Goal: Information Seeking & Learning: Learn about a topic

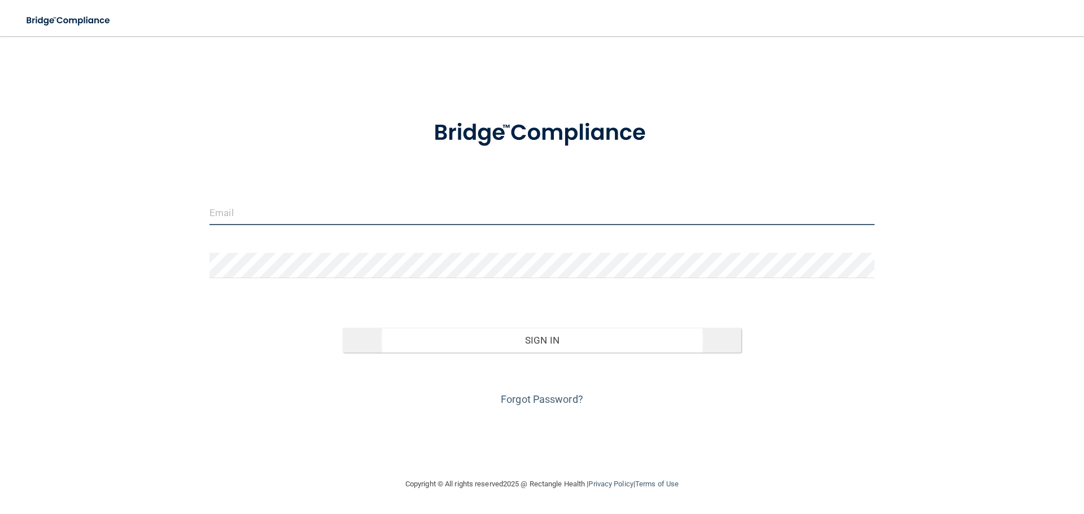
type input "[PERSON_NAME][EMAIL_ADDRESS][DOMAIN_NAME]"
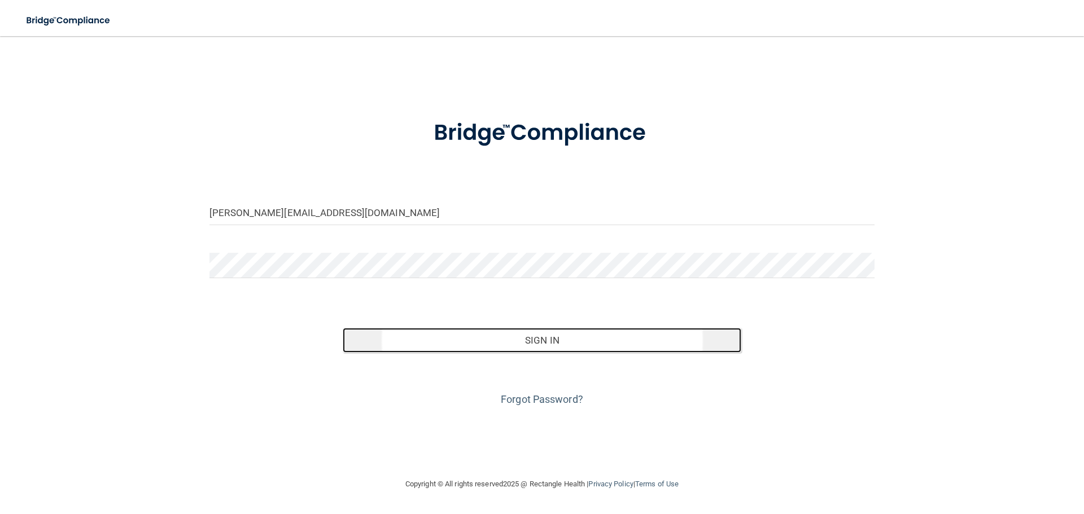
click at [547, 340] on button "Sign In" at bounding box center [542, 340] width 399 height 25
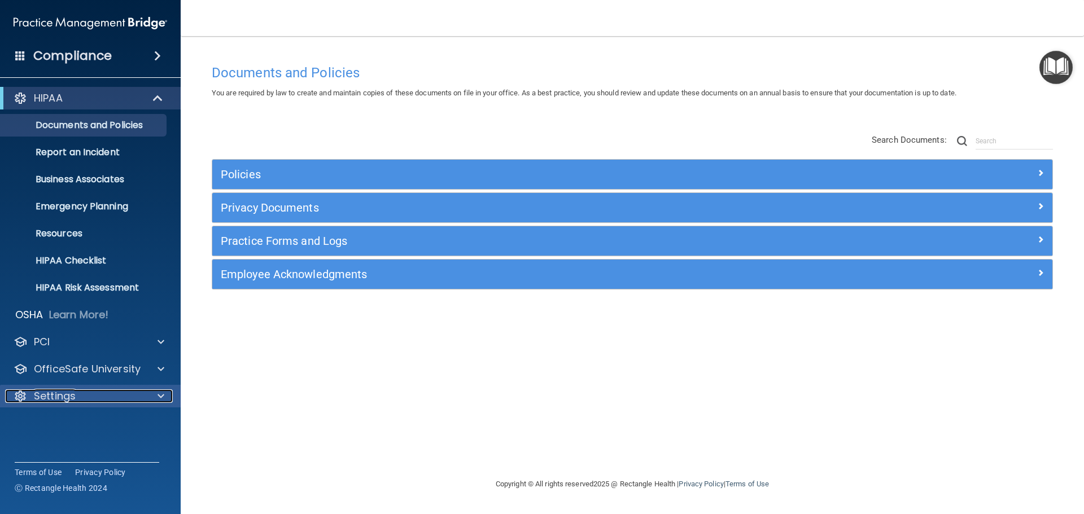
click at [45, 396] on p "Settings" at bounding box center [55, 396] width 42 height 14
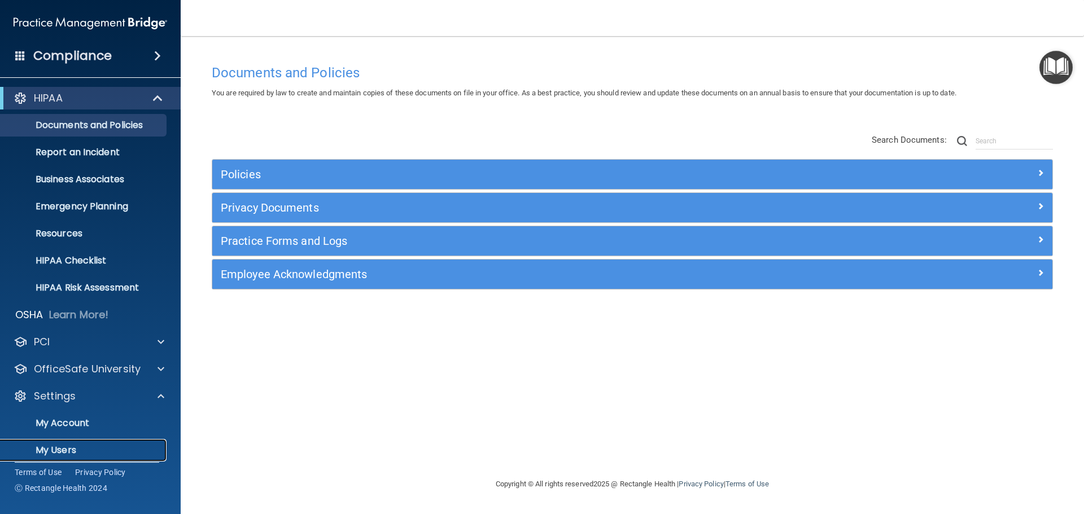
click at [60, 450] on p "My Users" at bounding box center [84, 450] width 154 height 11
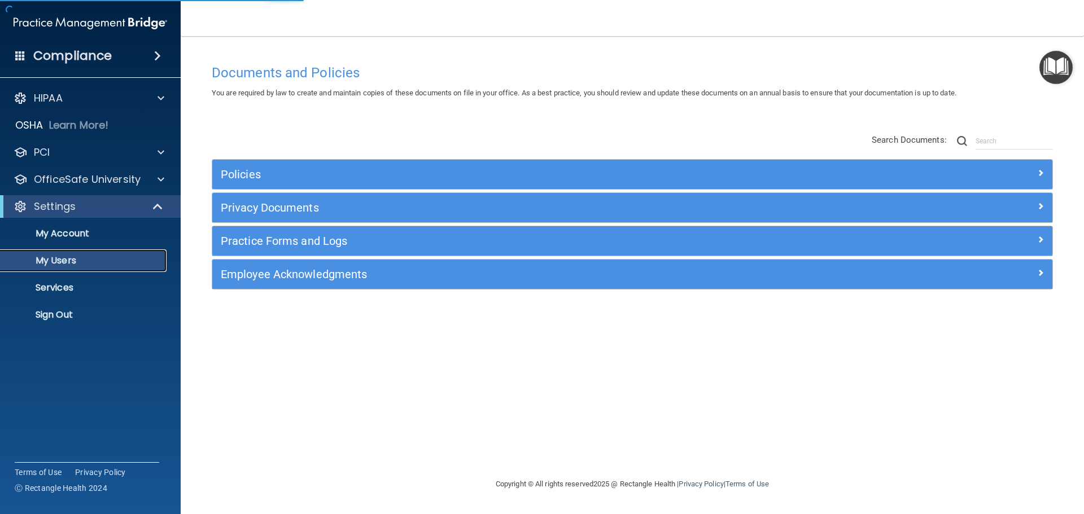
select select "20"
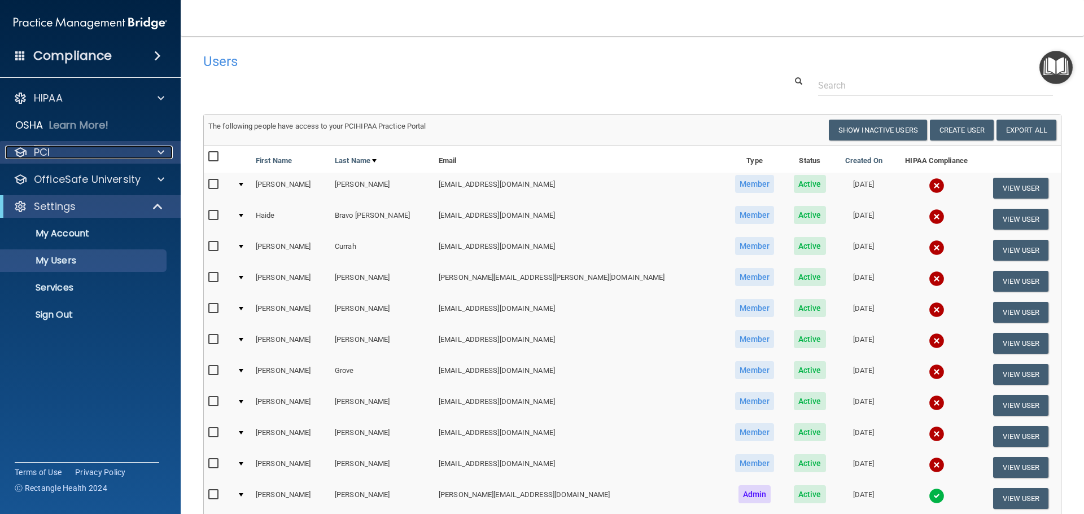
click at [56, 149] on div "PCI" at bounding box center [75, 153] width 140 height 14
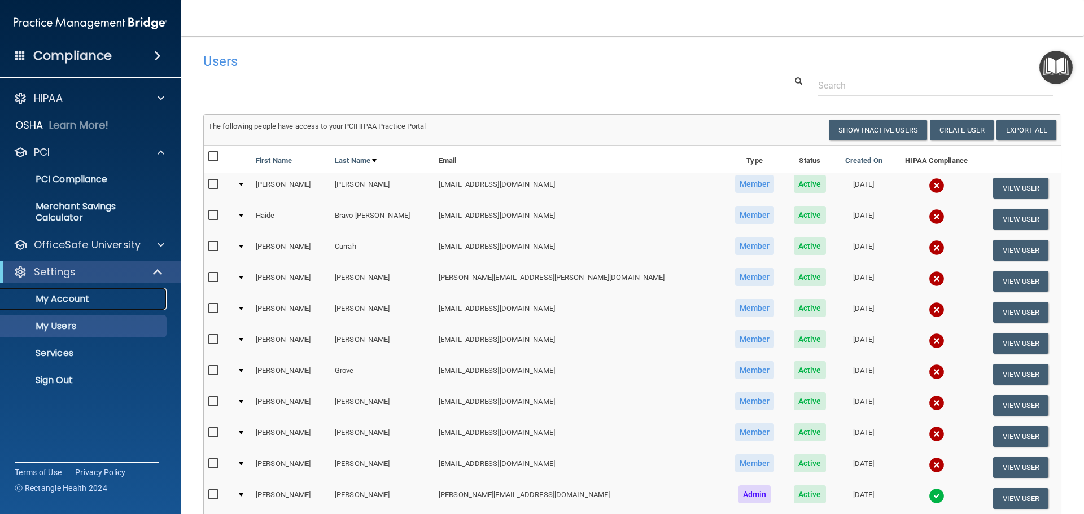
click at [68, 293] on p "My Account" at bounding box center [84, 298] width 154 height 11
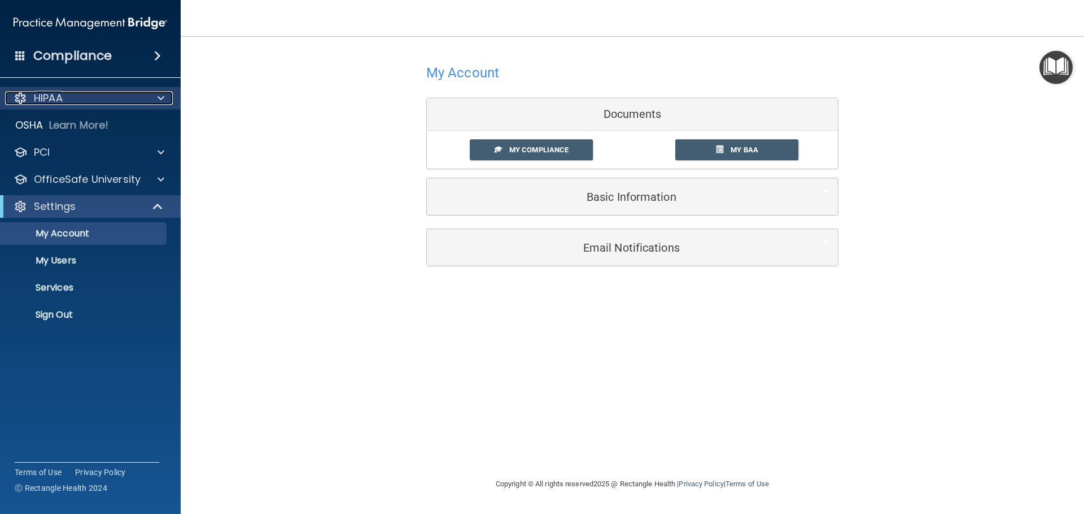
click at [54, 102] on p "HIPAA" at bounding box center [48, 98] width 29 height 14
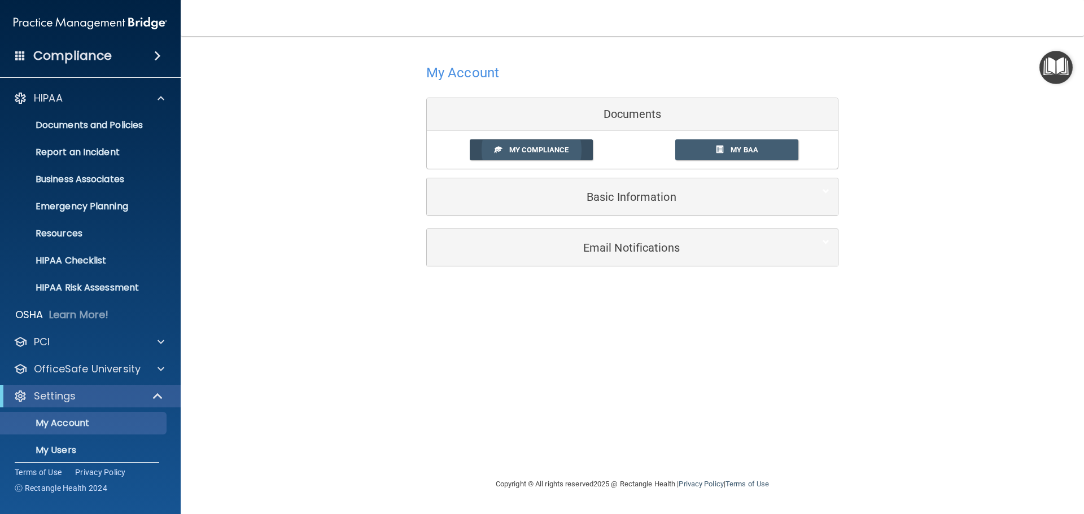
click at [567, 151] on span "My Compliance" at bounding box center [538, 150] width 59 height 8
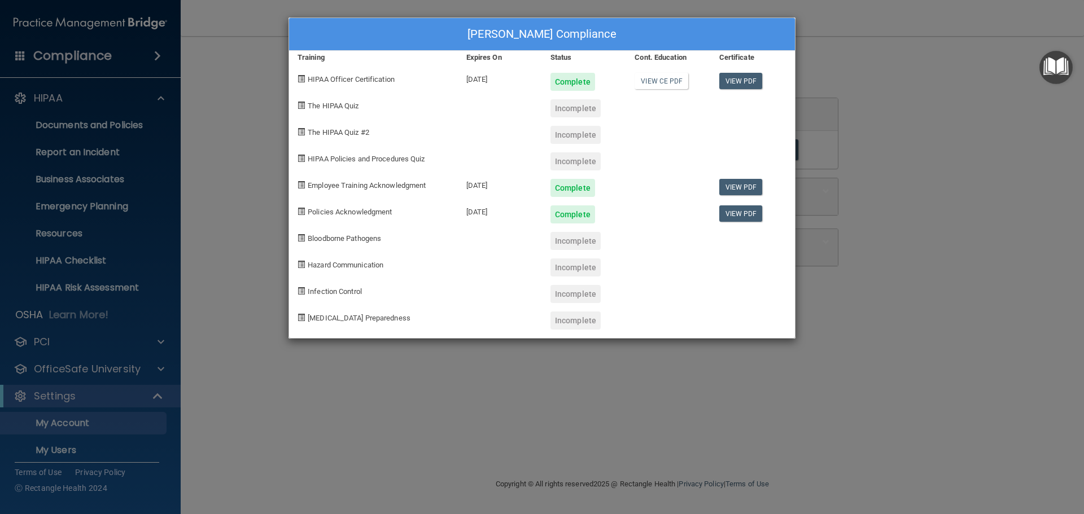
click at [299, 104] on span at bounding box center [300, 105] width 7 height 7
click at [581, 111] on div "Incomplete" at bounding box center [575, 108] width 50 height 18
click at [879, 80] on div "Barbara Ketchum's Compliance Training Expires On Status Cont. Education Certifi…" at bounding box center [542, 257] width 1084 height 514
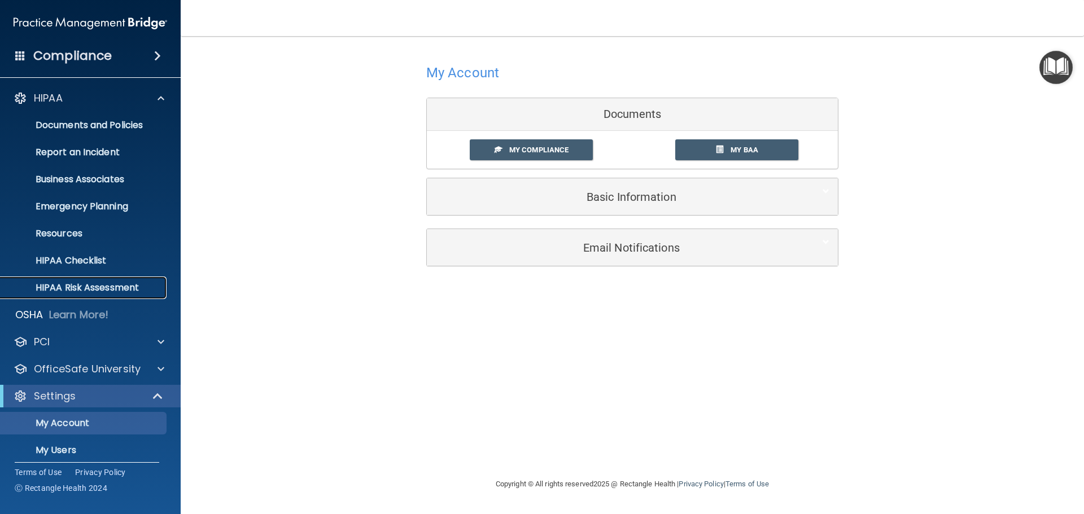
click at [69, 288] on p "HIPAA Risk Assessment" at bounding box center [84, 287] width 154 height 11
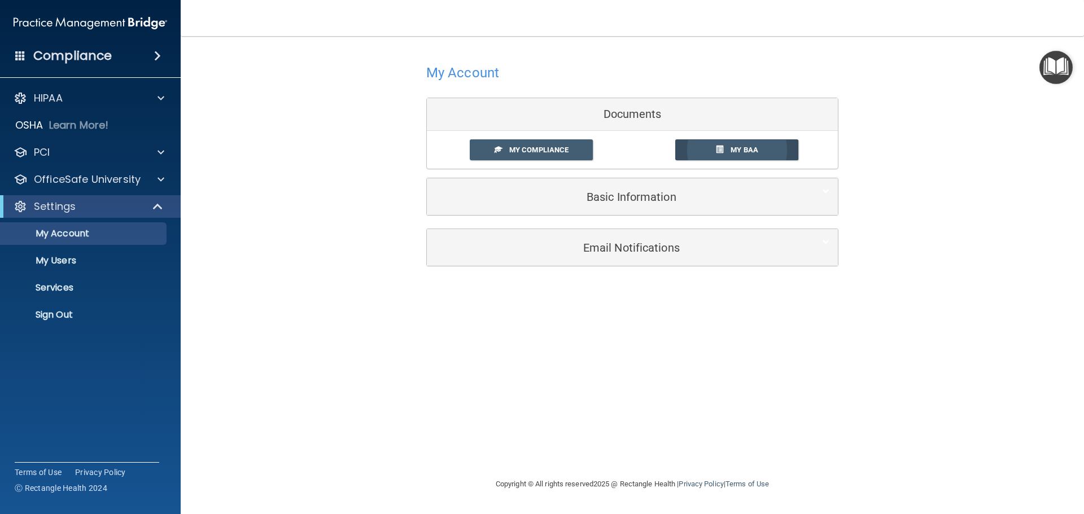
click at [717, 149] on span at bounding box center [719, 149] width 7 height 7
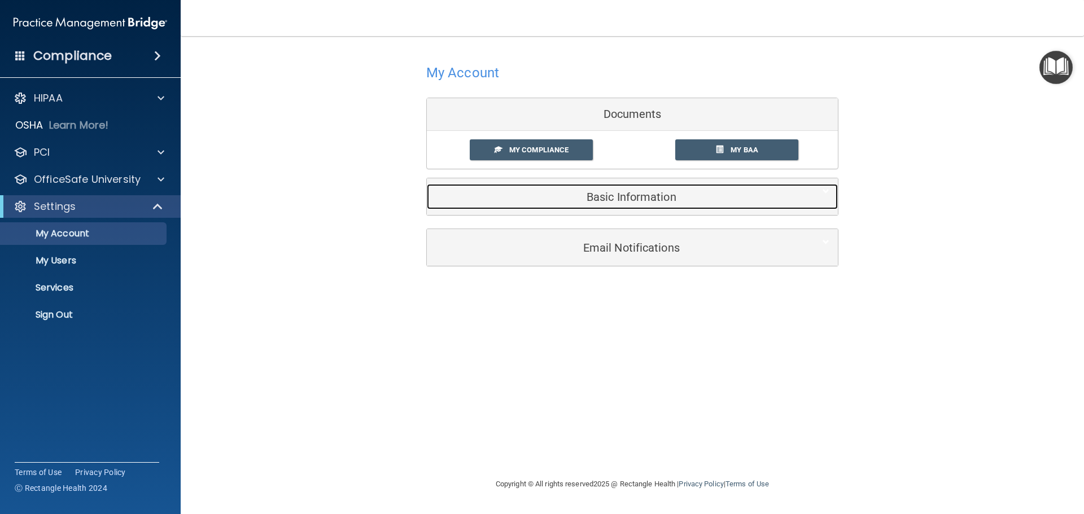
click at [633, 200] on h5 "Basic Information" at bounding box center [615, 197] width 360 height 12
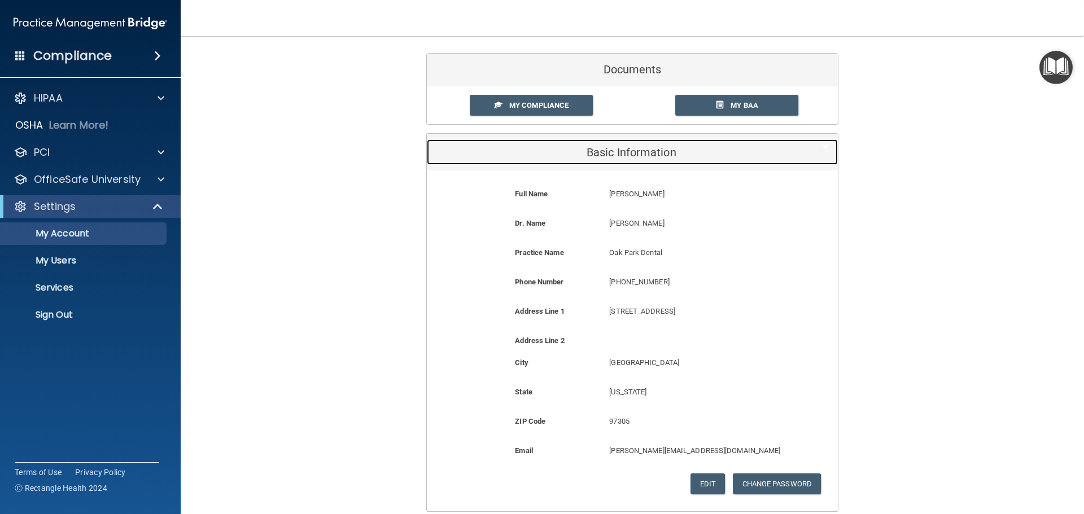
scroll to position [151, 0]
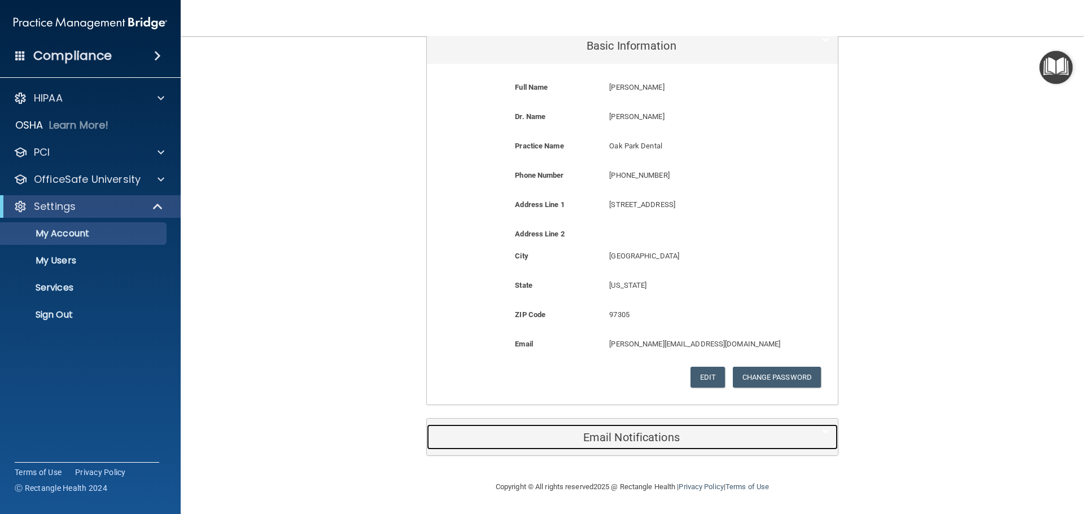
click at [608, 441] on h5 "Email Notifications" at bounding box center [615, 437] width 360 height 12
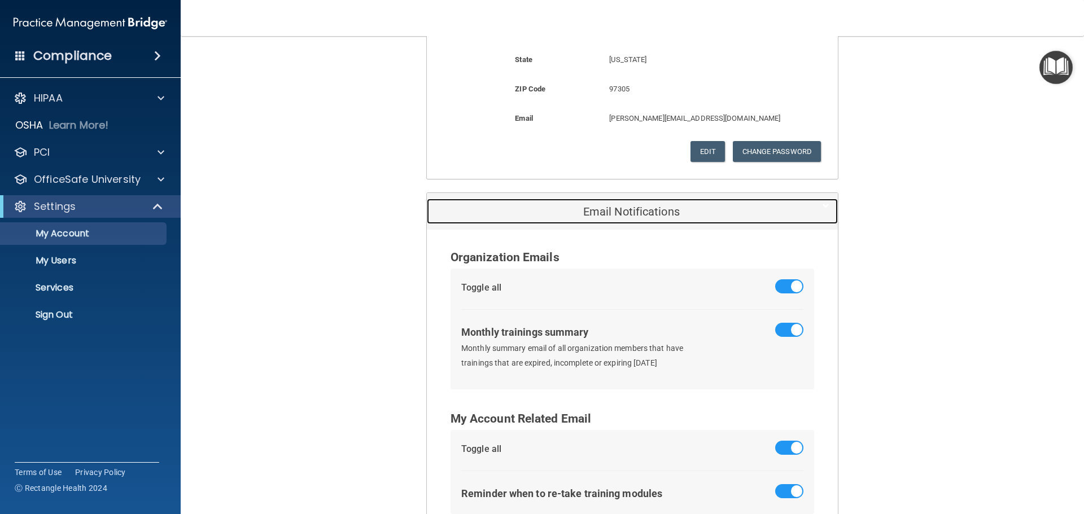
scroll to position [453, 0]
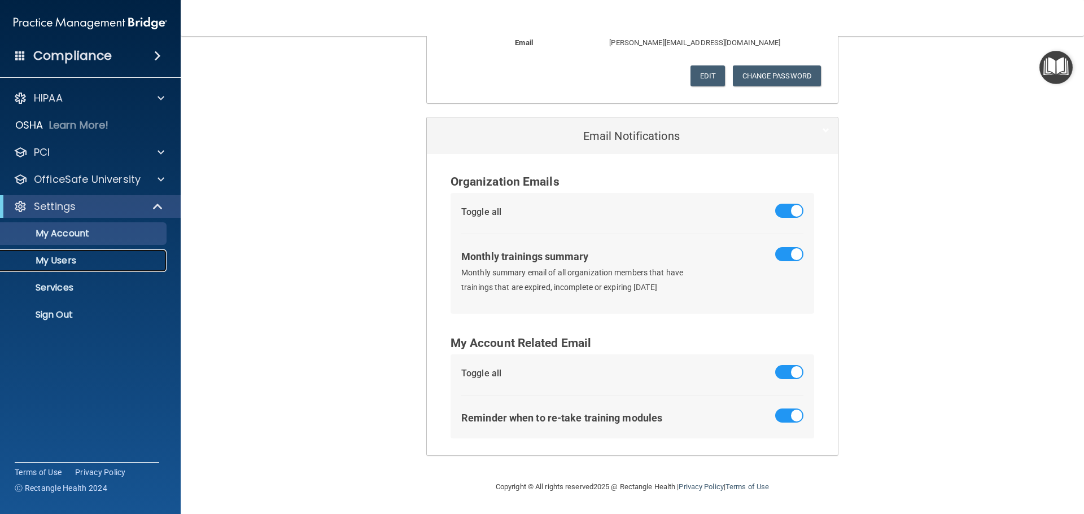
click at [57, 262] on p "My Users" at bounding box center [84, 260] width 154 height 11
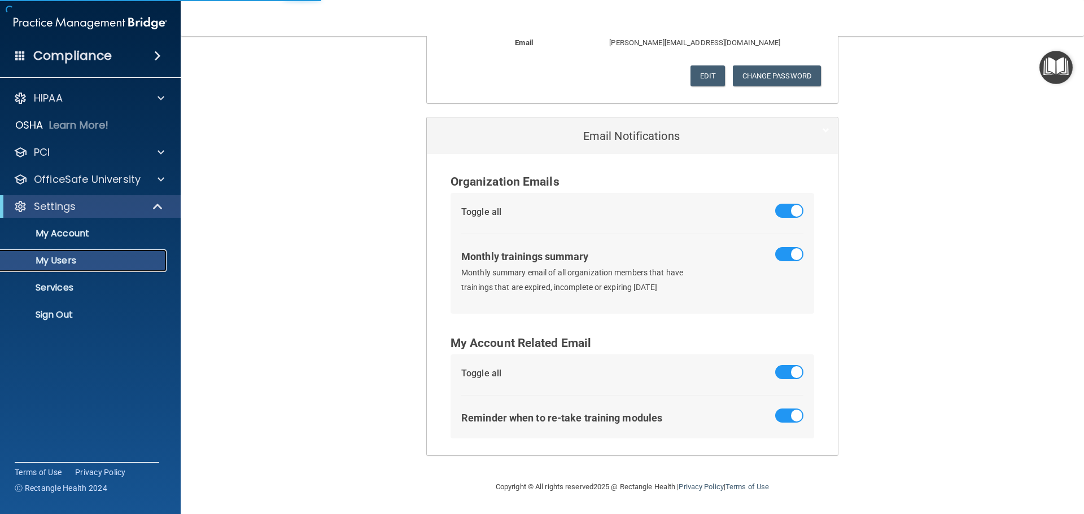
scroll to position [327, 0]
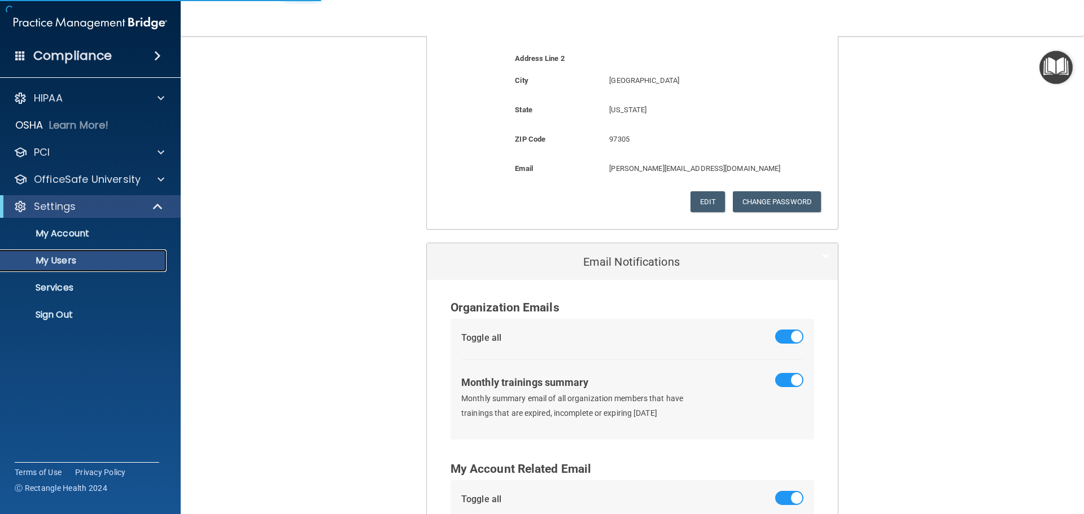
select select "20"
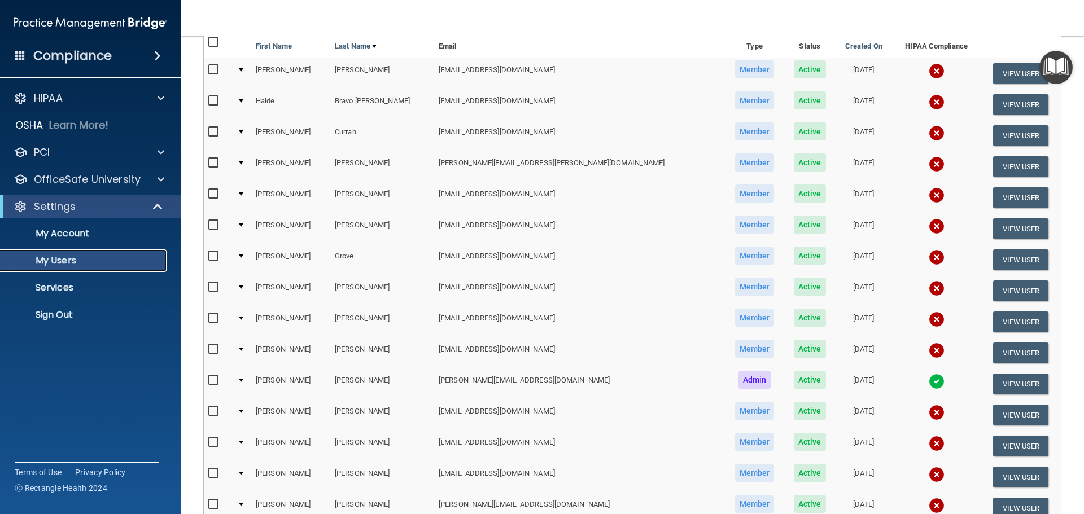
scroll to position [101, 0]
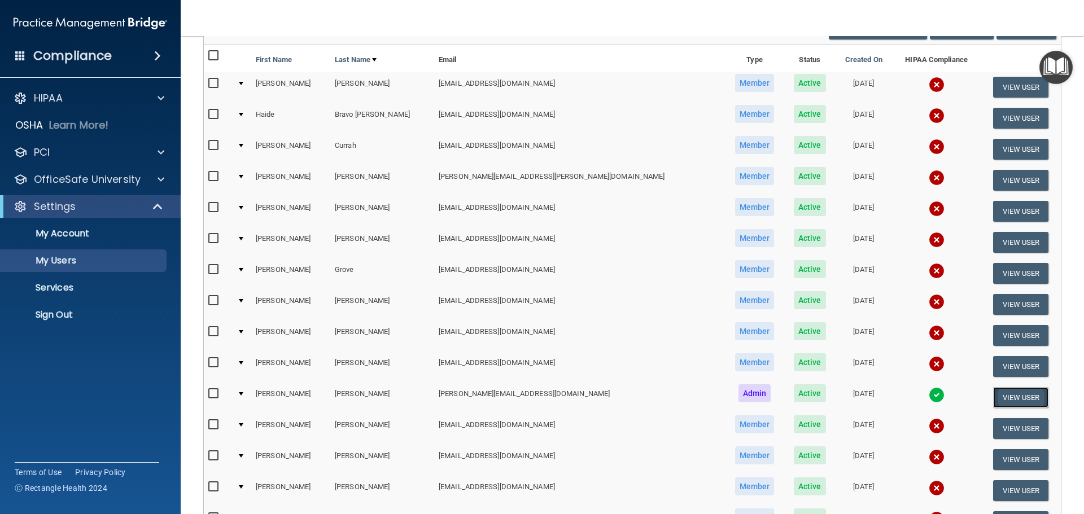
click at [993, 396] on button "View User" at bounding box center [1021, 397] width 56 height 21
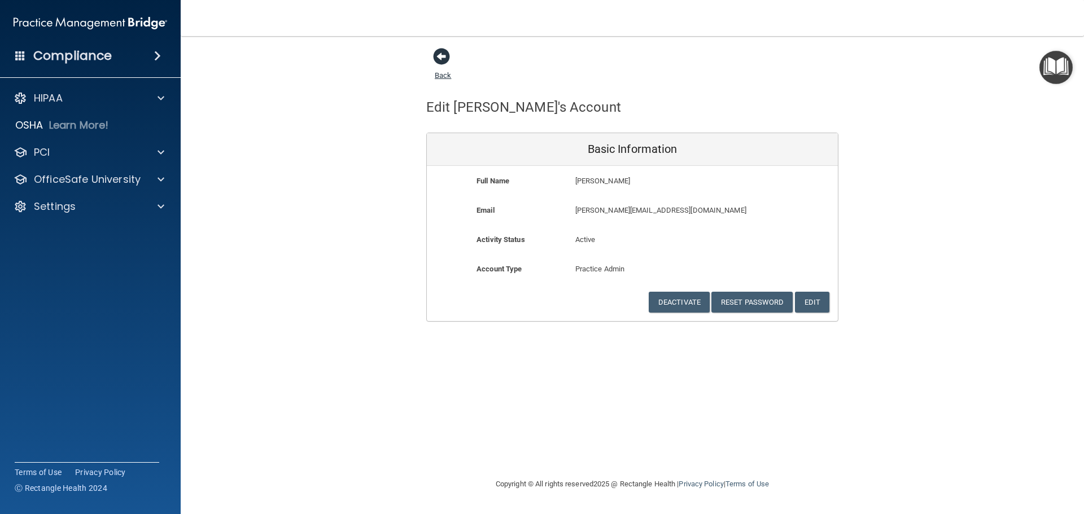
click at [440, 52] on span at bounding box center [441, 56] width 17 height 17
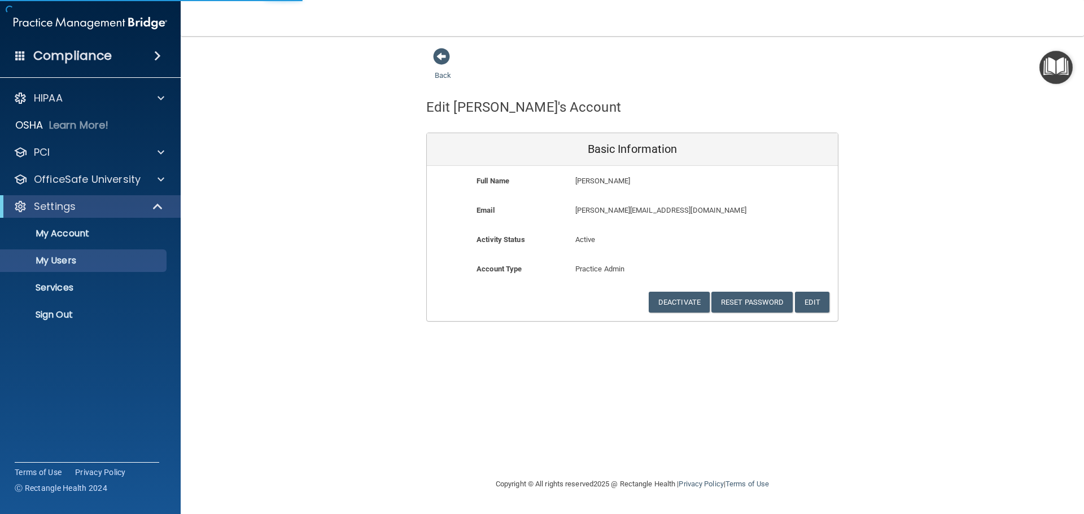
select select "20"
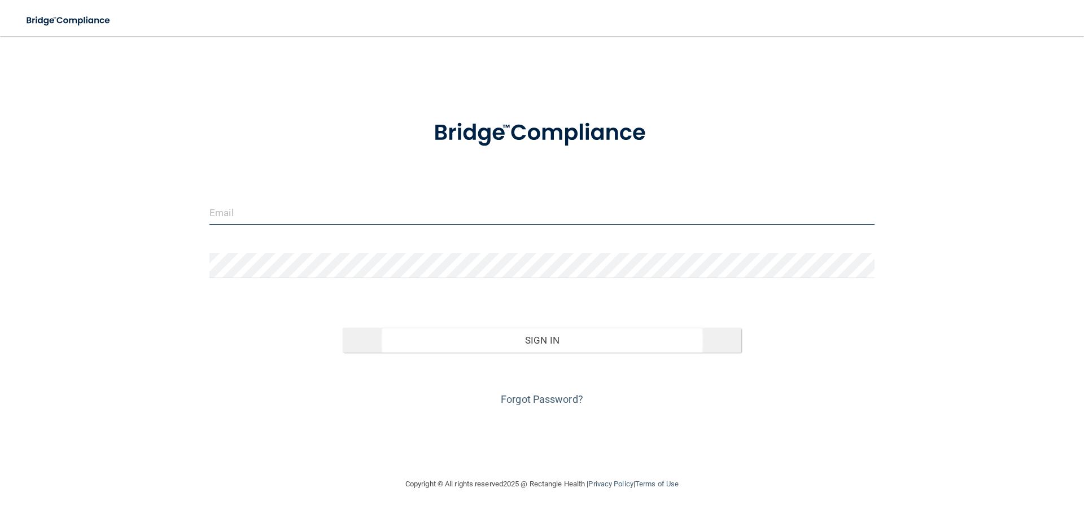
type input "[PERSON_NAME][EMAIL_ADDRESS][DOMAIN_NAME]"
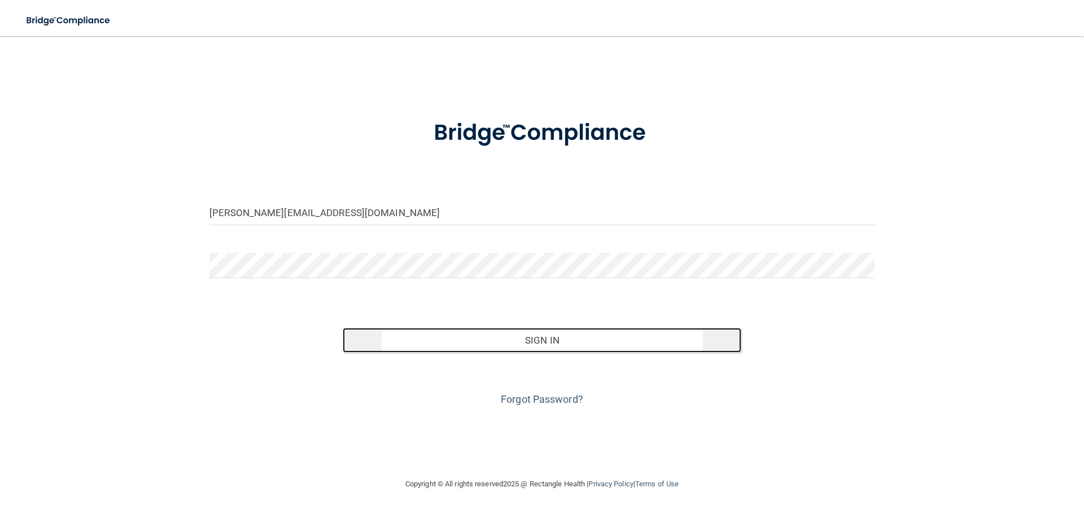
click at [549, 337] on button "Sign In" at bounding box center [542, 340] width 399 height 25
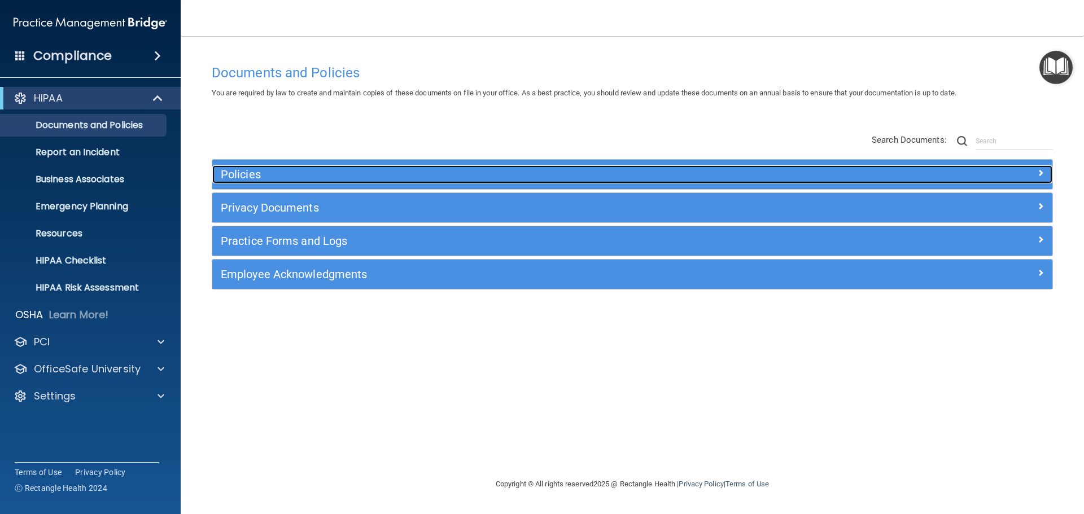
click at [236, 173] on h5 "Policies" at bounding box center [527, 174] width 613 height 12
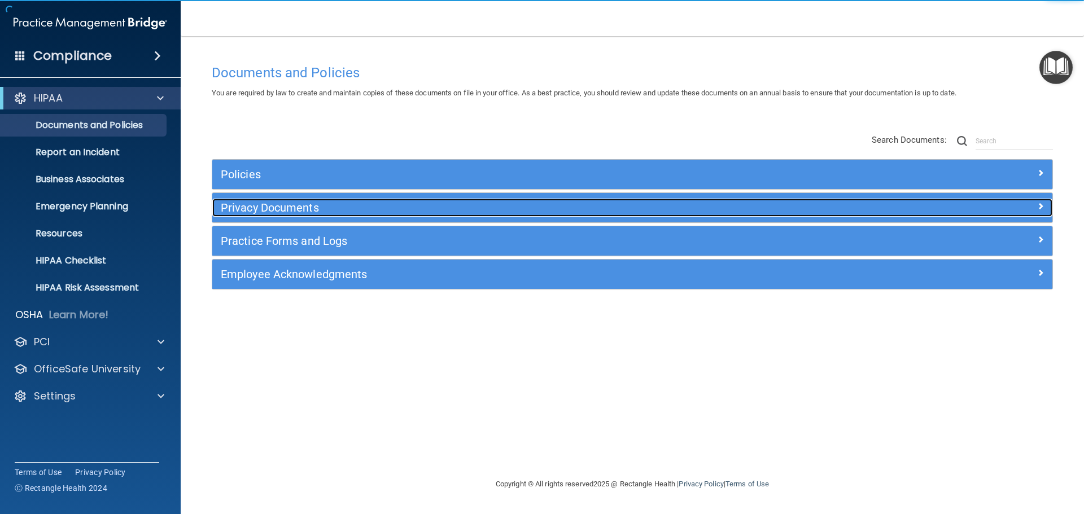
click at [249, 207] on h5 "Privacy Documents" at bounding box center [527, 207] width 613 height 12
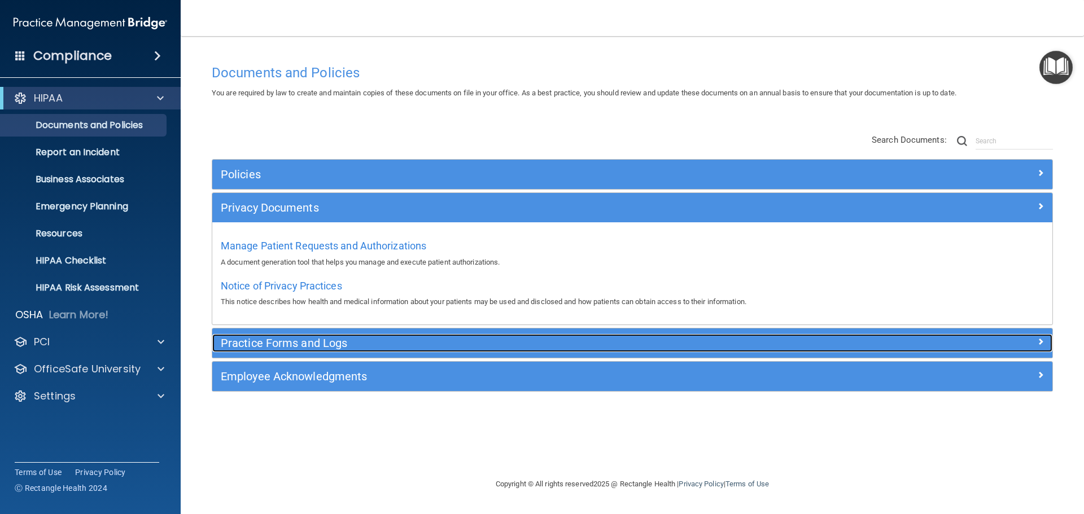
click at [272, 340] on h5 "Practice Forms and Logs" at bounding box center [527, 343] width 613 height 12
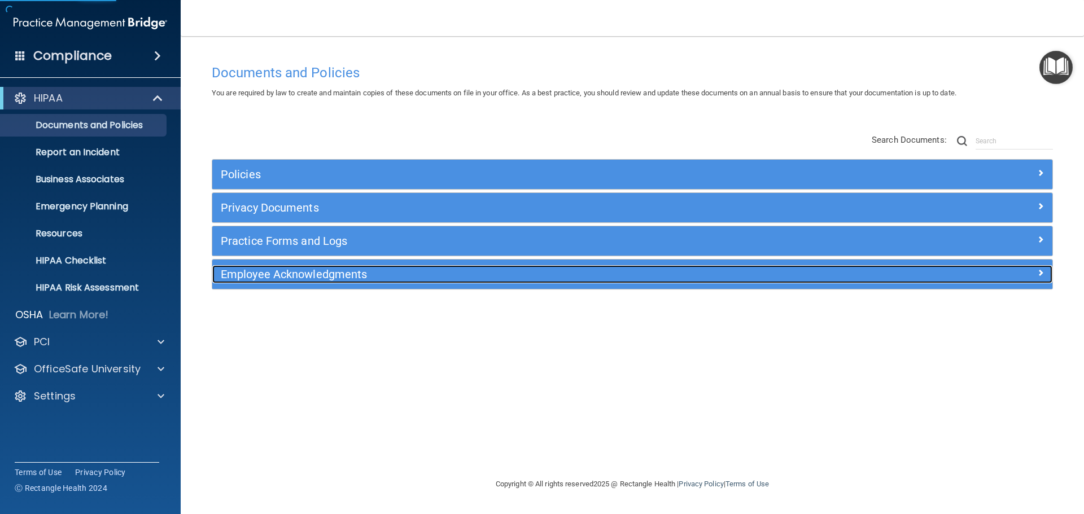
click at [288, 280] on h5 "Employee Acknowledgments" at bounding box center [527, 274] width 613 height 12
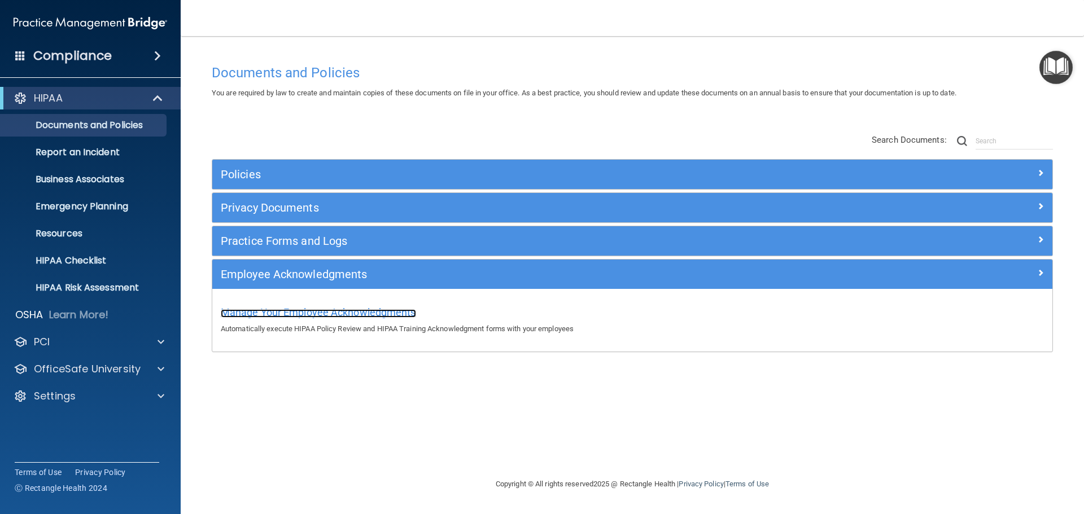
click at [367, 311] on span "Manage Your Employee Acknowledgments" at bounding box center [318, 312] width 195 height 12
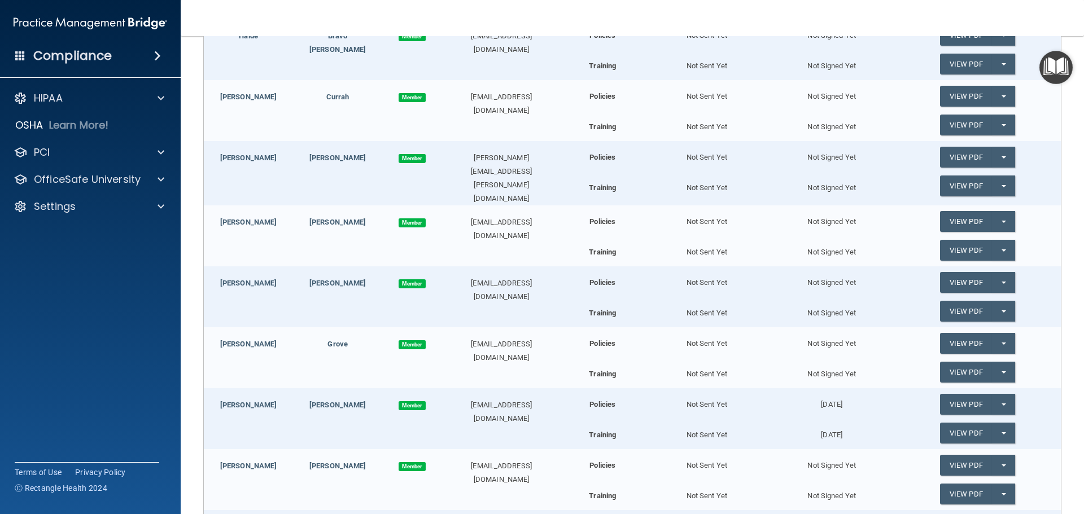
scroll to position [282, 0]
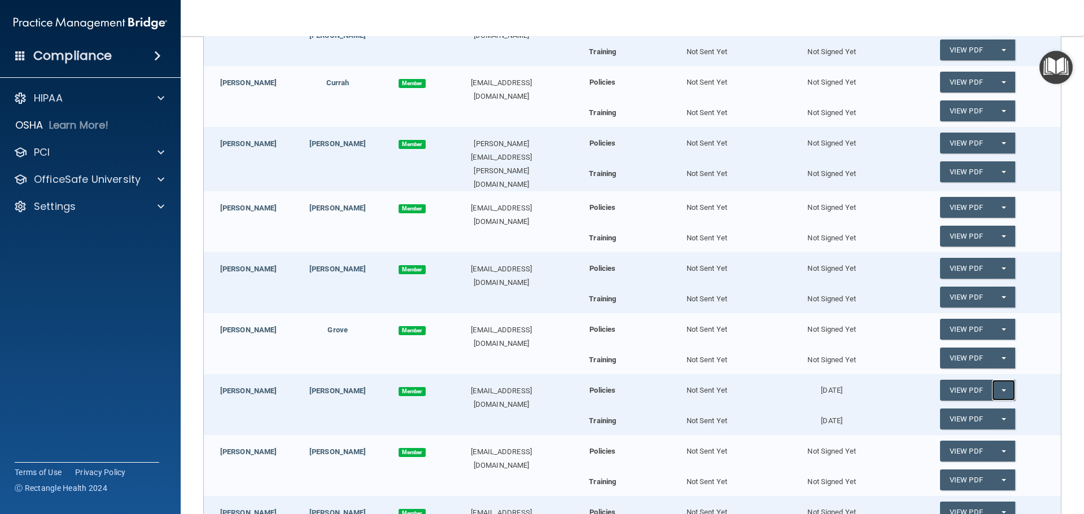
click at [997, 383] on button "Split button!" at bounding box center [1003, 390] width 23 height 21
click at [752, 391] on div "Not Sent Yet" at bounding box center [706, 385] width 125 height 23
click at [992, 416] on button "Split button!" at bounding box center [1003, 419] width 23 height 21
click at [985, 434] on link "Update Acknowledgment" at bounding box center [992, 441] width 104 height 17
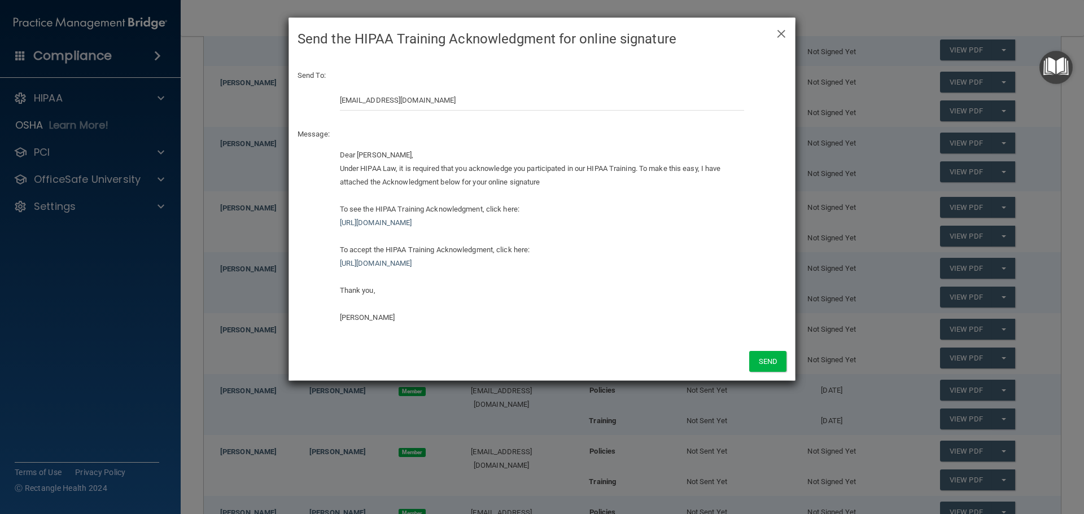
click at [776, 34] on h4 "Send the HIPAA Training Acknowledgment for online signature" at bounding box center [541, 39] width 489 height 25
click at [782, 32] on span "×" at bounding box center [781, 32] width 10 height 23
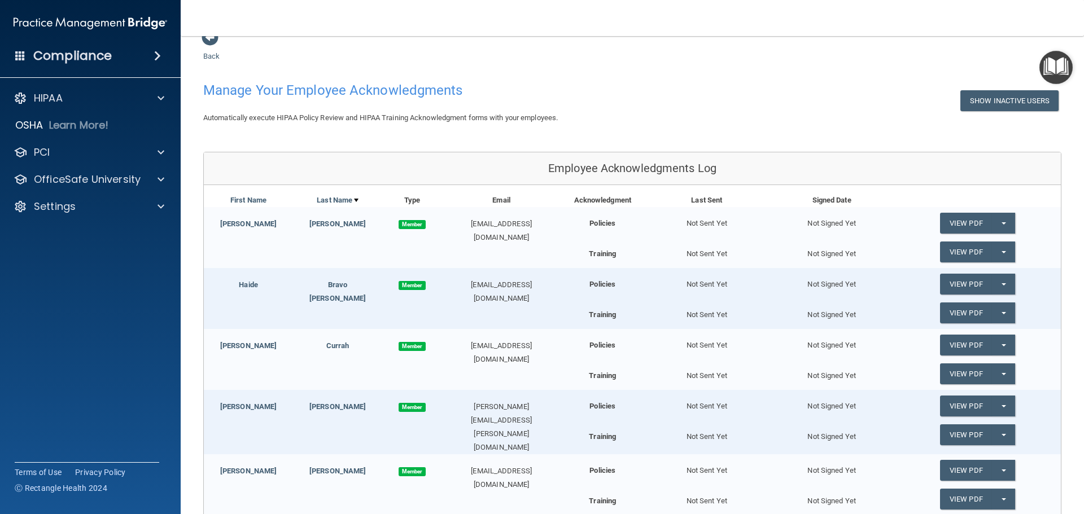
scroll to position [0, 0]
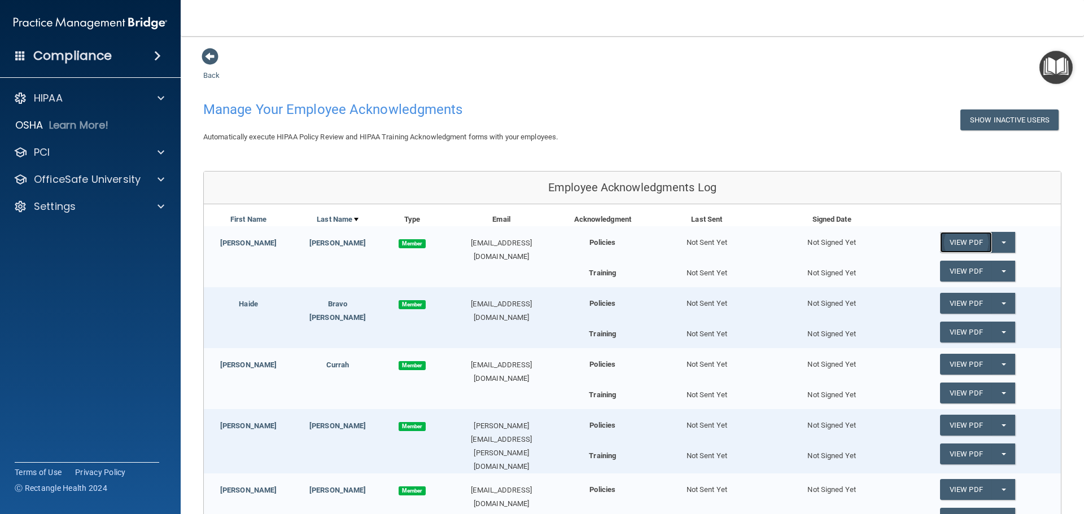
click at [982, 240] on link "View PDF" at bounding box center [966, 242] width 52 height 21
click at [1000, 242] on button "Split button!" at bounding box center [1003, 242] width 23 height 21
click at [996, 264] on link "Send Acknowledgment" at bounding box center [989, 265] width 98 height 17
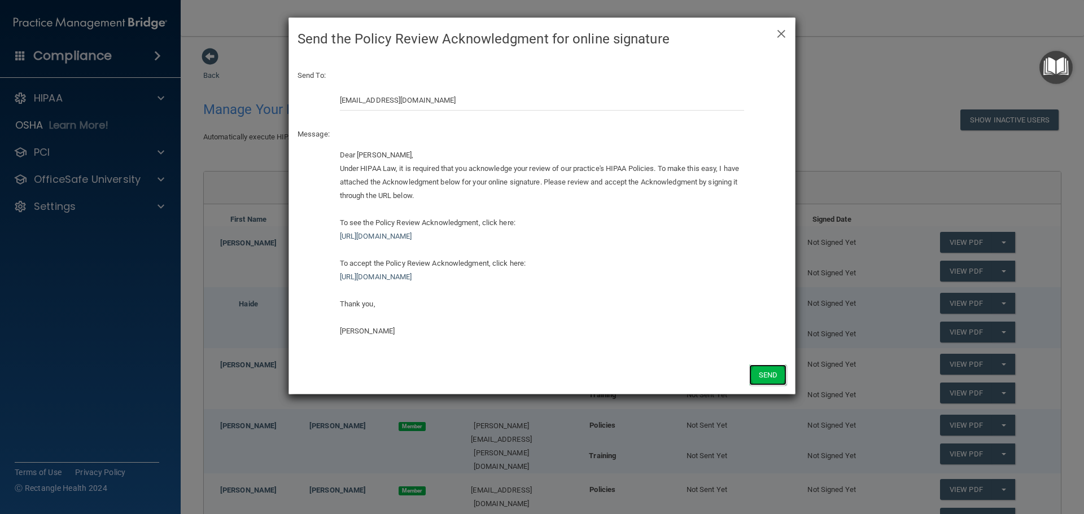
click at [759, 375] on button "Send" at bounding box center [767, 375] width 37 height 21
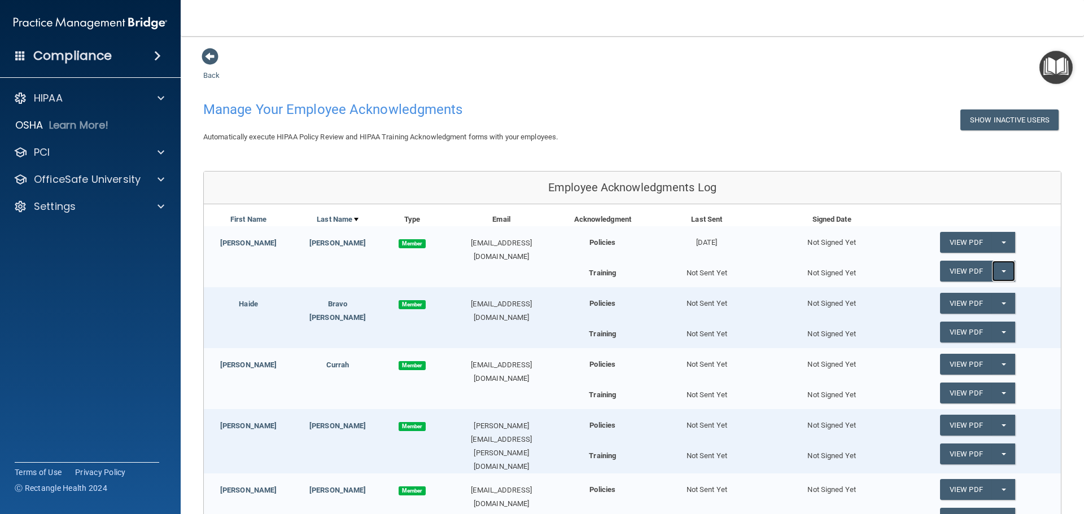
click at [996, 267] on button "Split button!" at bounding box center [1003, 271] width 23 height 21
click at [970, 293] on link "Send Acknowledgment PDF" at bounding box center [996, 294] width 113 height 17
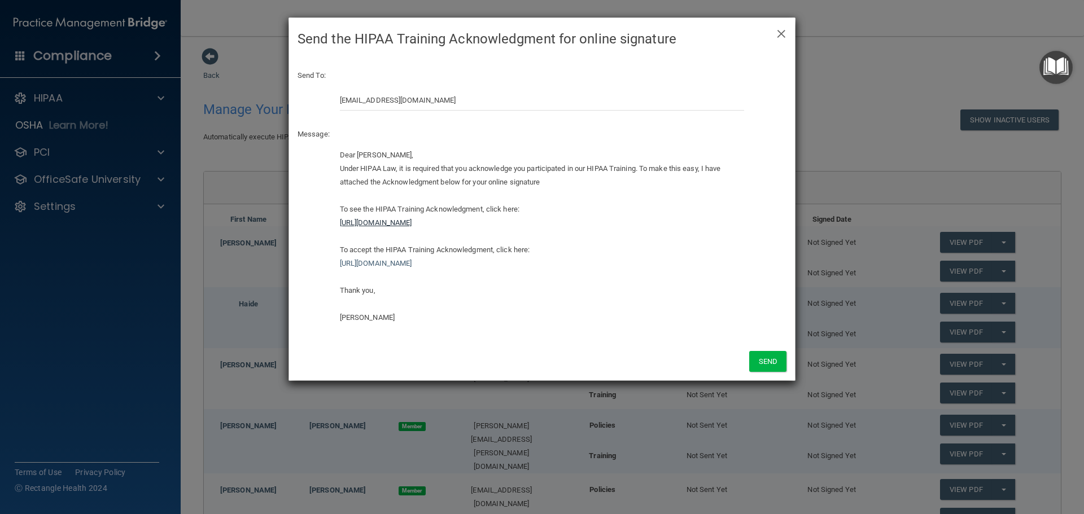
click at [412, 222] on link "https://ra.officesafe.com/api/employee_acknowledgments/pdfs/hipaa_training/68e4…" at bounding box center [376, 222] width 72 height 8
click at [761, 359] on button "Send" at bounding box center [767, 361] width 37 height 21
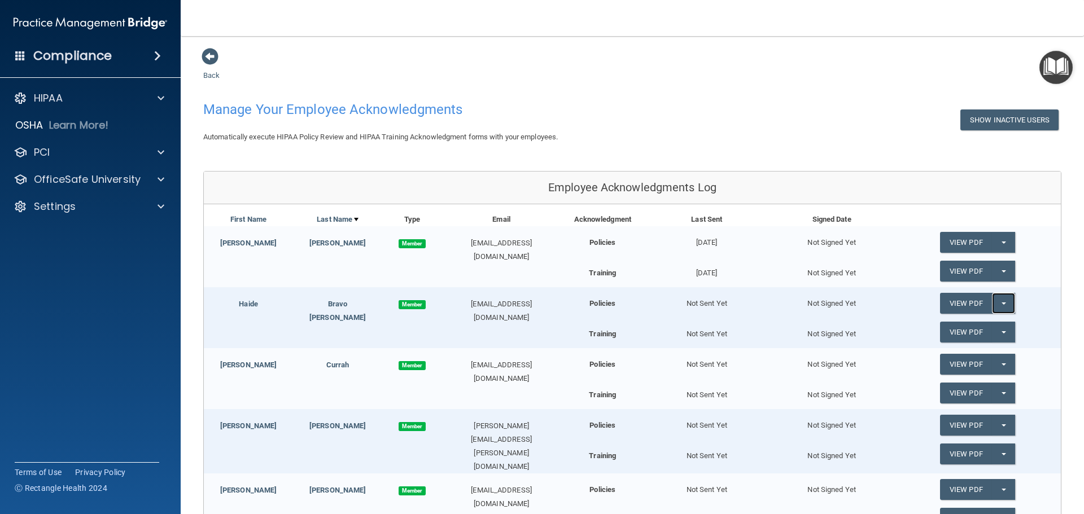
click at [993, 301] on button "Split button!" at bounding box center [1003, 303] width 23 height 21
click at [972, 327] on link "Send Acknowledgment" at bounding box center [989, 326] width 98 height 17
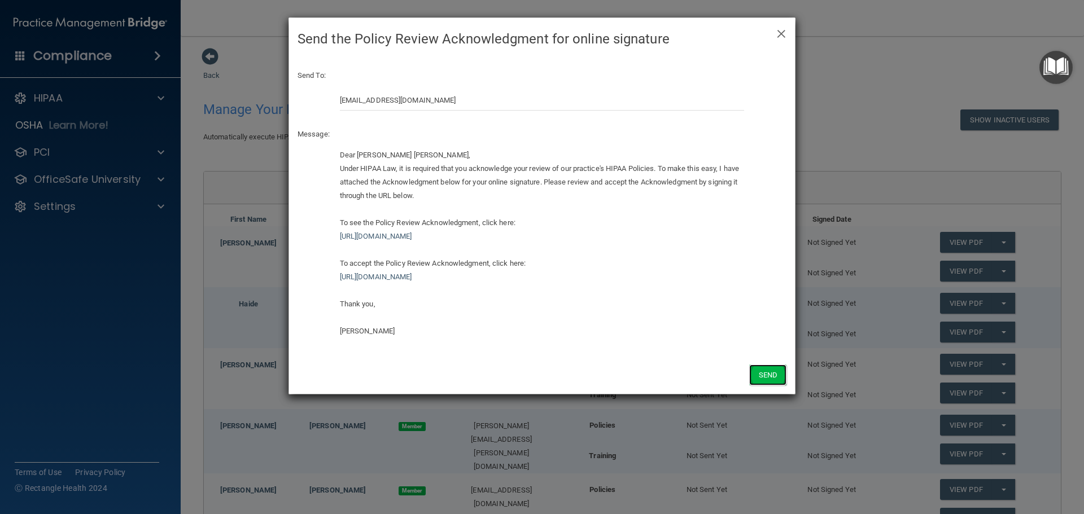
click at [769, 376] on button "Send" at bounding box center [767, 375] width 37 height 21
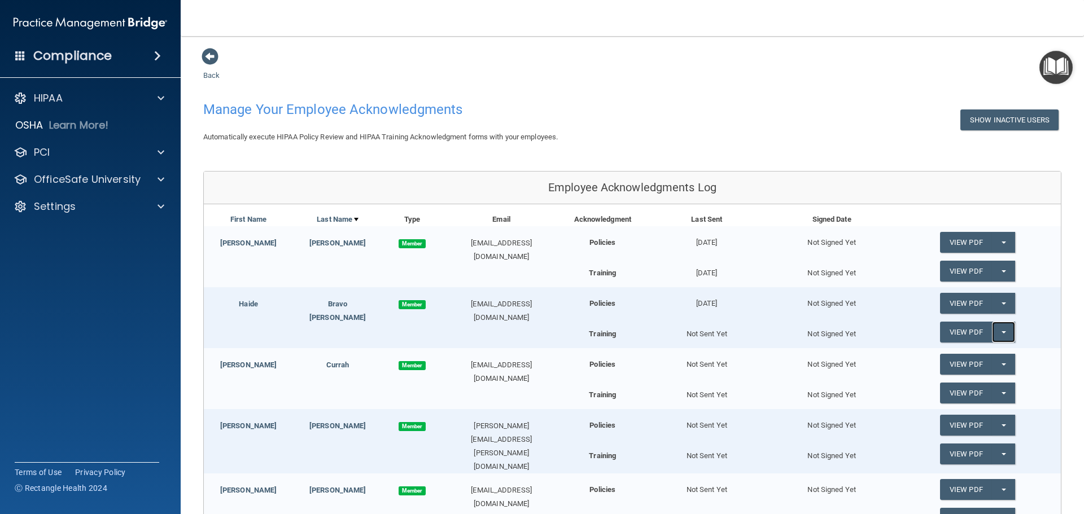
click at [992, 328] on button "Split button!" at bounding box center [1003, 332] width 23 height 21
click at [961, 354] on link "Send Acknowledgment PDF" at bounding box center [996, 355] width 113 height 17
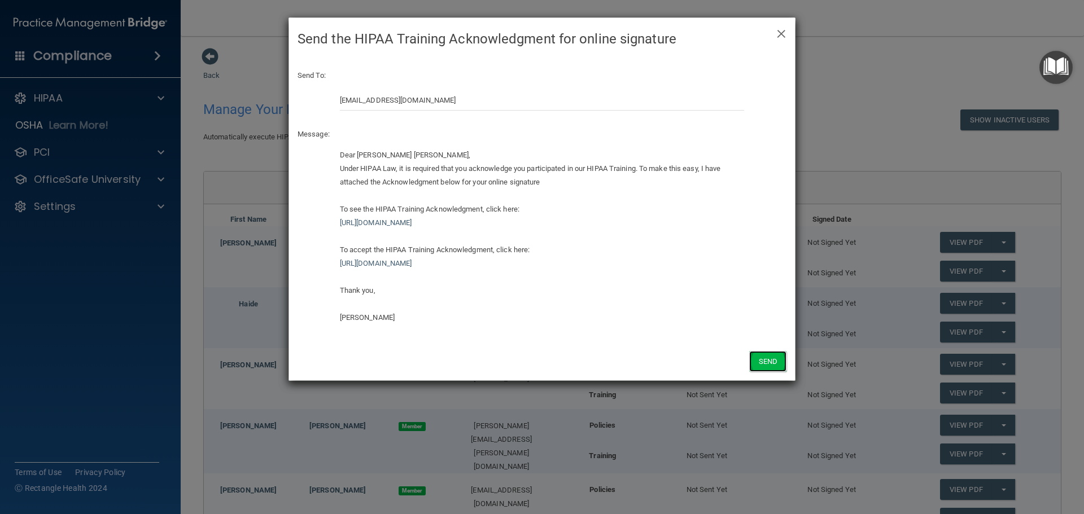
click at [758, 359] on button "Send" at bounding box center [767, 361] width 37 height 21
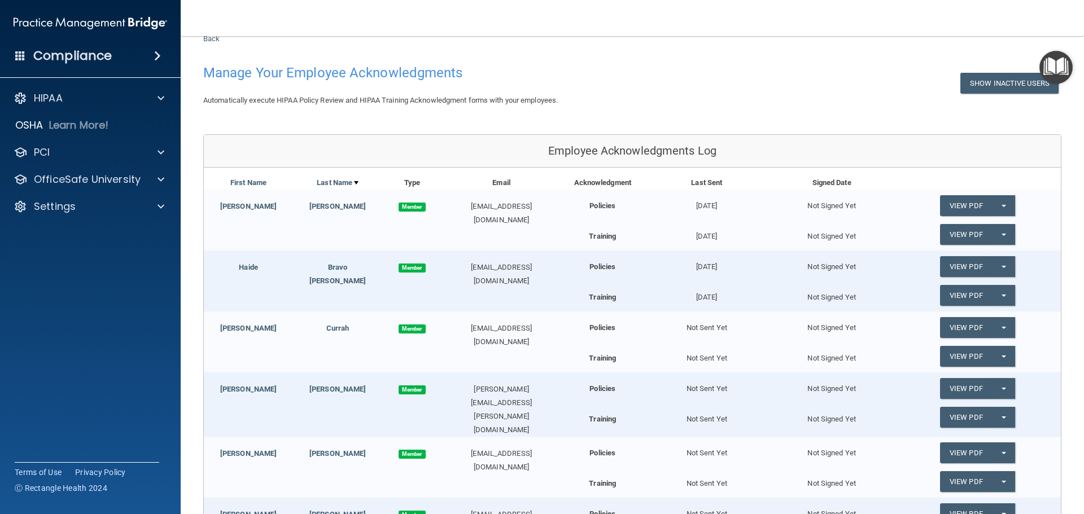
scroll to position [56, 0]
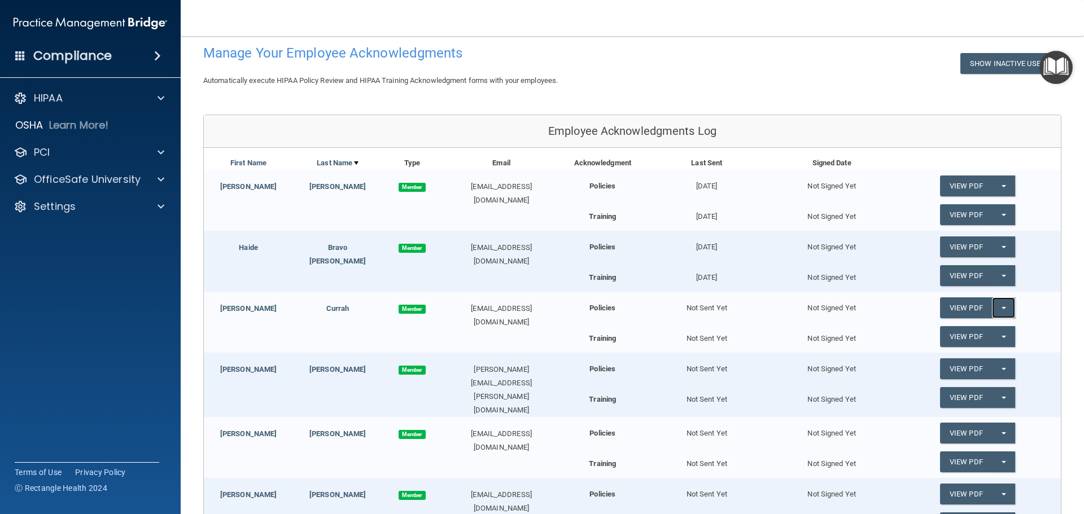
click at [995, 306] on button "Split button!" at bounding box center [1003, 307] width 23 height 21
click at [967, 327] on link "Send Acknowledgment" at bounding box center [989, 330] width 98 height 17
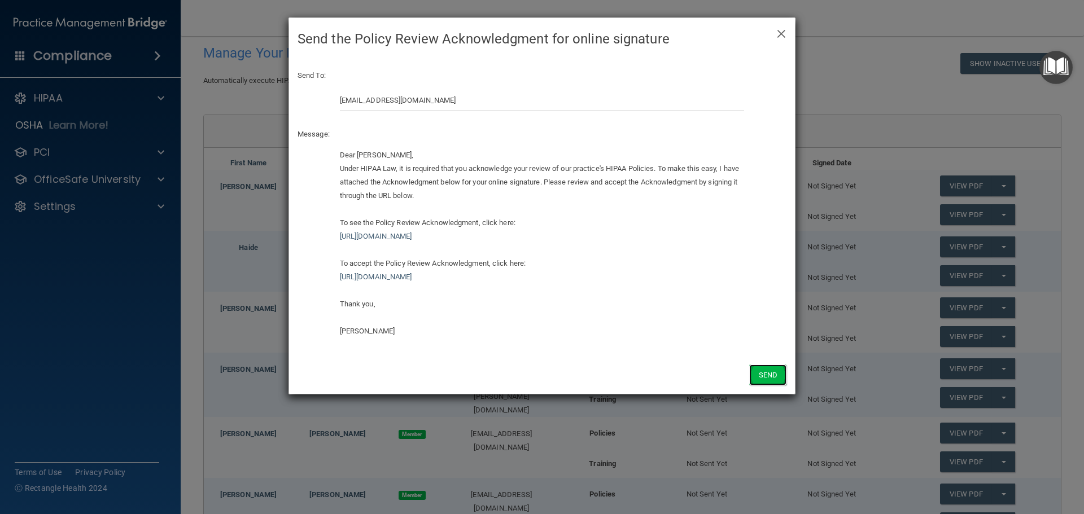
click at [765, 374] on button "Send" at bounding box center [767, 375] width 37 height 21
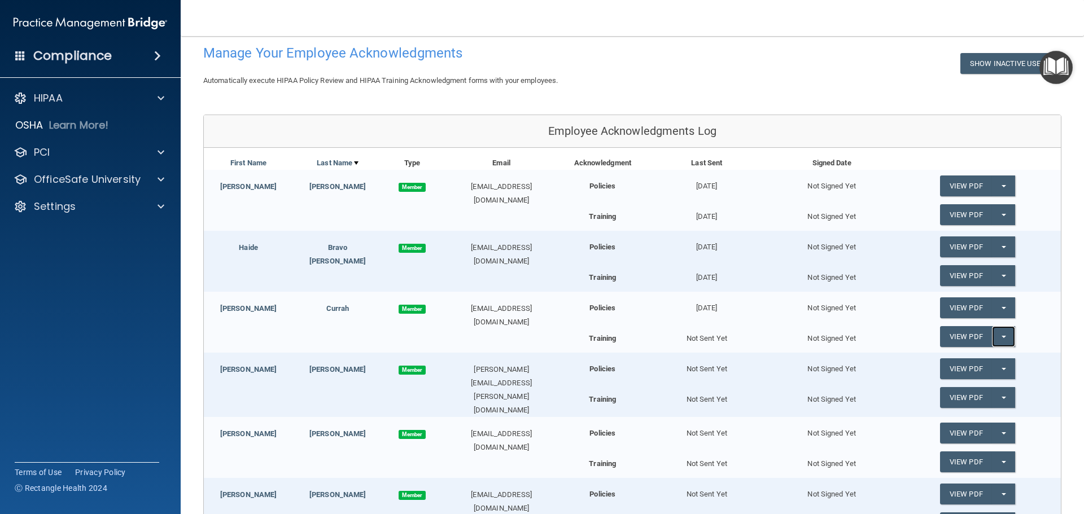
click at [993, 334] on button "Split button!" at bounding box center [1003, 336] width 23 height 21
click at [976, 357] on link "Send Acknowledgment PDF" at bounding box center [996, 359] width 113 height 17
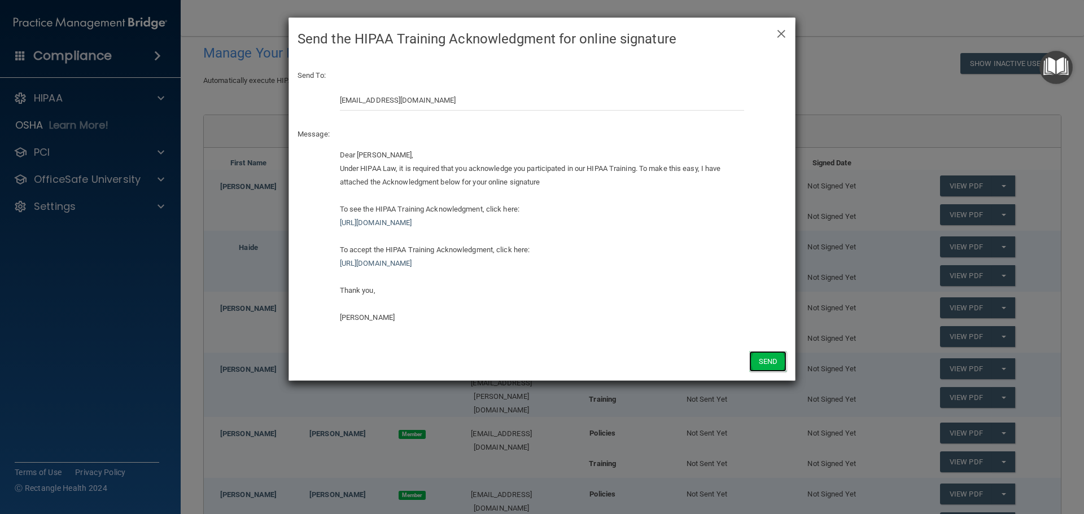
click at [766, 361] on button "Send" at bounding box center [767, 361] width 37 height 21
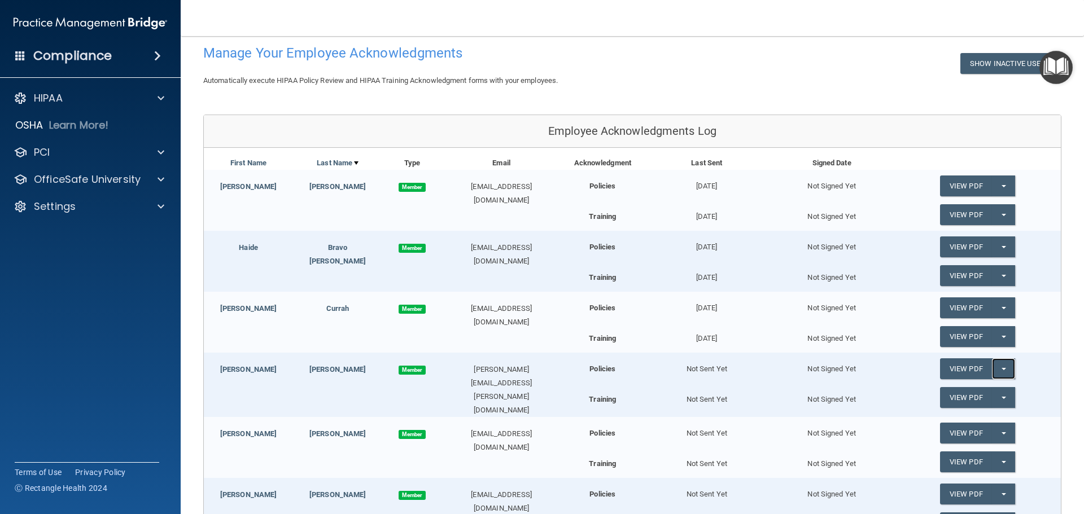
click at [995, 367] on button "Split button!" at bounding box center [1003, 368] width 23 height 21
click at [942, 391] on link "Send Acknowledgment" at bounding box center [989, 391] width 98 height 17
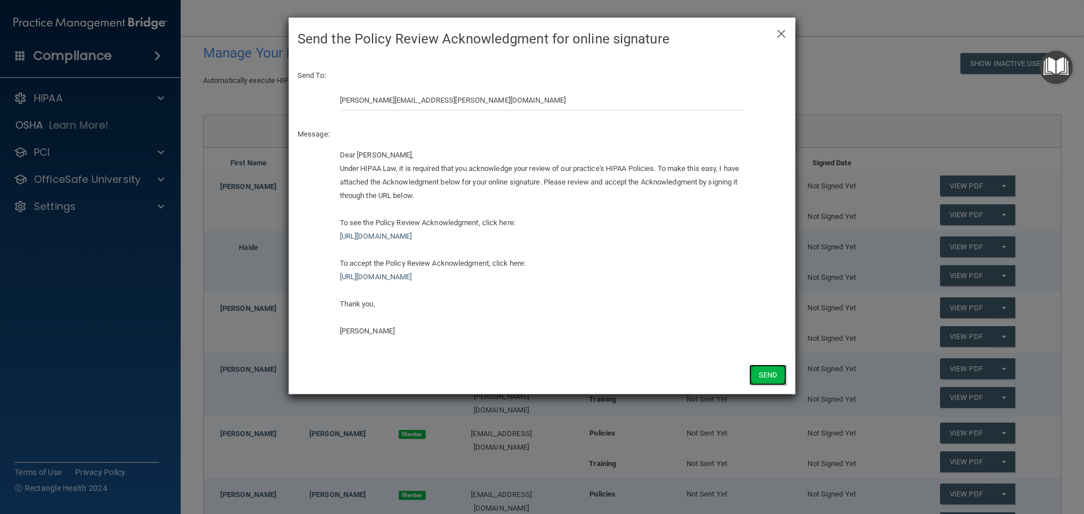
click at [772, 374] on button "Send" at bounding box center [767, 375] width 37 height 21
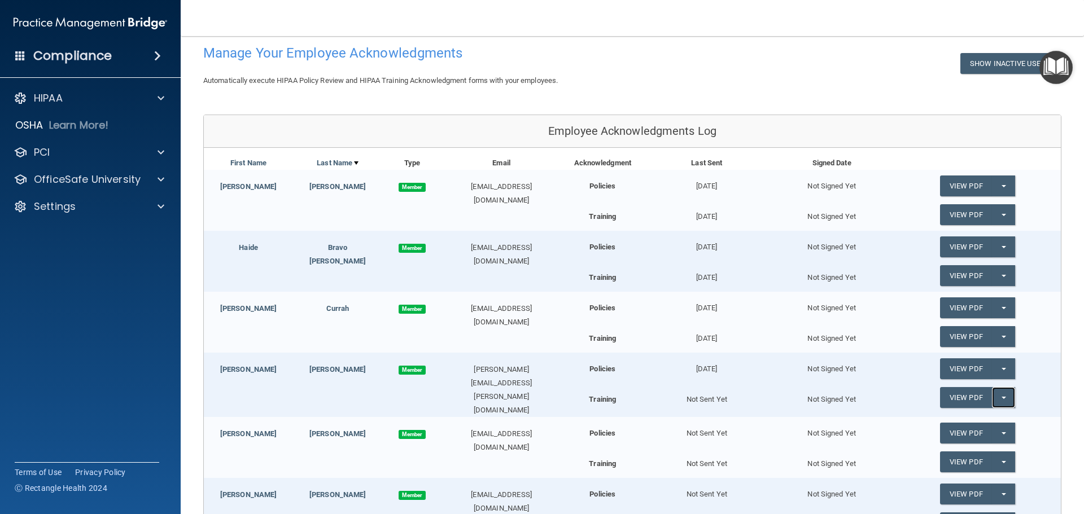
click at [993, 395] on button "Split button!" at bounding box center [1003, 397] width 23 height 21
click at [994, 419] on link "Send Acknowledgment PDF" at bounding box center [996, 420] width 113 height 17
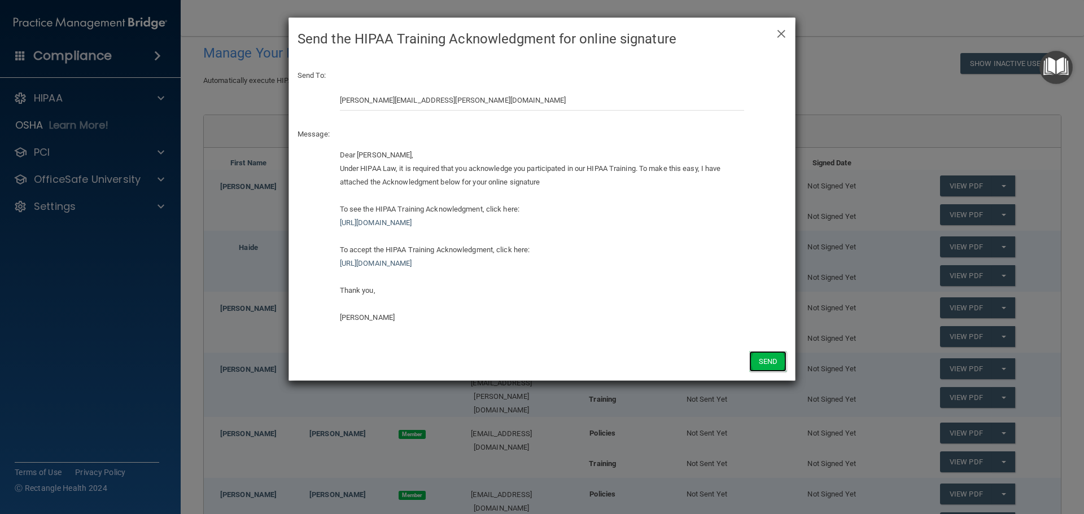
click at [767, 360] on button "Send" at bounding box center [767, 361] width 37 height 21
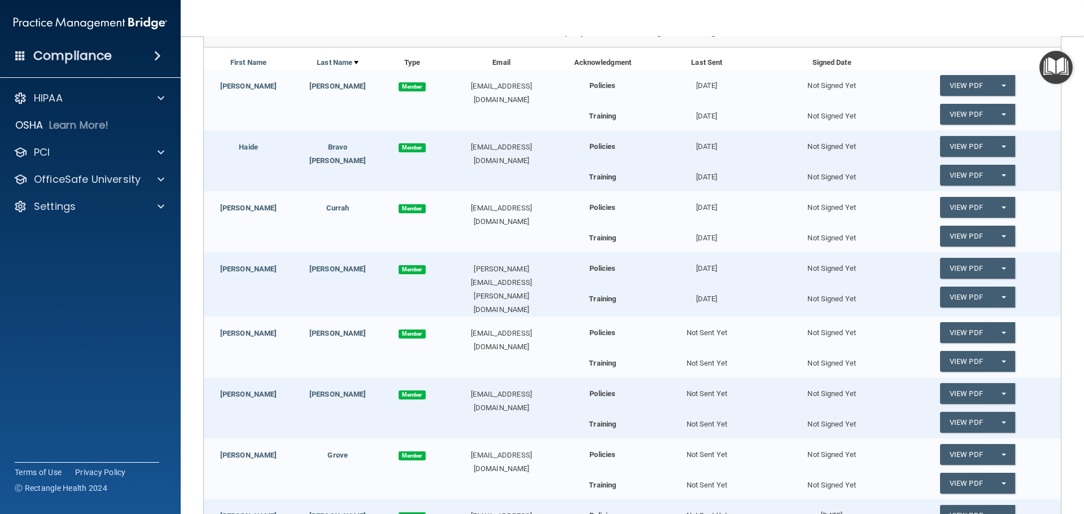
scroll to position [169, 0]
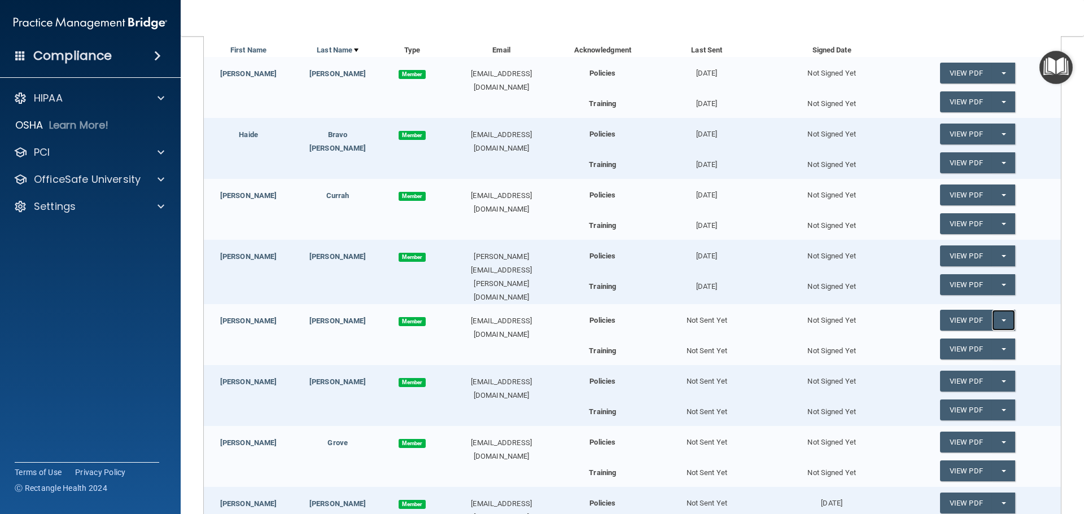
click at [998, 314] on button "Split button!" at bounding box center [1003, 320] width 23 height 21
click at [966, 340] on link "Send Acknowledgment" at bounding box center [989, 343] width 98 height 17
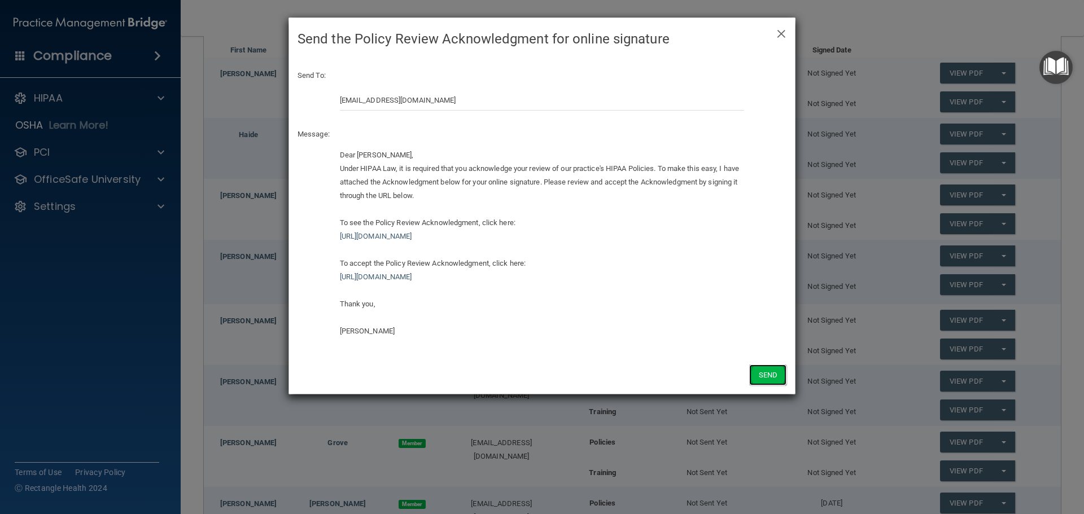
click at [763, 374] on button "Send" at bounding box center [767, 375] width 37 height 21
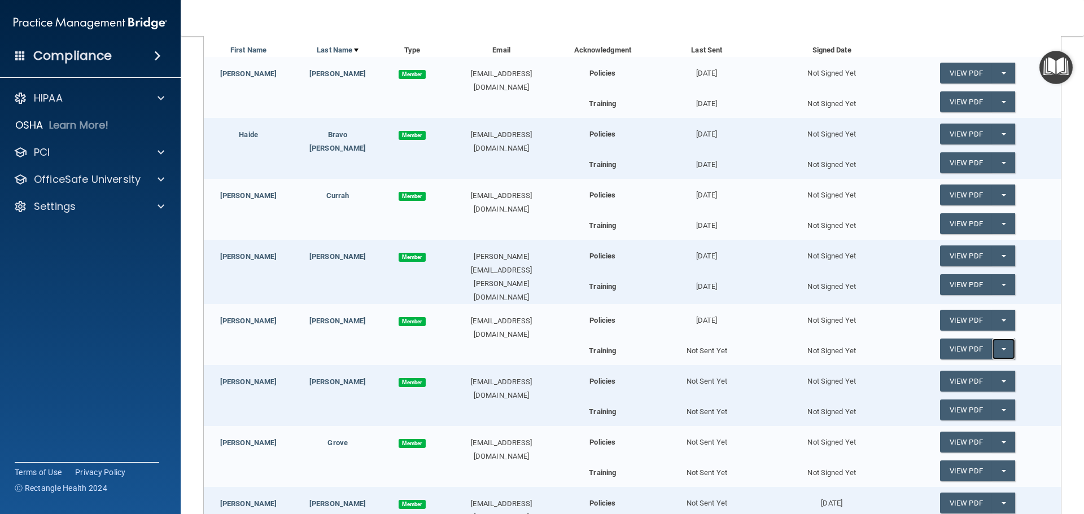
click at [998, 349] on button "Split button!" at bounding box center [1003, 349] width 23 height 21
click at [983, 370] on link "Send Acknowledgment PDF" at bounding box center [996, 371] width 113 height 17
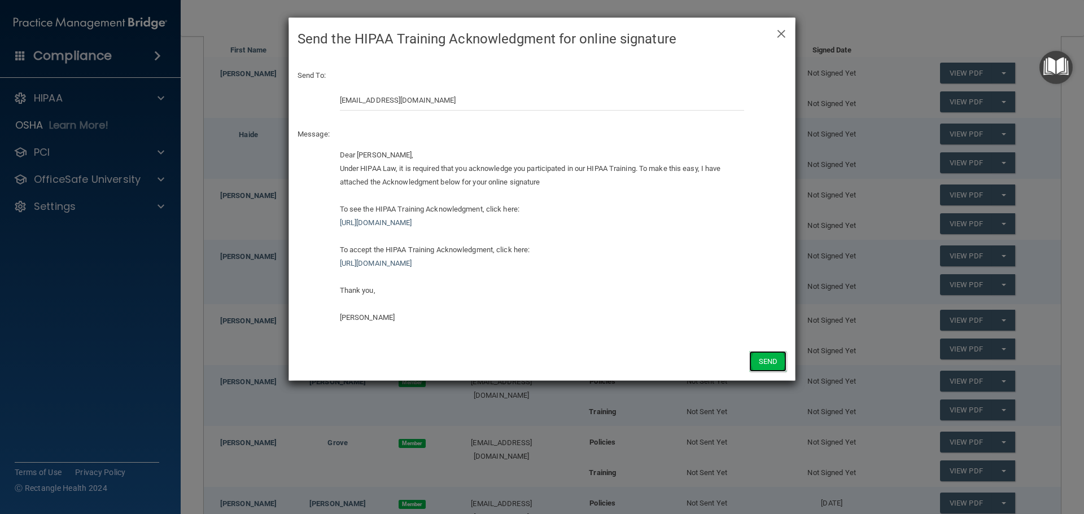
click at [760, 356] on button "Send" at bounding box center [767, 361] width 37 height 21
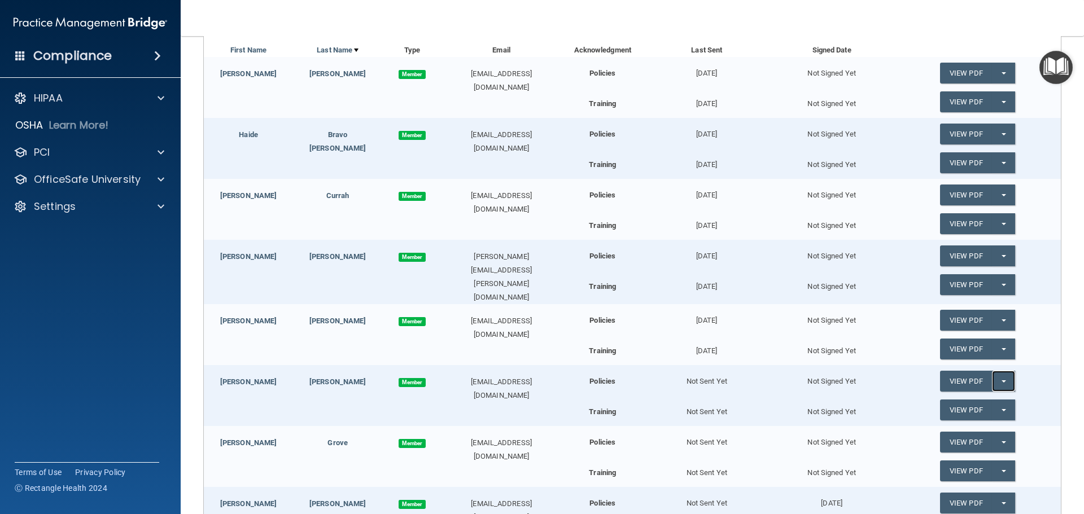
click at [1001, 380] on span "button" at bounding box center [1003, 381] width 5 height 2
click at [991, 398] on link "Send Acknowledgment" at bounding box center [989, 404] width 98 height 17
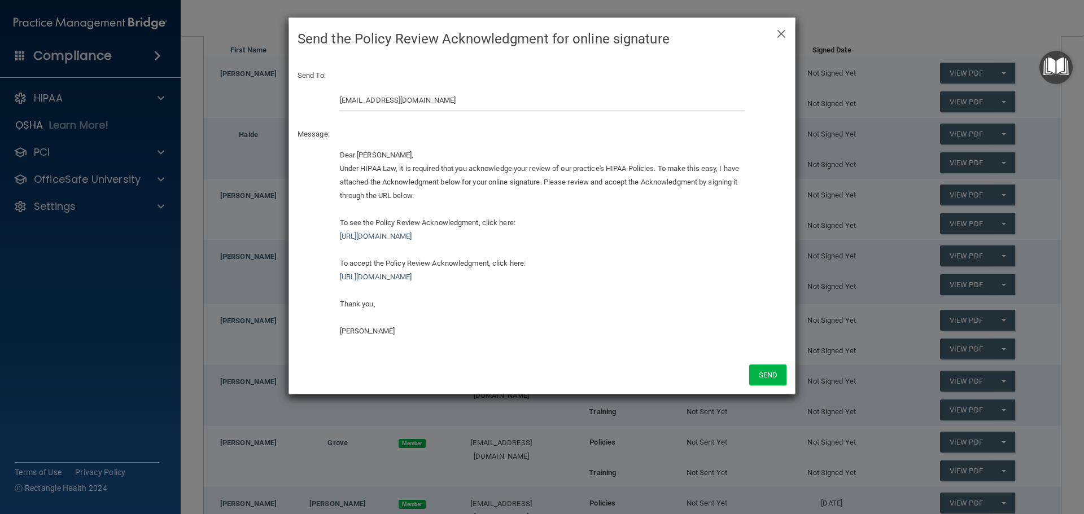
click at [763, 357] on div "Send" at bounding box center [542, 375] width 506 height 38
click at [768, 373] on button "Send" at bounding box center [767, 375] width 37 height 21
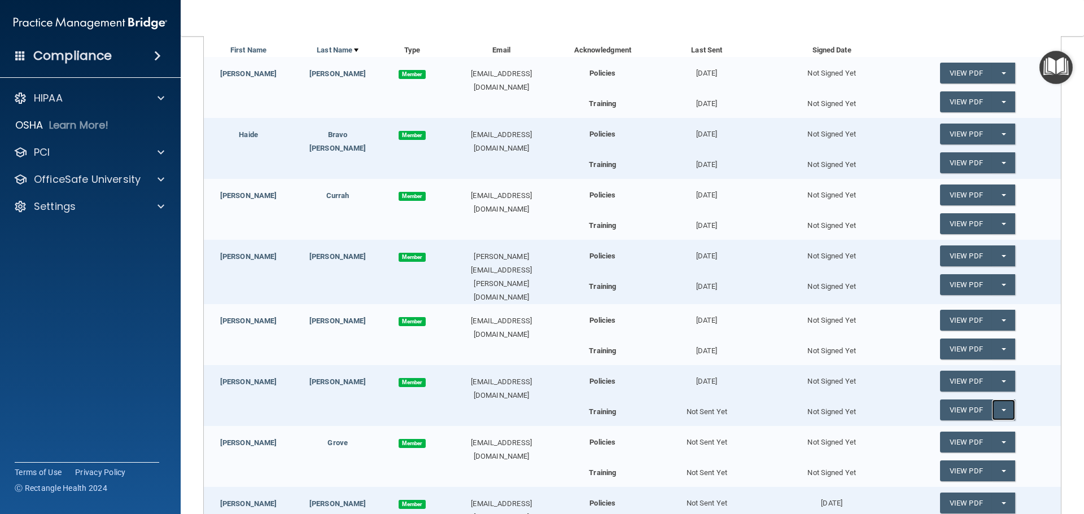
click at [996, 405] on button "Split button!" at bounding box center [1003, 410] width 23 height 21
click at [975, 428] on link "Send Acknowledgment PDF" at bounding box center [996, 432] width 113 height 17
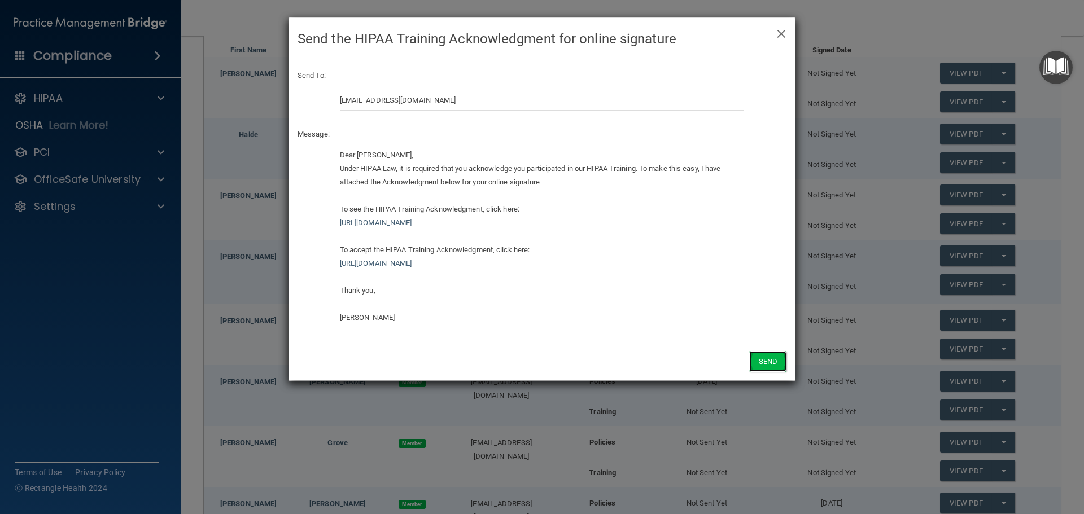
click at [760, 360] on button "Send" at bounding box center [767, 361] width 37 height 21
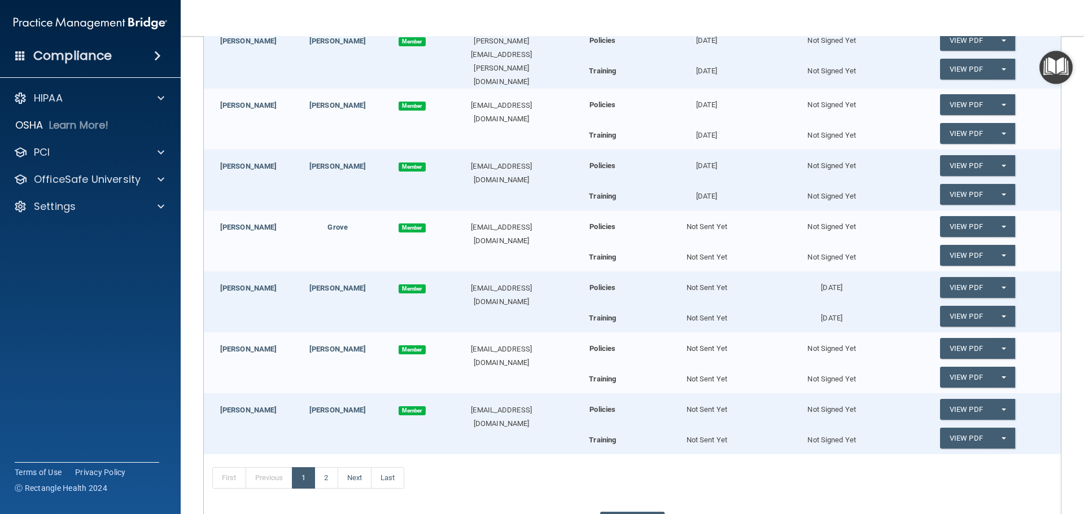
scroll to position [395, 0]
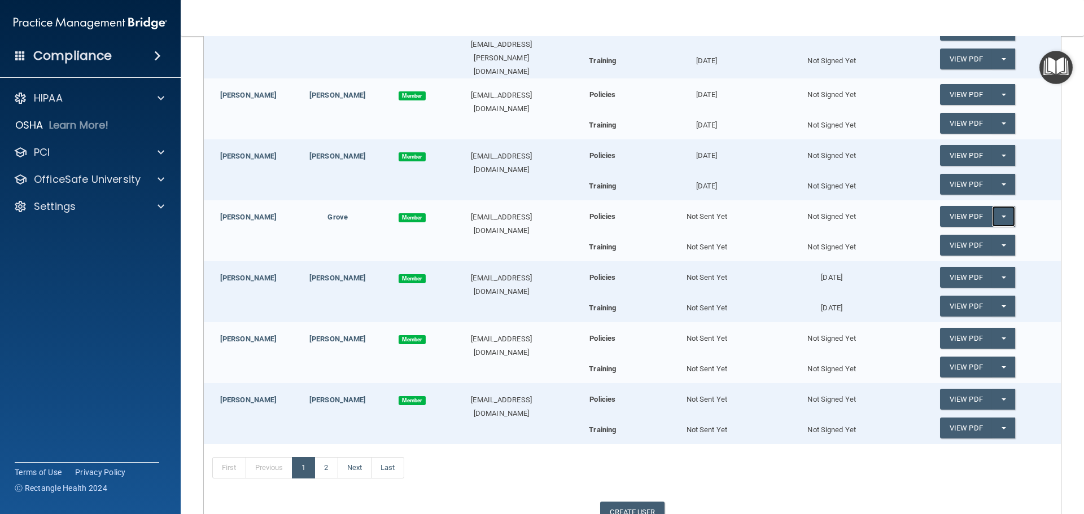
click at [992, 209] on button "Split button!" at bounding box center [1003, 216] width 23 height 21
click at [980, 238] on link "Send Acknowledgment" at bounding box center [989, 239] width 98 height 17
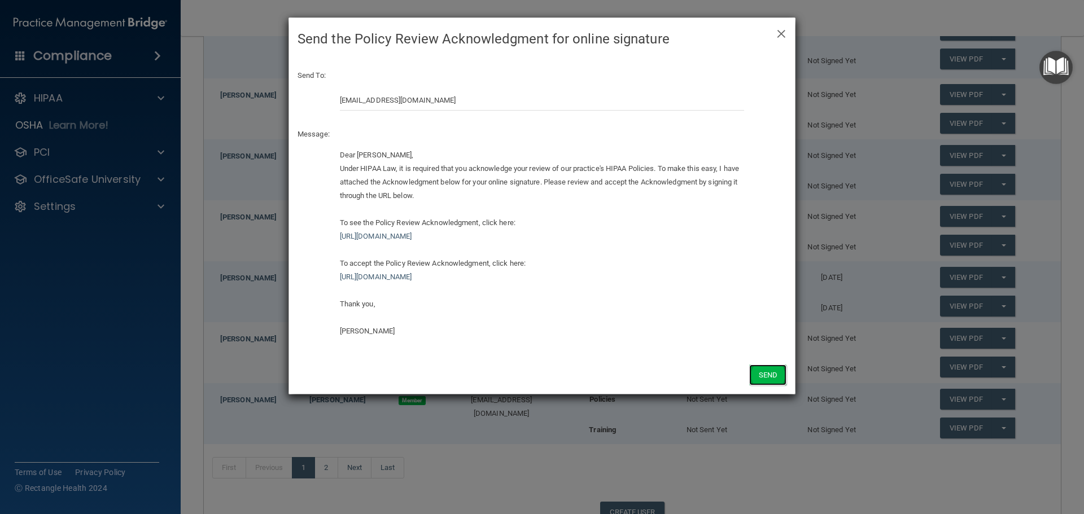
click at [775, 375] on button "Send" at bounding box center [767, 375] width 37 height 21
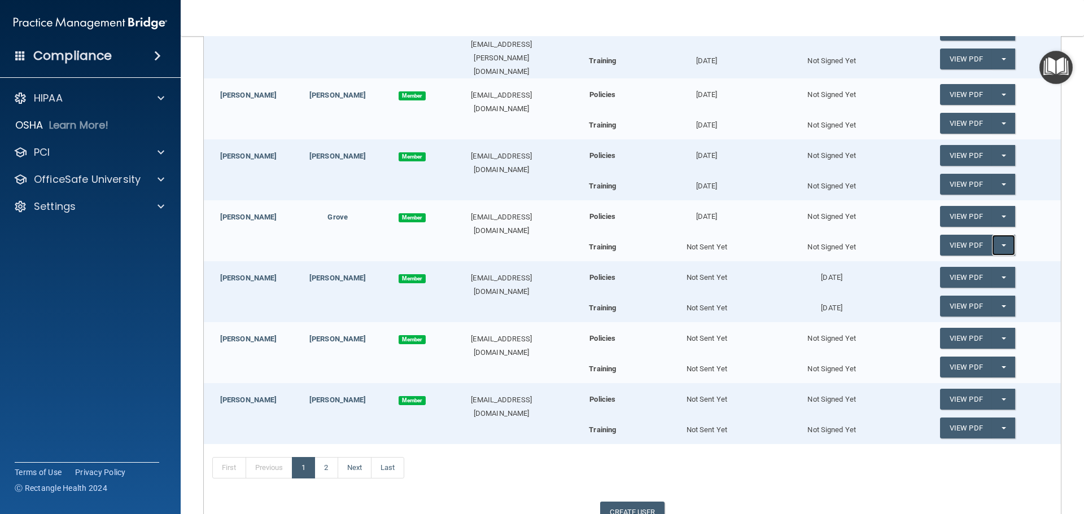
click at [993, 240] on button "Split button!" at bounding box center [1003, 245] width 23 height 21
click at [989, 266] on link "Send Acknowledgment PDF" at bounding box center [996, 268] width 113 height 17
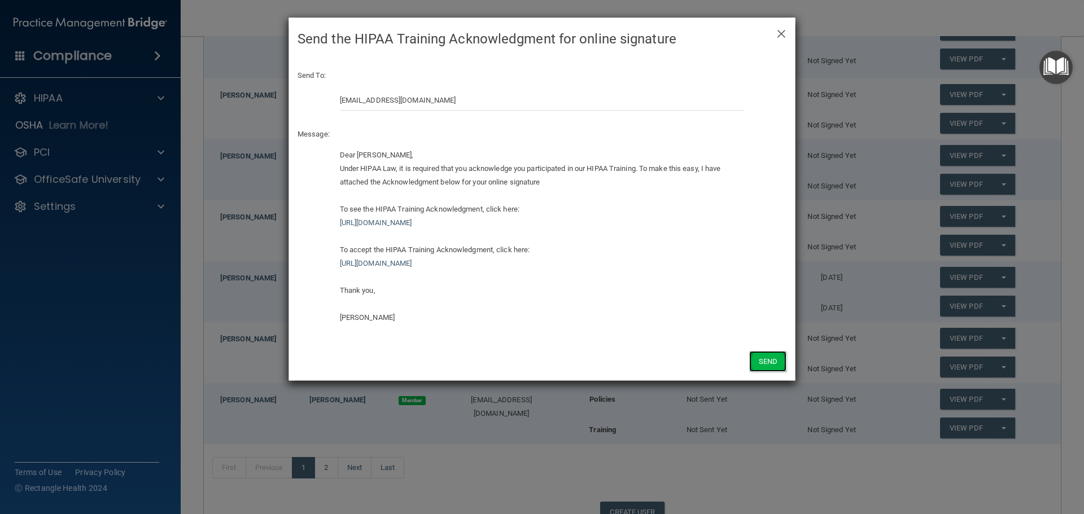
click at [764, 364] on button "Send" at bounding box center [767, 361] width 37 height 21
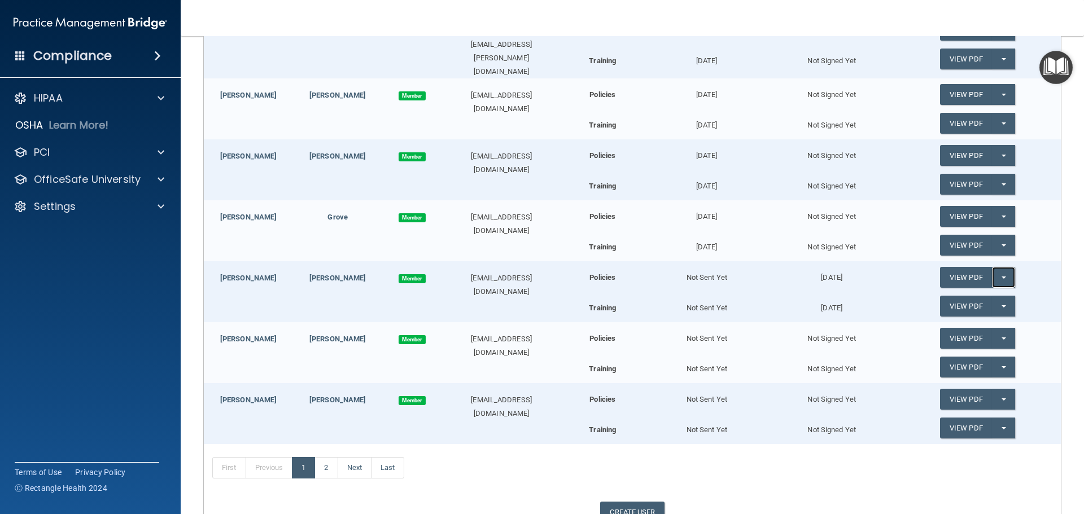
click at [995, 271] on button "Split button!" at bounding box center [1003, 277] width 23 height 21
click at [981, 303] on link "Update Acknowledgment" at bounding box center [992, 300] width 104 height 17
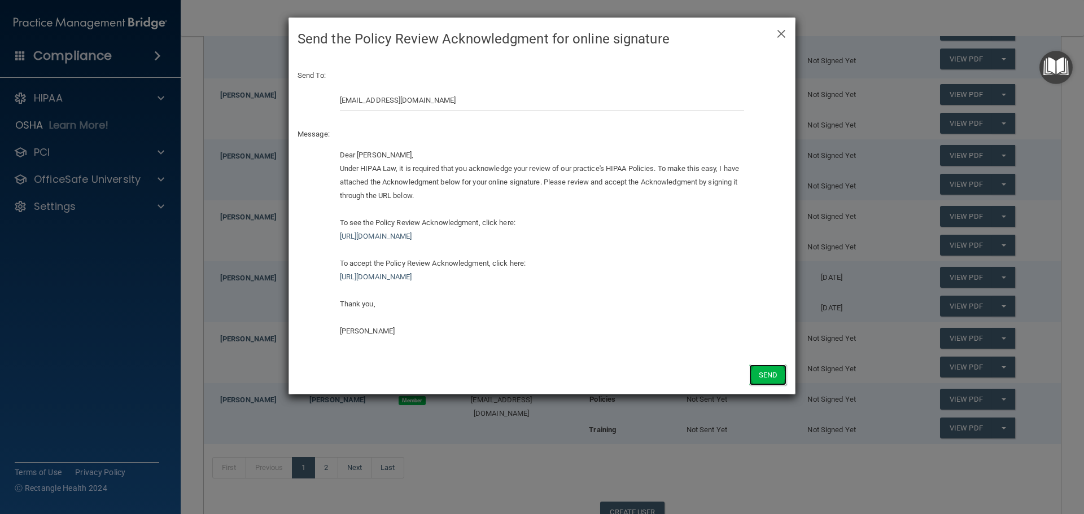
click at [764, 381] on button "Send" at bounding box center [767, 375] width 37 height 21
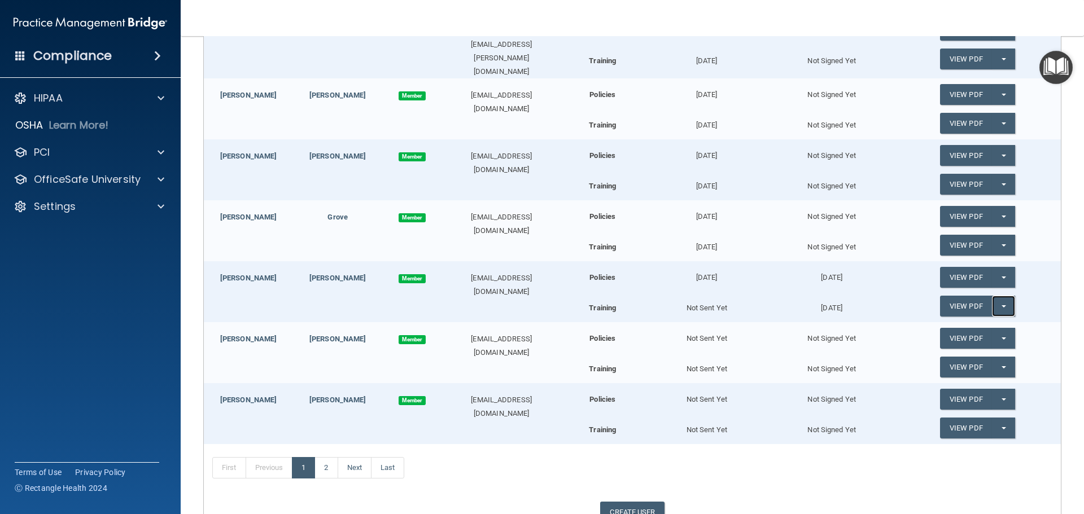
click at [997, 301] on button "Split button!" at bounding box center [1003, 306] width 23 height 21
click at [963, 325] on link "Update Acknowledgment" at bounding box center [992, 329] width 104 height 17
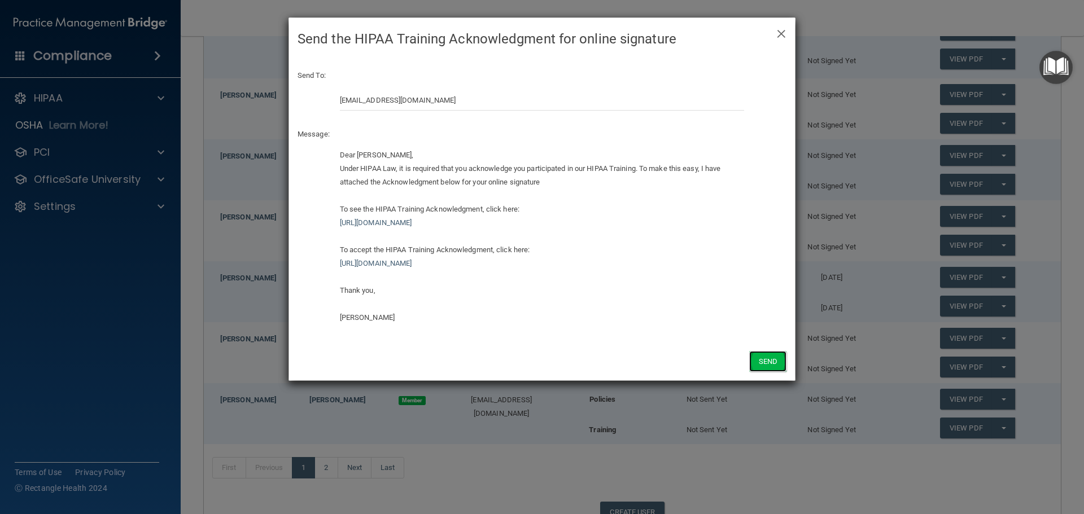
click at [777, 360] on button "Send" at bounding box center [767, 361] width 37 height 21
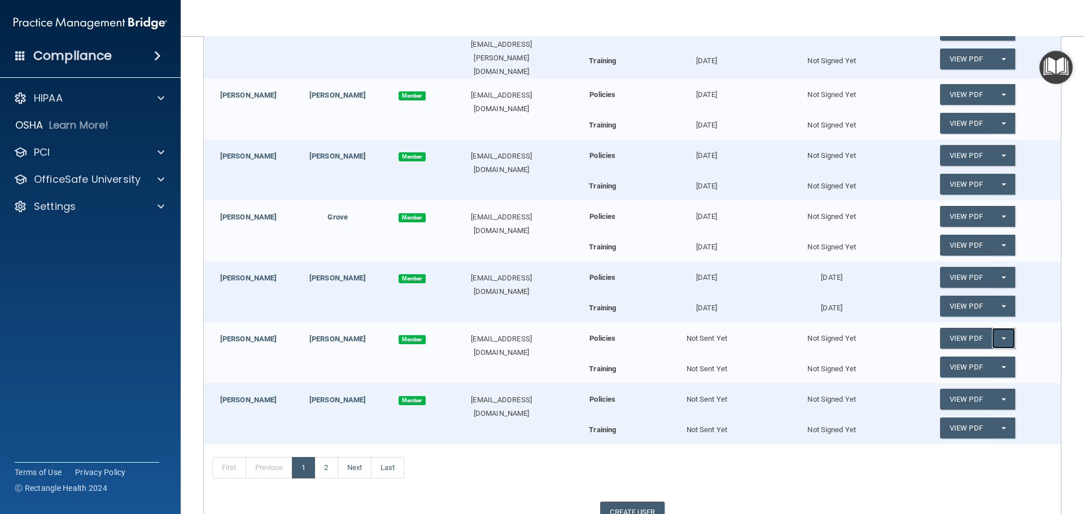
click at [992, 332] on button "Split button!" at bounding box center [1003, 338] width 23 height 21
click at [966, 356] on link "Send Acknowledgment" at bounding box center [989, 361] width 98 height 17
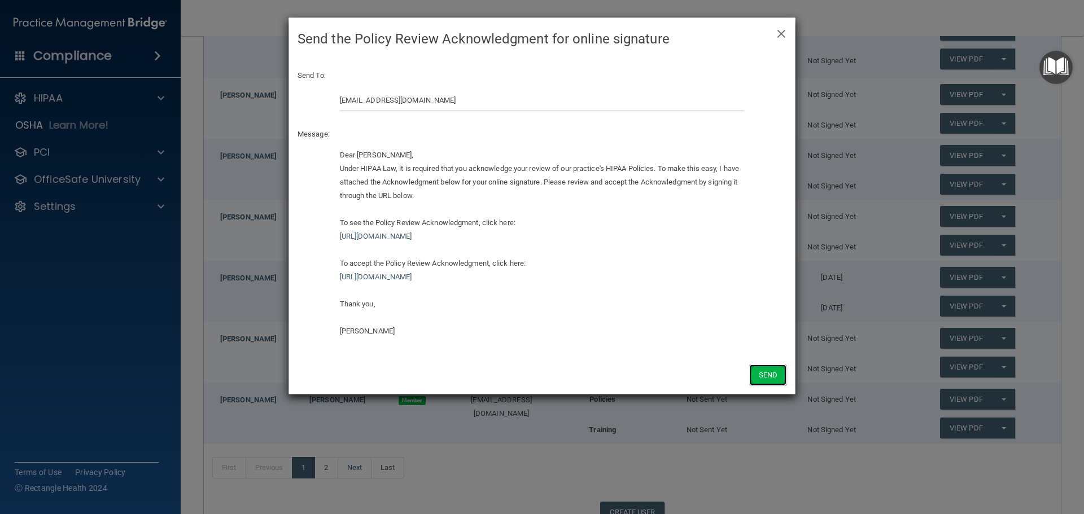
click at [781, 374] on button "Send" at bounding box center [767, 375] width 37 height 21
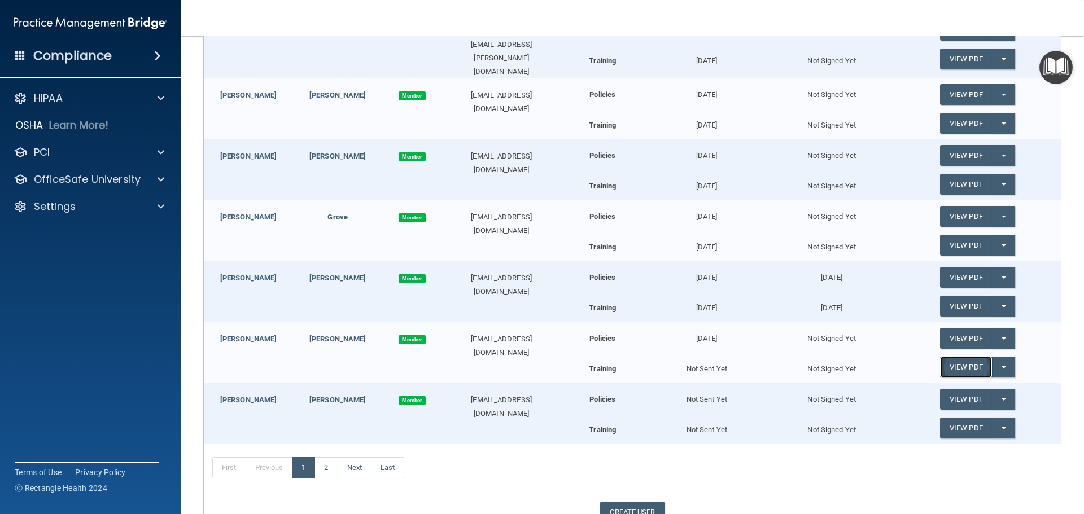
click at [958, 365] on link "View PDF" at bounding box center [966, 367] width 52 height 21
click at [997, 362] on button "Split button!" at bounding box center [1003, 367] width 23 height 21
click at [978, 386] on link "Send Acknowledgment PDF" at bounding box center [996, 390] width 113 height 17
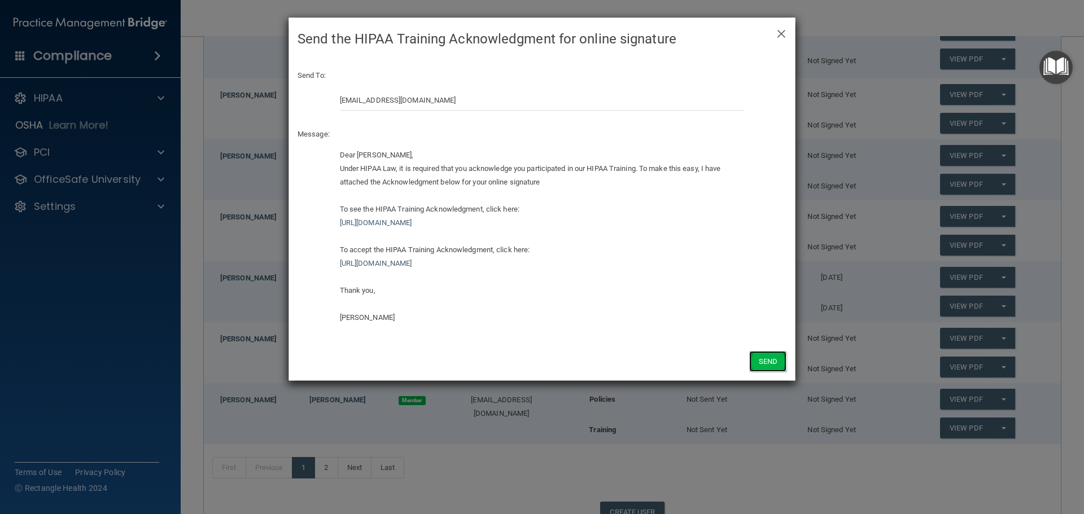
click at [758, 361] on button "Send" at bounding box center [767, 361] width 37 height 21
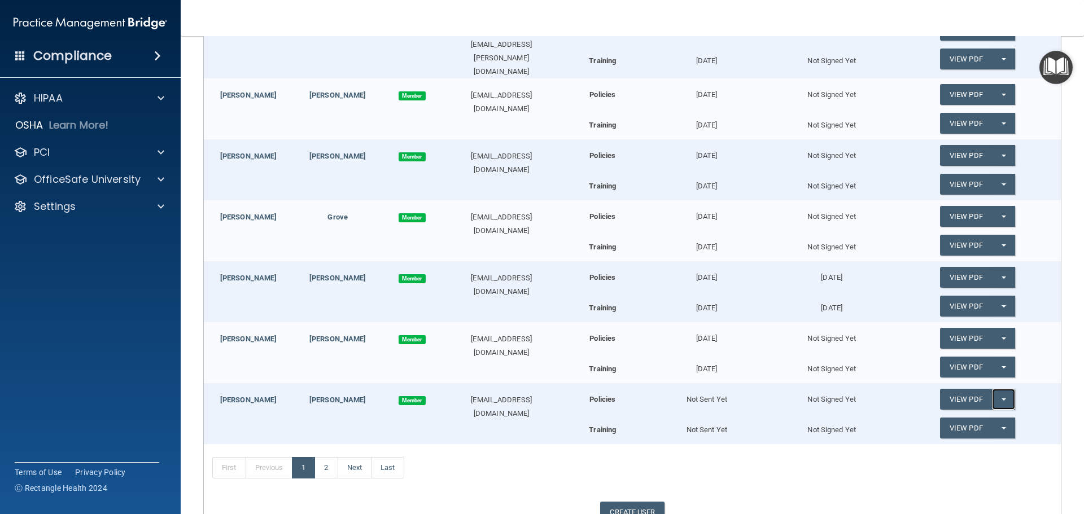
click at [992, 393] on button "Split button!" at bounding box center [1003, 399] width 23 height 21
click at [971, 422] on link "Send Acknowledgment" at bounding box center [989, 422] width 98 height 17
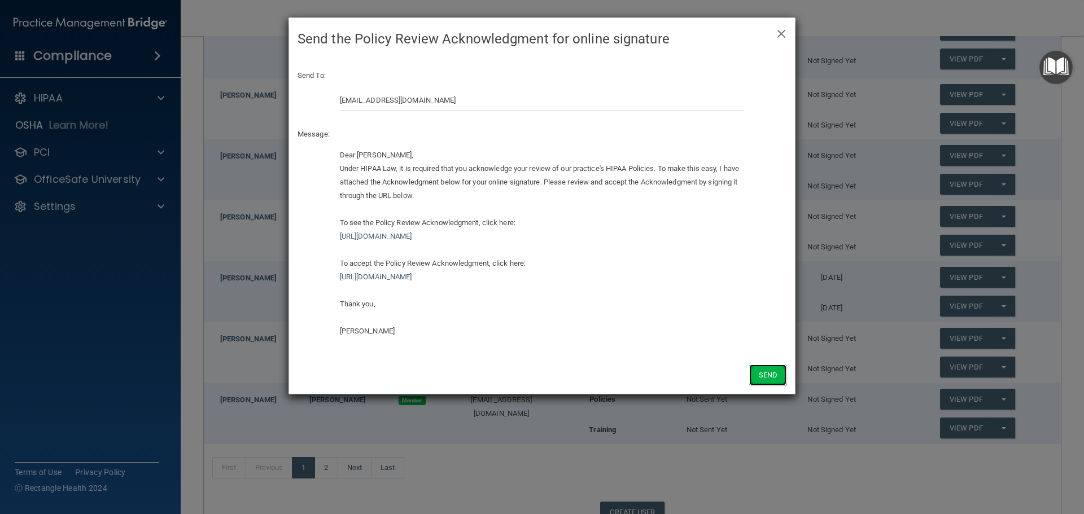
click at [766, 379] on button "Send" at bounding box center [767, 375] width 37 height 21
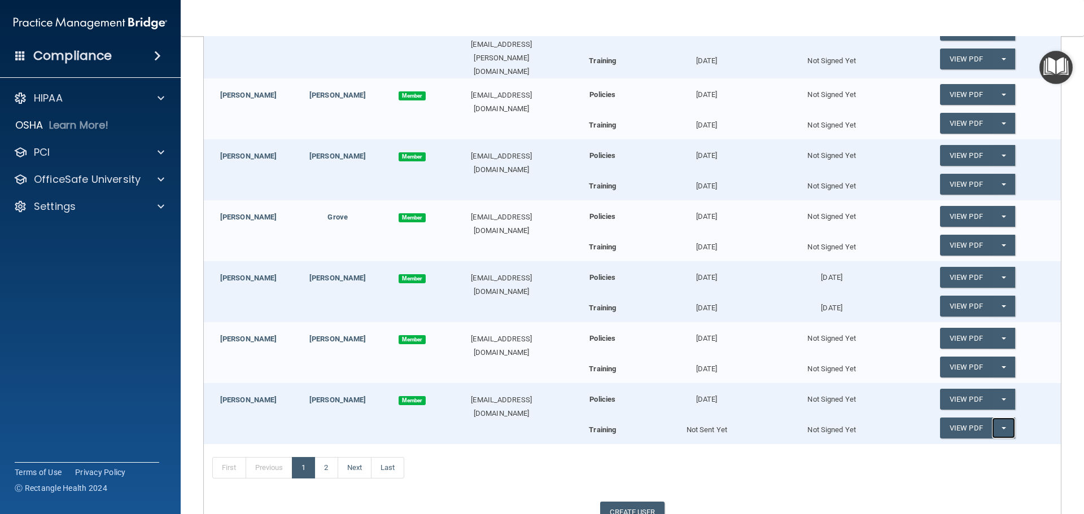
click at [995, 423] on button "Split button!" at bounding box center [1003, 428] width 23 height 21
click at [1000, 447] on link "Send Acknowledgment PDF" at bounding box center [996, 451] width 113 height 17
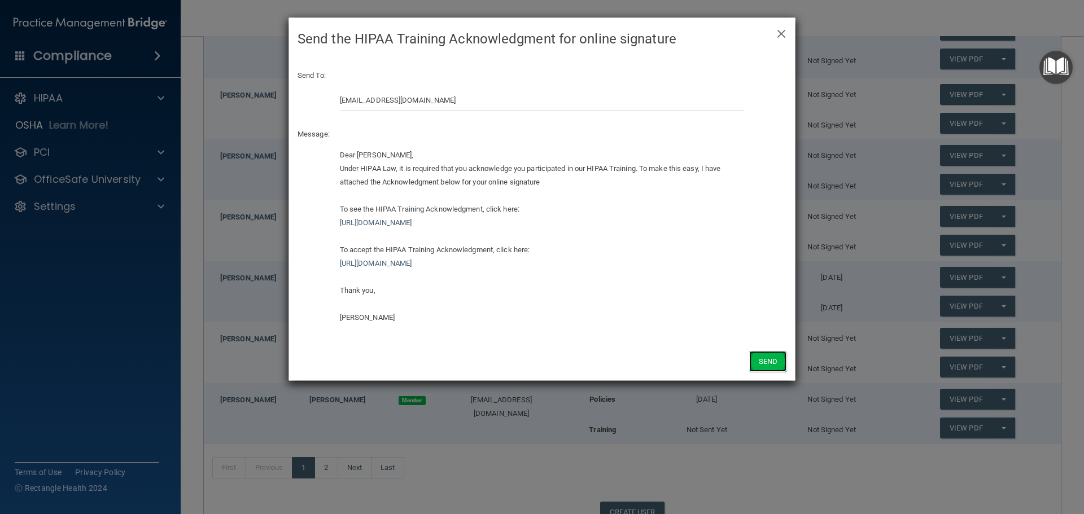
click at [771, 368] on button "Send" at bounding box center [767, 361] width 37 height 21
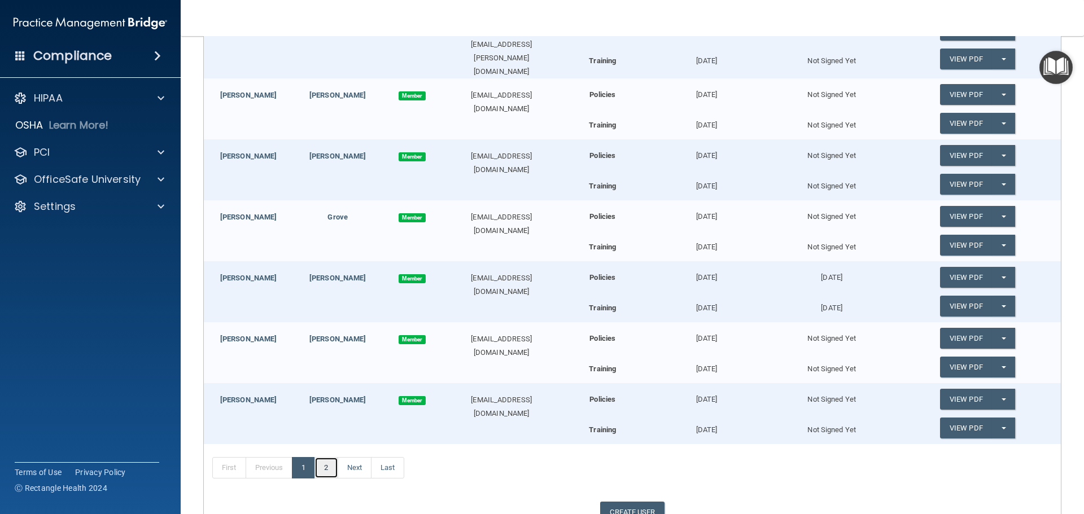
click at [331, 466] on link "2" at bounding box center [325, 467] width 23 height 21
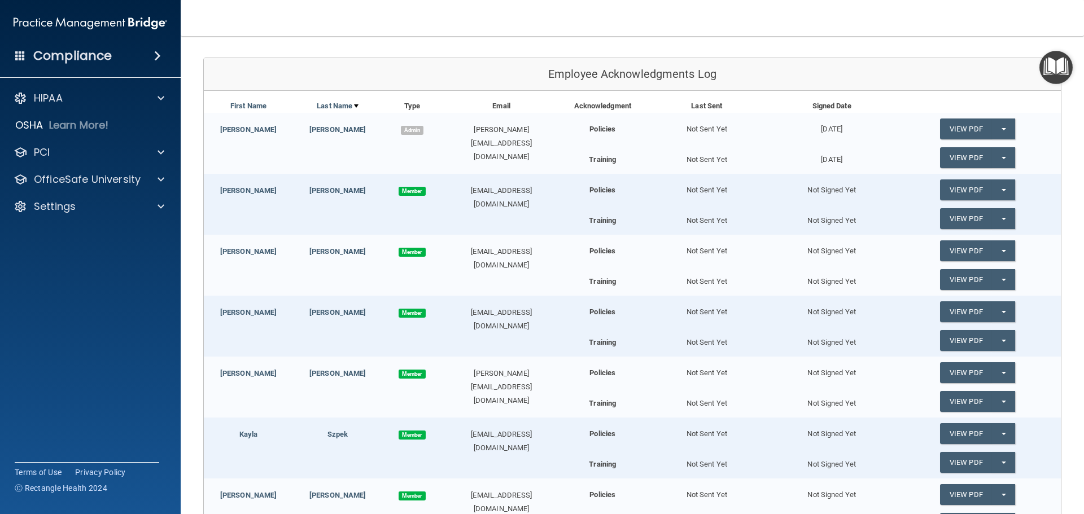
scroll to position [72, 0]
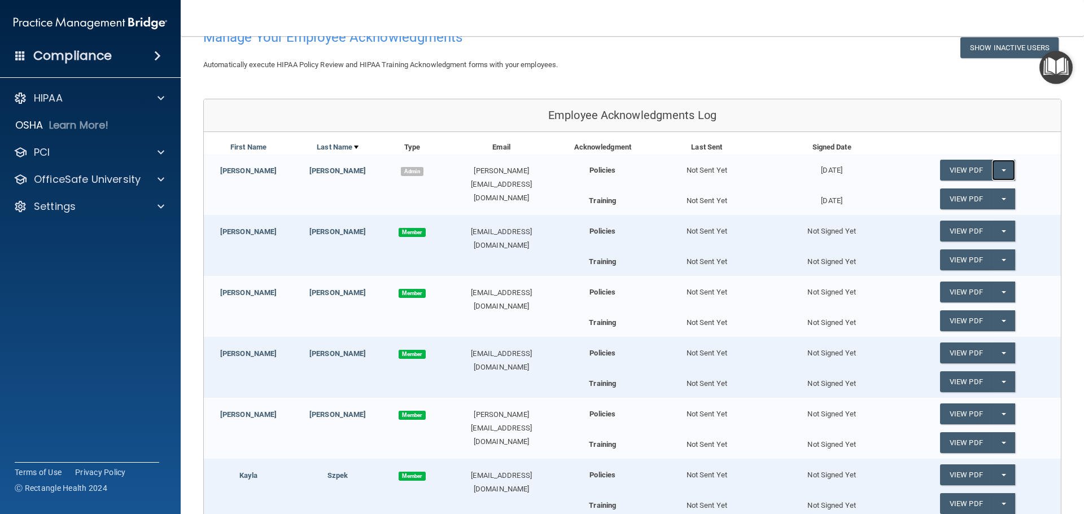
click at [993, 170] on button "Split button!" at bounding box center [1003, 170] width 23 height 21
click at [987, 193] on link "Update Acknowledgment" at bounding box center [992, 193] width 104 height 17
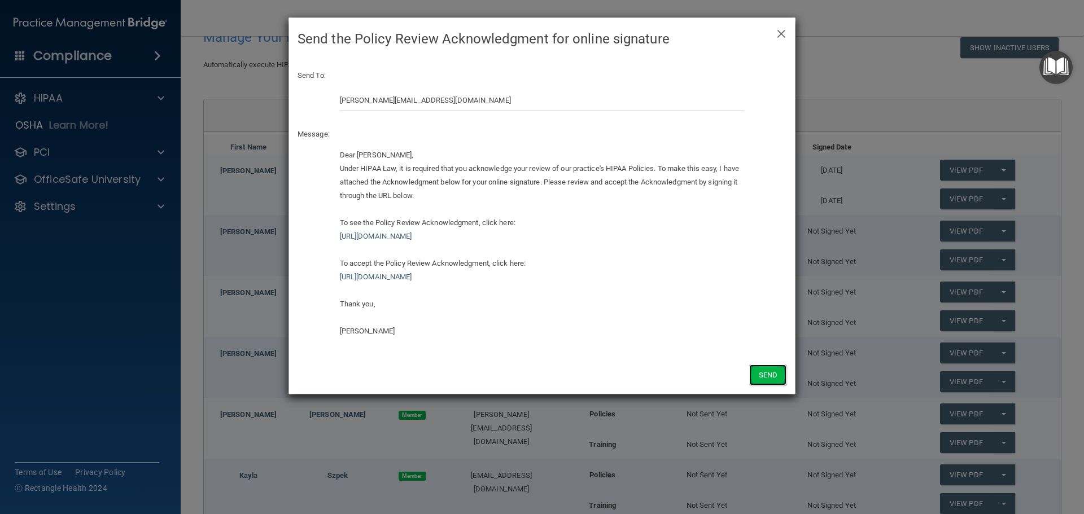
click at [778, 383] on button "Send" at bounding box center [767, 375] width 37 height 21
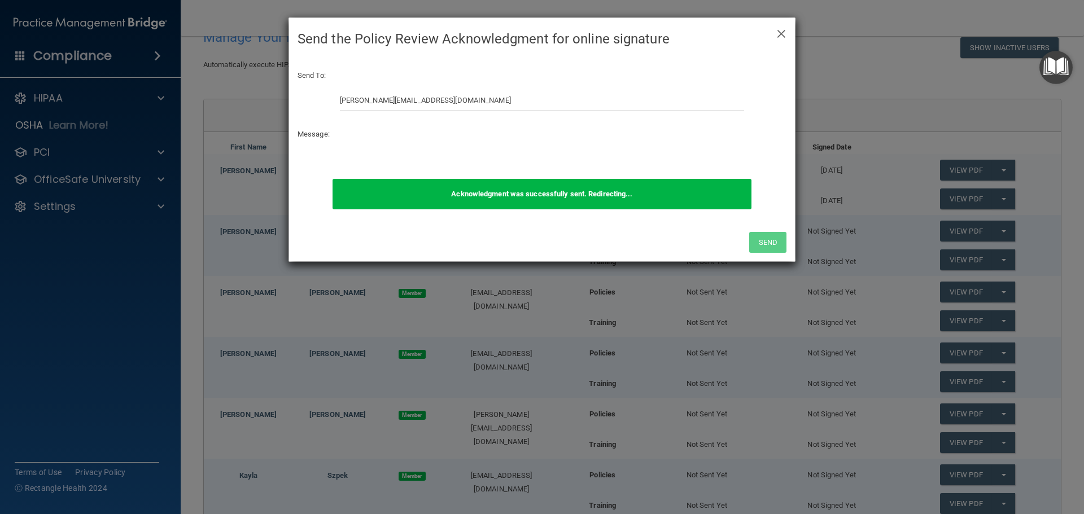
click at [993, 199] on div "× Close Send the Policy Review Acknowledgment for online signature Send To: bar…" at bounding box center [542, 257] width 1084 height 514
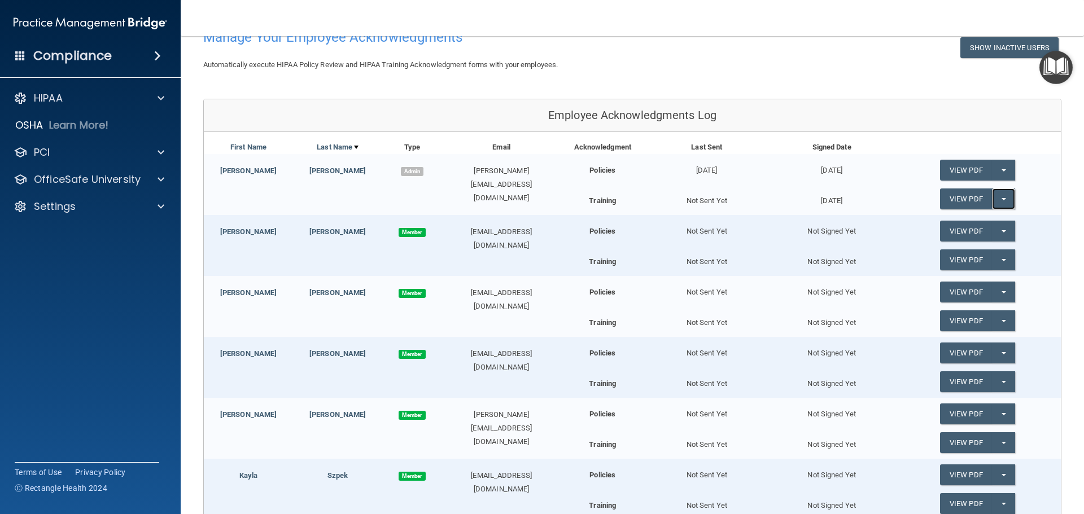
click at [997, 198] on button "Split button!" at bounding box center [1003, 199] width 23 height 21
click at [980, 222] on link "Update Acknowledgment" at bounding box center [992, 221] width 104 height 17
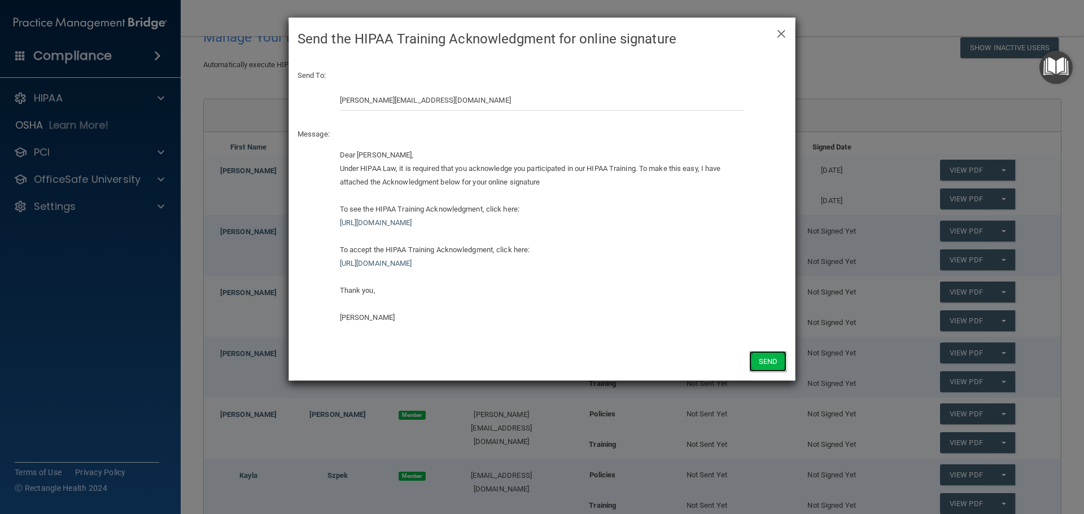
click at [762, 360] on button "Send" at bounding box center [767, 361] width 37 height 21
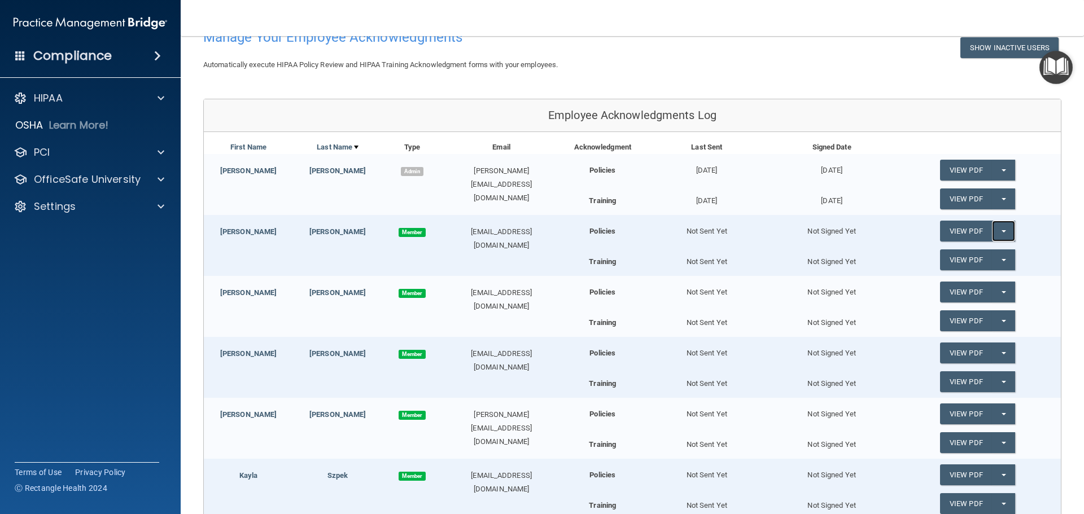
click at [992, 230] on button "Split button!" at bounding box center [1003, 231] width 23 height 21
click at [987, 248] on link "Send Acknowledgment" at bounding box center [989, 254] width 98 height 17
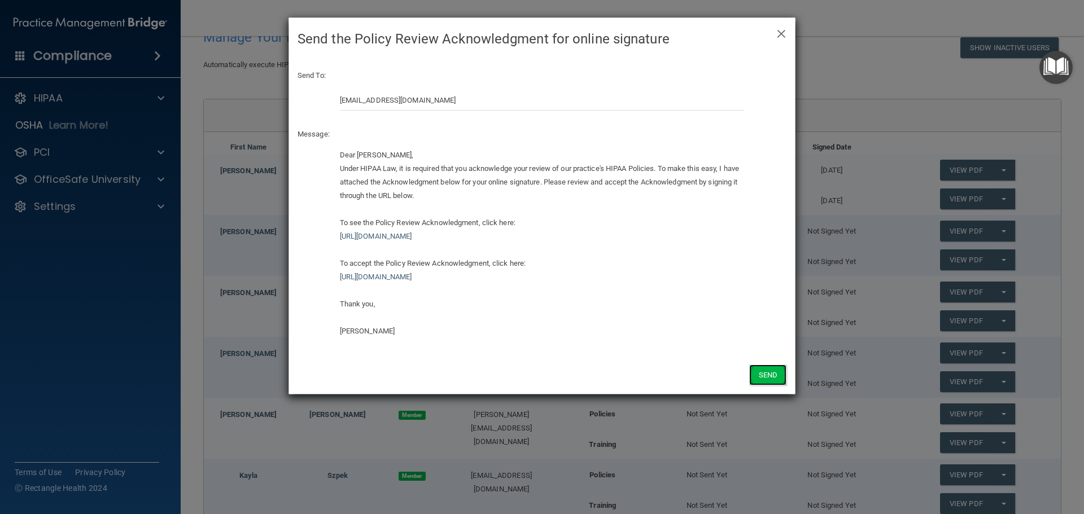
click at [775, 376] on button "Send" at bounding box center [767, 375] width 37 height 21
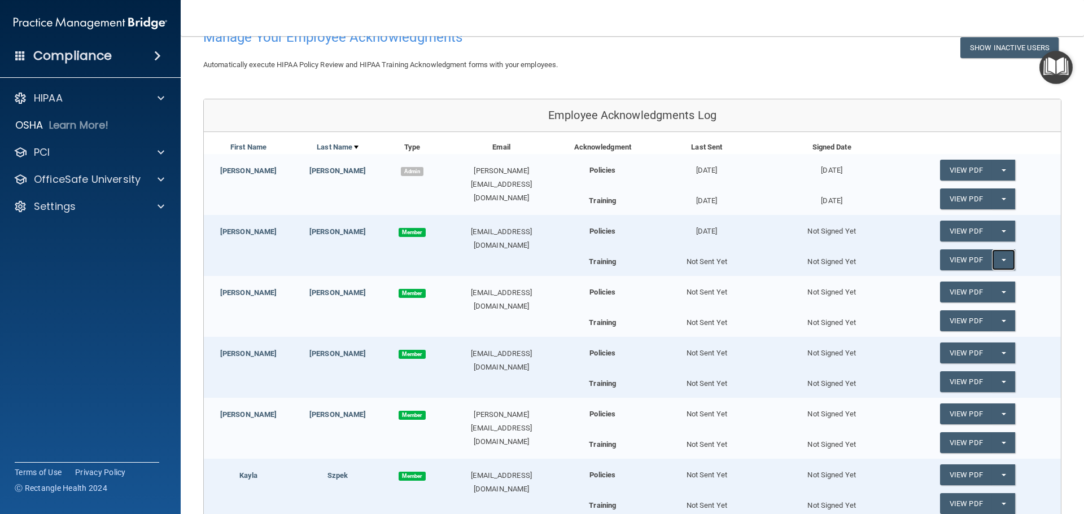
click at [997, 258] on button "Split button!" at bounding box center [1003, 259] width 23 height 21
click at [985, 280] on link "Send Acknowledgment PDF" at bounding box center [996, 282] width 113 height 17
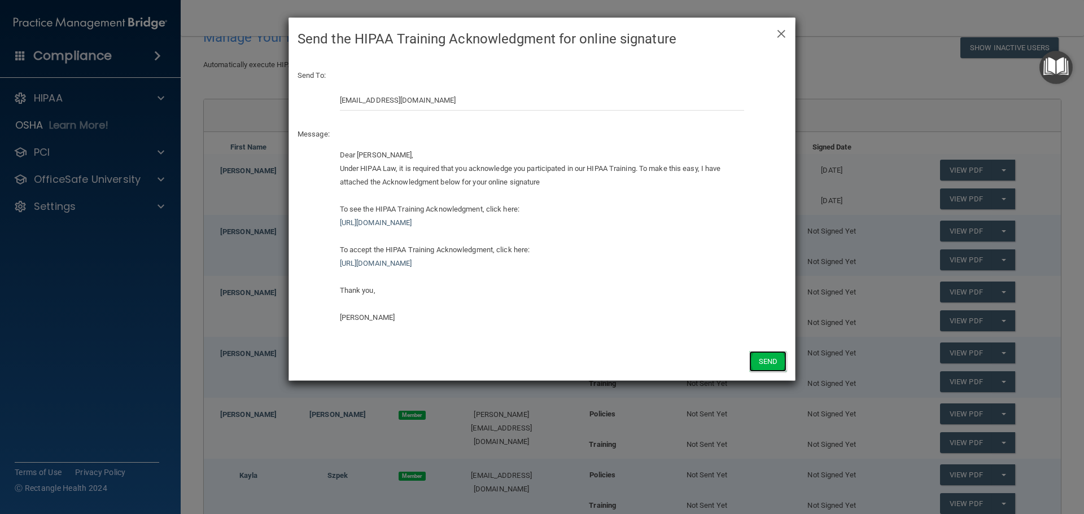
click at [751, 361] on button "Send" at bounding box center [767, 361] width 37 height 21
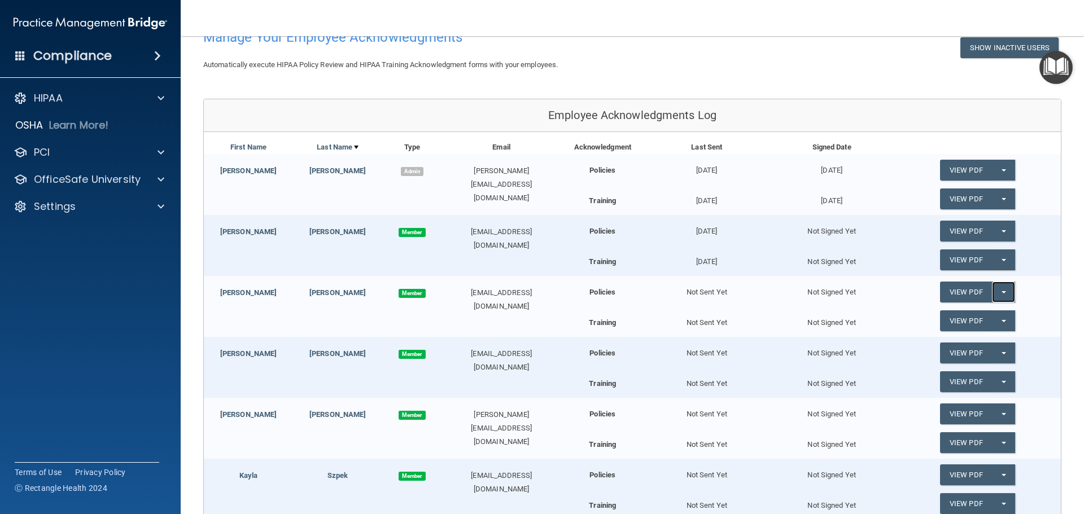
click at [1001, 291] on span "button" at bounding box center [1003, 292] width 5 height 2
click at [974, 317] on link "Send Acknowledgment" at bounding box center [989, 314] width 98 height 17
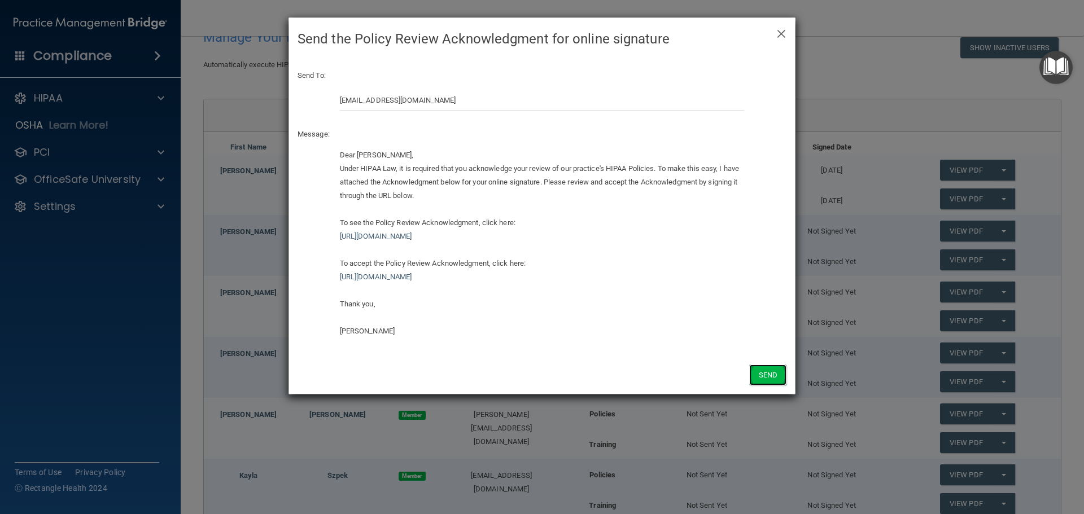
click at [786, 371] on button "Send" at bounding box center [767, 375] width 37 height 21
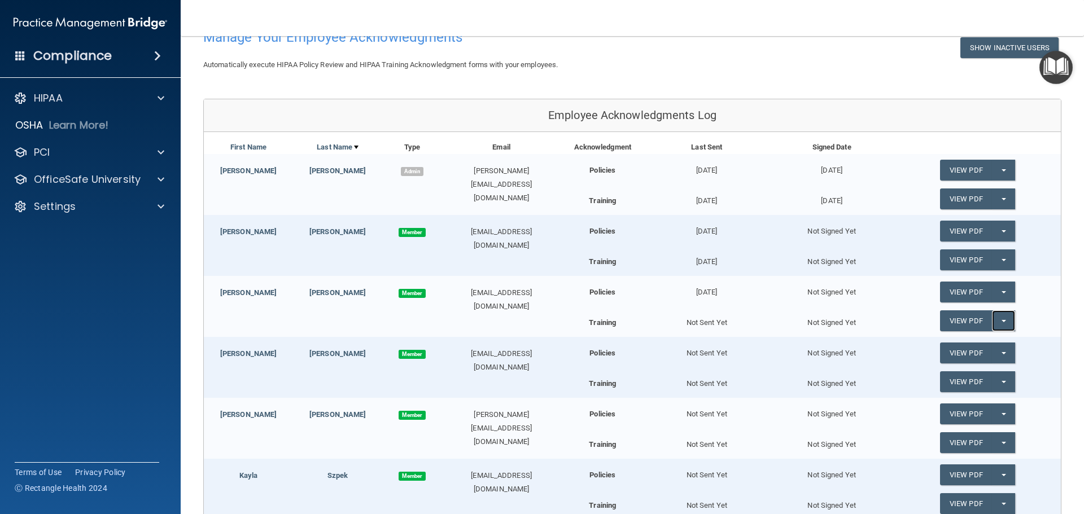
click at [1000, 317] on button "Split button!" at bounding box center [1003, 320] width 23 height 21
click at [981, 344] on link "Send Acknowledgment PDF" at bounding box center [996, 343] width 113 height 17
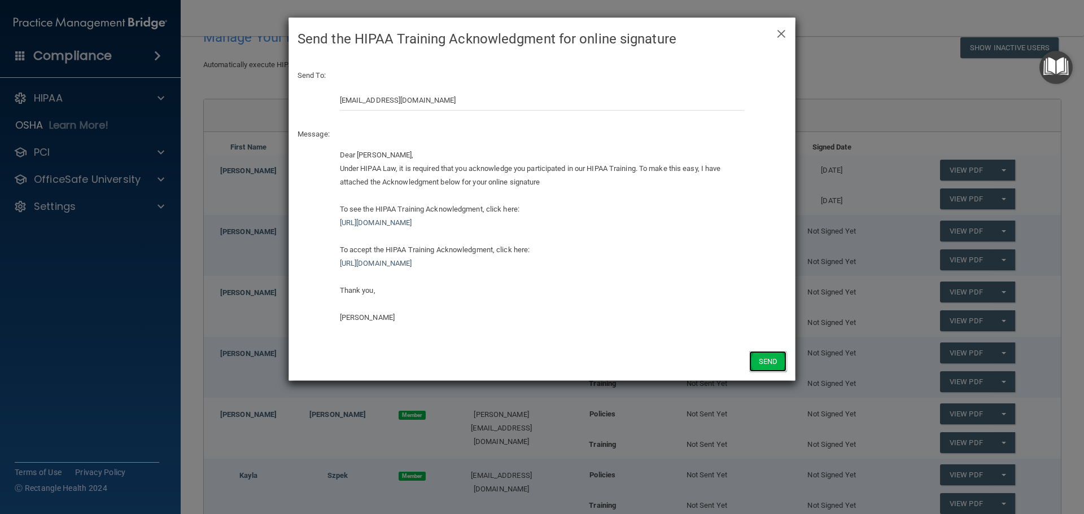
click at [763, 364] on button "Send" at bounding box center [767, 361] width 37 height 21
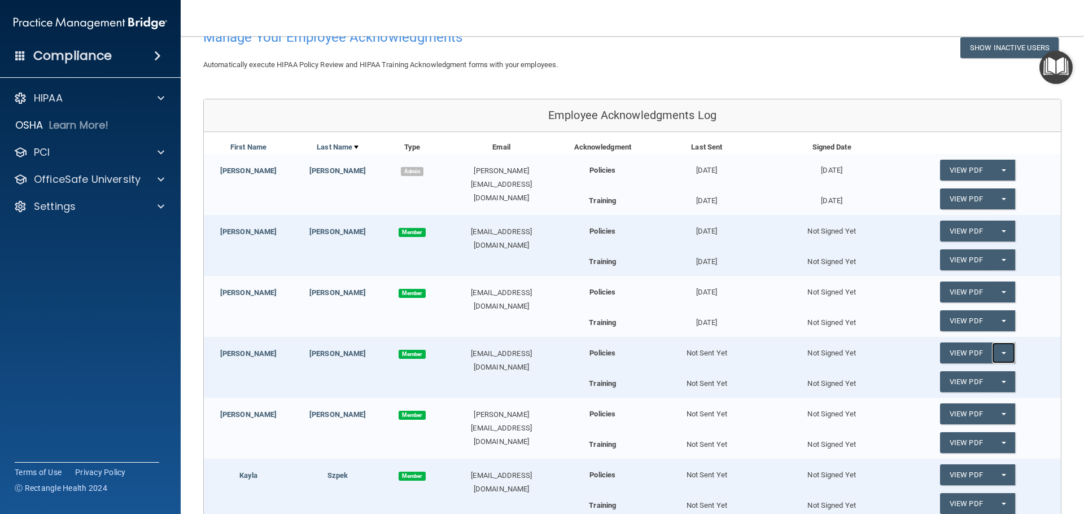
click at [1001, 352] on span "button" at bounding box center [1003, 353] width 5 height 2
click at [978, 376] on link "Send Acknowledgment" at bounding box center [989, 375] width 98 height 17
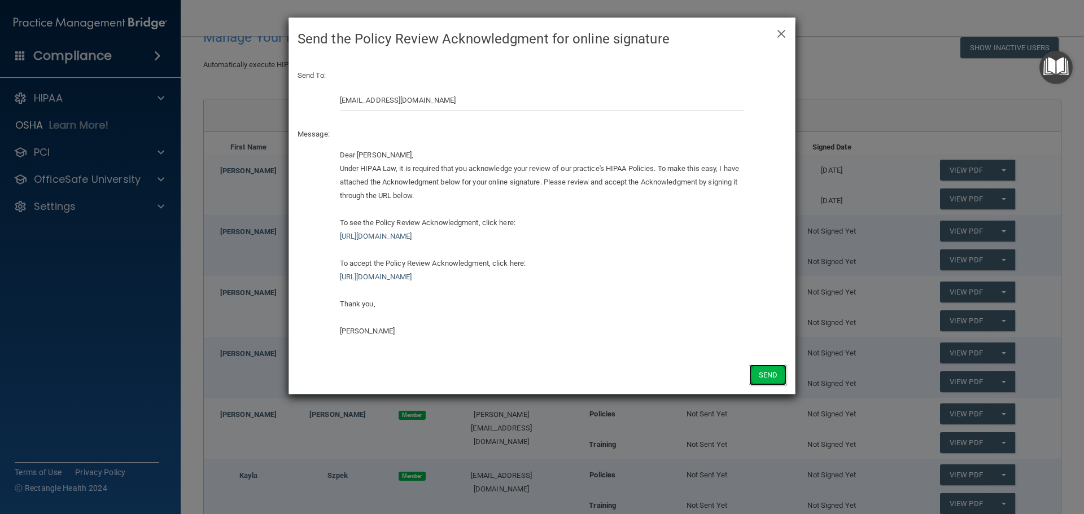
click at [778, 375] on button "Send" at bounding box center [767, 375] width 37 height 21
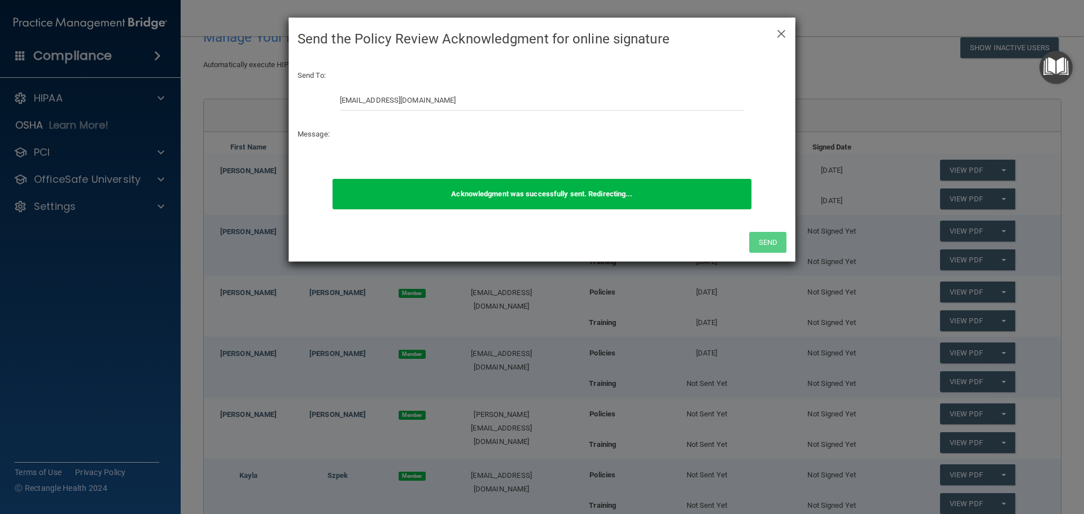
click at [995, 382] on div "× Close Send the Policy Review Acknowledgment for online signature Send To: man…" at bounding box center [542, 257] width 1084 height 514
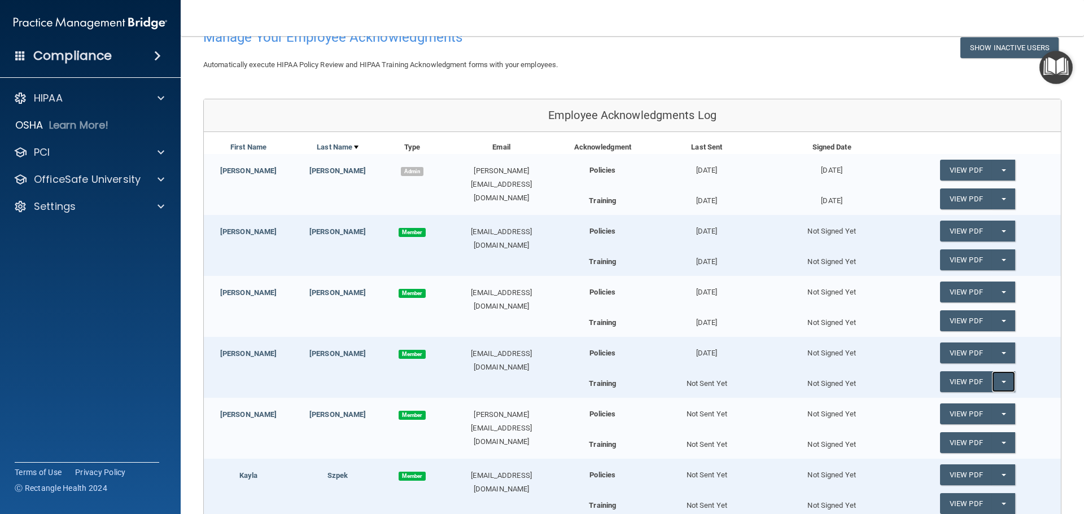
click at [1001, 382] on span "button" at bounding box center [1003, 382] width 5 height 2
click at [972, 405] on link "Send Acknowledgment PDF" at bounding box center [996, 404] width 113 height 17
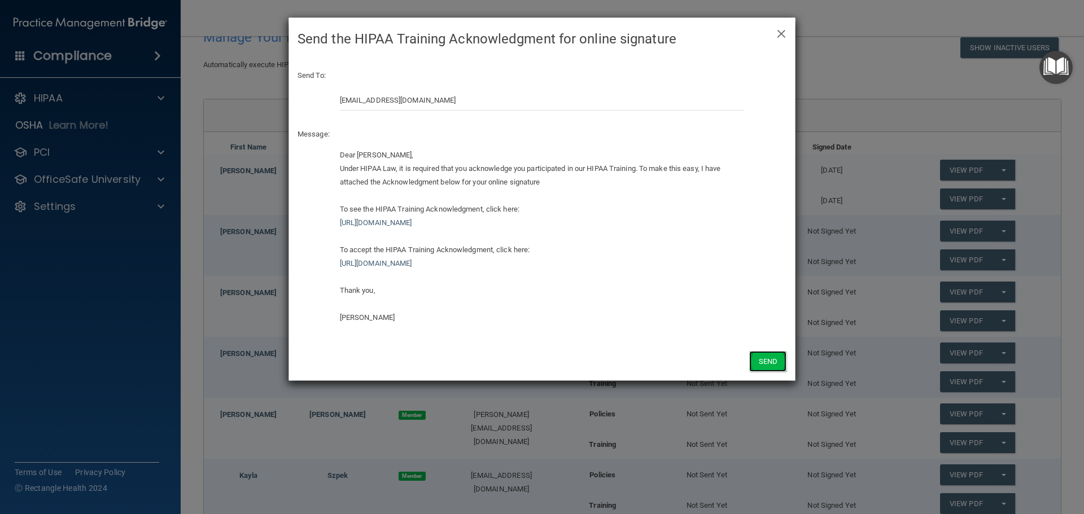
click at [770, 358] on button "Send" at bounding box center [767, 361] width 37 height 21
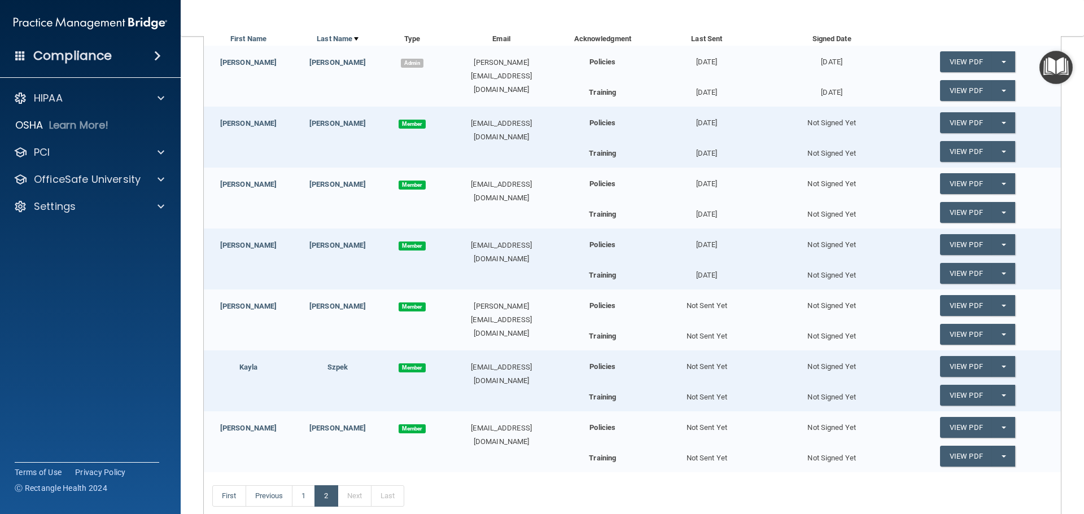
scroll to position [185, 0]
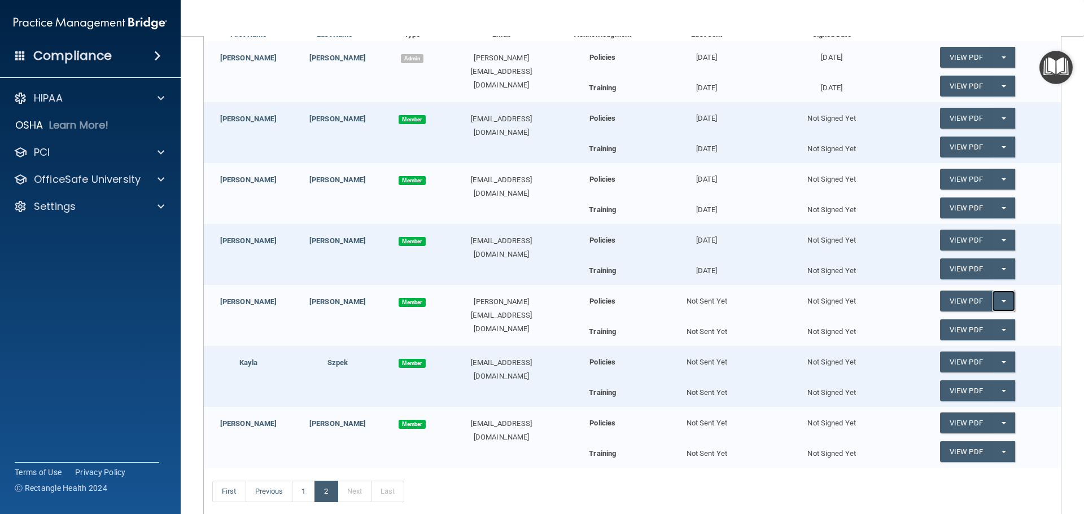
click at [992, 300] on button "Split button!" at bounding box center [1003, 301] width 23 height 21
click at [978, 327] on link "Send Acknowledgment" at bounding box center [989, 324] width 98 height 17
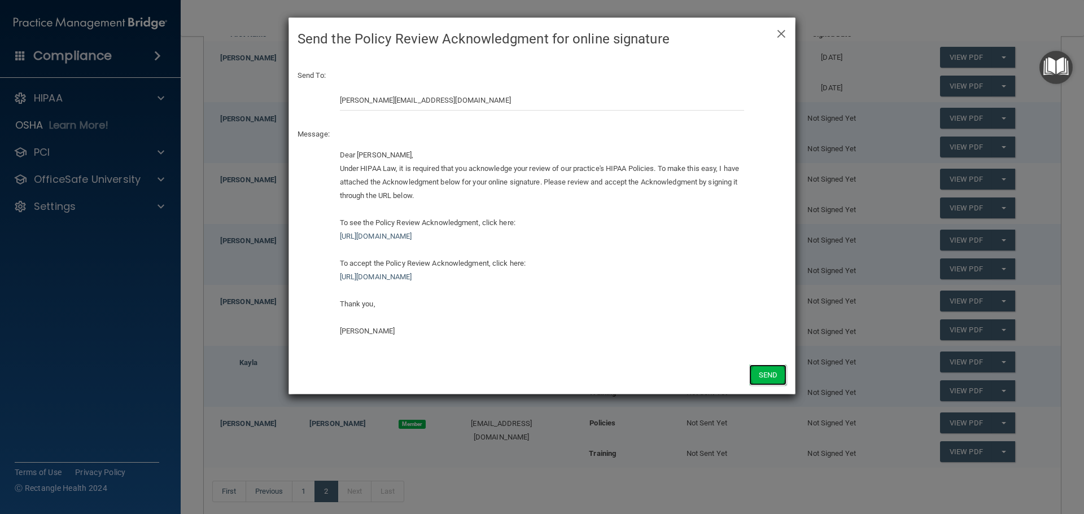
click at [760, 374] on button "Send" at bounding box center [767, 375] width 37 height 21
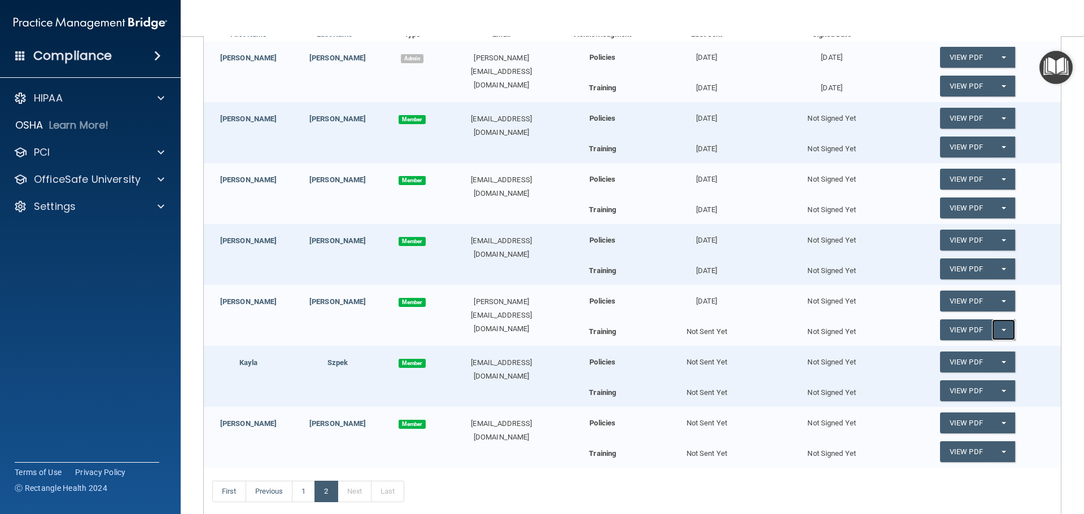
click at [1001, 330] on span "button" at bounding box center [1003, 330] width 5 height 2
click at [978, 356] on link "Send Acknowledgment PDF" at bounding box center [996, 352] width 113 height 17
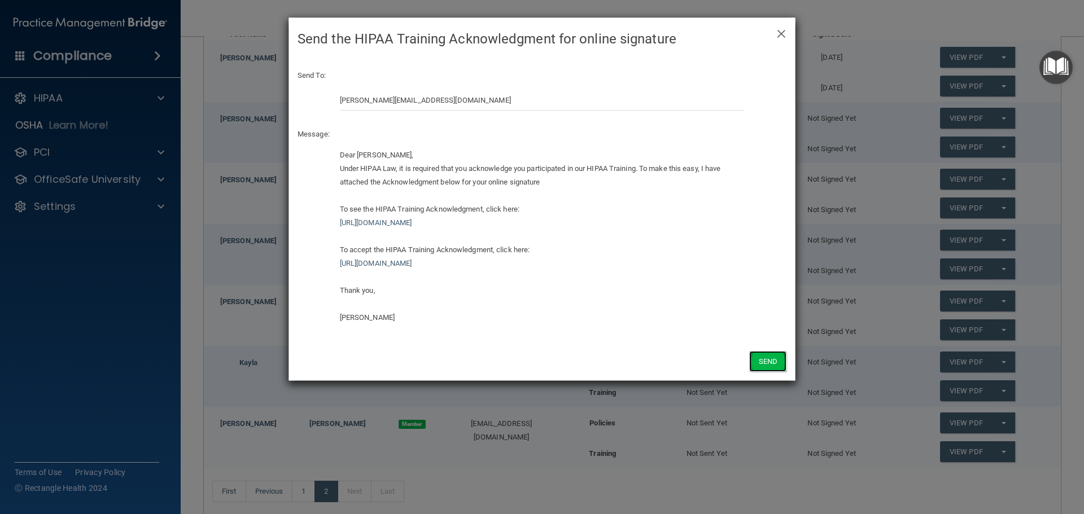
click at [765, 361] on button "Send" at bounding box center [767, 361] width 37 height 21
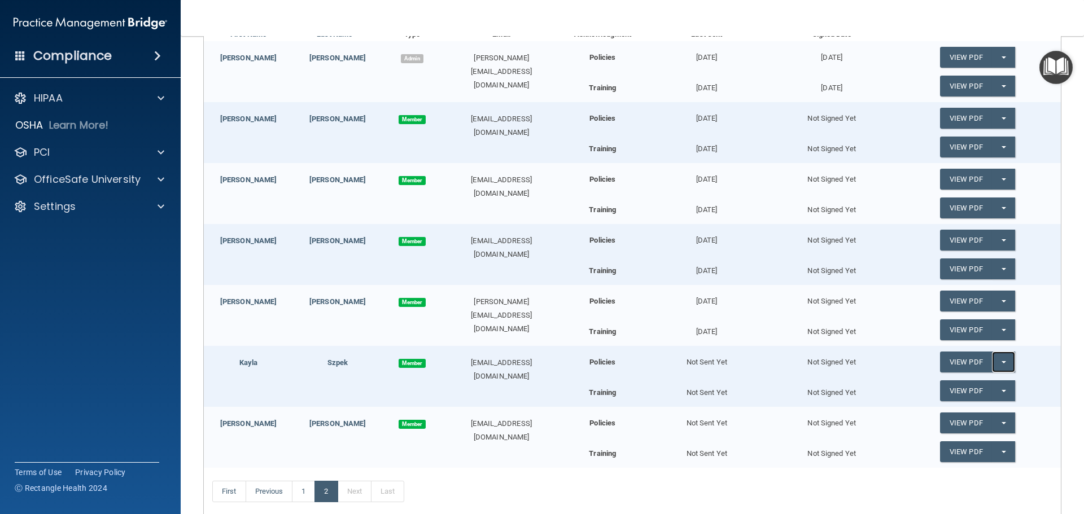
click at [998, 358] on button "Split button!" at bounding box center [1003, 362] width 23 height 21
click at [959, 382] on link "Send Acknowledgment" at bounding box center [989, 384] width 98 height 17
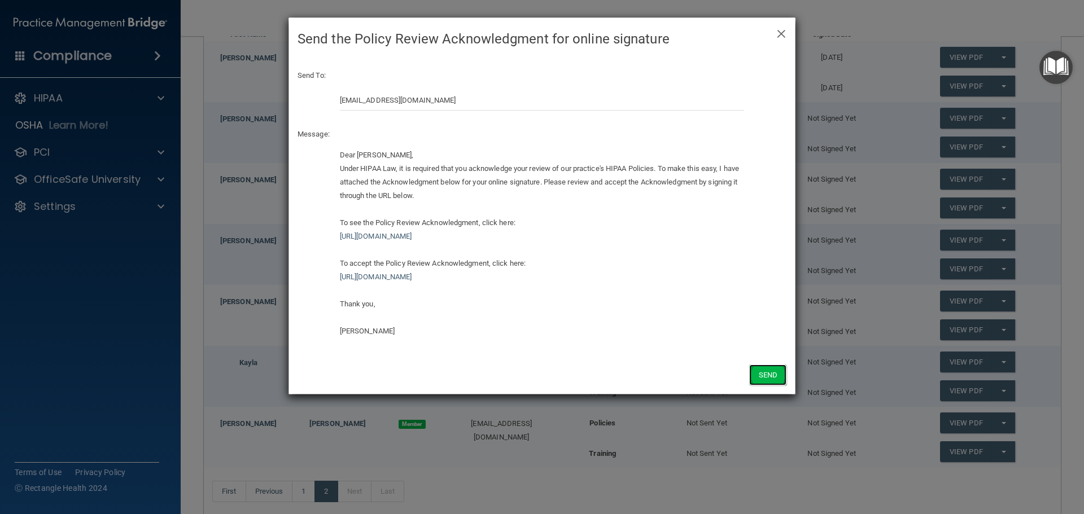
drag, startPoint x: 782, startPoint y: 374, endPoint x: 764, endPoint y: 369, distance: 18.1
click at [779, 374] on button "Send" at bounding box center [767, 375] width 37 height 21
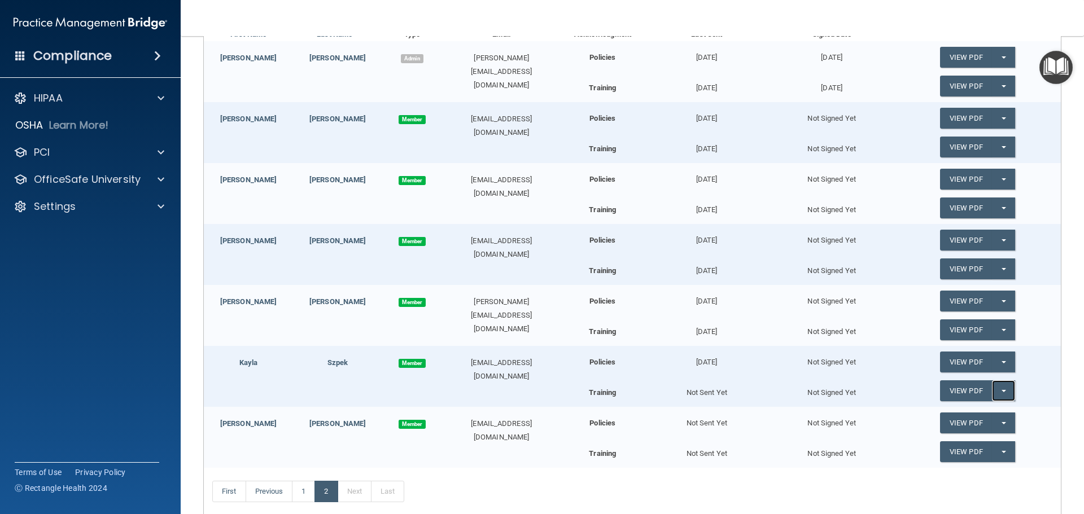
click at [1001, 390] on span "button" at bounding box center [1003, 391] width 5 height 2
click at [952, 410] on link "Send Acknowledgment PDF" at bounding box center [996, 413] width 113 height 17
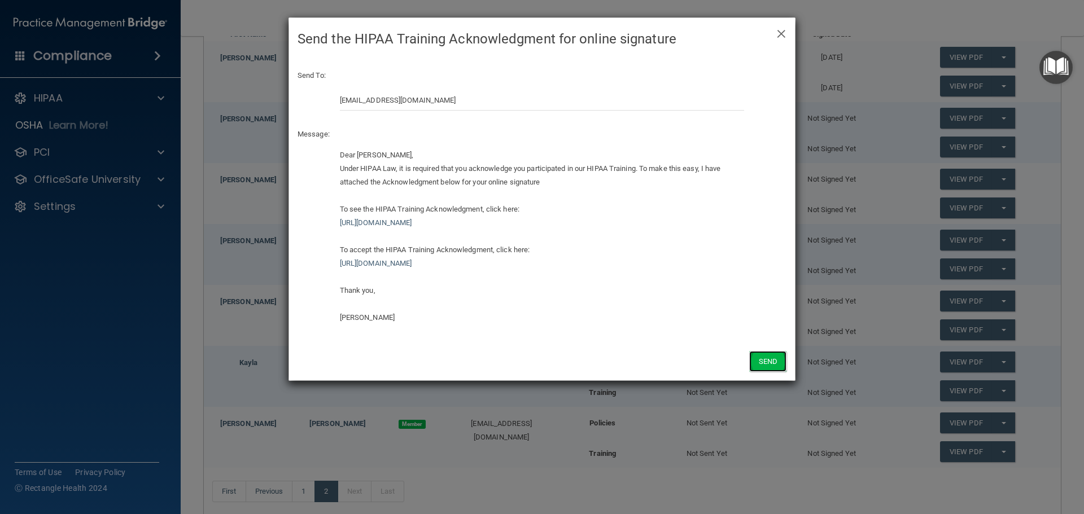
click at [756, 360] on button "Send" at bounding box center [767, 361] width 37 height 21
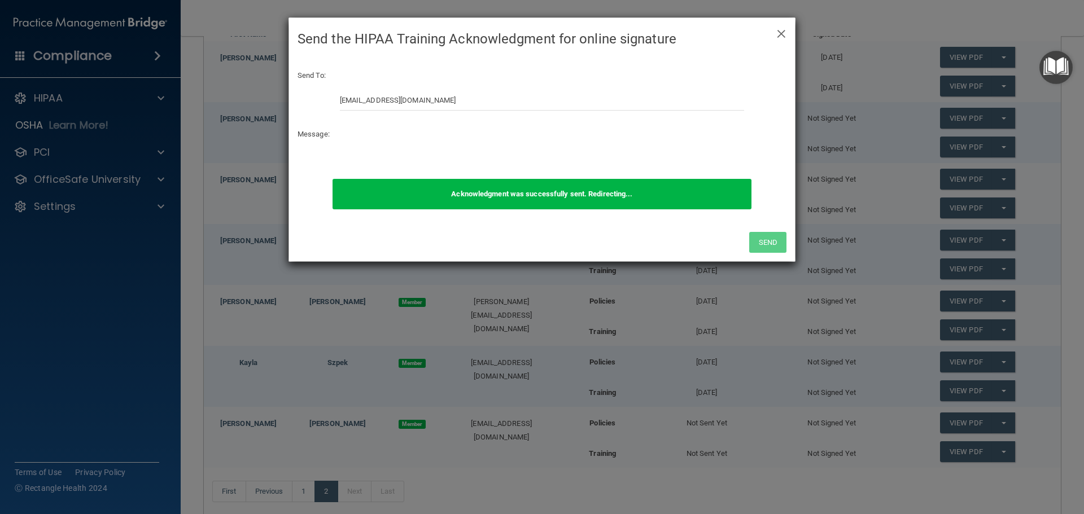
click at [995, 421] on div "× Close Send the HIPAA Training Acknowledgment for online signature Send To: ka…" at bounding box center [542, 257] width 1084 height 514
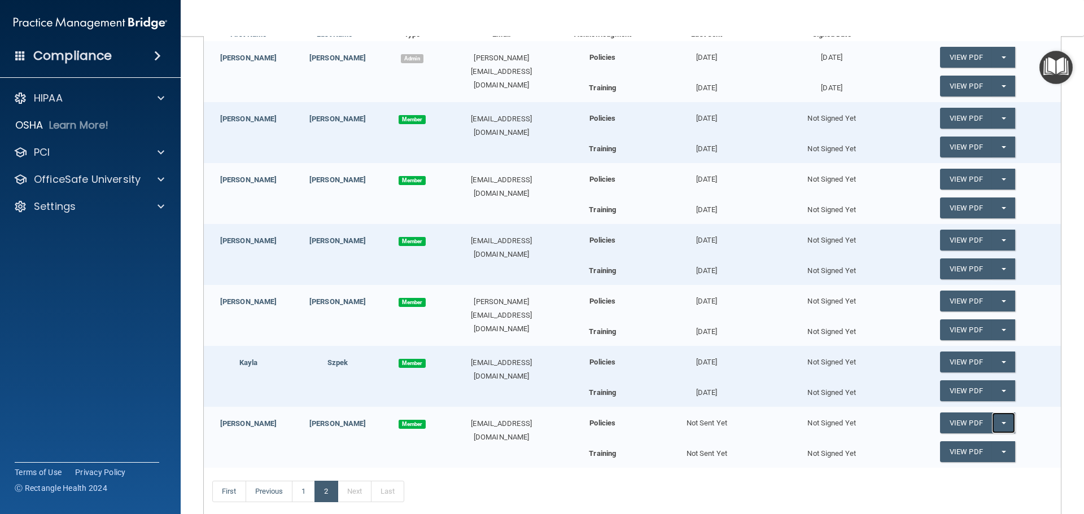
click at [998, 421] on button "Split button!" at bounding box center [1003, 423] width 23 height 21
click at [946, 445] on link "Send Acknowledgment" at bounding box center [989, 445] width 98 height 17
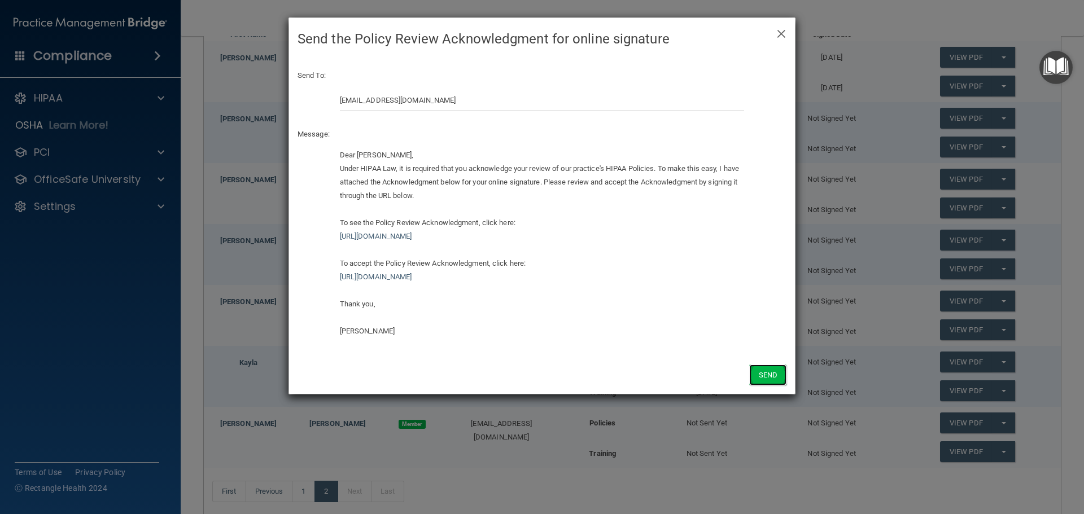
click at [760, 376] on button "Send" at bounding box center [767, 375] width 37 height 21
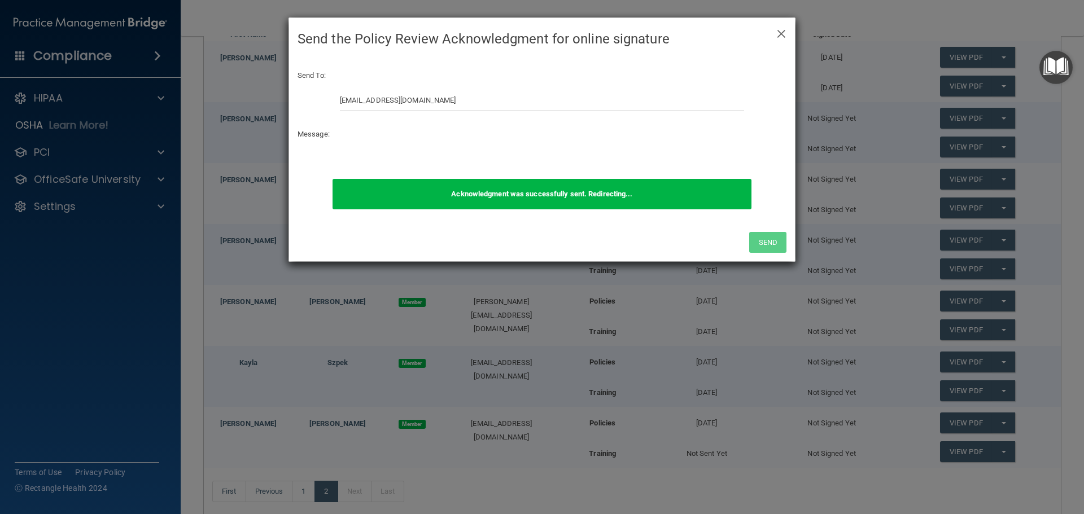
click at [997, 449] on div "× Close Send the Policy Review Acknowledgment for online signature Send To: kar…" at bounding box center [542, 257] width 1084 height 514
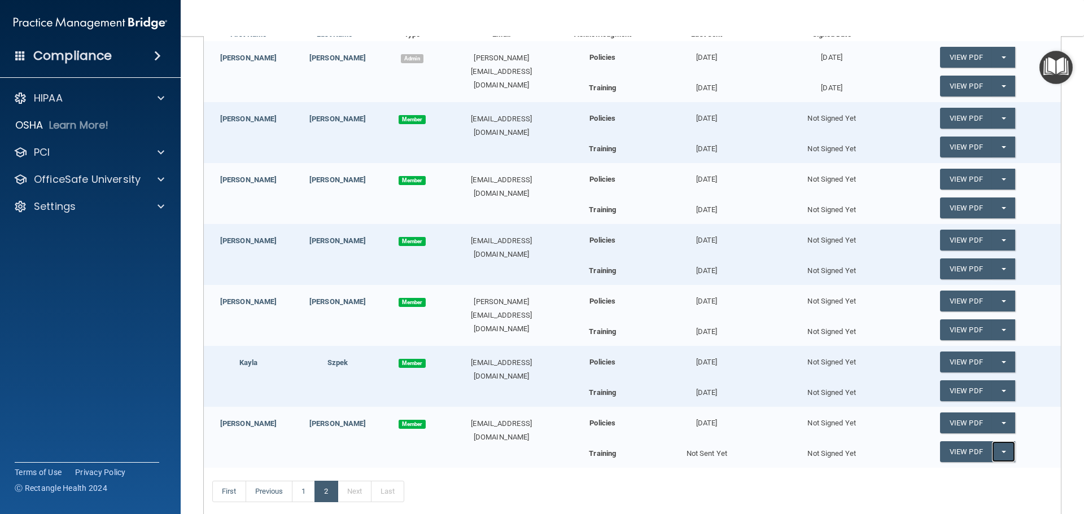
click at [993, 448] on button "Split button!" at bounding box center [1003, 451] width 23 height 21
click at [952, 474] on link "Send Acknowledgment PDF" at bounding box center [996, 474] width 113 height 17
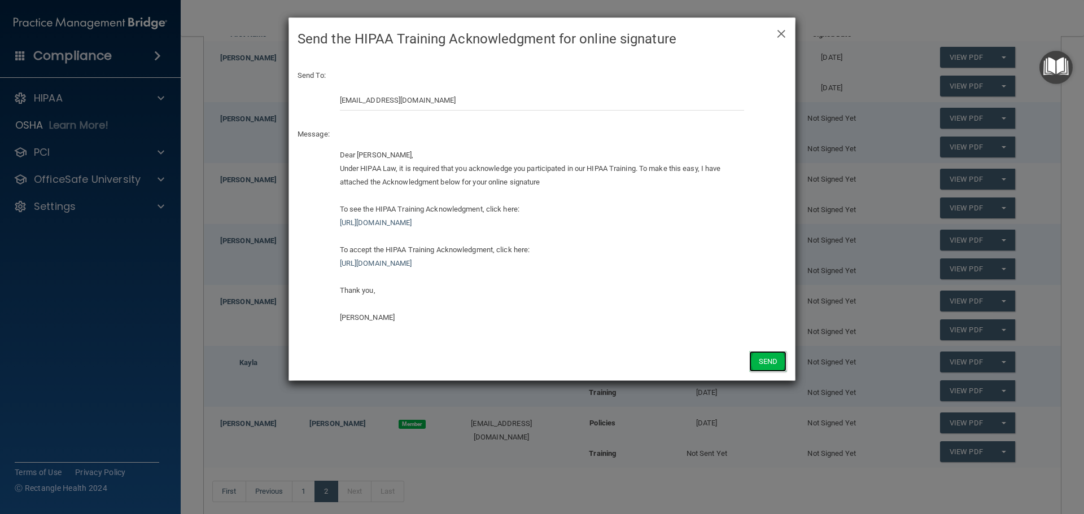
click at [774, 361] on button "Send" at bounding box center [767, 361] width 37 height 21
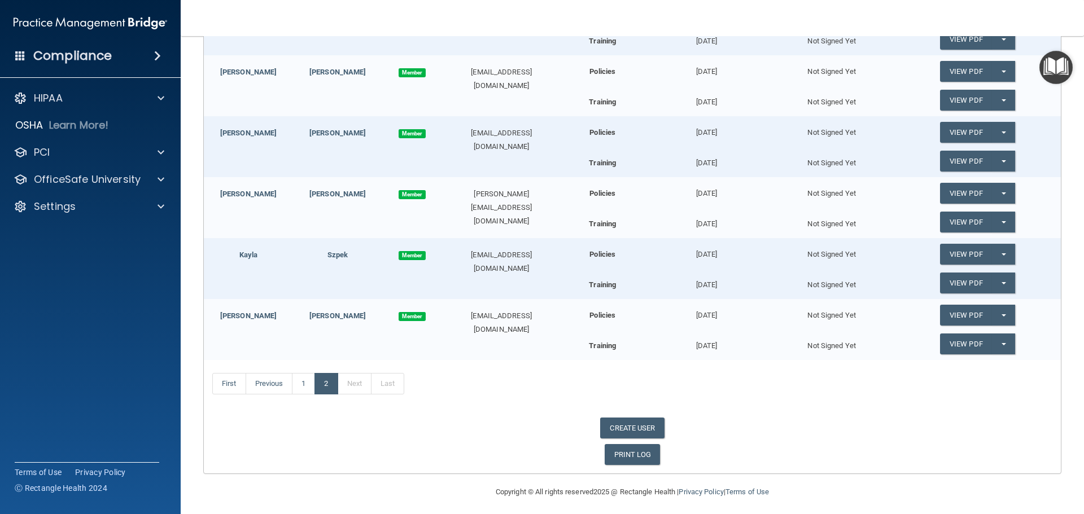
scroll to position [298, 0]
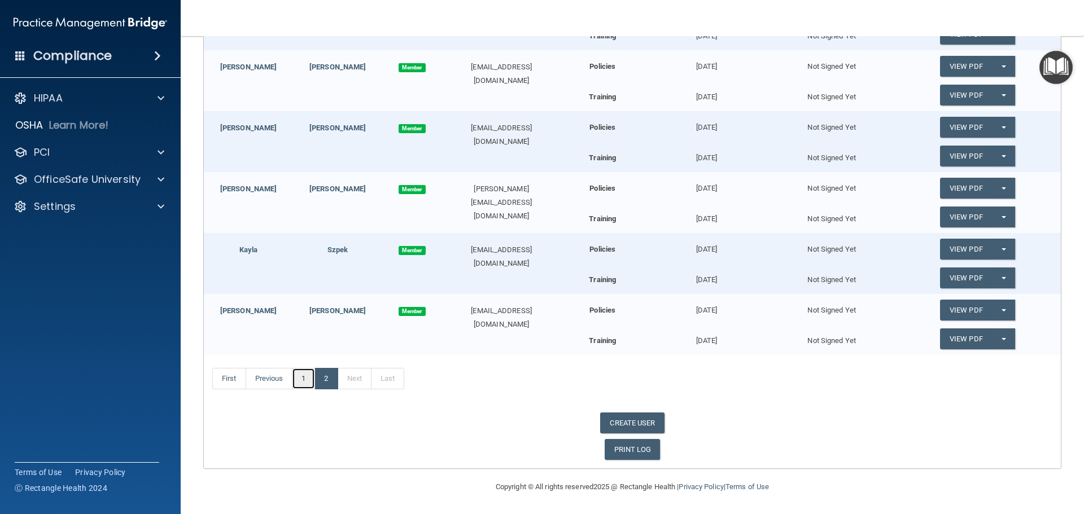
click at [304, 369] on link "1" at bounding box center [303, 378] width 23 height 21
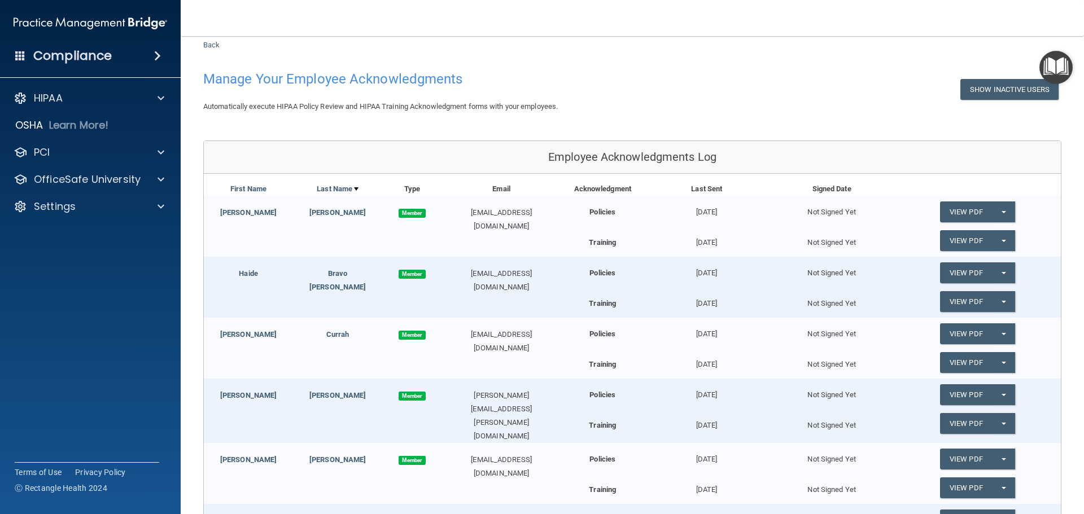
scroll to position [56, 0]
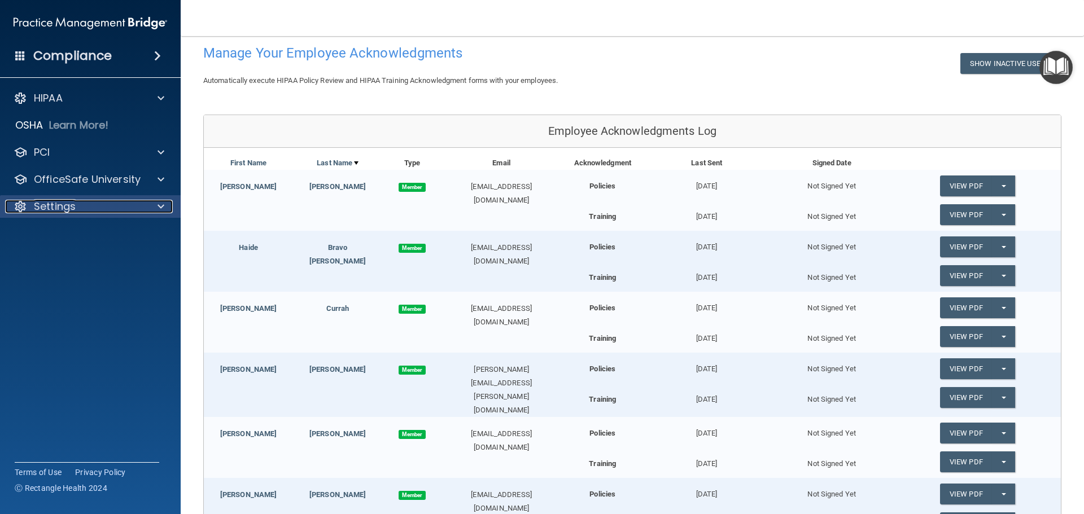
click at [54, 209] on p "Settings" at bounding box center [55, 207] width 42 height 14
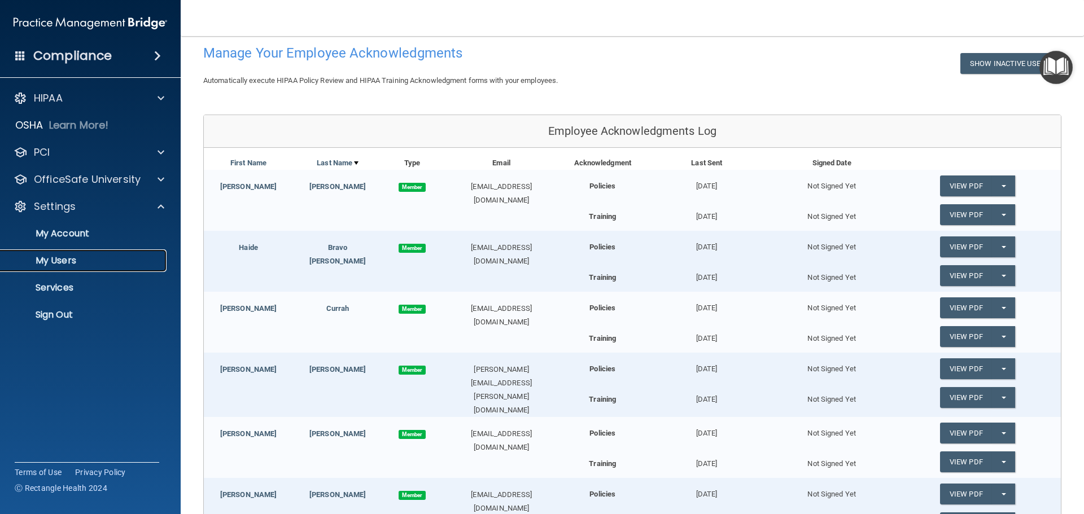
click at [56, 261] on p "My Users" at bounding box center [84, 260] width 154 height 11
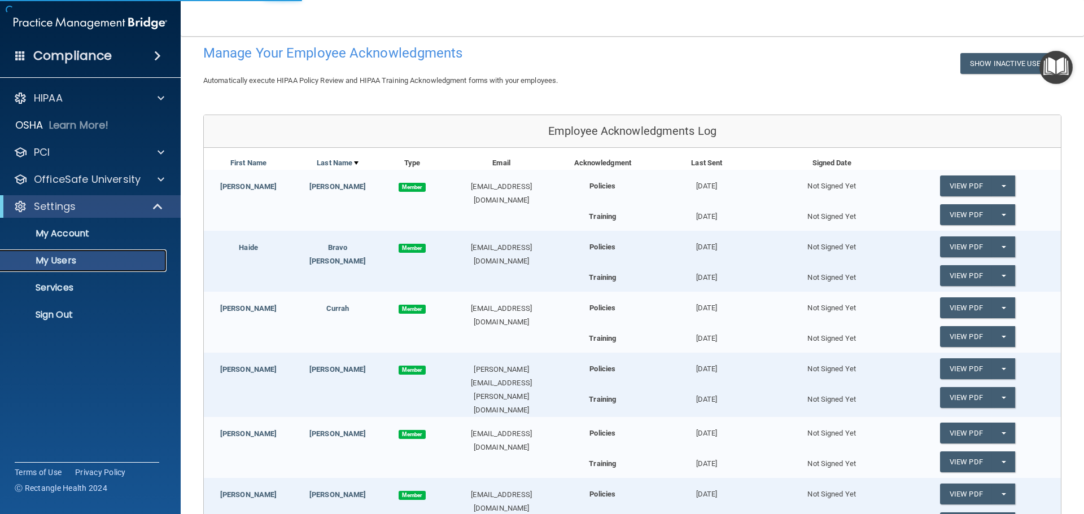
select select "20"
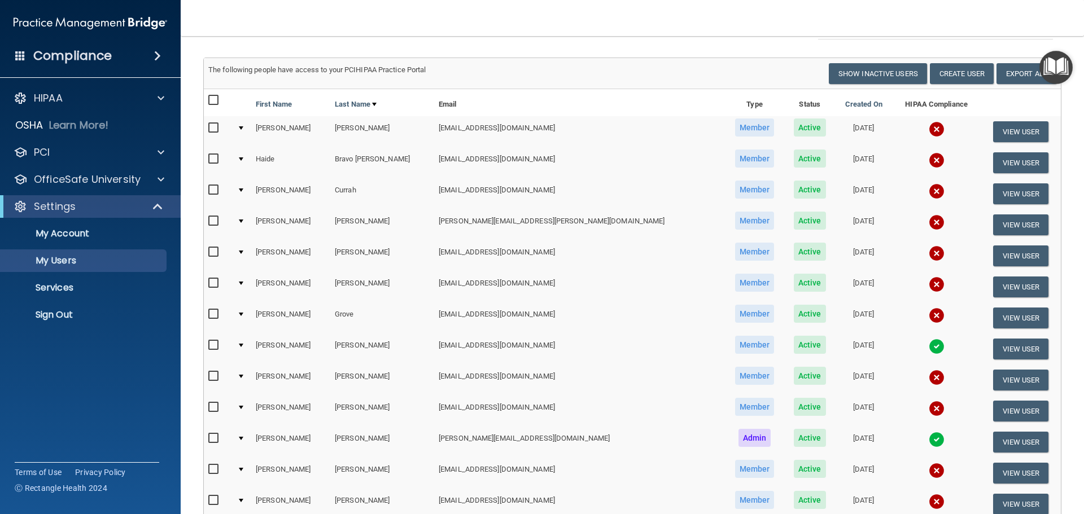
click at [928, 441] on img at bounding box center [936, 440] width 16 height 16
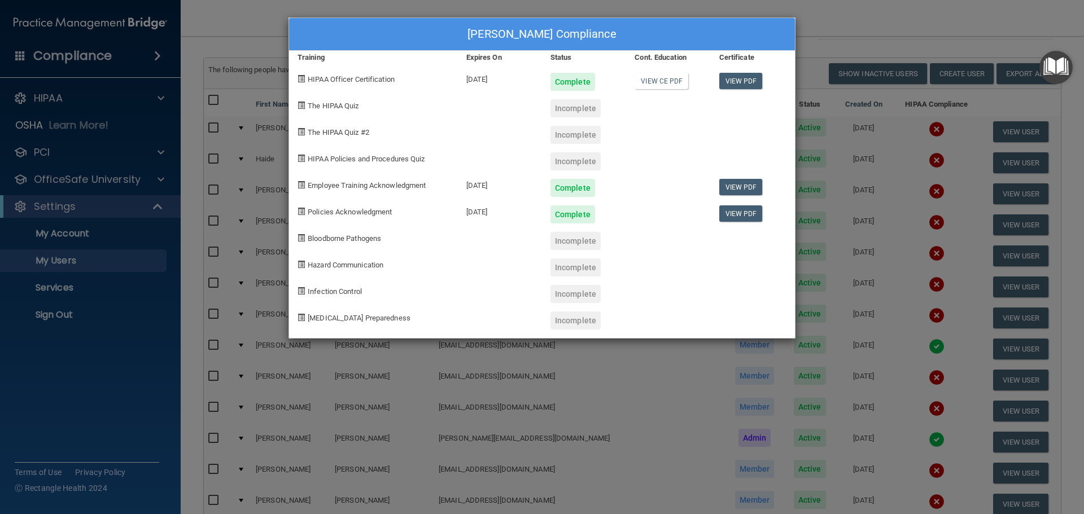
click at [299, 106] on span at bounding box center [300, 105] width 7 height 7
click at [571, 109] on div "Incomplete" at bounding box center [575, 108] width 50 height 18
click at [234, 17] on div "Barbara Ketchum's Compliance Training Expires On Status Cont. Education Certifi…" at bounding box center [542, 257] width 1084 height 514
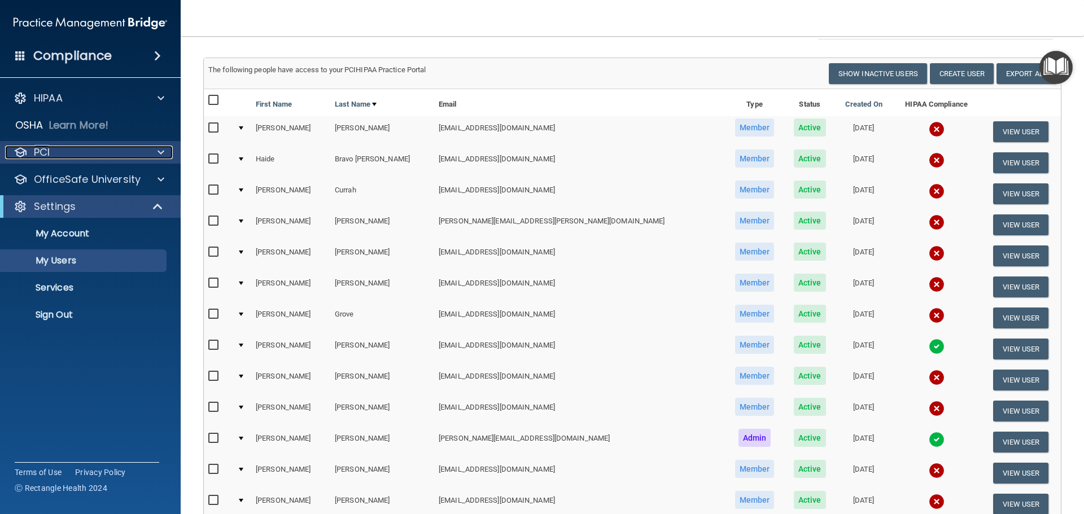
click at [44, 152] on p "PCI" at bounding box center [42, 153] width 16 height 14
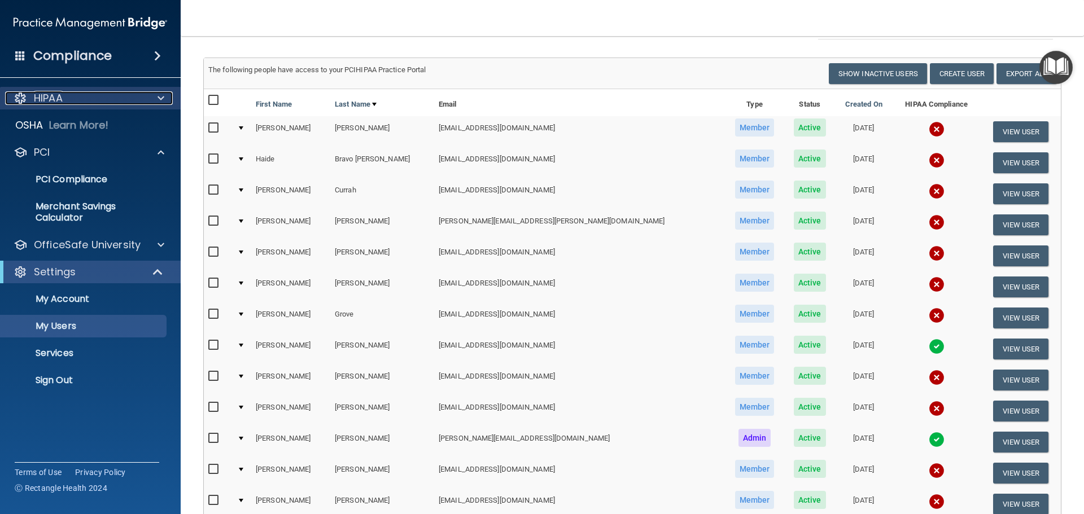
click at [49, 98] on p "HIPAA" at bounding box center [48, 98] width 29 height 14
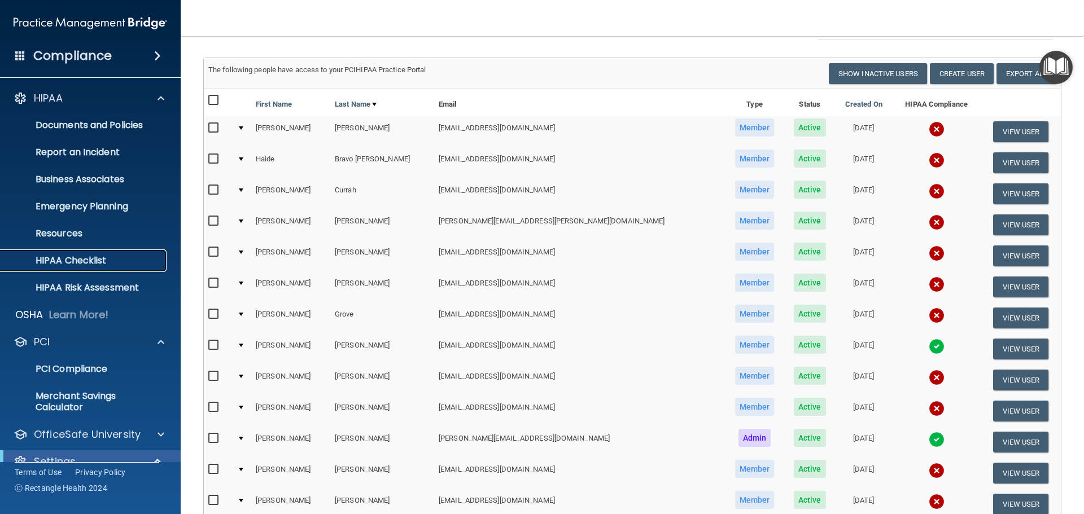
click at [60, 256] on p "HIPAA Checklist" at bounding box center [84, 260] width 154 height 11
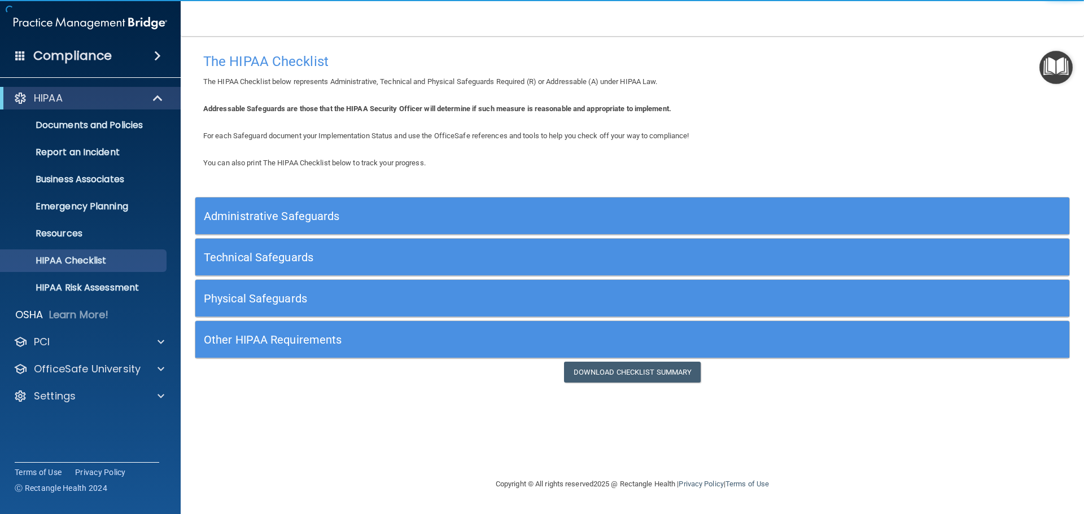
click at [259, 220] on h5 "Administrative Safeguards" at bounding box center [523, 216] width 638 height 12
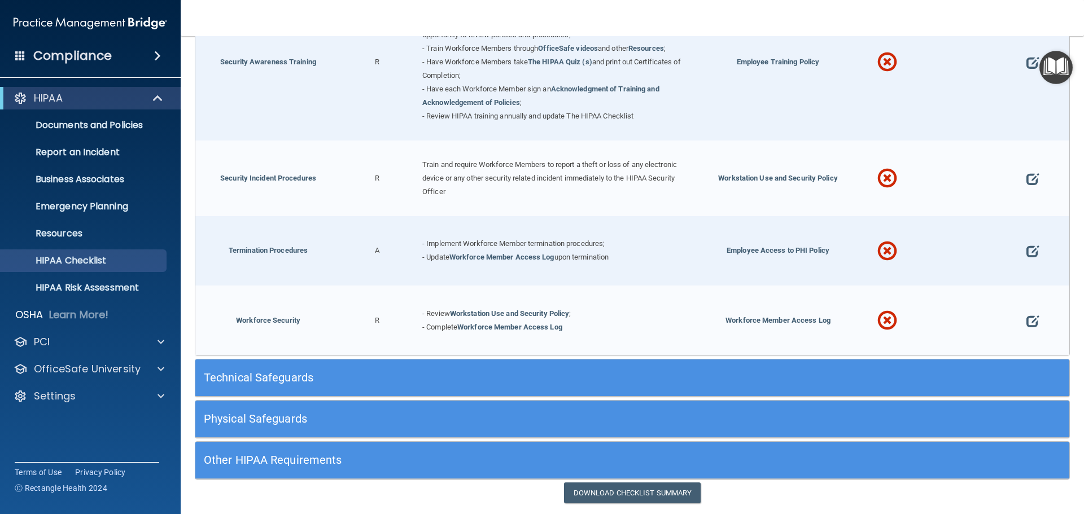
scroll to position [1110, 0]
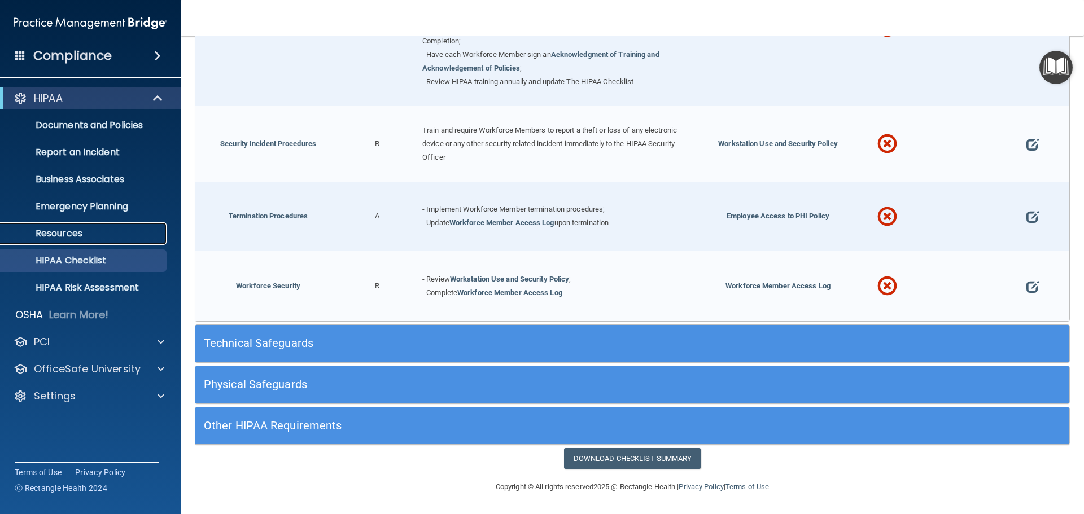
click at [62, 231] on p "Resources" at bounding box center [84, 233] width 154 height 11
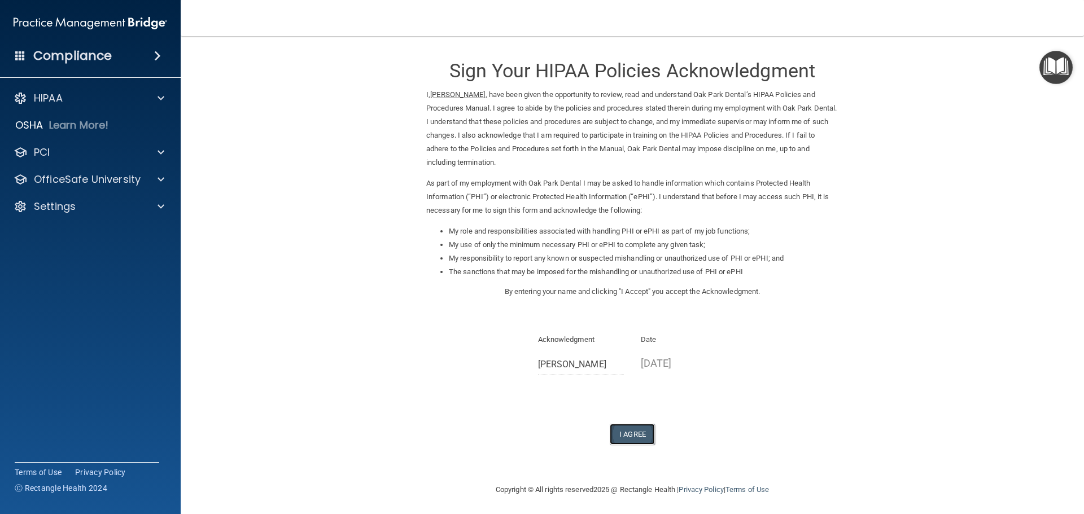
click at [634, 439] on button "I Agree" at bounding box center [632, 434] width 45 height 21
click at [639, 431] on button "I Agree" at bounding box center [632, 434] width 45 height 21
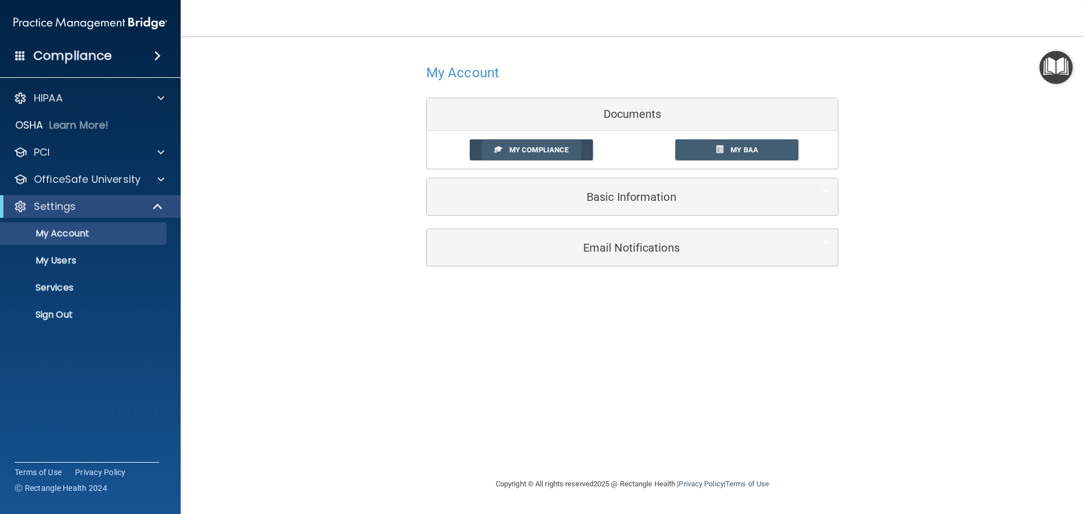
click at [564, 152] on span "My Compliance" at bounding box center [538, 150] width 59 height 8
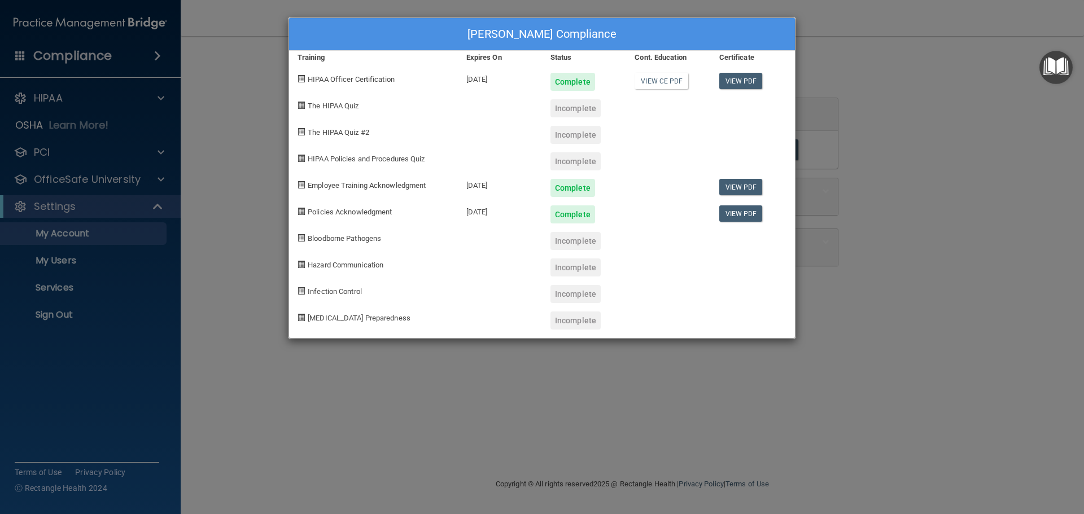
click at [329, 108] on span "The HIPAA Quiz" at bounding box center [333, 106] width 51 height 8
click at [326, 317] on div "[MEDICAL_DATA] Preparedness" at bounding box center [373, 316] width 169 height 27
click at [211, 93] on div "Barbara Ketchum's Compliance Training Expires On Status Cont. Education Certifi…" at bounding box center [542, 257] width 1084 height 514
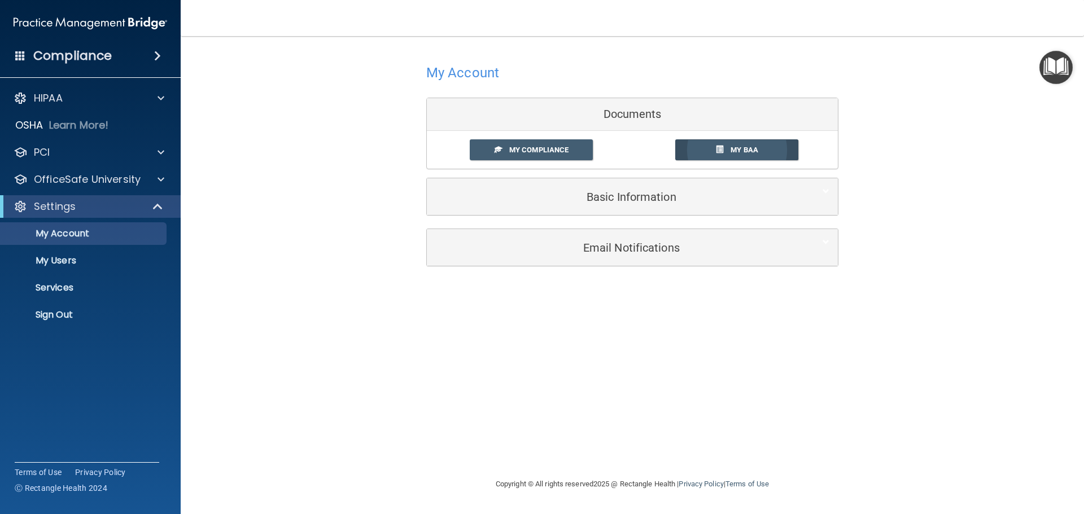
click at [744, 149] on span "My BAA" at bounding box center [744, 150] width 28 height 8
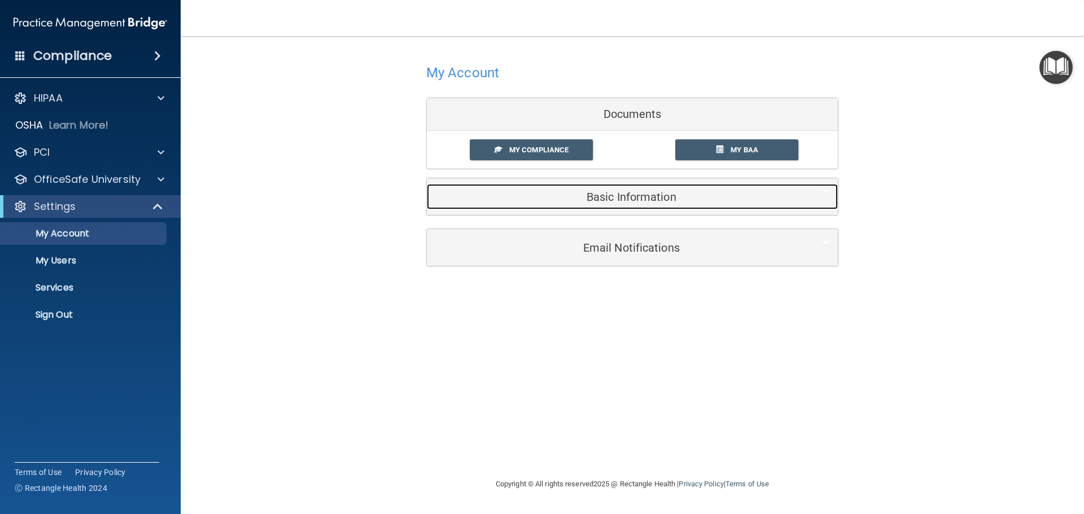
click at [597, 198] on h5 "Basic Information" at bounding box center [615, 197] width 360 height 12
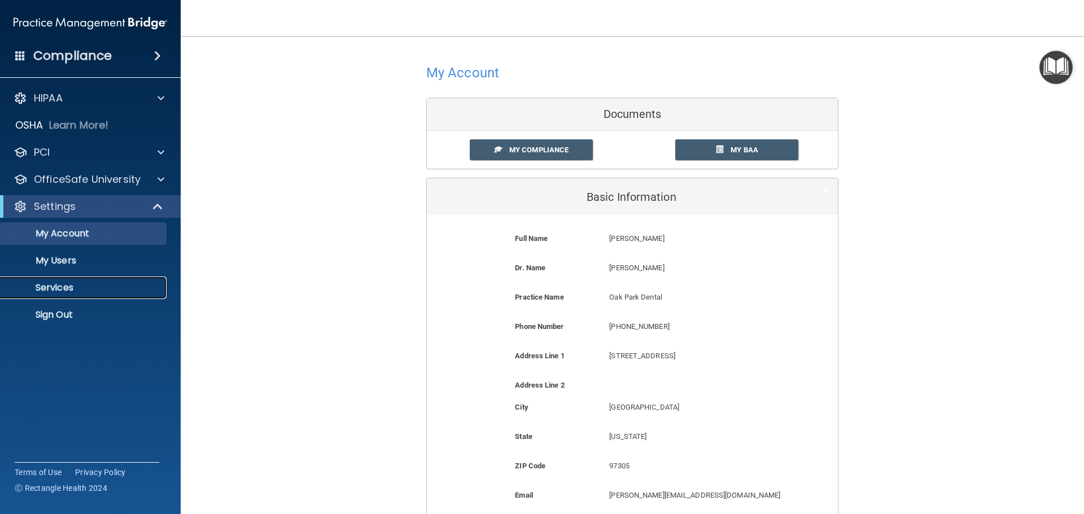
click at [54, 285] on p "Services" at bounding box center [84, 287] width 154 height 11
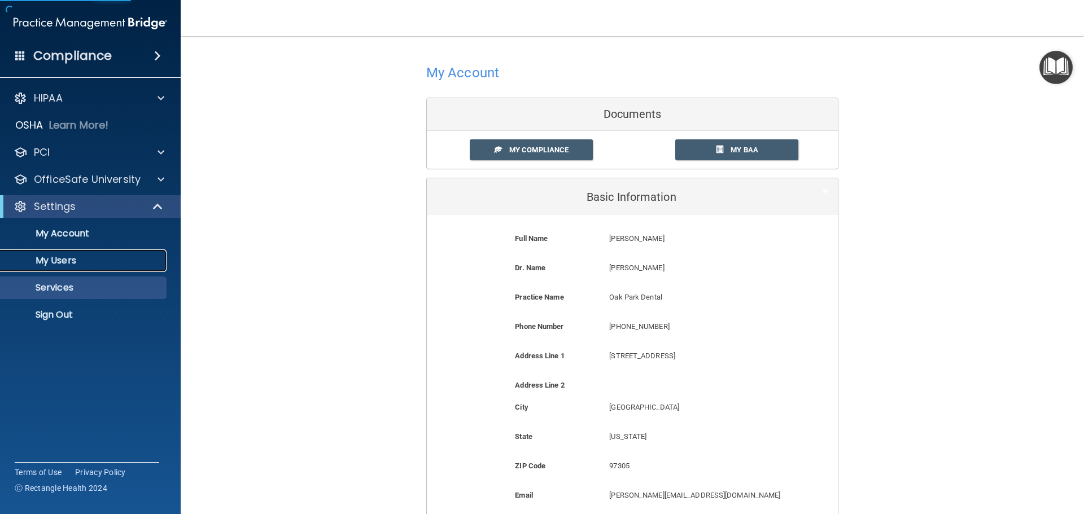
click at [66, 261] on p "My Users" at bounding box center [84, 260] width 154 height 11
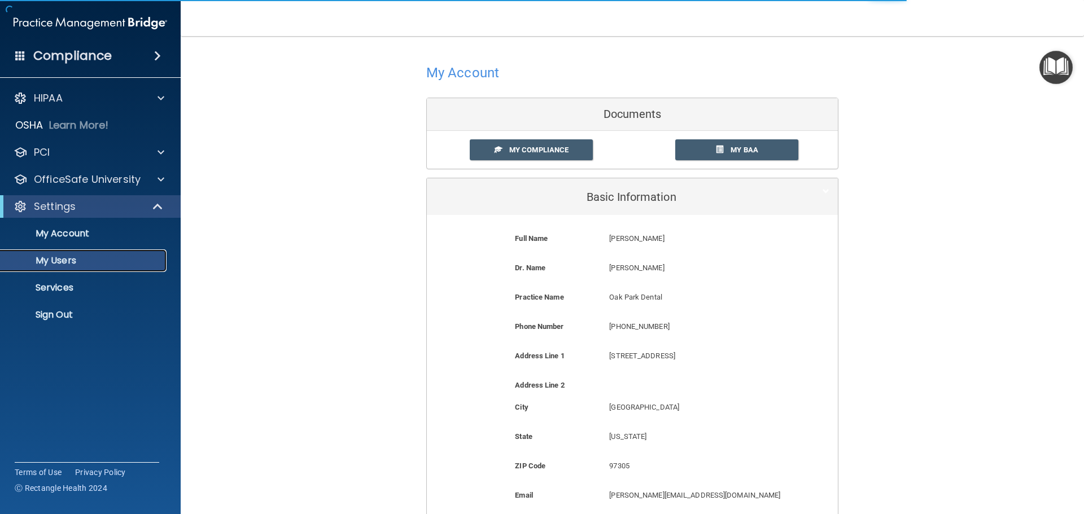
click at [76, 260] on p "My Users" at bounding box center [84, 260] width 154 height 11
select select "20"
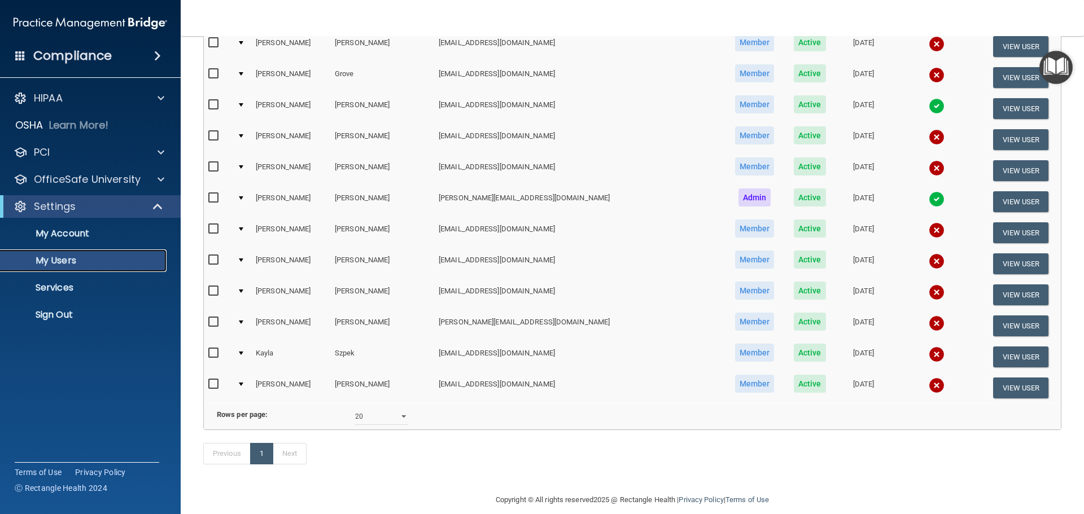
scroll to position [327, 0]
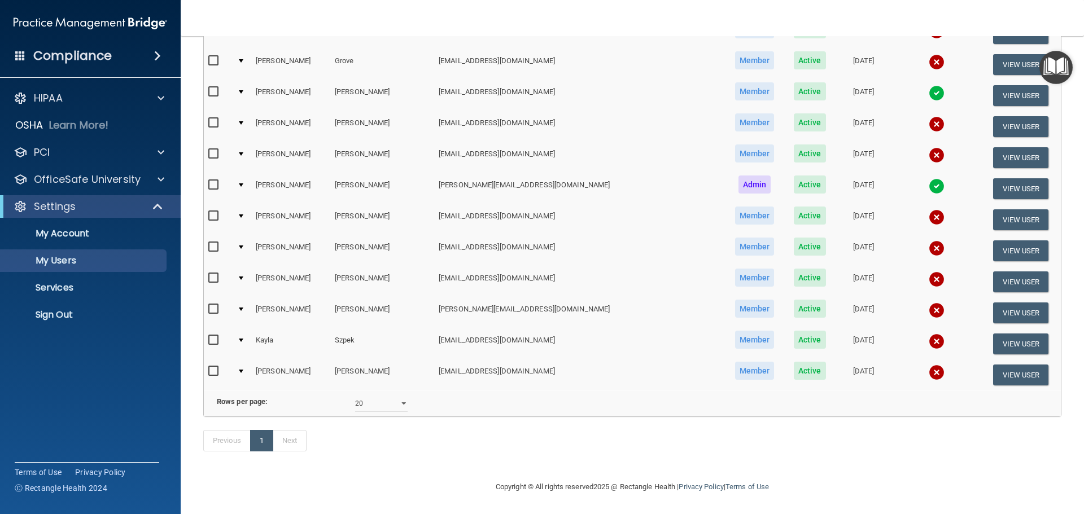
click at [217, 181] on input "checkbox" at bounding box center [214, 185] width 13 height 9
checkbox input "true"
click at [243, 184] on div at bounding box center [241, 185] width 5 height 3
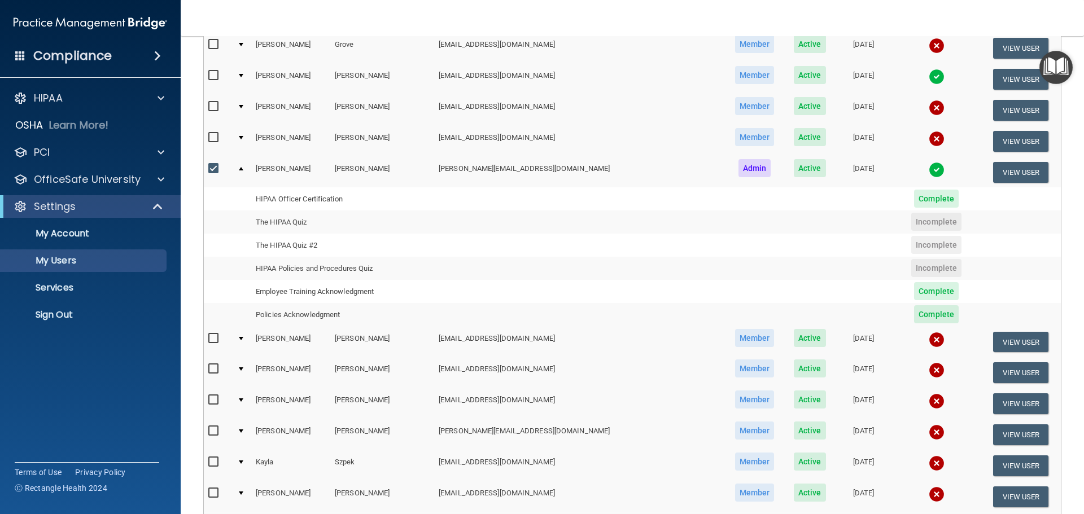
click at [296, 224] on td "The HIPAA Quiz" at bounding box center [342, 222] width 183 height 23
click at [911, 223] on span "Incomplete" at bounding box center [936, 222] width 50 height 18
click at [306, 270] on td "HIPAA Policies and Procedures Quiz" at bounding box center [342, 268] width 183 height 23
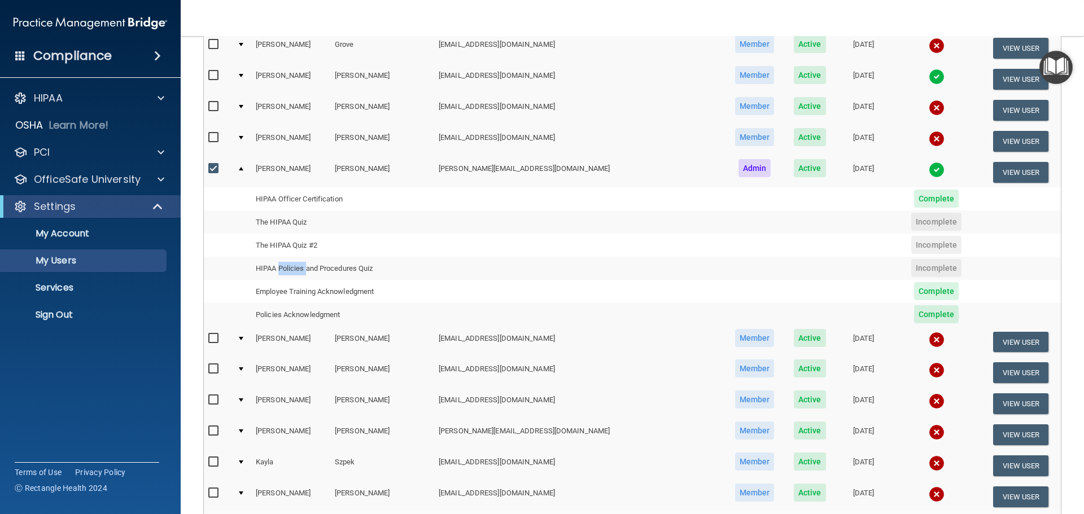
click at [306, 270] on td "HIPAA Policies and Procedures Quiz" at bounding box center [342, 268] width 183 height 23
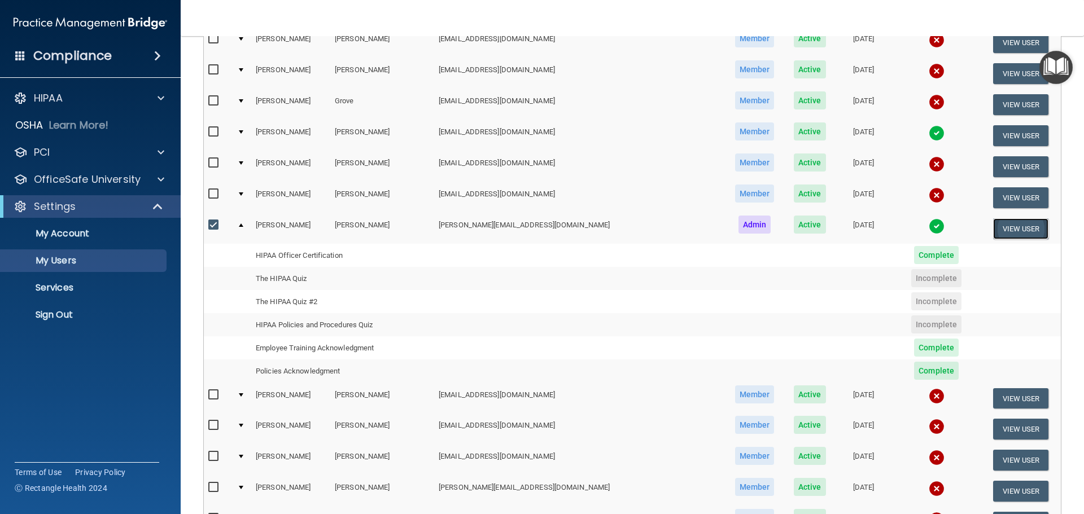
click at [1002, 230] on button "View User" at bounding box center [1021, 228] width 56 height 21
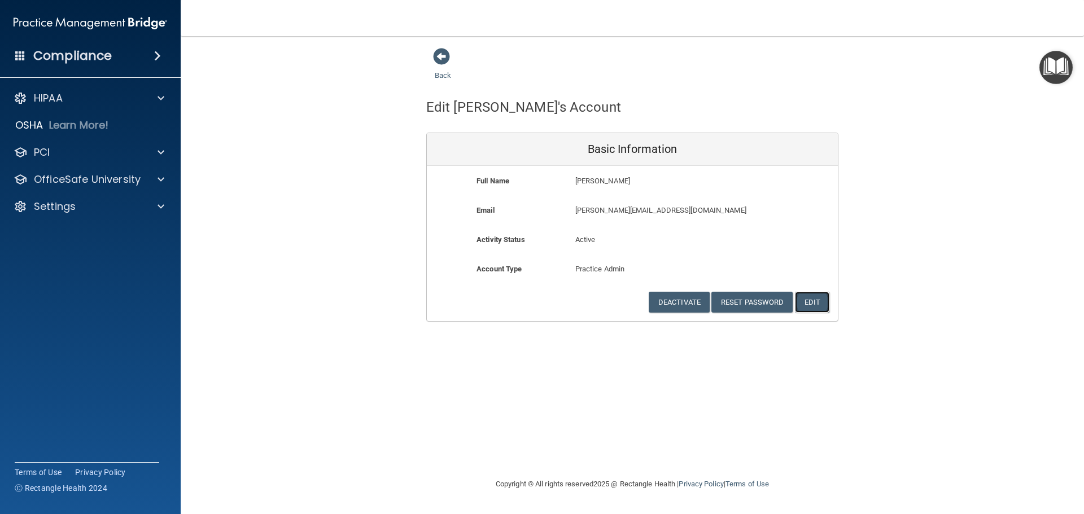
click at [814, 296] on button "Edit" at bounding box center [812, 302] width 34 height 21
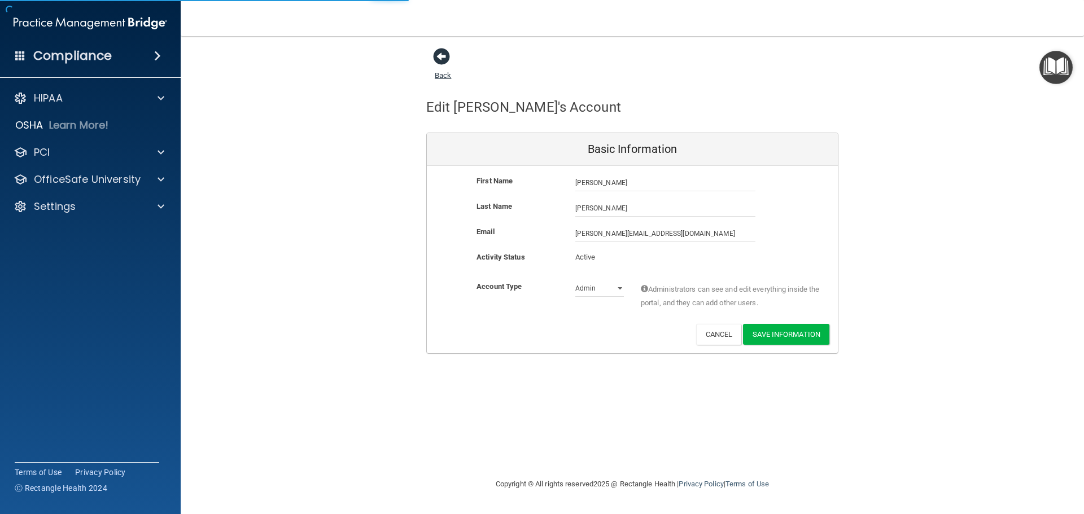
click at [440, 61] on span at bounding box center [441, 56] width 17 height 17
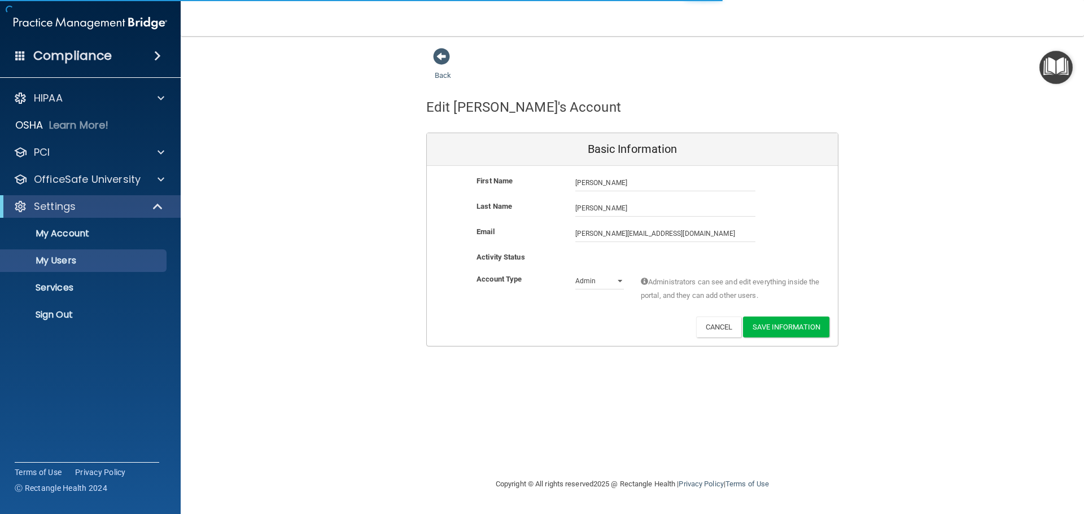
select select "20"
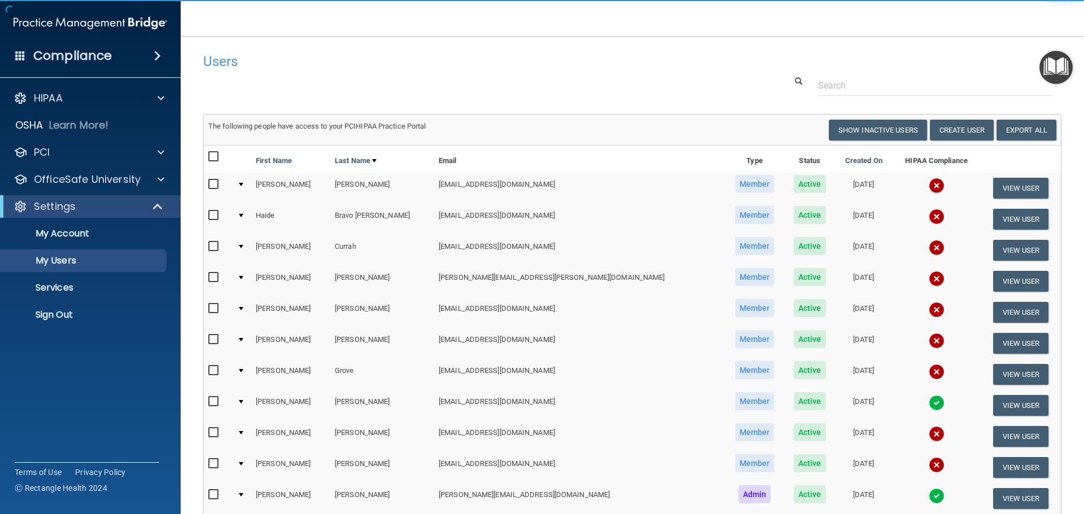
click at [1060, 64] on img "Open Resource Center" at bounding box center [1055, 67] width 33 height 33
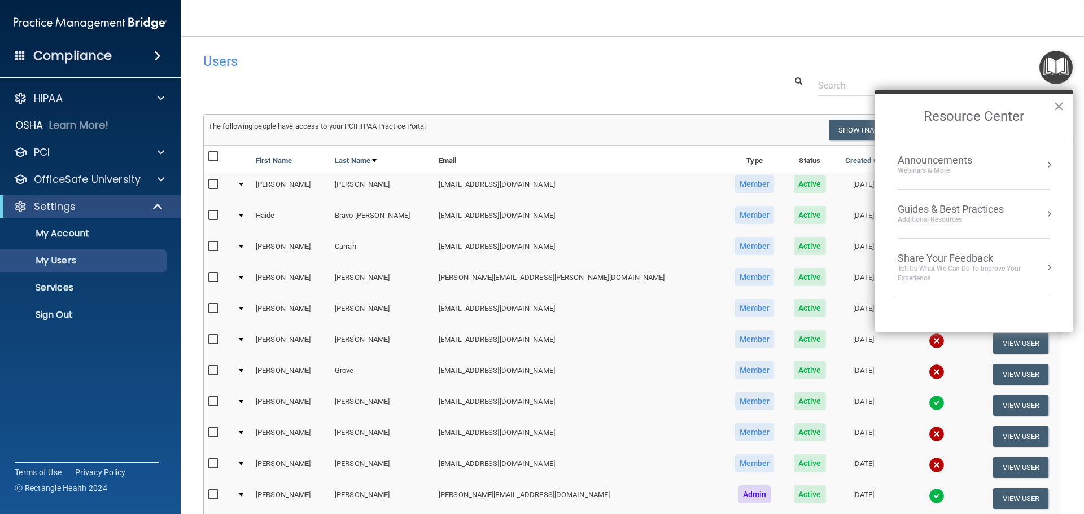
click at [1045, 158] on div "Announcements Webinars & More" at bounding box center [973, 164] width 152 height 21
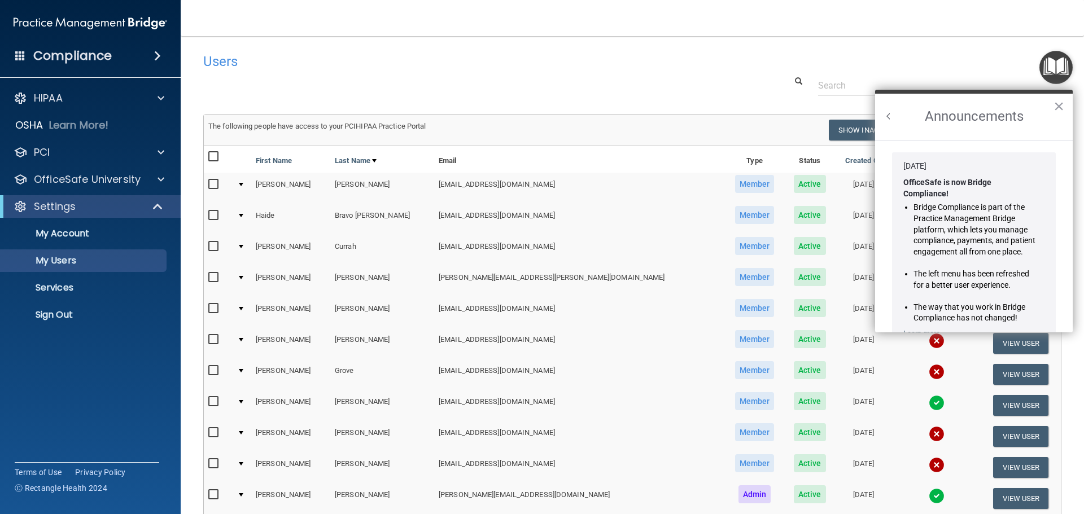
click at [690, 82] on div at bounding box center [632, 85] width 875 height 21
click at [1056, 106] on button "×" at bounding box center [1058, 106] width 11 height 18
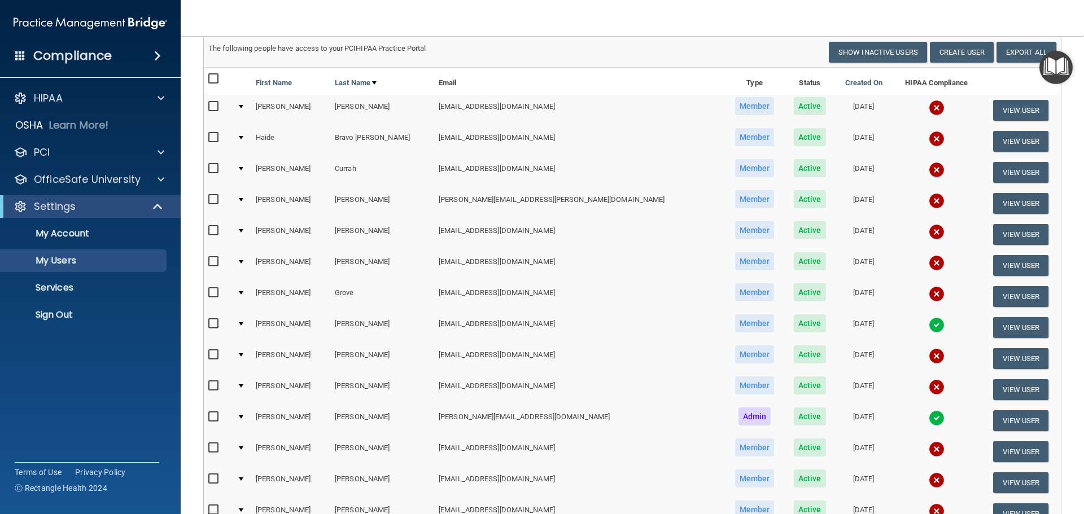
scroll to position [169, 0]
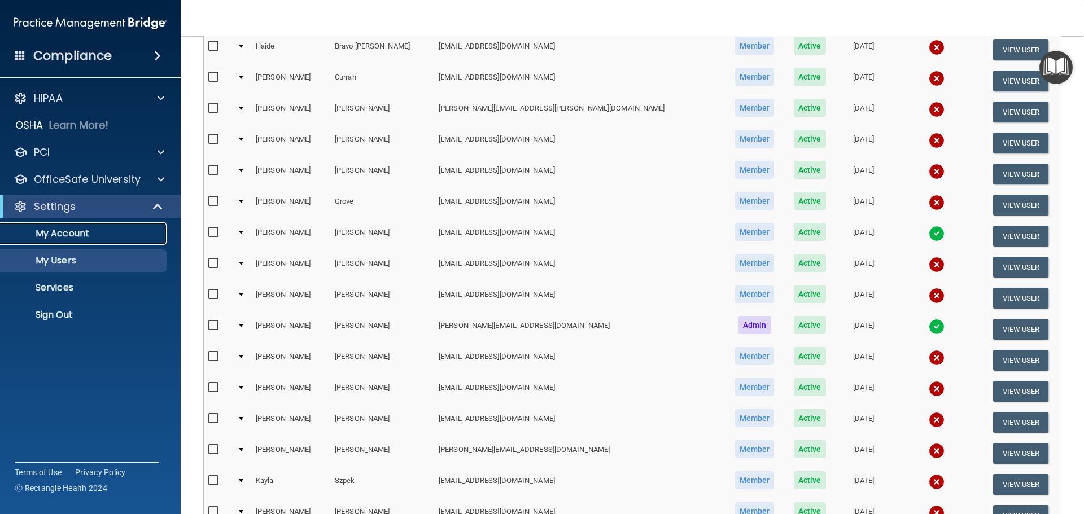
click at [55, 229] on p "My Account" at bounding box center [84, 233] width 154 height 11
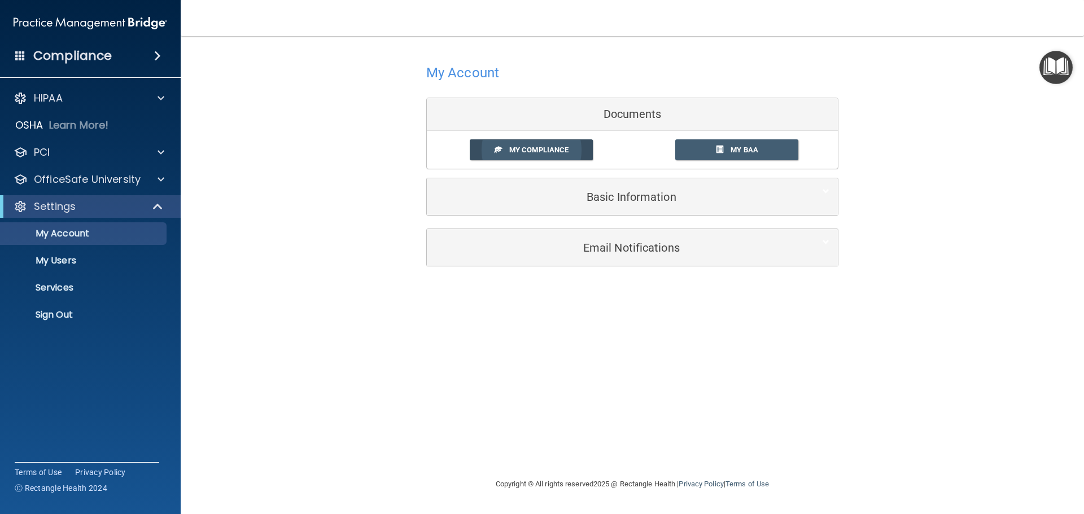
click at [530, 152] on span "My Compliance" at bounding box center [538, 150] width 59 height 8
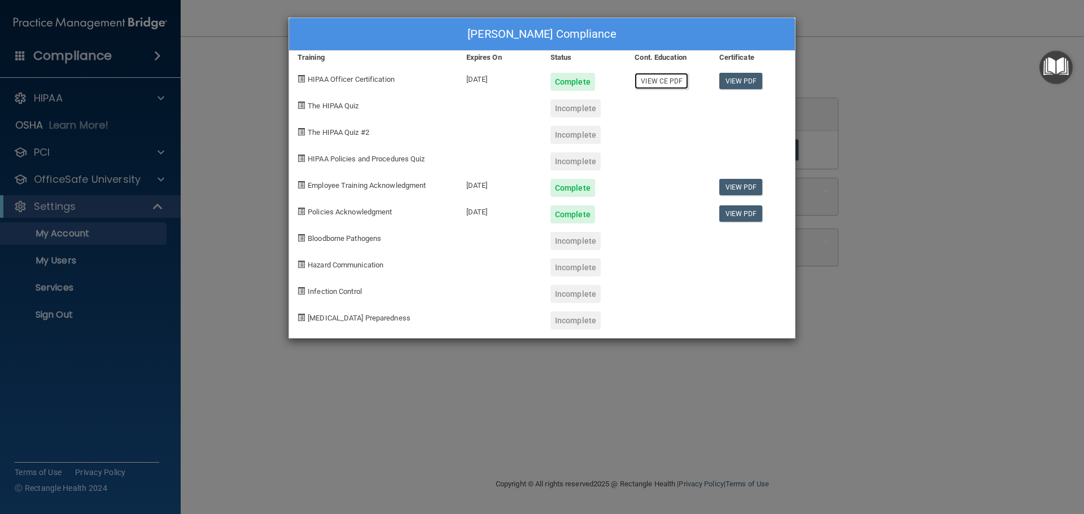
click at [665, 82] on link "View CE PDF" at bounding box center [661, 81] width 54 height 16
click at [301, 103] on span at bounding box center [300, 105] width 7 height 7
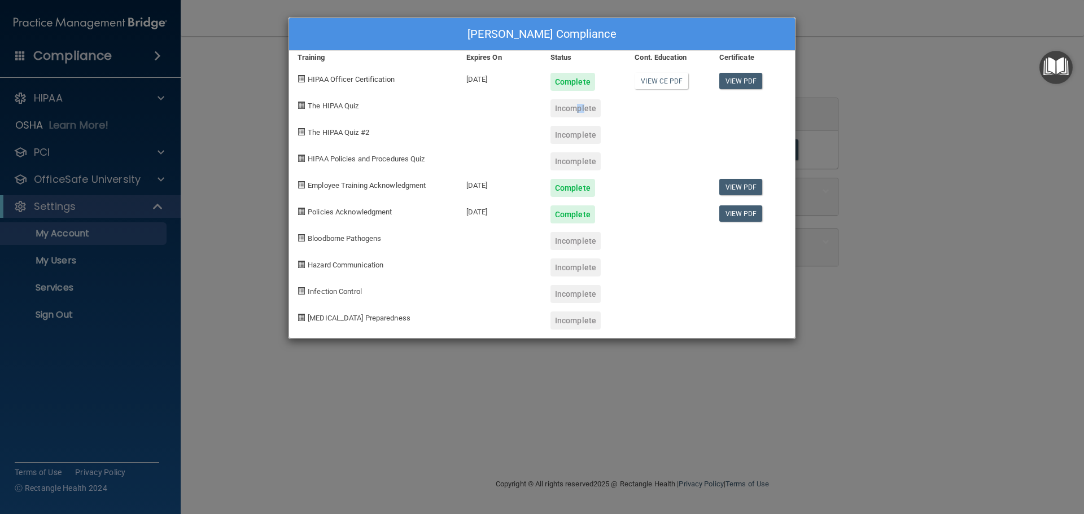
click at [573, 111] on div "Incomplete" at bounding box center [575, 108] width 50 height 18
click at [731, 80] on link "View PDF" at bounding box center [740, 81] width 43 height 16
click at [59, 202] on div "Barbara Ketchum's Compliance Training Expires On Status Cont. Education Certifi…" at bounding box center [542, 257] width 1084 height 514
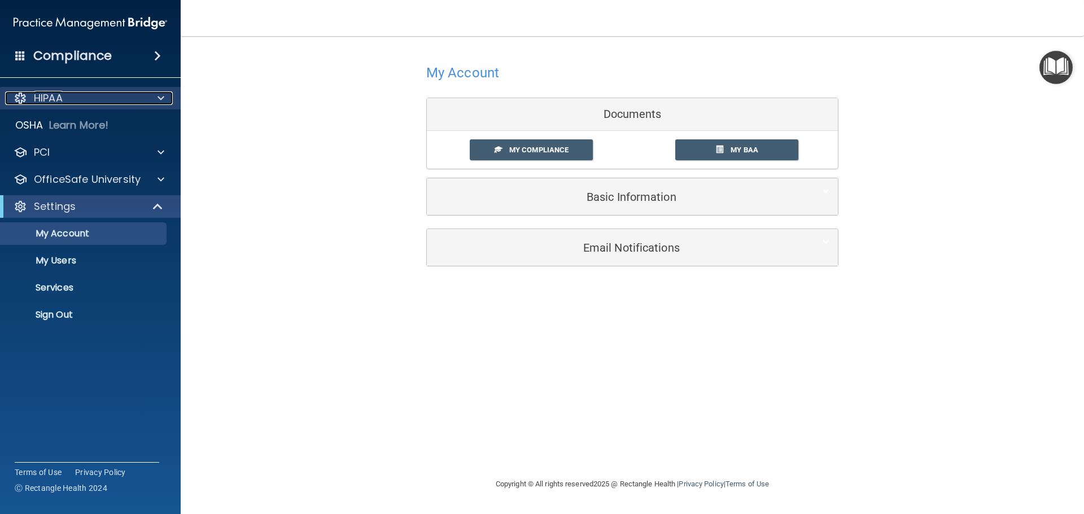
click at [142, 103] on div "HIPAA" at bounding box center [75, 98] width 140 height 14
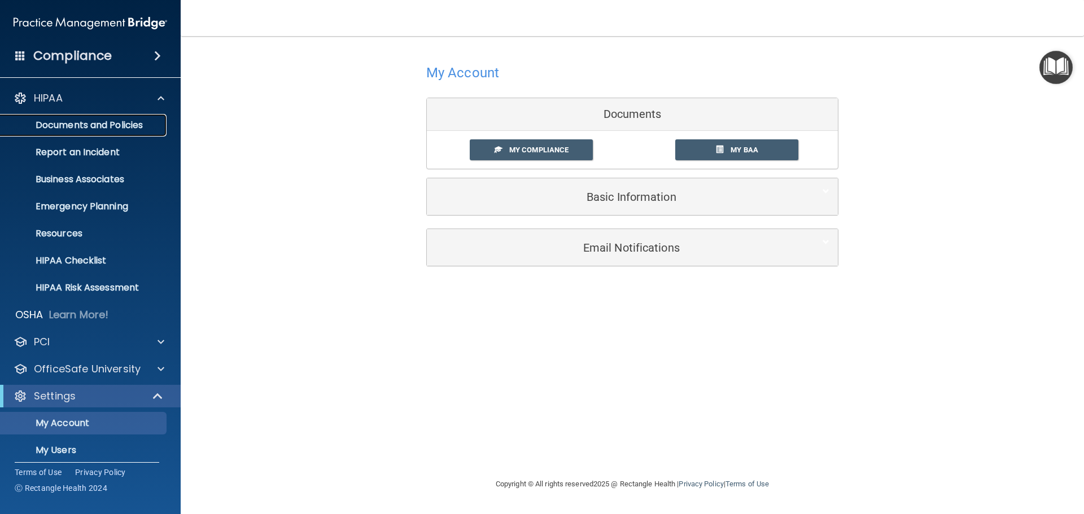
click at [122, 124] on p "Documents and Policies" at bounding box center [84, 125] width 154 height 11
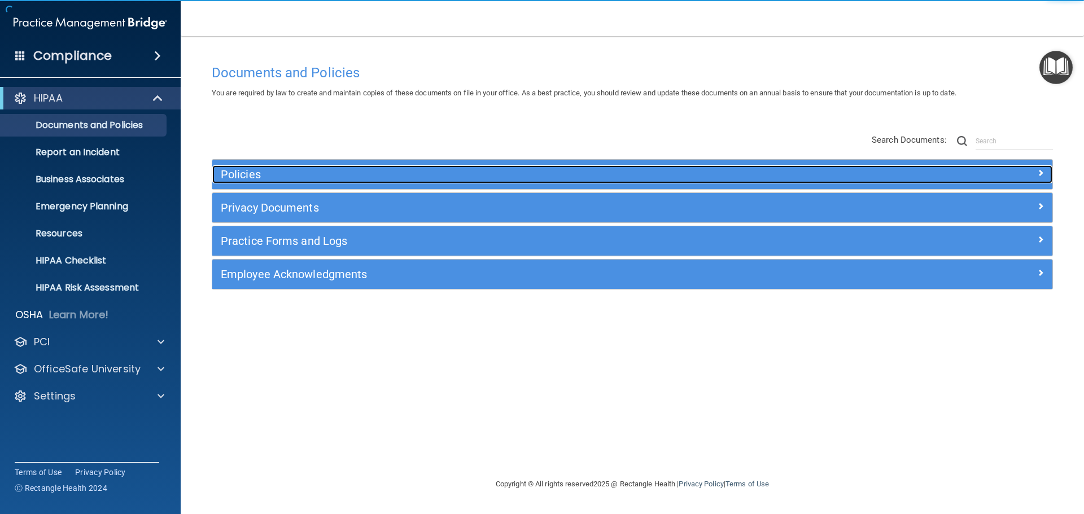
click at [238, 177] on h5 "Policies" at bounding box center [527, 174] width 613 height 12
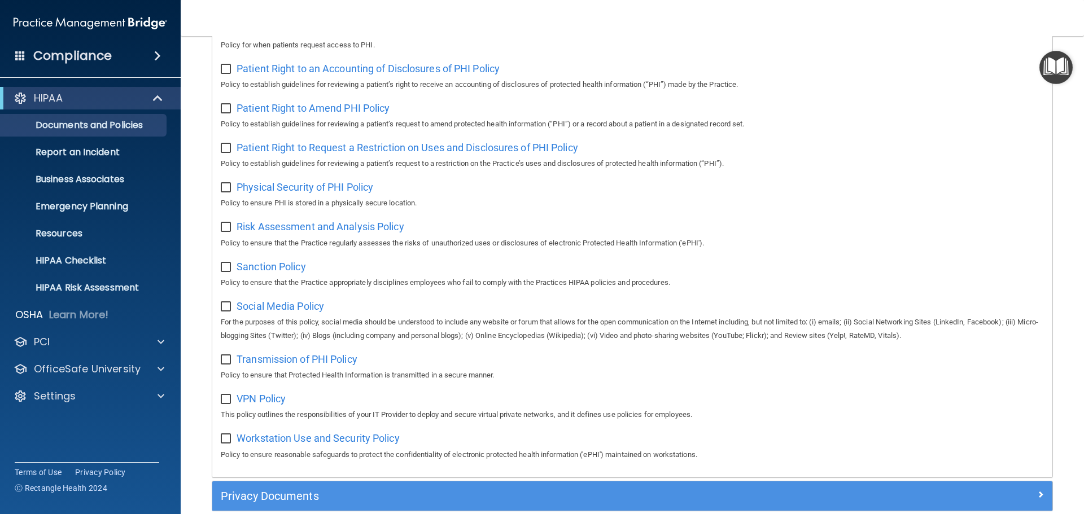
scroll to position [755, 0]
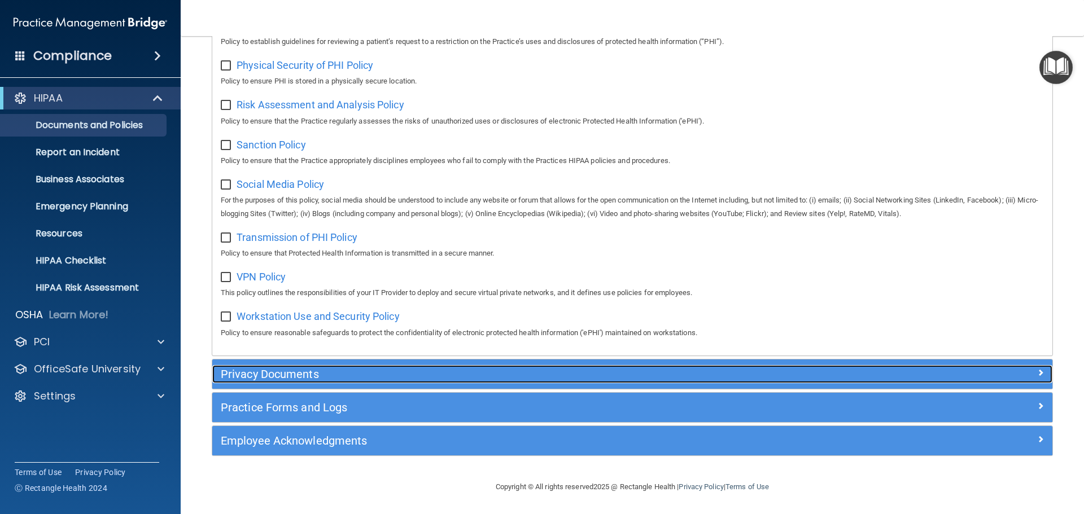
click at [279, 375] on h5 "Privacy Documents" at bounding box center [527, 374] width 613 height 12
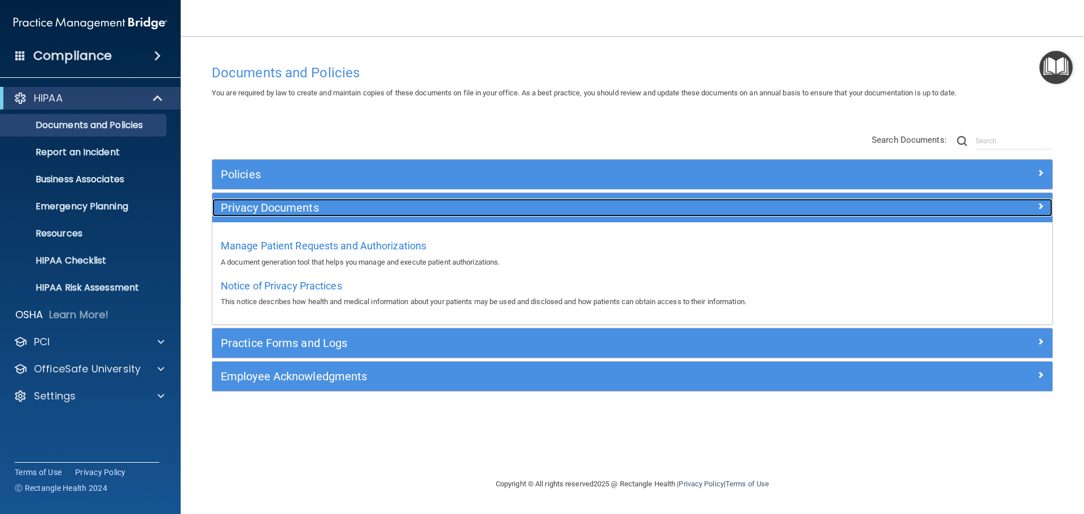
scroll to position [0, 0]
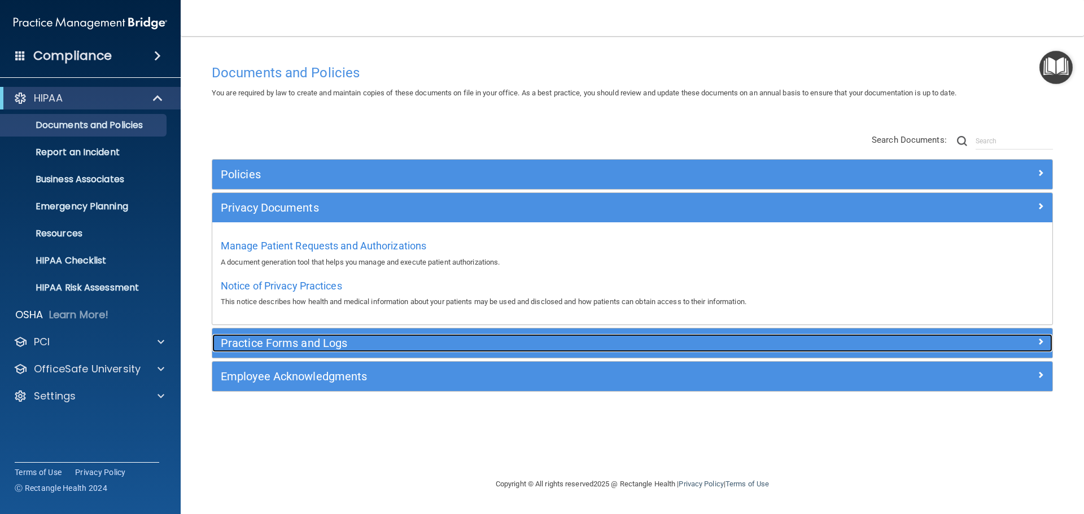
click at [290, 340] on h5 "Practice Forms and Logs" at bounding box center [527, 343] width 613 height 12
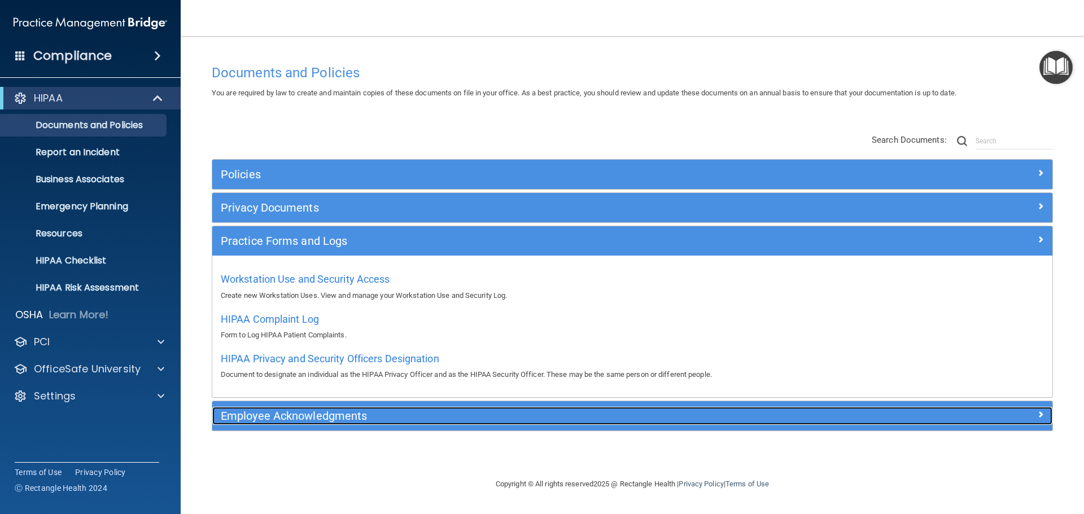
click at [273, 417] on h5 "Employee Acknowledgments" at bounding box center [527, 416] width 613 height 12
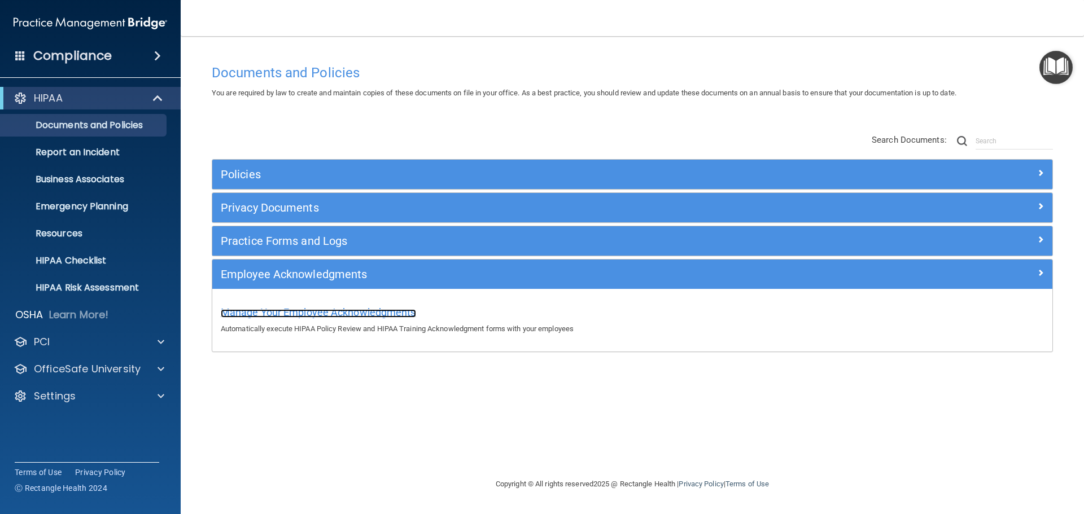
click at [352, 310] on span "Manage Your Employee Acknowledgments" at bounding box center [318, 312] width 195 height 12
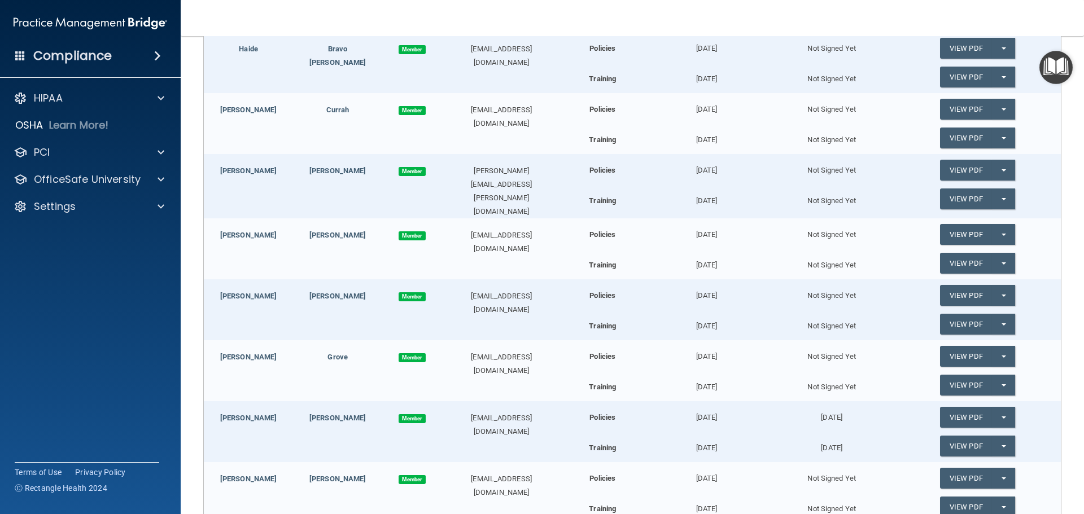
scroll to position [86, 0]
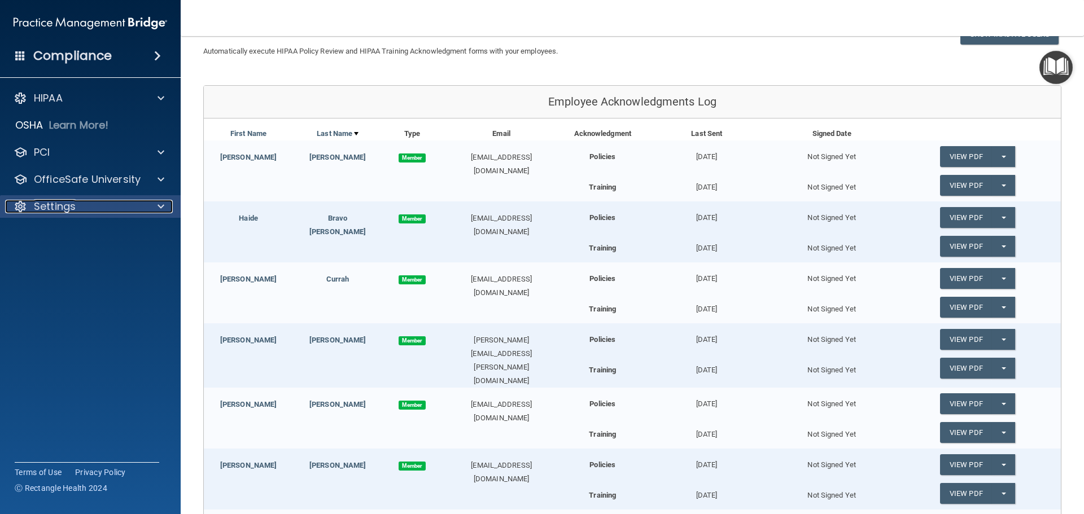
click at [154, 205] on div at bounding box center [159, 207] width 28 height 14
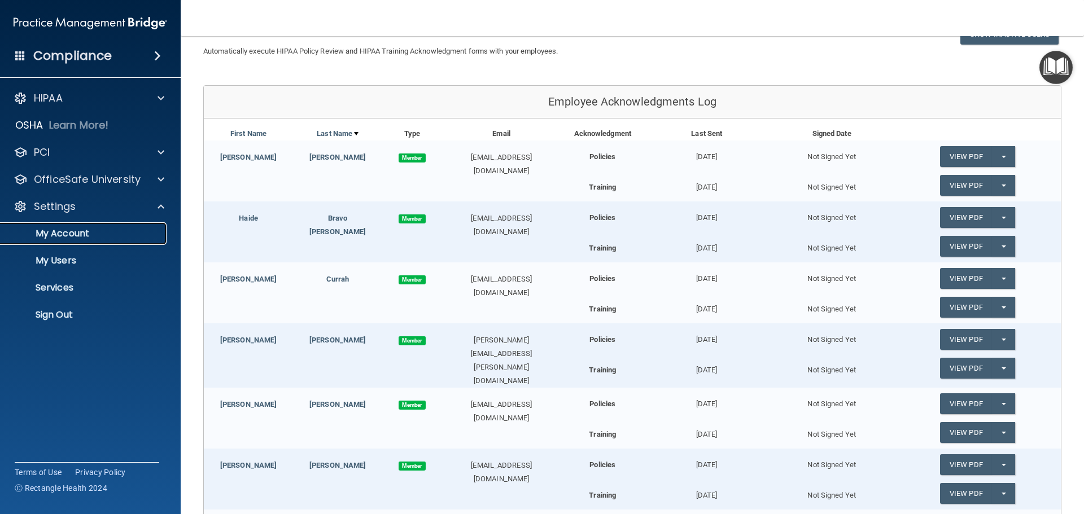
click at [45, 234] on p "My Account" at bounding box center [84, 233] width 154 height 11
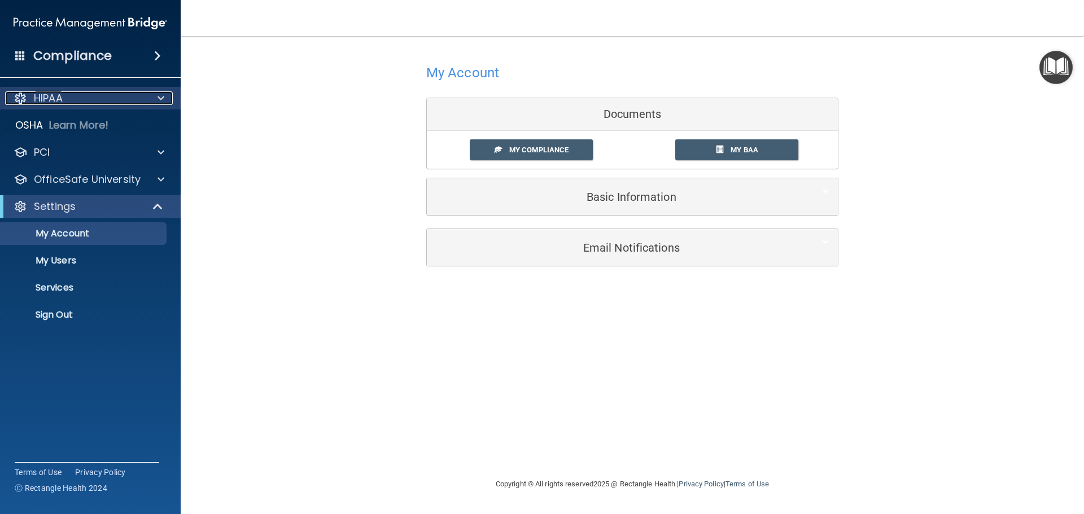
click at [154, 93] on div at bounding box center [159, 98] width 28 height 14
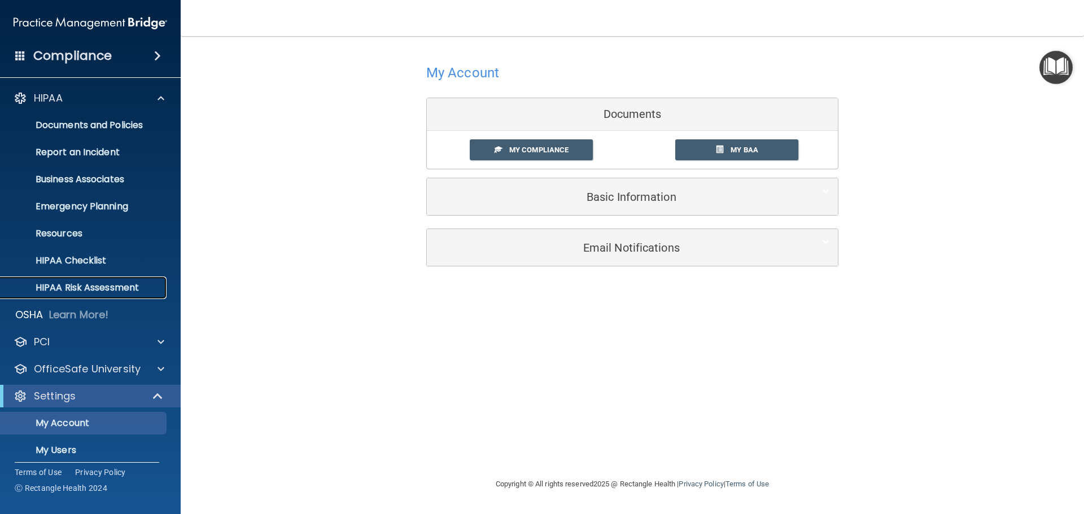
click at [60, 288] on p "HIPAA Risk Assessment" at bounding box center [84, 287] width 154 height 11
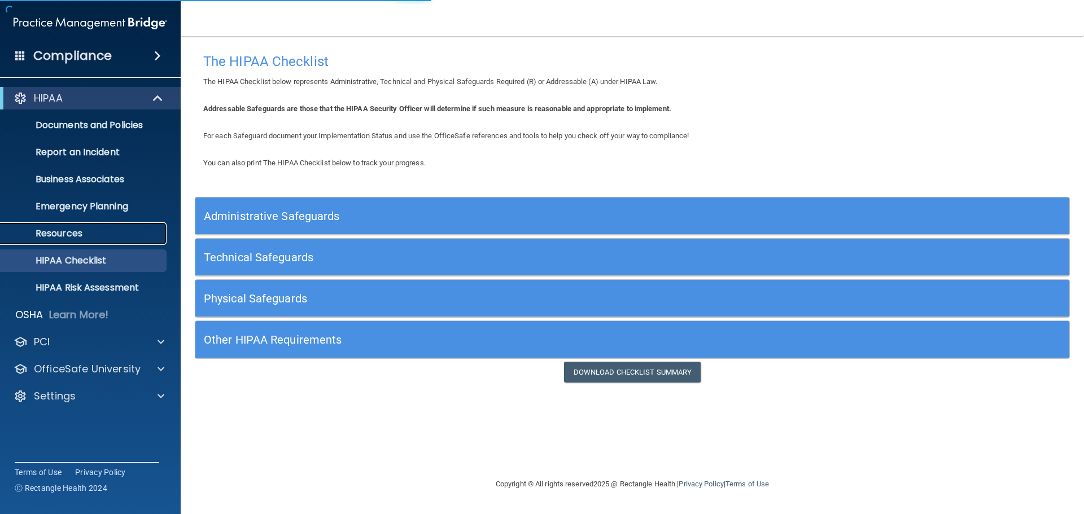
click at [61, 234] on p "Resources" at bounding box center [84, 233] width 154 height 11
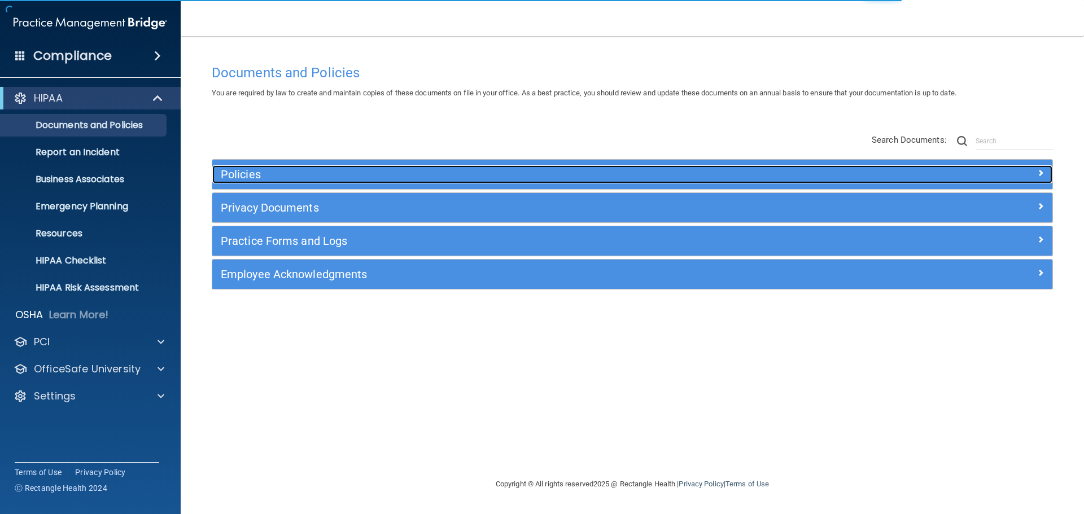
click at [248, 176] on h5 "Policies" at bounding box center [527, 174] width 613 height 12
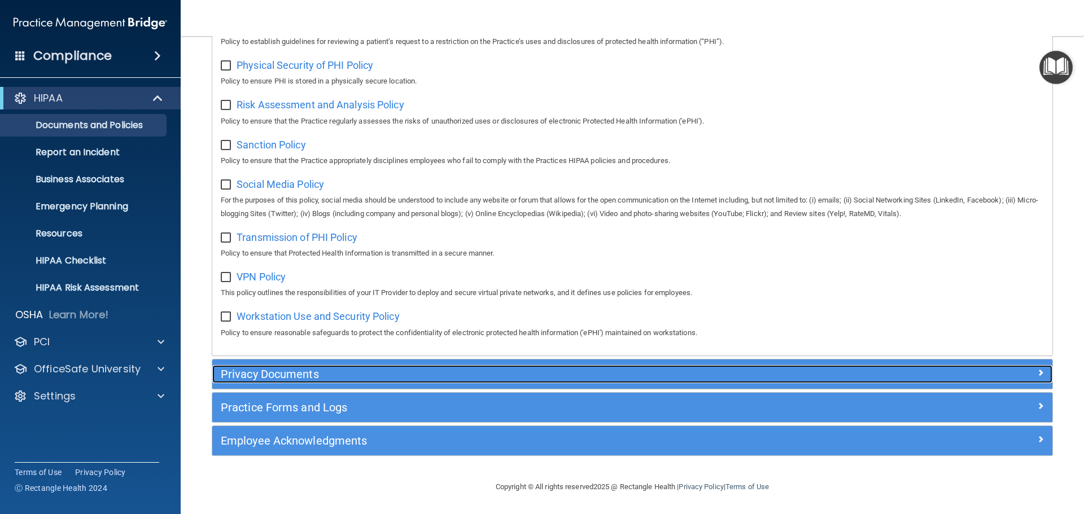
click at [321, 375] on h5 "Privacy Documents" at bounding box center [527, 374] width 613 height 12
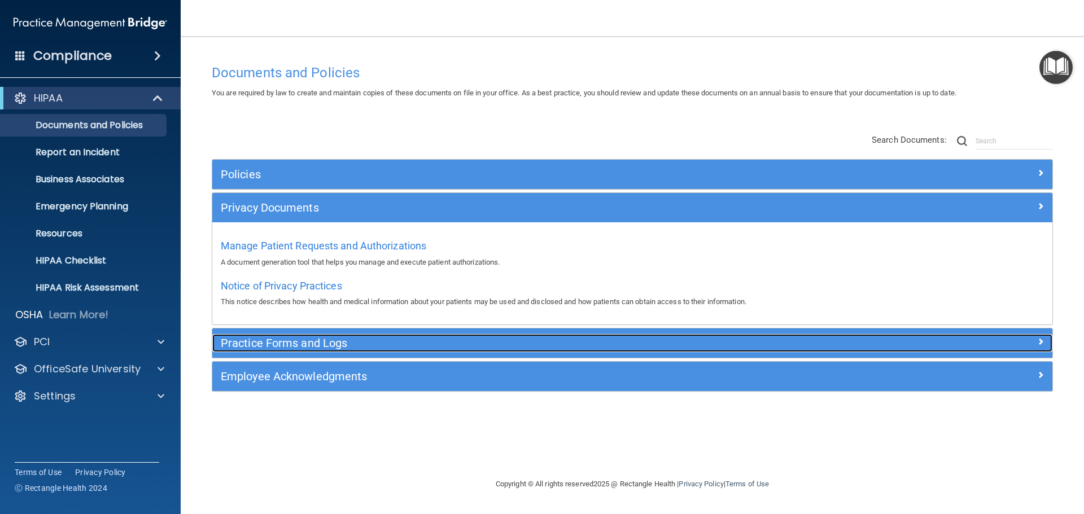
click at [327, 342] on h5 "Practice Forms and Logs" at bounding box center [527, 343] width 613 height 12
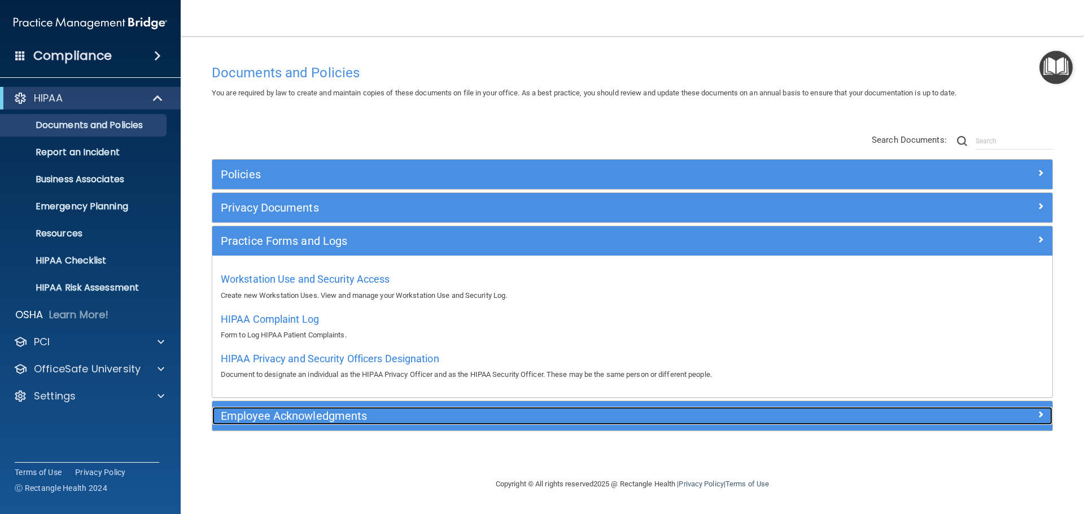
click at [317, 415] on h5 "Employee Acknowledgments" at bounding box center [527, 416] width 613 height 12
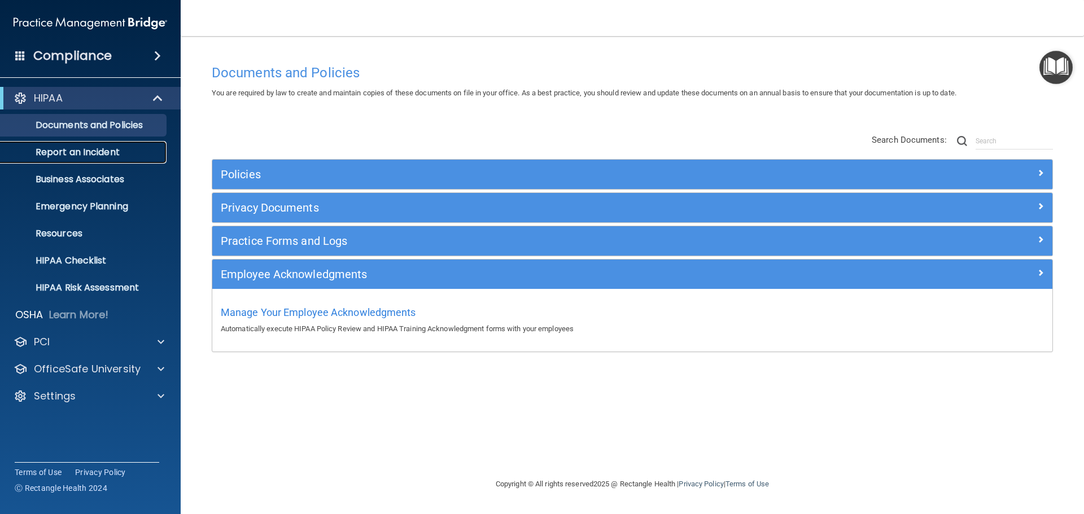
click at [77, 155] on p "Report an Incident" at bounding box center [84, 152] width 154 height 11
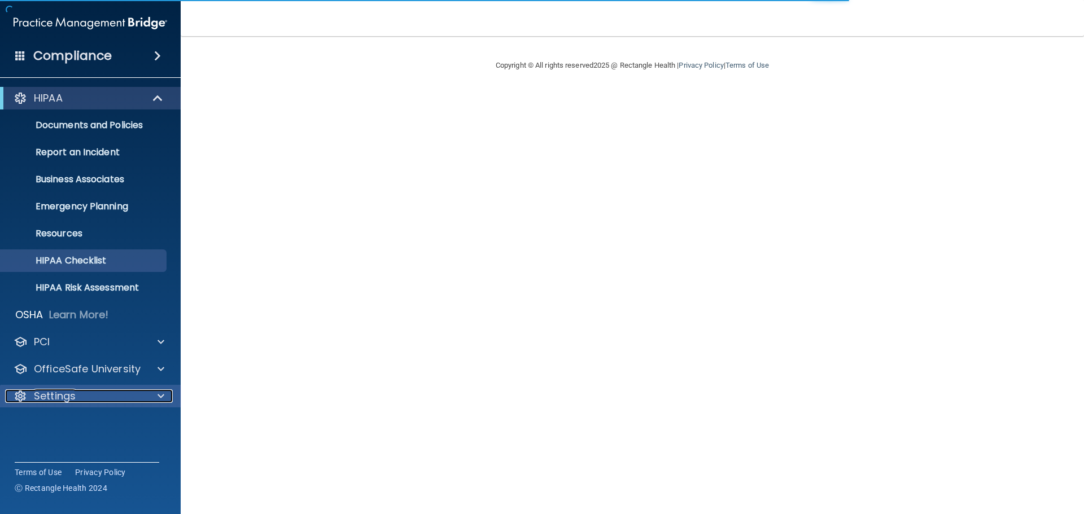
click at [40, 396] on p "Settings" at bounding box center [55, 396] width 42 height 14
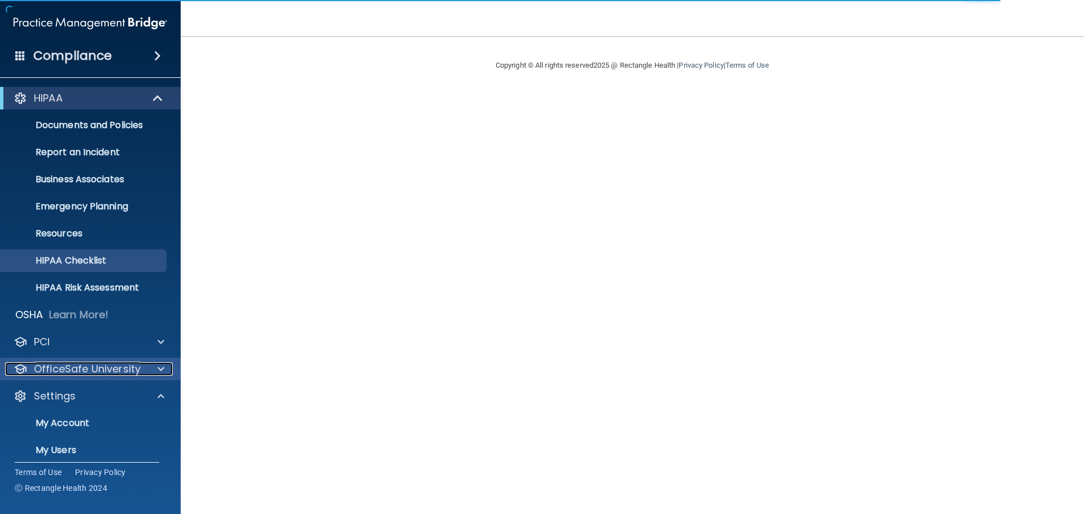
click at [165, 369] on div at bounding box center [159, 369] width 28 height 14
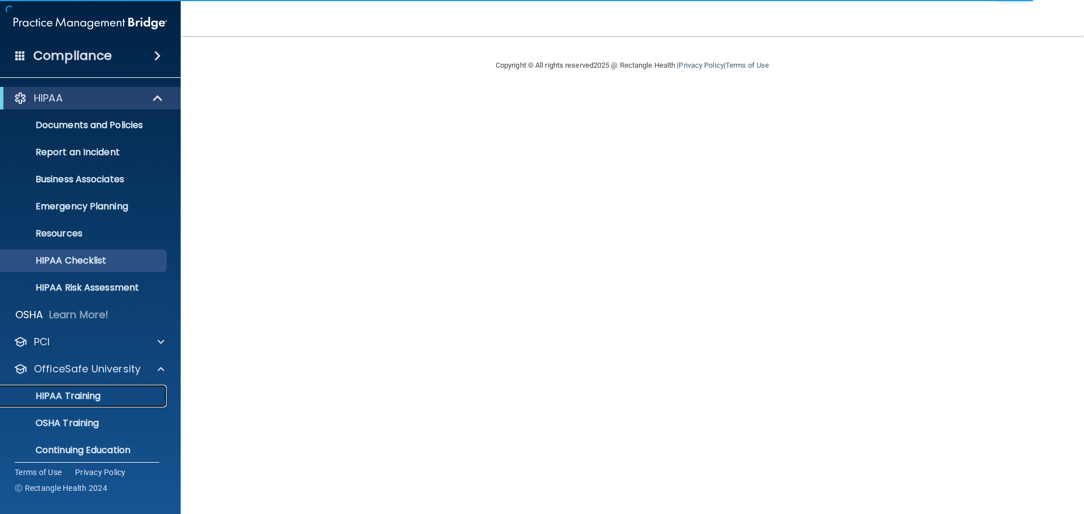
click at [87, 385] on link "HIPAA Training" at bounding box center [78, 396] width 178 height 23
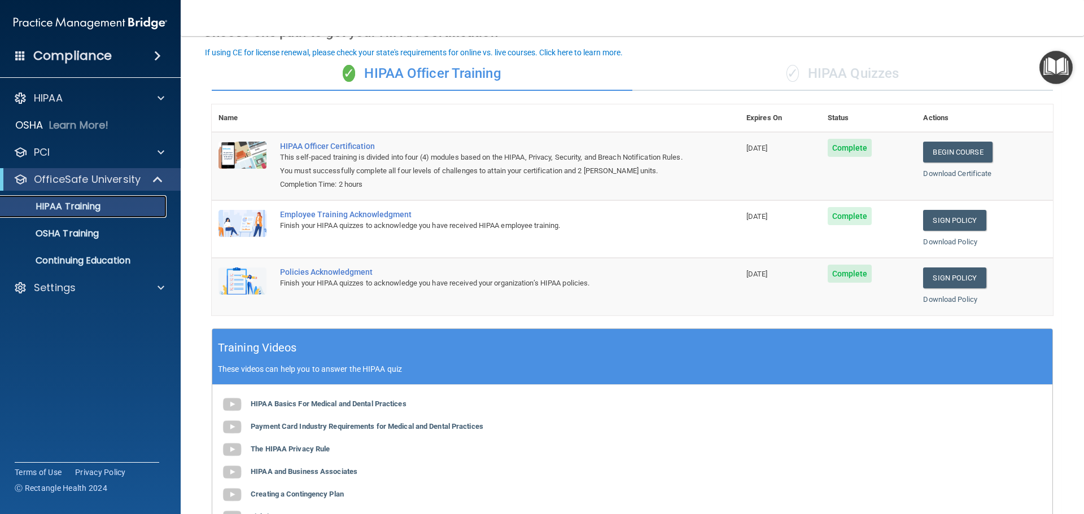
scroll to position [63, 0]
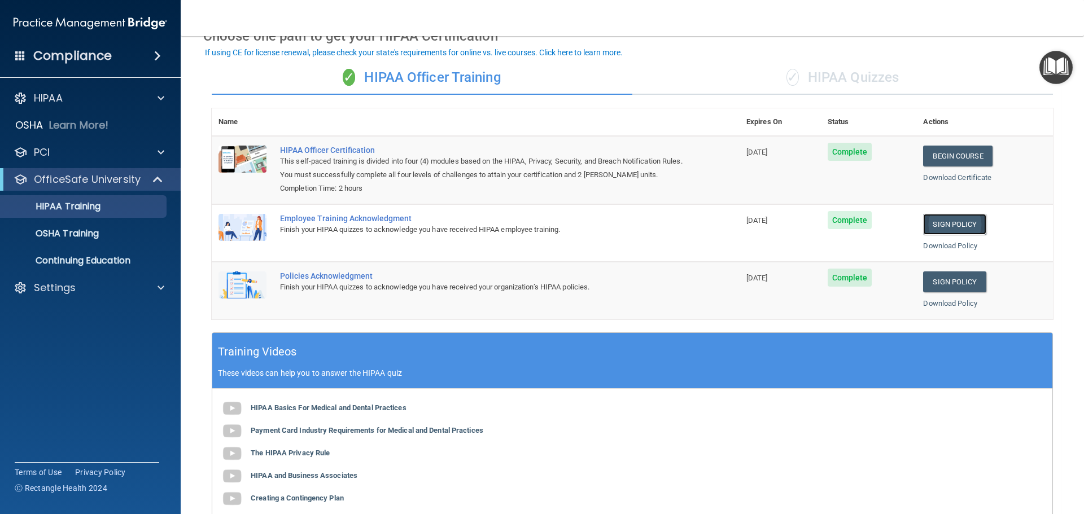
click at [948, 224] on link "Sign Policy" at bounding box center [954, 224] width 63 height 21
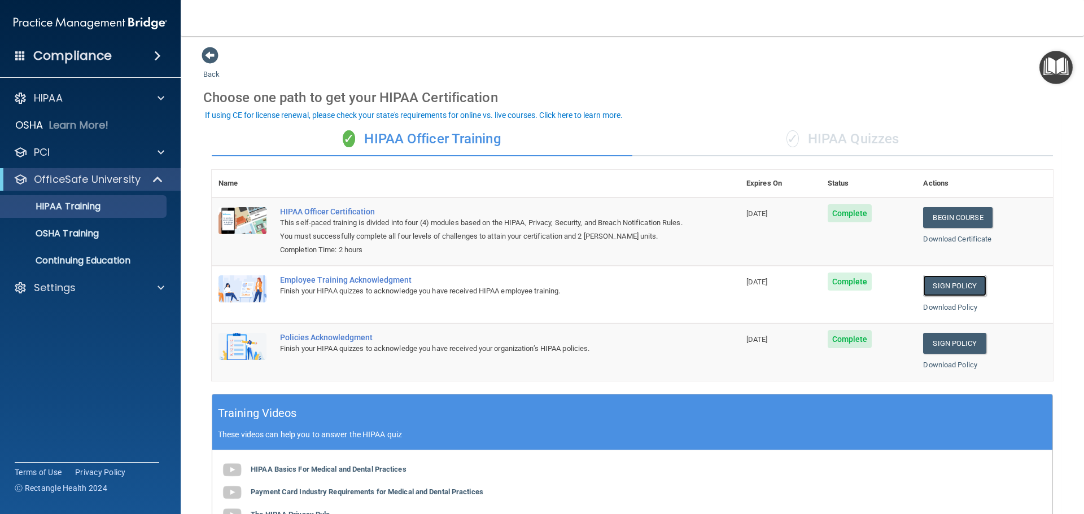
scroll to position [0, 0]
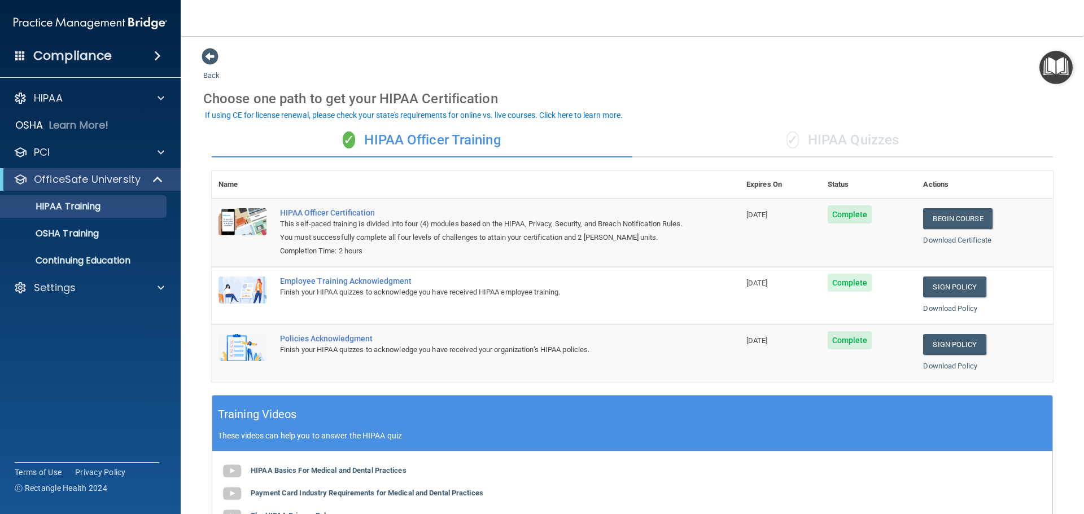
click at [820, 139] on div "✓ HIPAA Quizzes" at bounding box center [842, 141] width 420 height 34
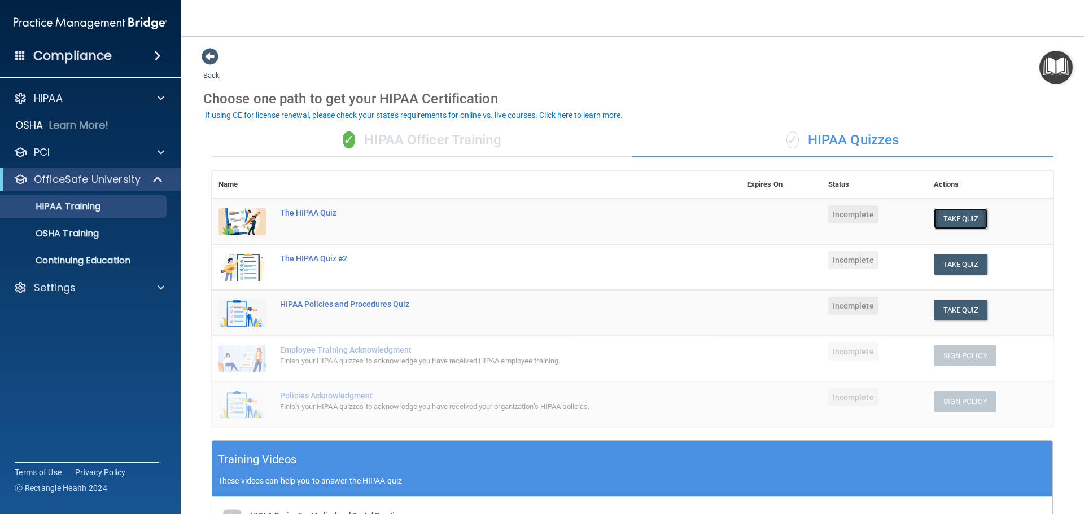
click at [952, 220] on button "Take Quiz" at bounding box center [961, 218] width 54 height 21
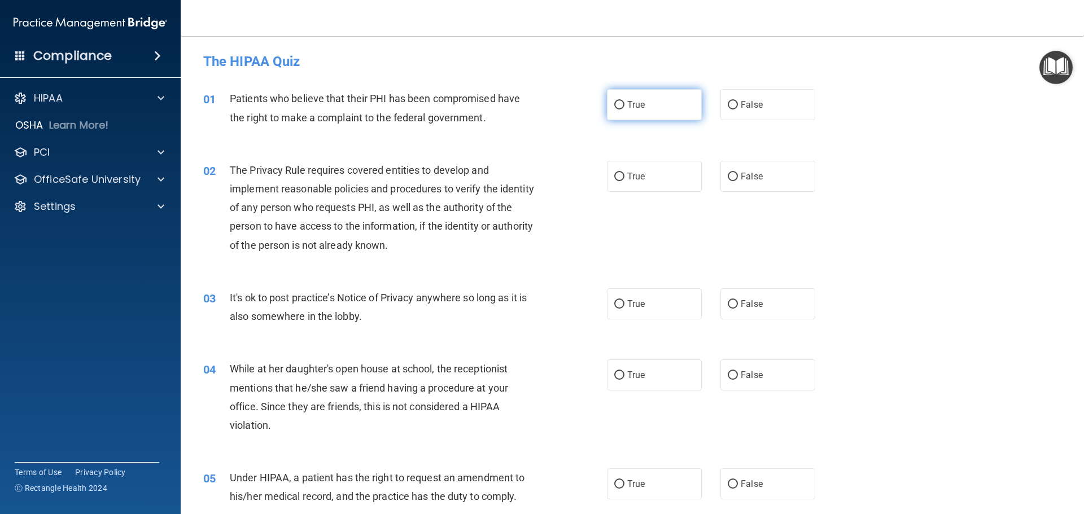
click at [616, 104] on input "True" at bounding box center [619, 105] width 10 height 8
radio input "true"
click at [614, 174] on input "True" at bounding box center [619, 177] width 10 height 8
radio input "true"
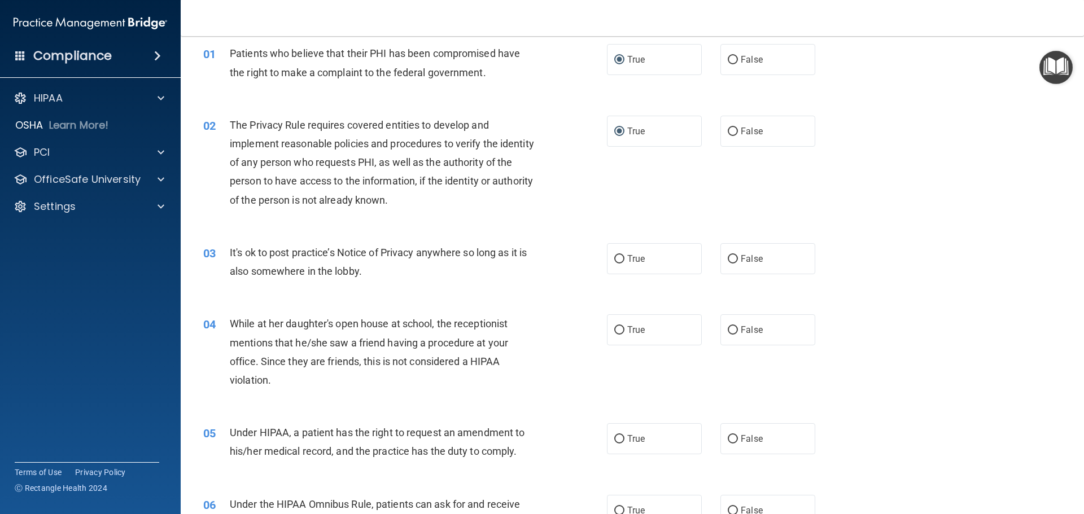
scroll to position [113, 0]
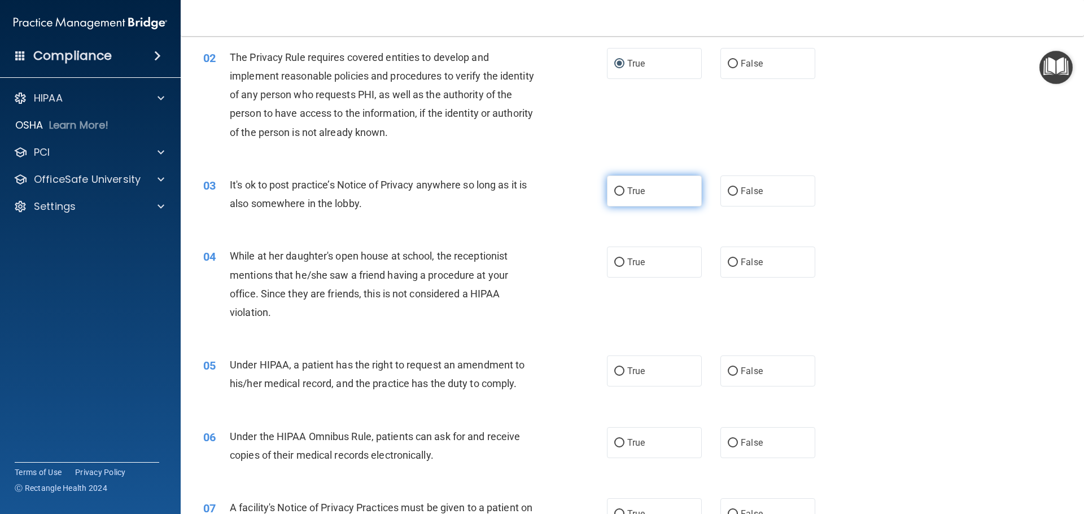
click at [615, 191] on input "True" at bounding box center [619, 191] width 10 height 8
radio input "true"
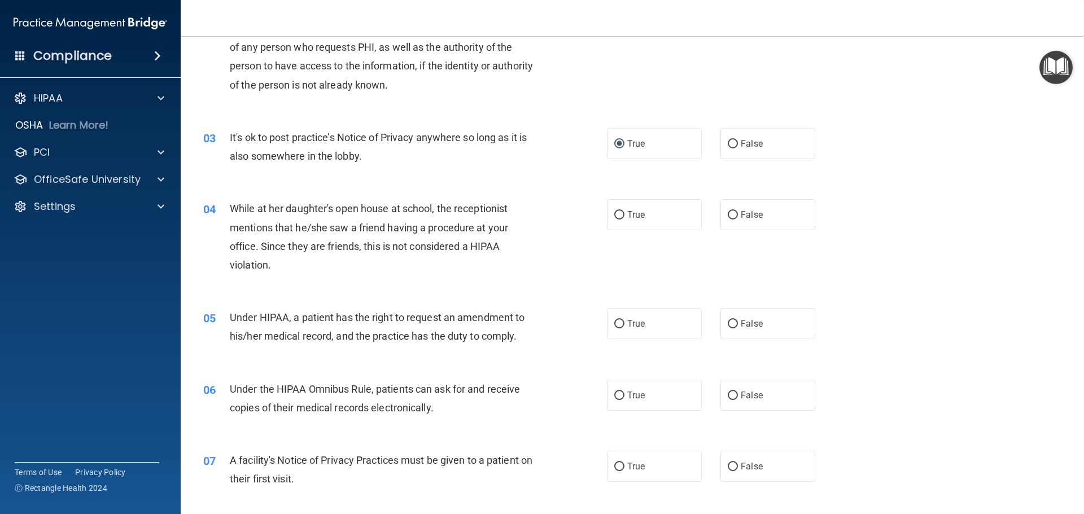
scroll to position [226, 0]
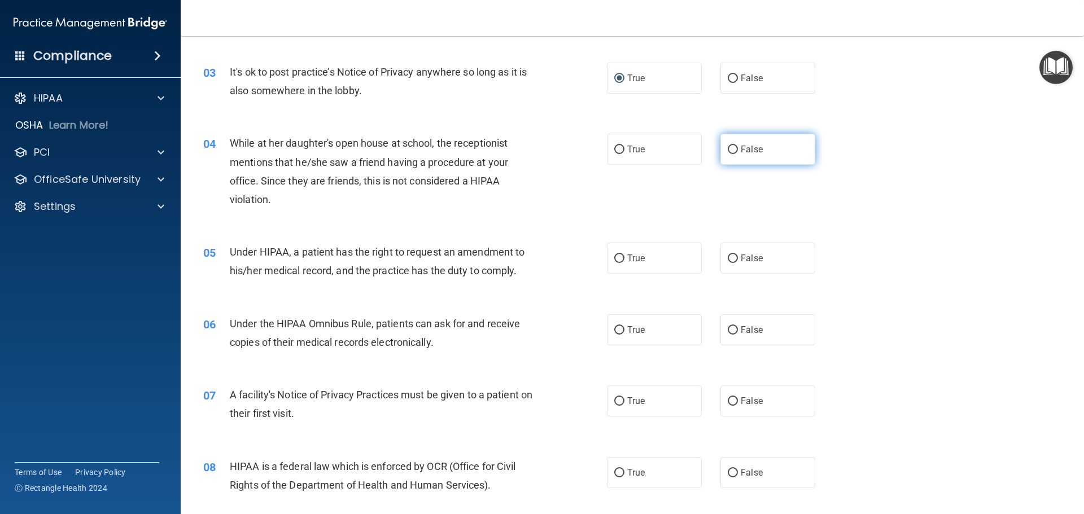
click at [728, 146] on input "False" at bounding box center [733, 150] width 10 height 8
radio input "true"
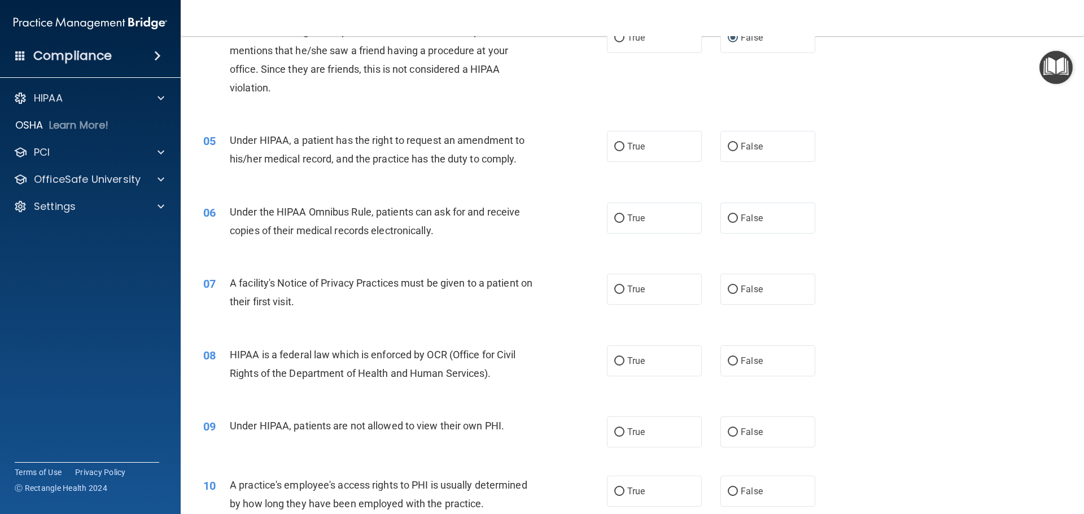
scroll to position [339, 0]
click at [614, 143] on input "True" at bounding box center [619, 146] width 10 height 8
radio input "true"
click at [616, 219] on input "True" at bounding box center [619, 217] width 10 height 8
radio input "true"
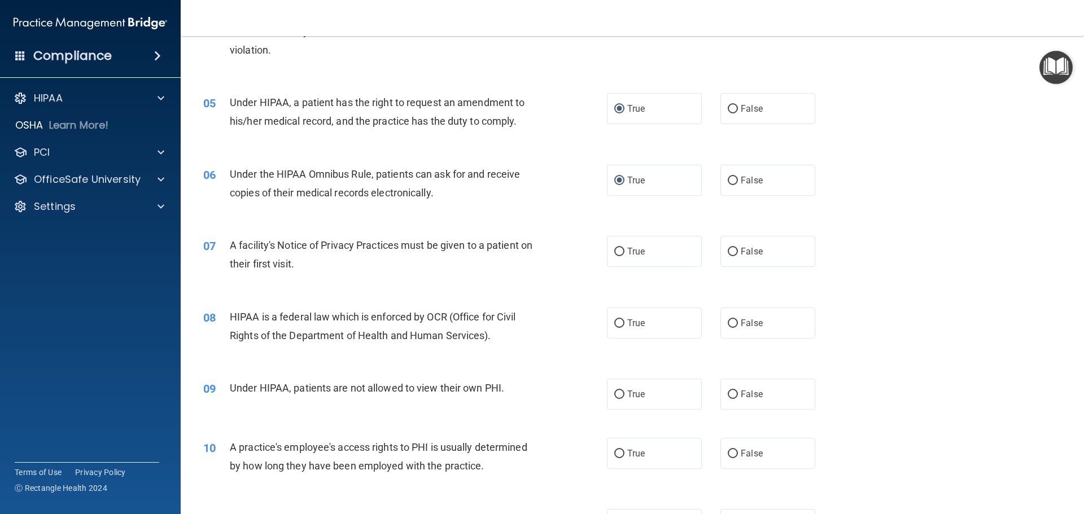
scroll to position [395, 0]
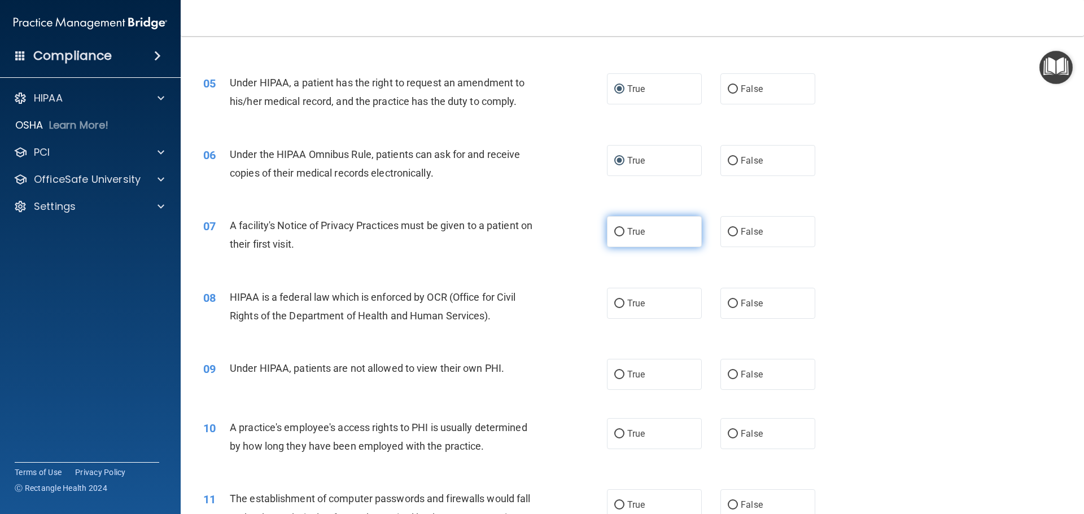
click at [619, 229] on input "True" at bounding box center [619, 232] width 10 height 8
radio input "true"
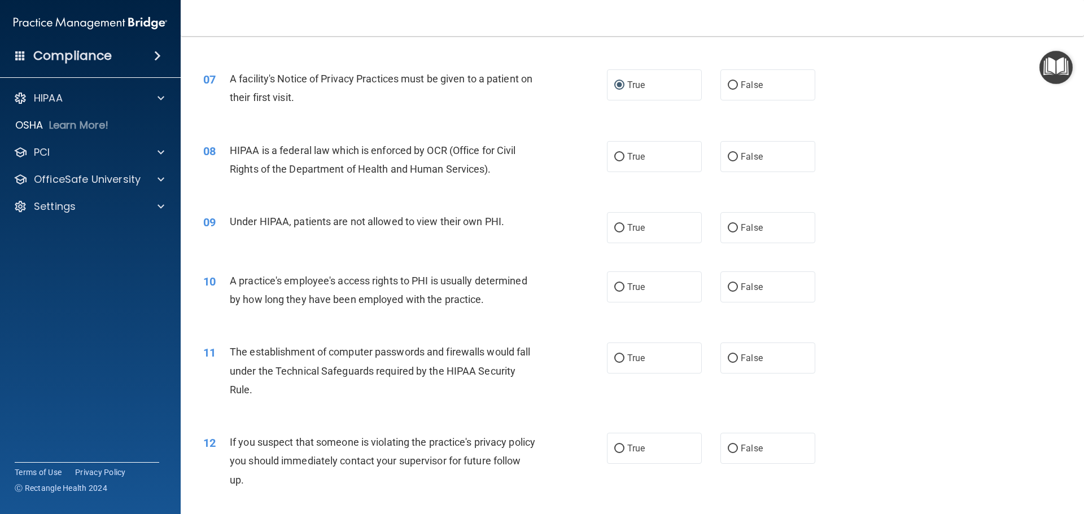
scroll to position [564, 0]
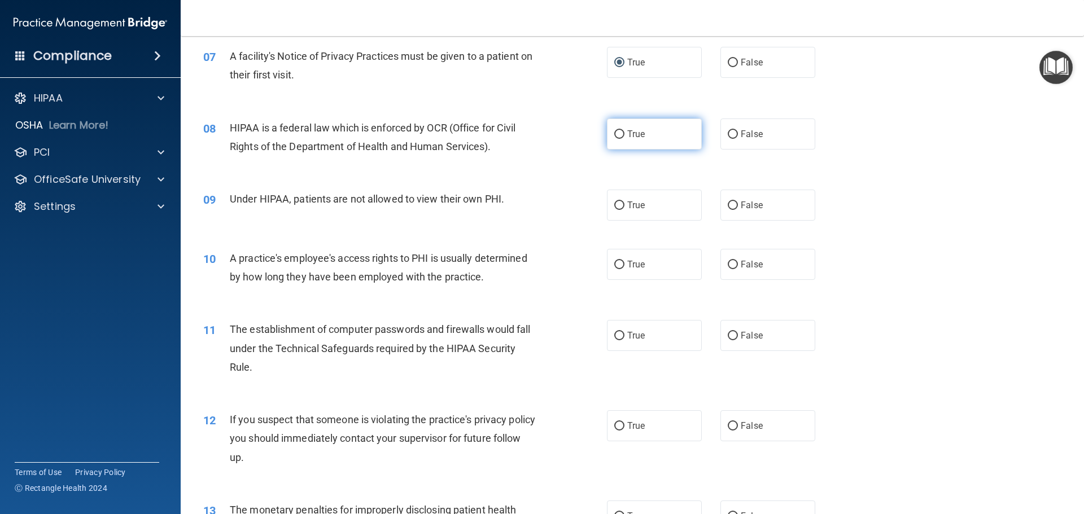
click at [616, 134] on input "True" at bounding box center [619, 134] width 10 height 8
radio input "true"
click at [730, 204] on input "False" at bounding box center [733, 205] width 10 height 8
radio input "true"
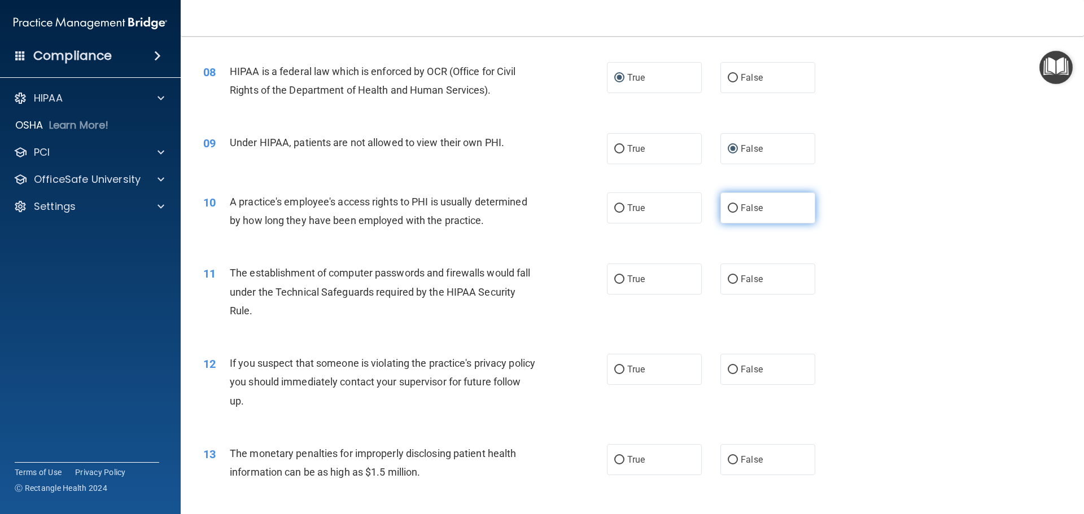
click at [730, 205] on input "False" at bounding box center [733, 208] width 10 height 8
radio input "true"
click at [614, 279] on input "True" at bounding box center [619, 279] width 10 height 8
radio input "true"
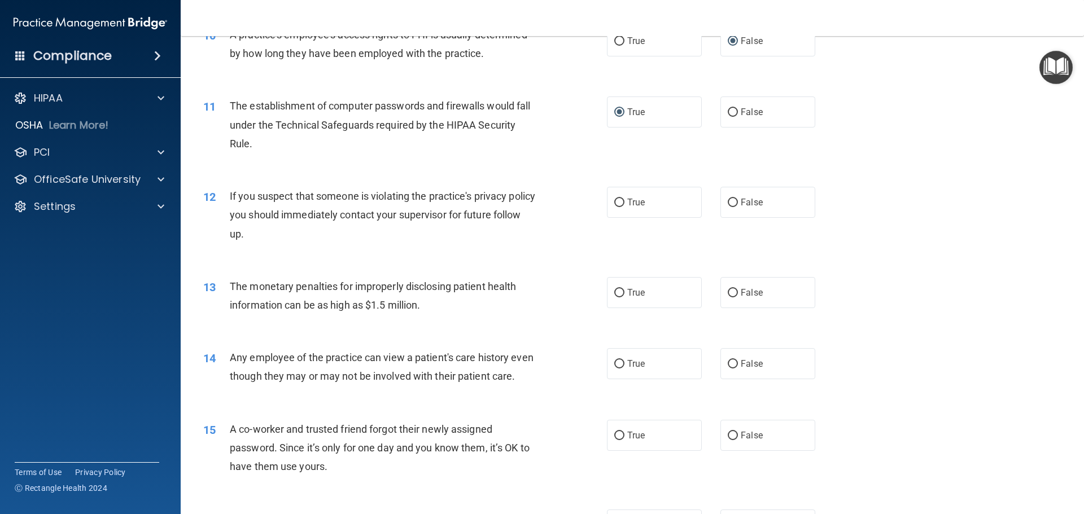
scroll to position [790, 0]
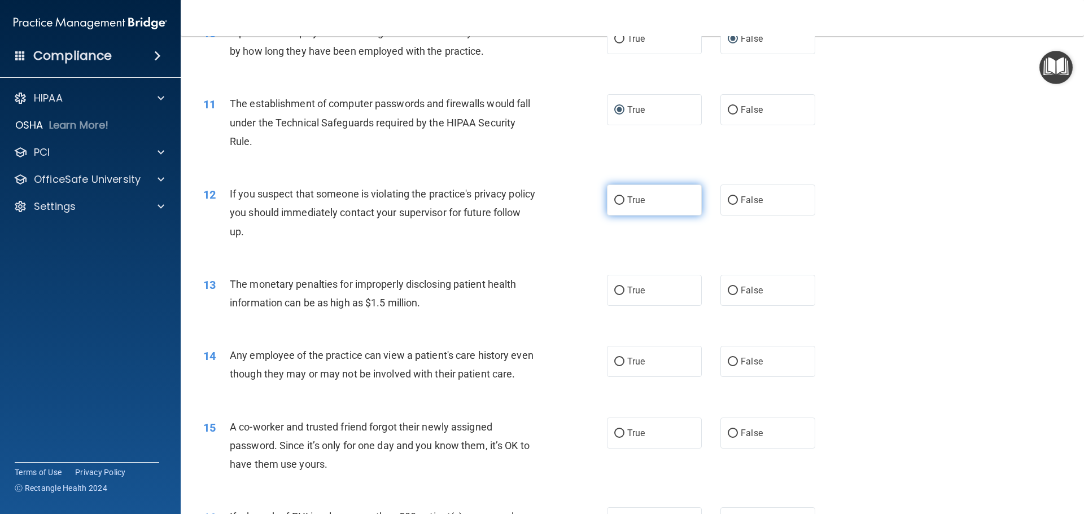
click at [616, 200] on input "True" at bounding box center [619, 200] width 10 height 8
radio input "true"
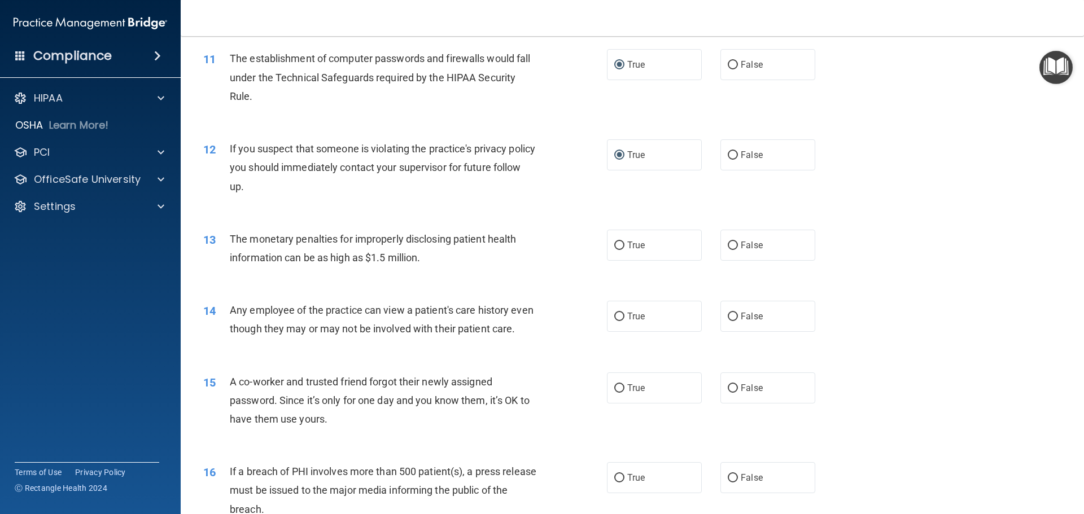
scroll to position [903, 0]
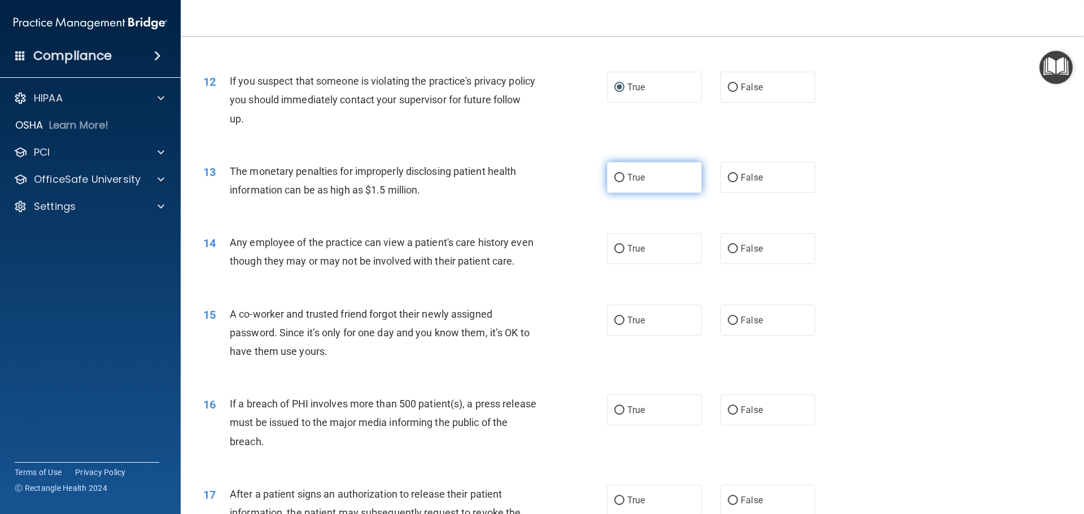
click at [614, 177] on input "True" at bounding box center [619, 178] width 10 height 8
radio input "true"
click at [731, 248] on input "False" at bounding box center [733, 249] width 10 height 8
radio input "true"
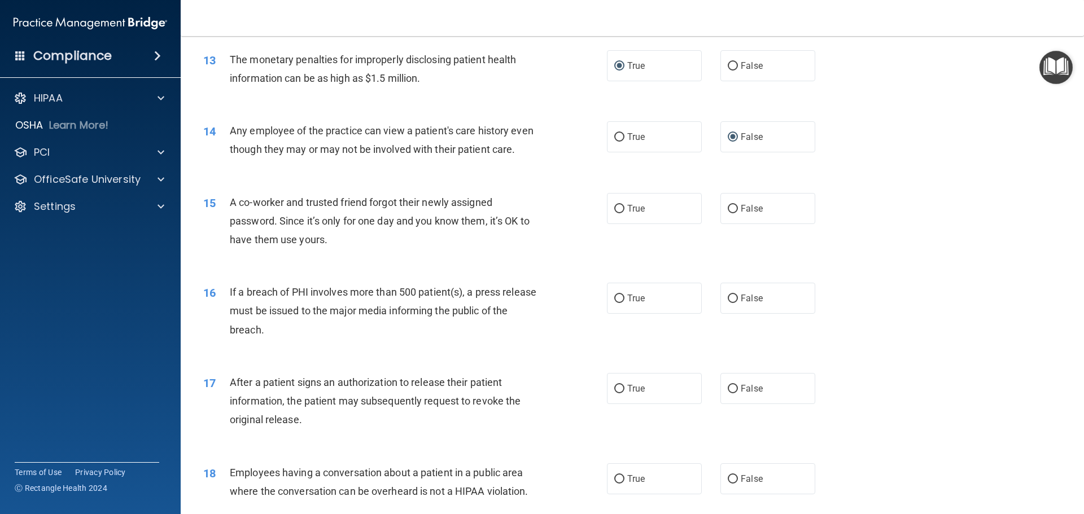
scroll to position [1016, 0]
click at [731, 212] on input "False" at bounding box center [733, 208] width 10 height 8
radio input "true"
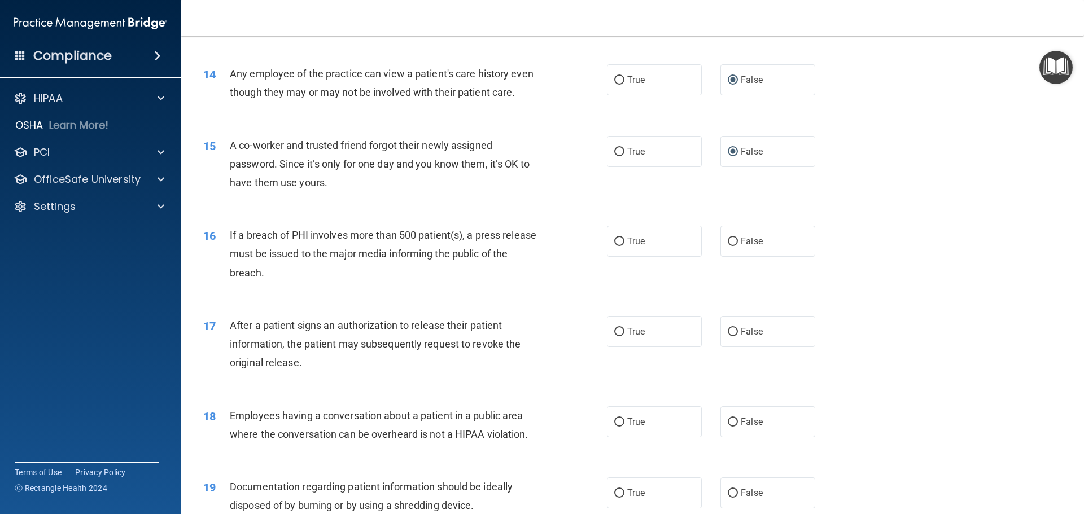
scroll to position [1072, 0]
click at [614, 246] on input "True" at bounding box center [619, 241] width 10 height 8
radio input "true"
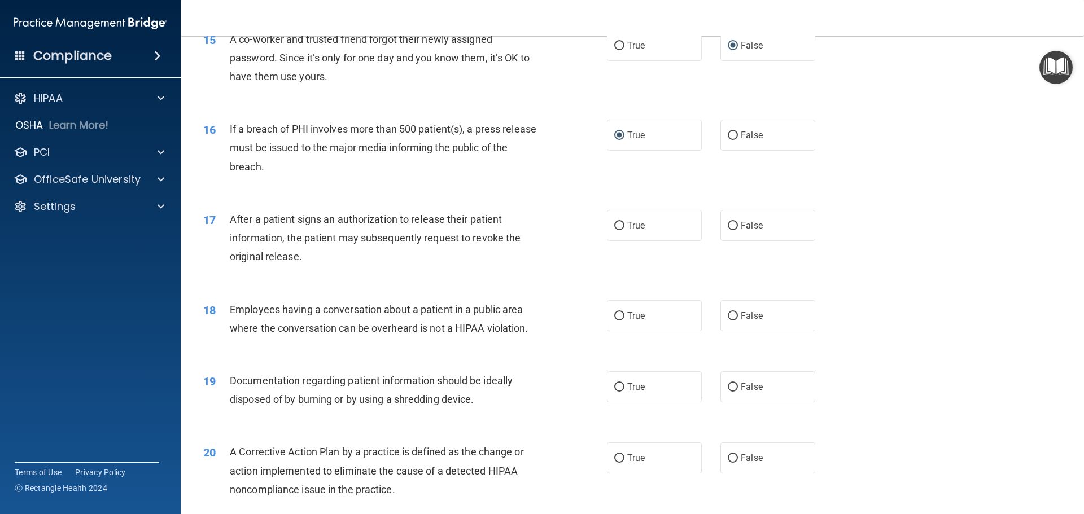
scroll to position [1185, 0]
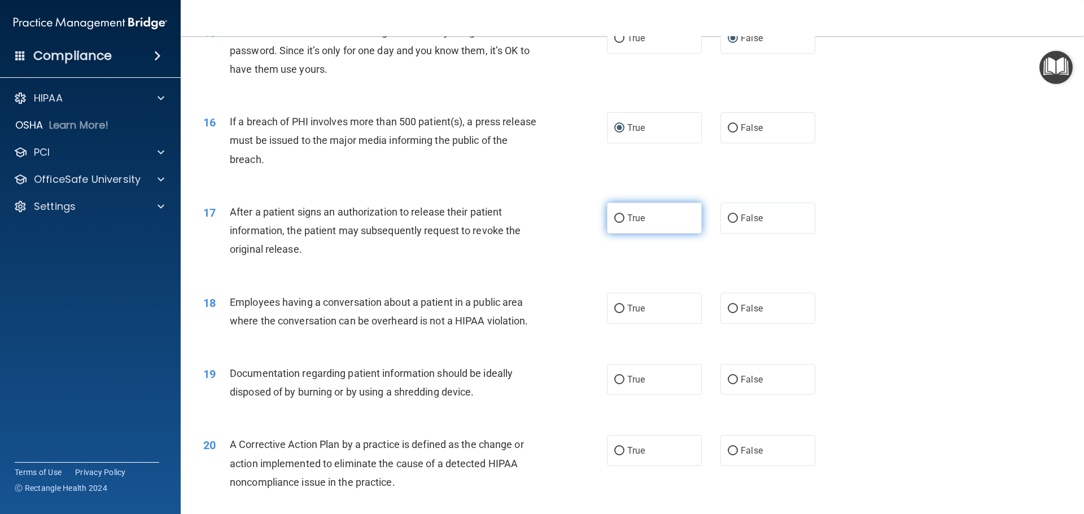
click at [615, 223] on input "True" at bounding box center [619, 218] width 10 height 8
radio input "true"
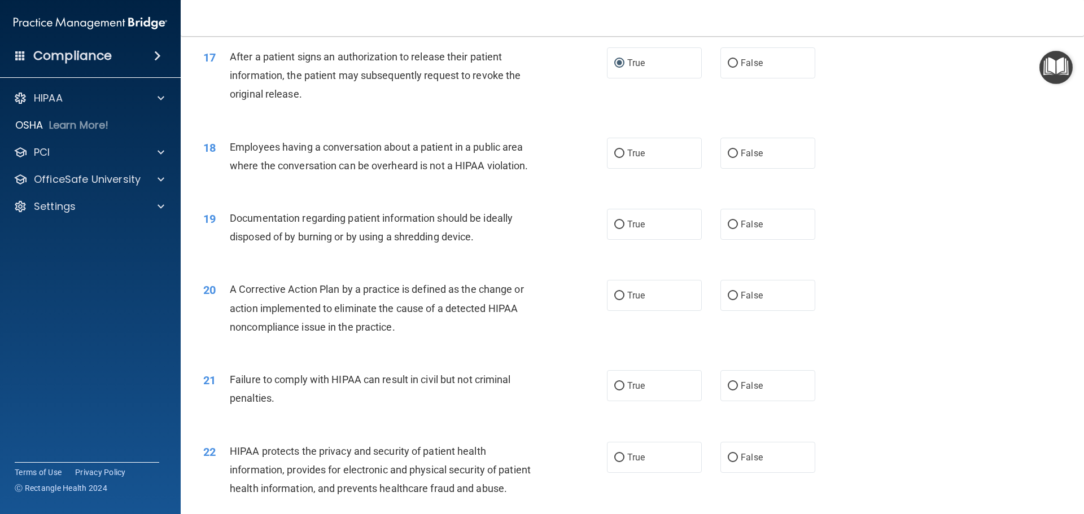
scroll to position [1355, 0]
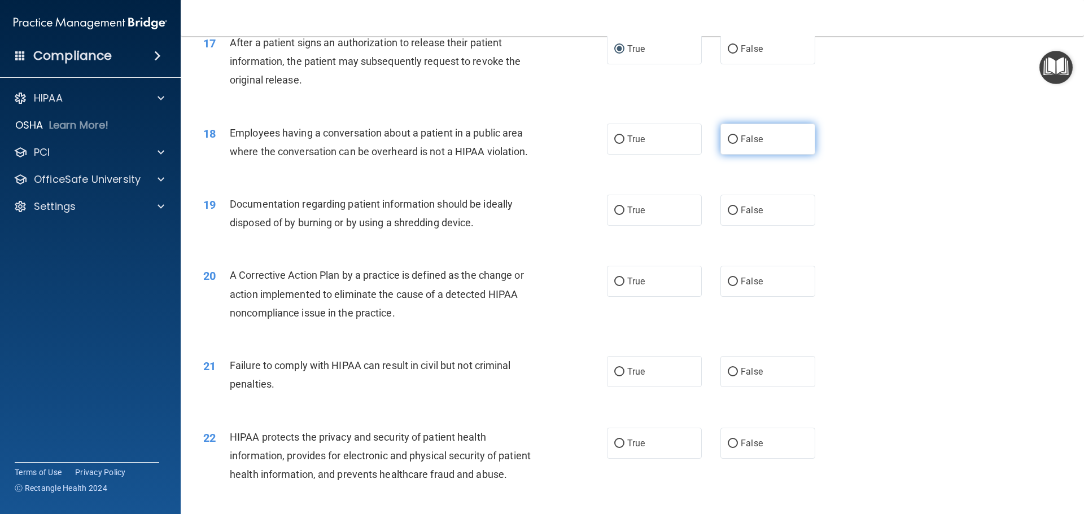
click at [728, 144] on input "False" at bounding box center [733, 139] width 10 height 8
radio input "true"
drag, startPoint x: 616, startPoint y: 227, endPoint x: 602, endPoint y: 232, distance: 14.8
click at [616, 215] on input "True" at bounding box center [619, 211] width 10 height 8
radio input "true"
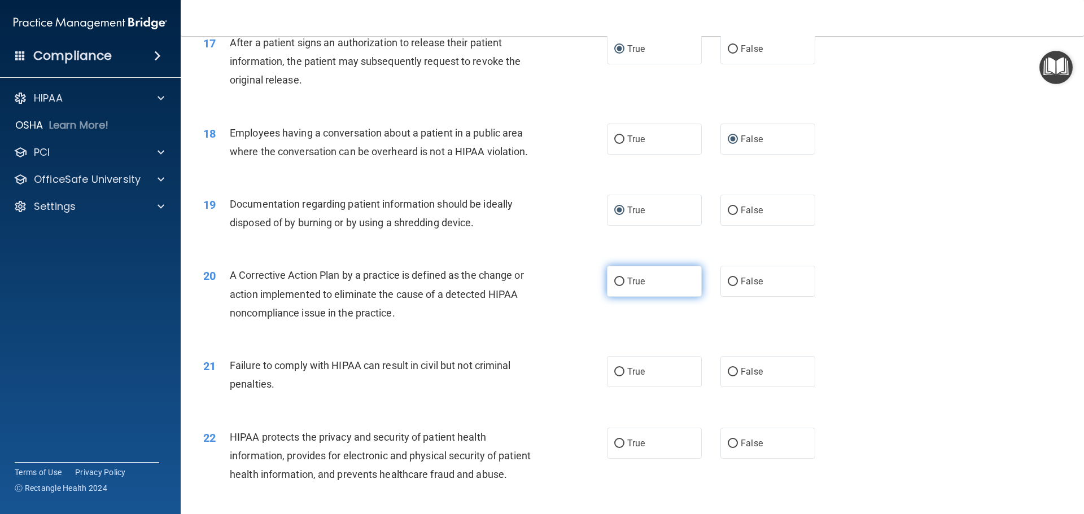
click at [616, 286] on input "True" at bounding box center [619, 282] width 10 height 8
radio input "true"
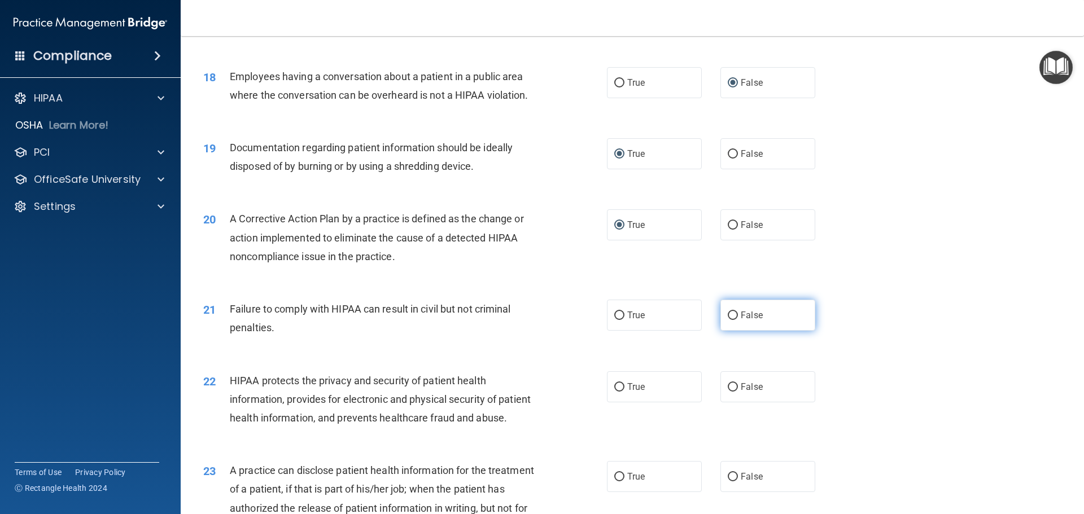
click at [728, 320] on input "False" at bounding box center [733, 316] width 10 height 8
radio input "true"
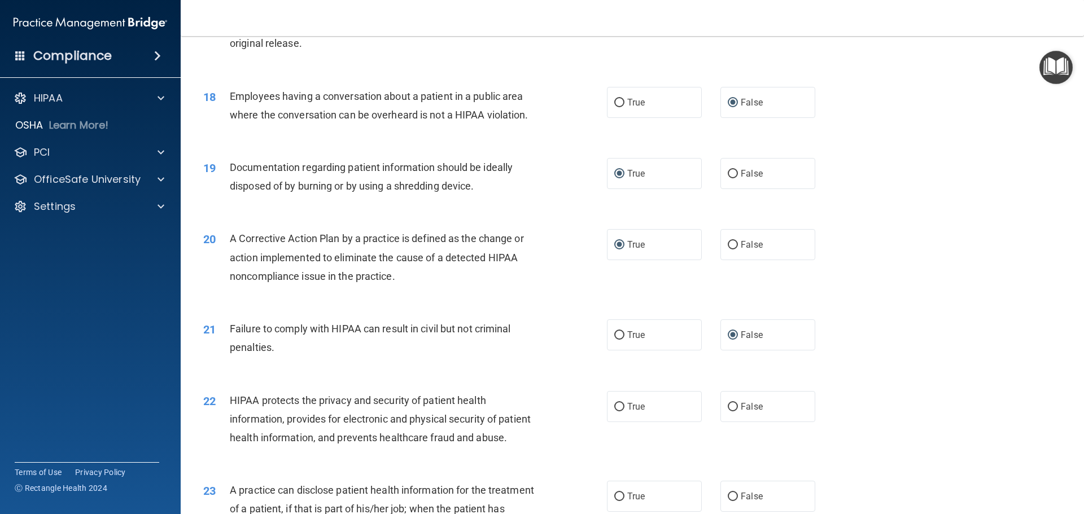
scroll to position [1467, 0]
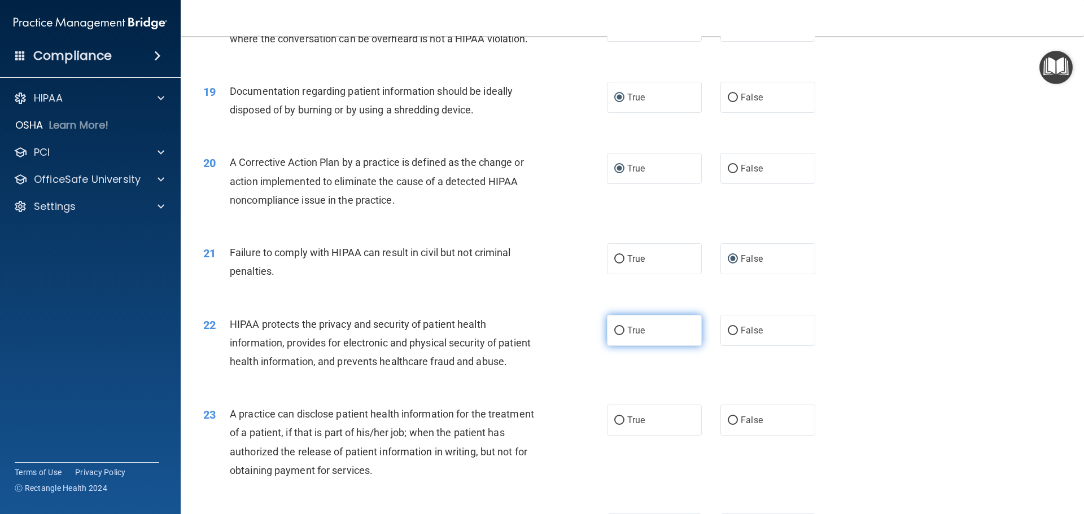
click at [617, 335] on input "True" at bounding box center [619, 331] width 10 height 8
radio input "true"
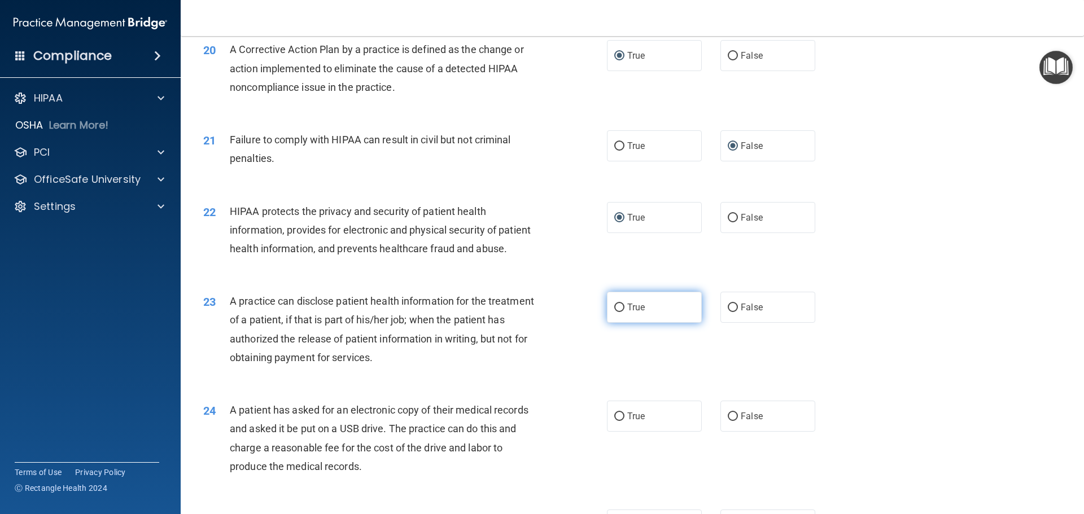
click at [619, 312] on input "True" at bounding box center [619, 308] width 10 height 8
radio input "true"
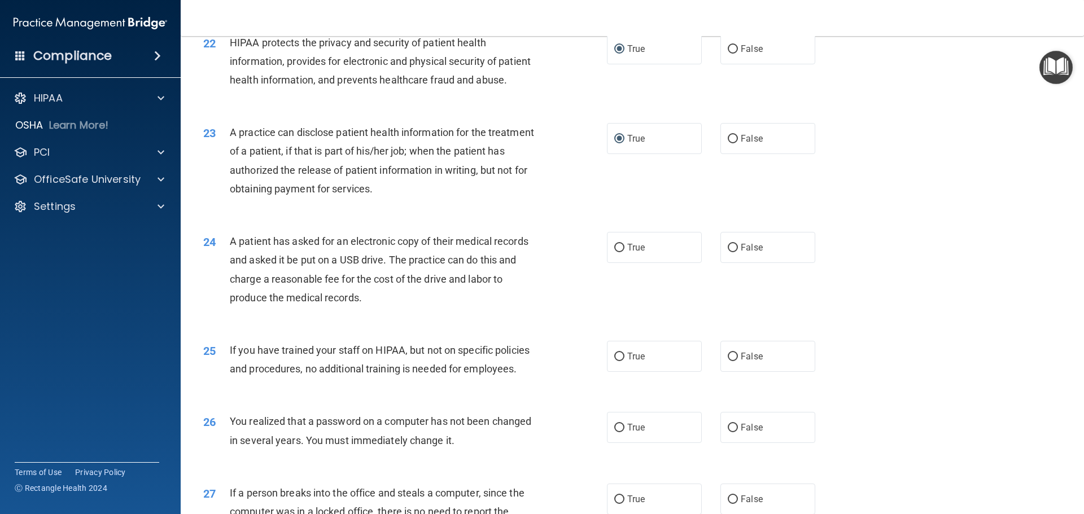
scroll to position [1750, 0]
click at [728, 252] on input "False" at bounding box center [733, 247] width 10 height 8
radio input "true"
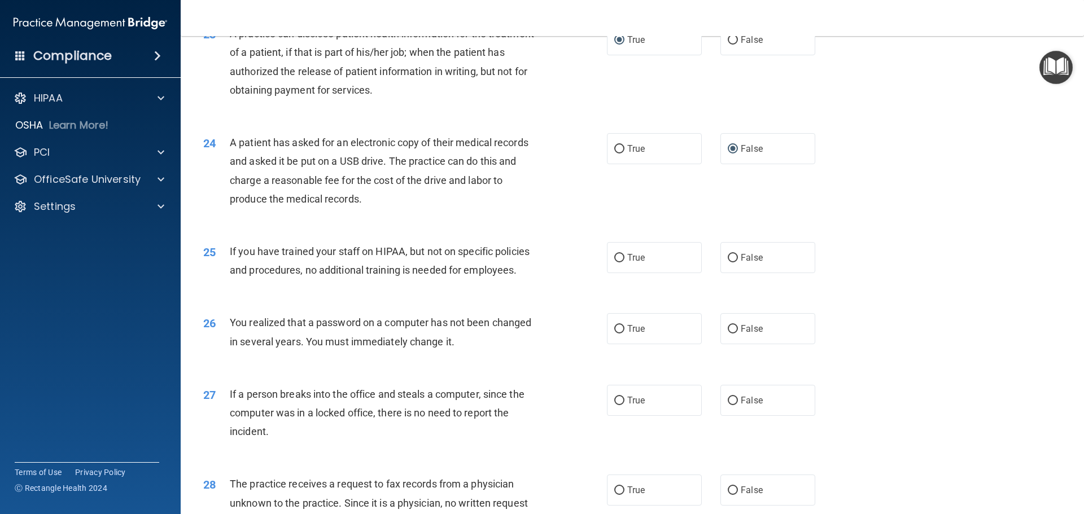
scroll to position [1863, 0]
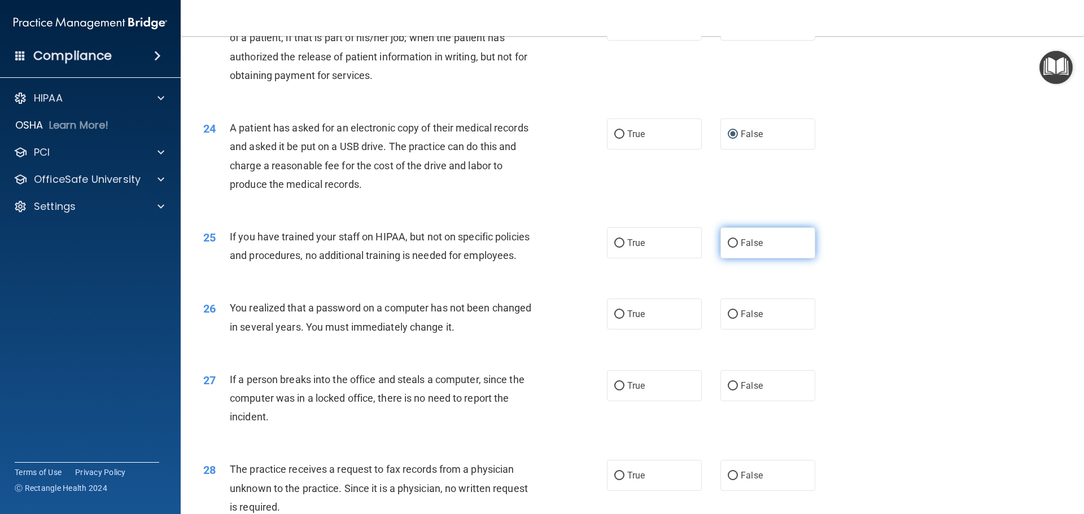
click at [728, 248] on input "False" at bounding box center [733, 243] width 10 height 8
radio input "true"
click at [728, 319] on input "False" at bounding box center [733, 314] width 10 height 8
radio input "true"
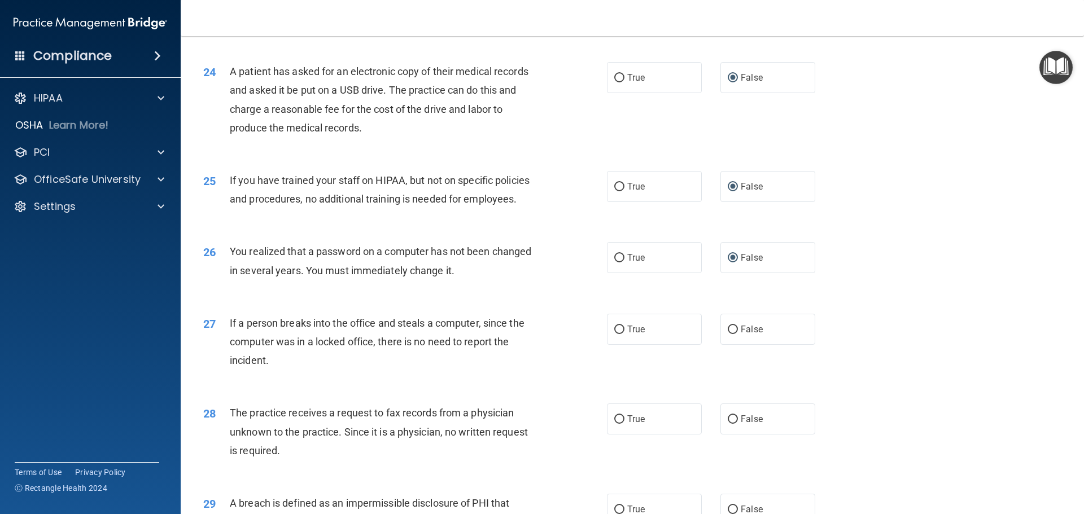
scroll to position [1975, 0]
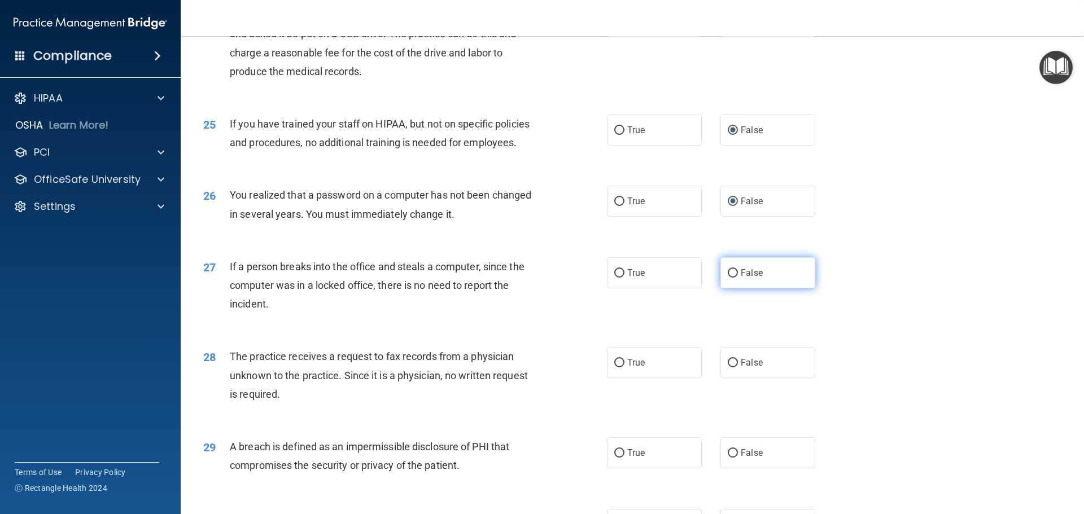
click at [728, 278] on input "False" at bounding box center [733, 273] width 10 height 8
radio input "true"
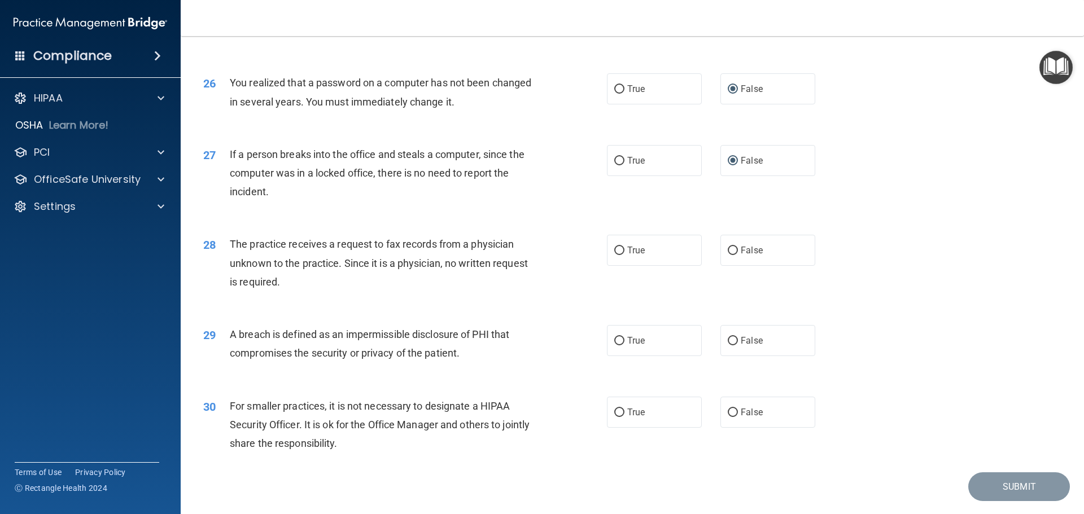
scroll to position [2088, 0]
click at [728, 255] on input "False" at bounding box center [733, 250] width 10 height 8
radio input "true"
click at [615, 345] on input "True" at bounding box center [619, 340] width 10 height 8
radio input "true"
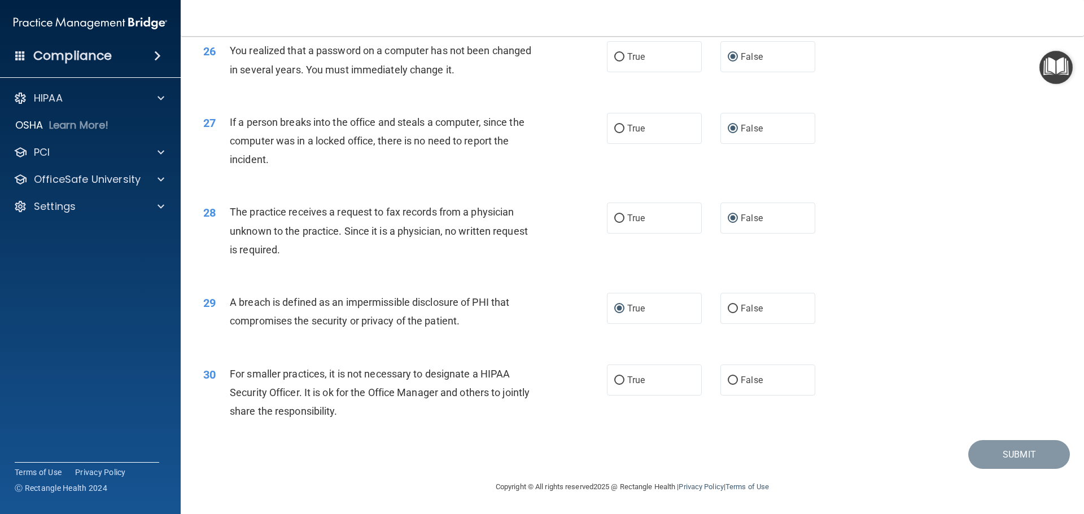
scroll to position [2157, 0]
click at [728, 377] on input "False" at bounding box center [733, 380] width 10 height 8
radio input "true"
click at [1005, 459] on button "Submit" at bounding box center [1019, 454] width 102 height 29
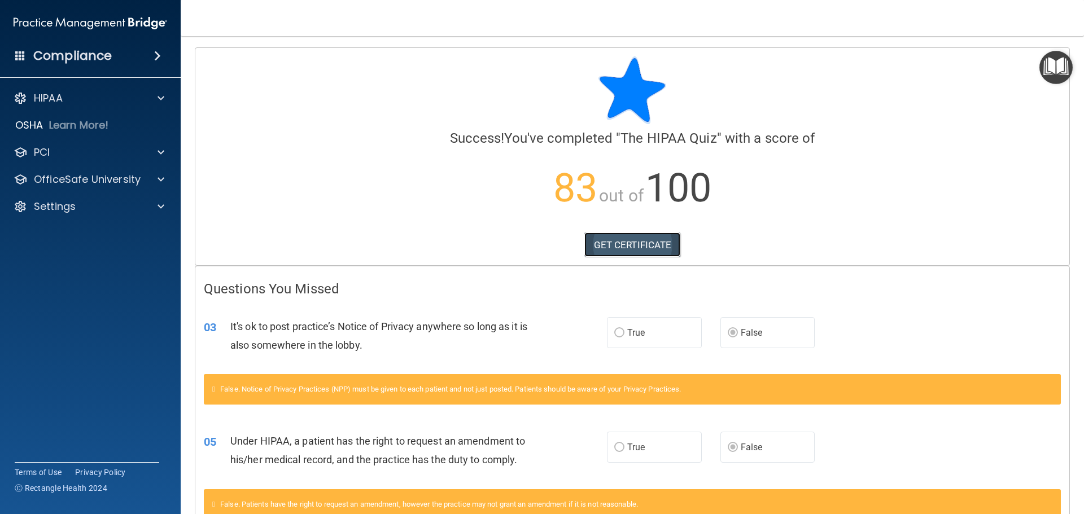
click at [643, 243] on link "GET CERTIFICATE" at bounding box center [632, 245] width 97 height 25
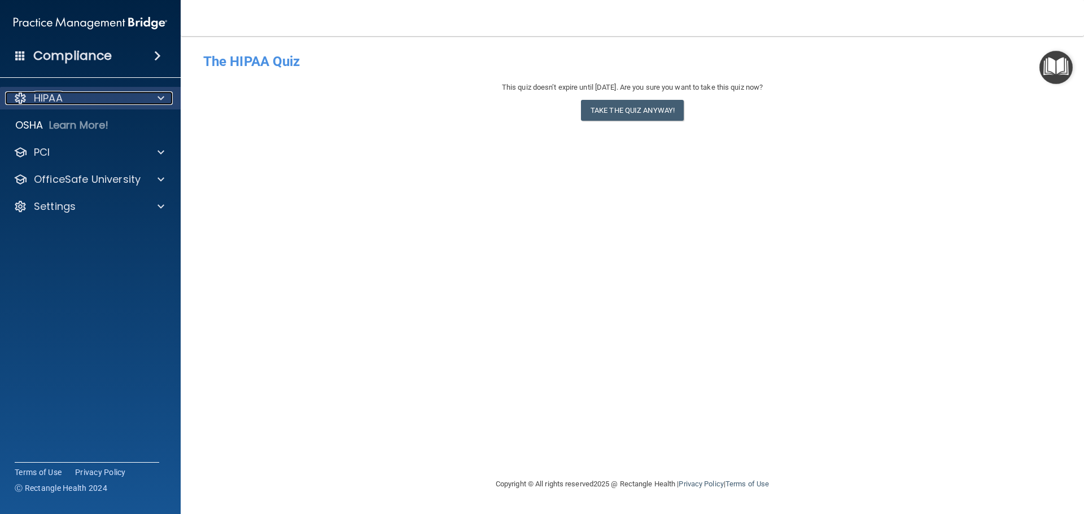
click at [60, 100] on p "HIPAA" at bounding box center [48, 98] width 29 height 14
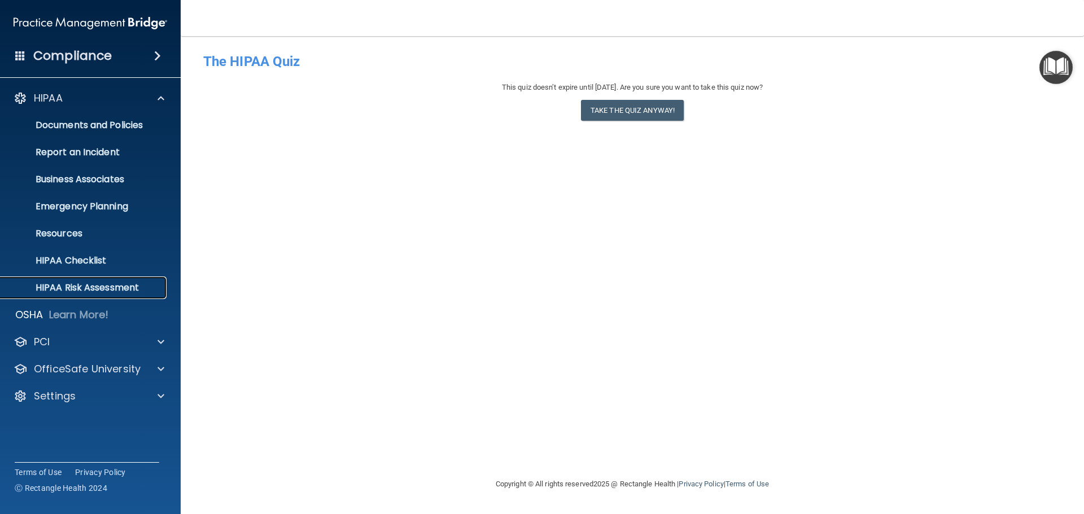
click at [55, 282] on p "HIPAA Risk Assessment" at bounding box center [84, 287] width 154 height 11
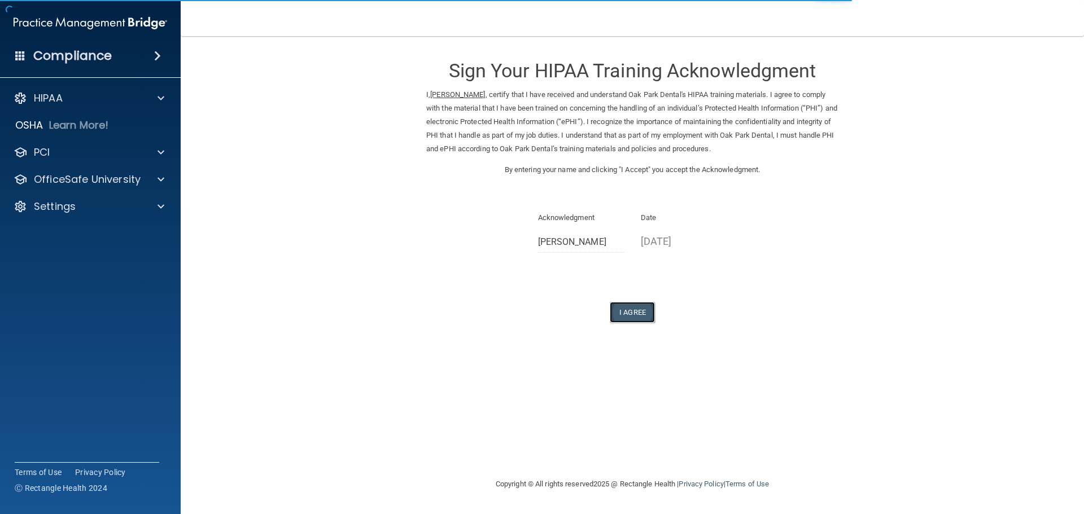
click at [634, 311] on button "I Agree" at bounding box center [632, 312] width 45 height 21
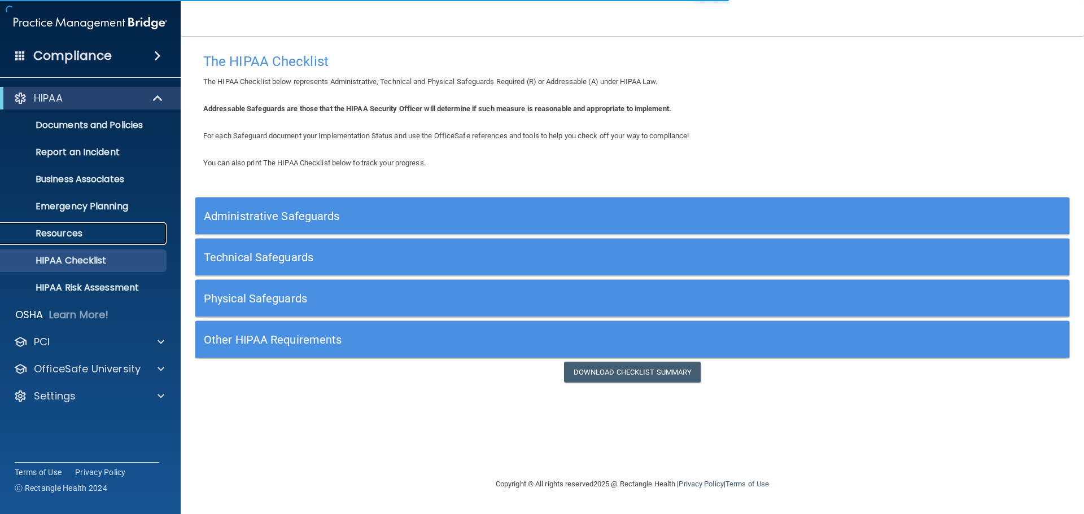
click at [65, 233] on p "Resources" at bounding box center [84, 233] width 154 height 11
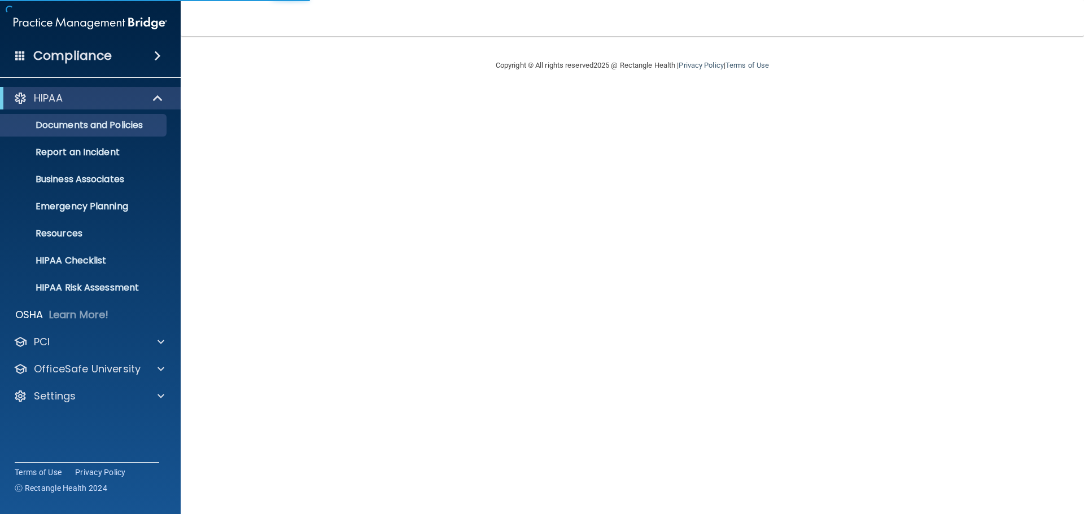
click at [85, 116] on link "Documents and Policies" at bounding box center [78, 125] width 178 height 23
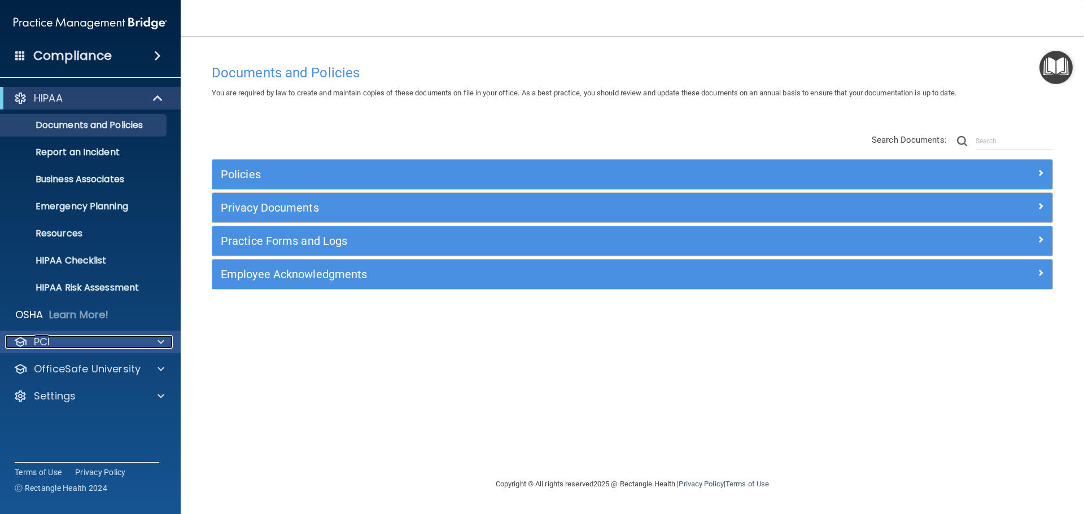
click at [41, 341] on p "PCI" at bounding box center [42, 342] width 16 height 14
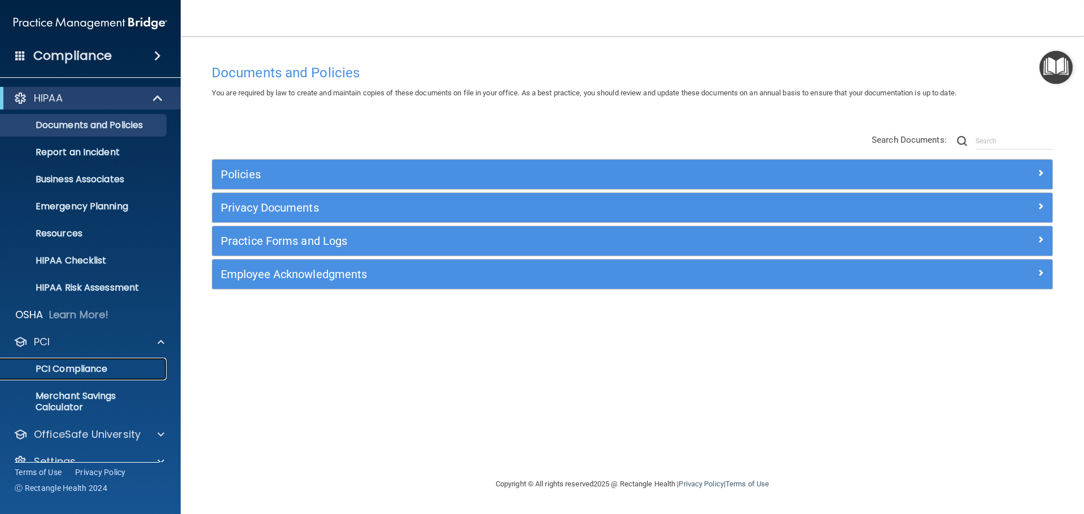
click at [80, 366] on p "PCI Compliance" at bounding box center [84, 368] width 154 height 11
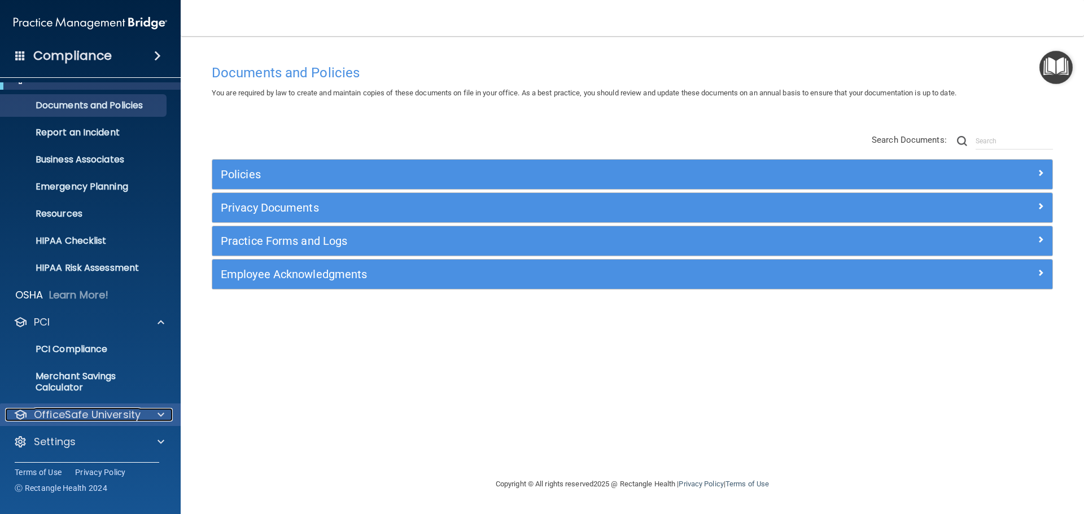
click at [159, 414] on span at bounding box center [160, 415] width 7 height 14
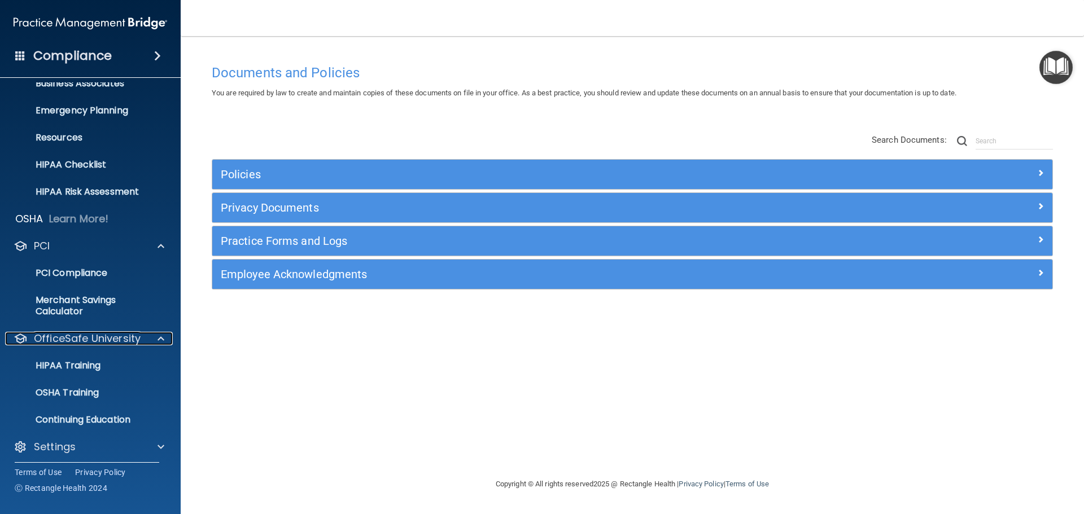
scroll to position [101, 0]
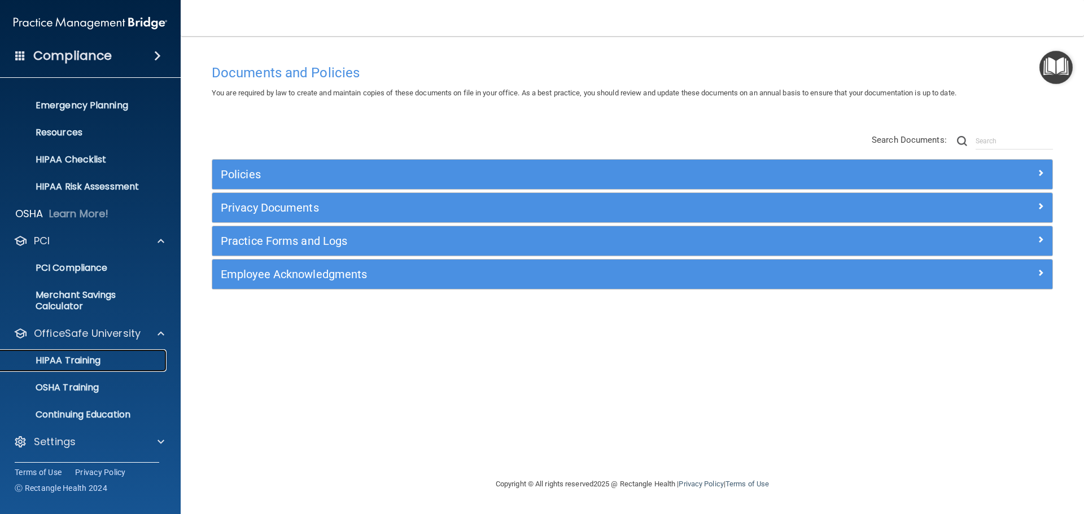
click at [66, 360] on p "HIPAA Training" at bounding box center [53, 360] width 93 height 11
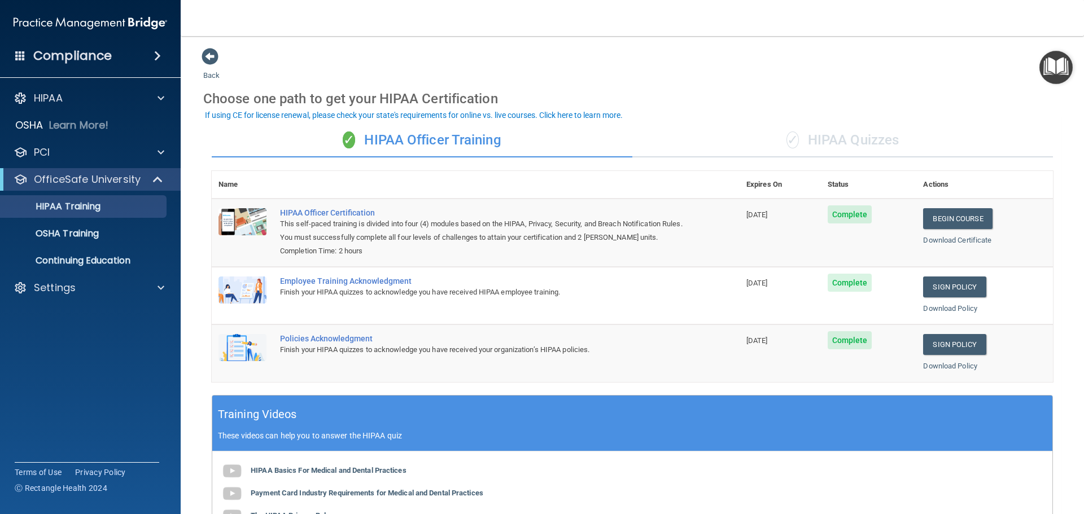
click at [860, 137] on div "✓ HIPAA Quizzes" at bounding box center [842, 141] width 420 height 34
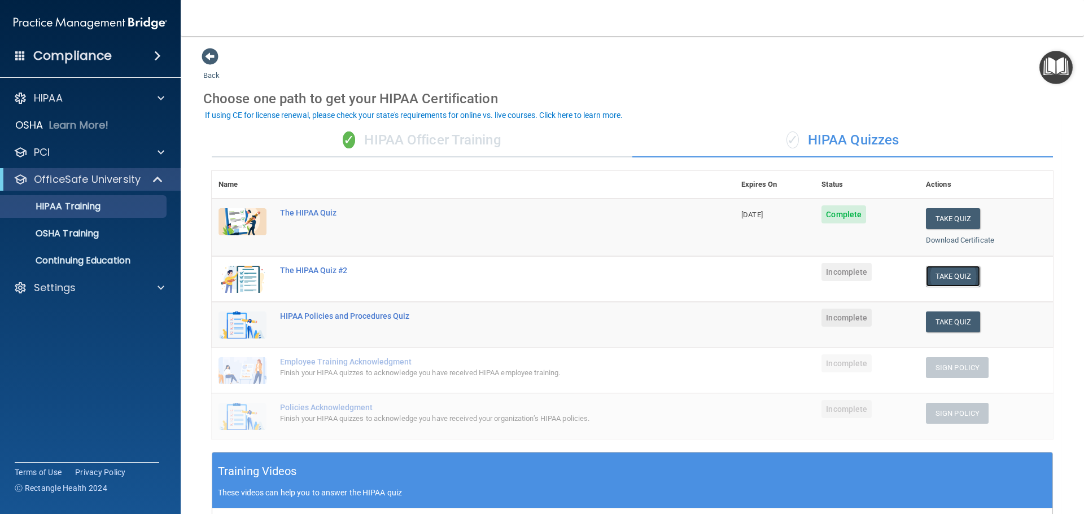
click at [932, 277] on button "Take Quiz" at bounding box center [953, 276] width 54 height 21
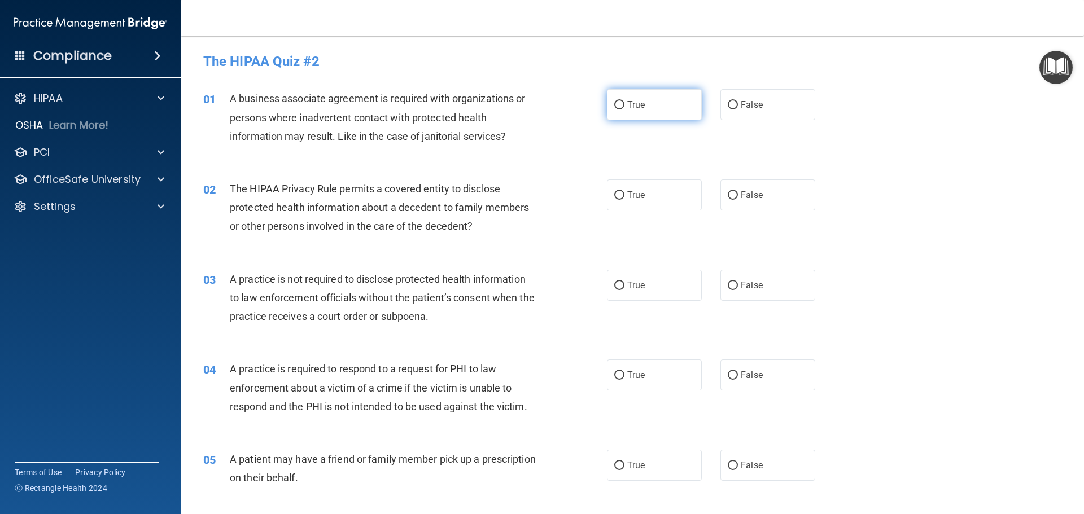
click at [619, 99] on label "True" at bounding box center [654, 104] width 95 height 31
click at [619, 101] on input "True" at bounding box center [619, 105] width 10 height 8
radio input "true"
click at [616, 192] on input "True" at bounding box center [619, 195] width 10 height 8
radio input "true"
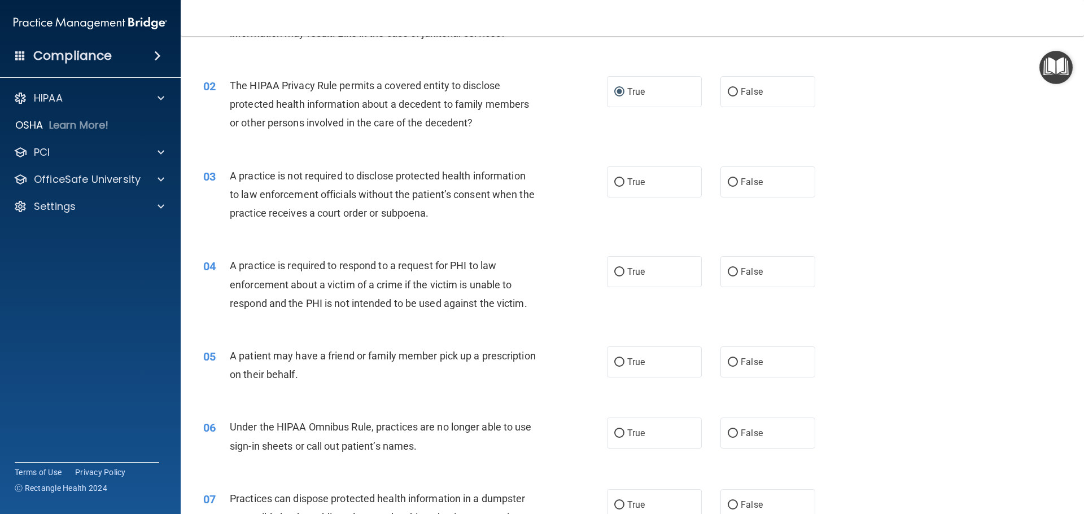
scroll to position [113, 0]
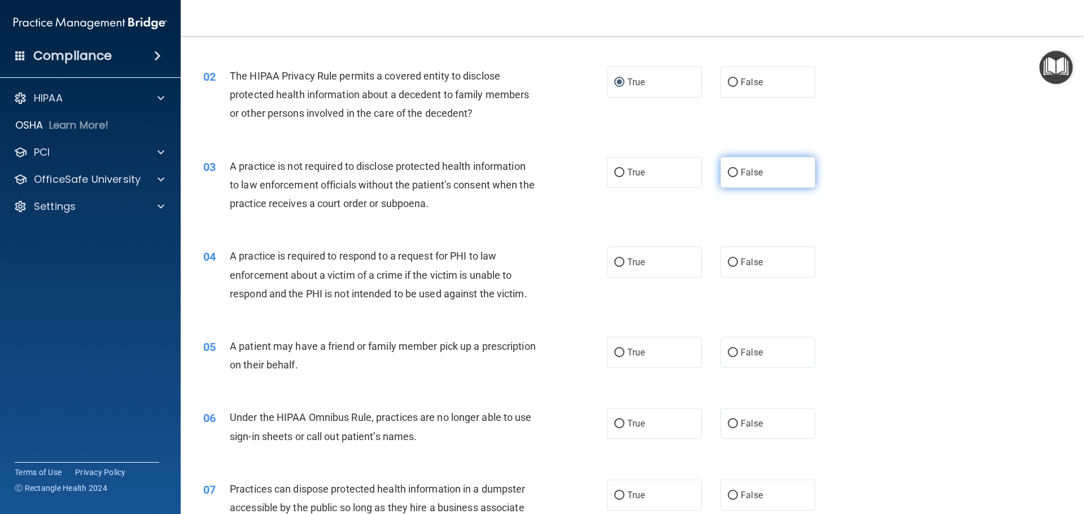
click at [730, 170] on input "False" at bounding box center [733, 173] width 10 height 8
radio input "true"
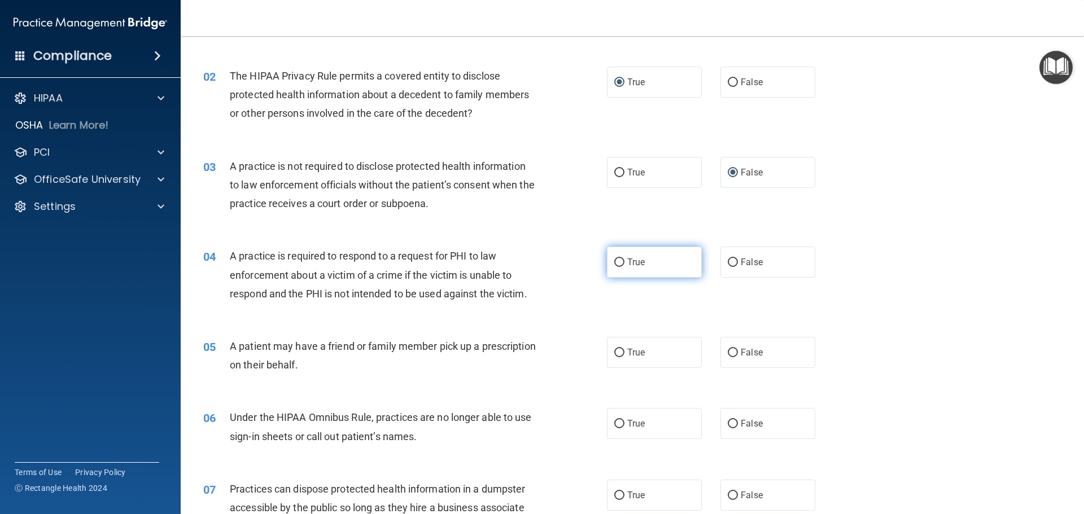
click at [615, 264] on input "True" at bounding box center [619, 263] width 10 height 8
radio input "true"
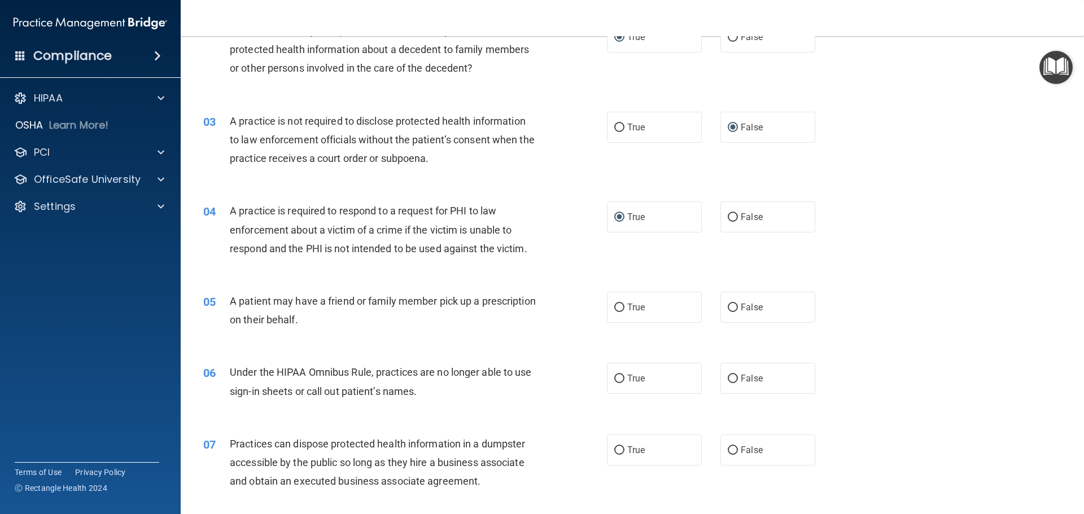
scroll to position [226, 0]
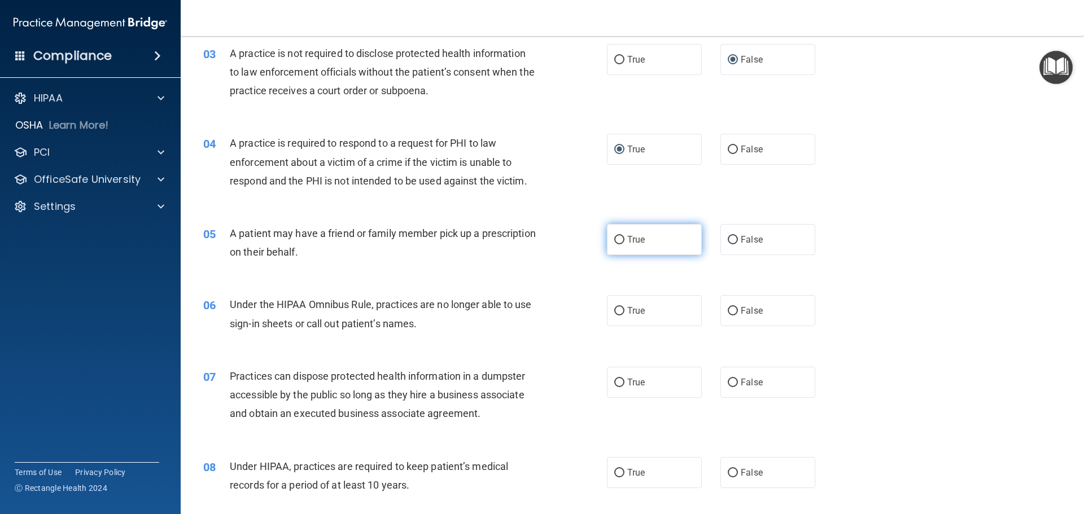
click at [616, 239] on input "True" at bounding box center [619, 240] width 10 height 8
radio input "true"
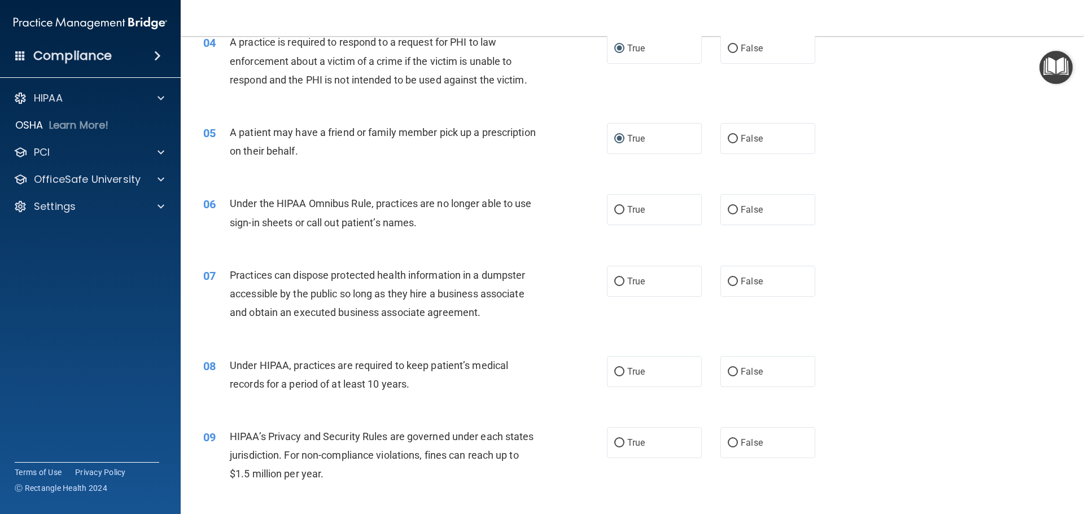
scroll to position [339, 0]
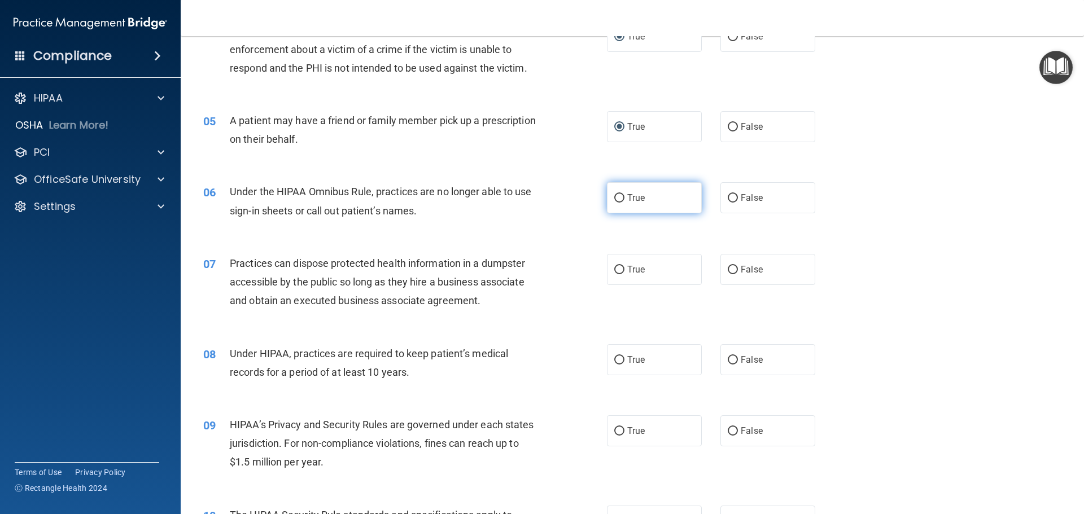
click at [617, 195] on input "True" at bounding box center [619, 198] width 10 height 8
radio input "true"
click at [728, 266] on input "False" at bounding box center [733, 270] width 10 height 8
radio input "true"
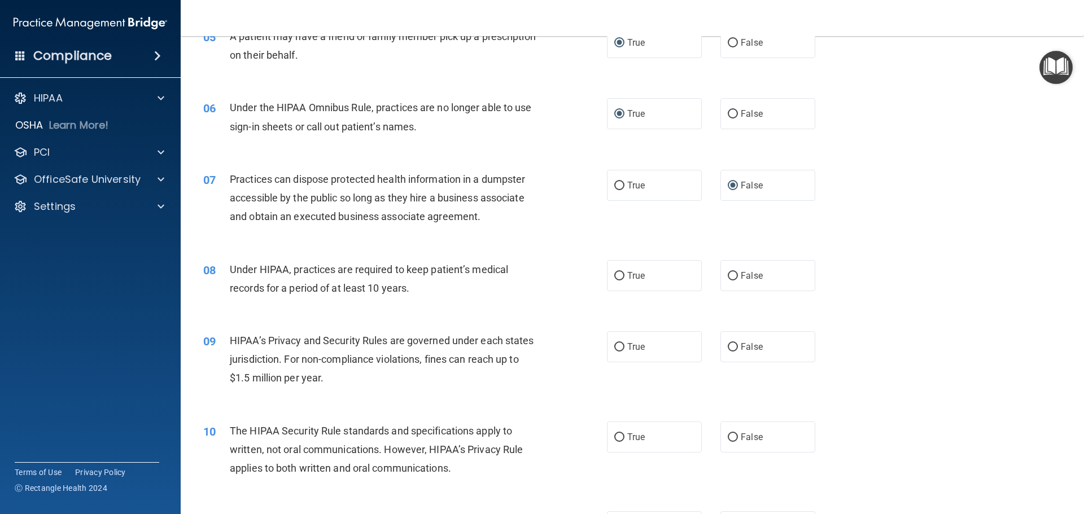
scroll to position [452, 0]
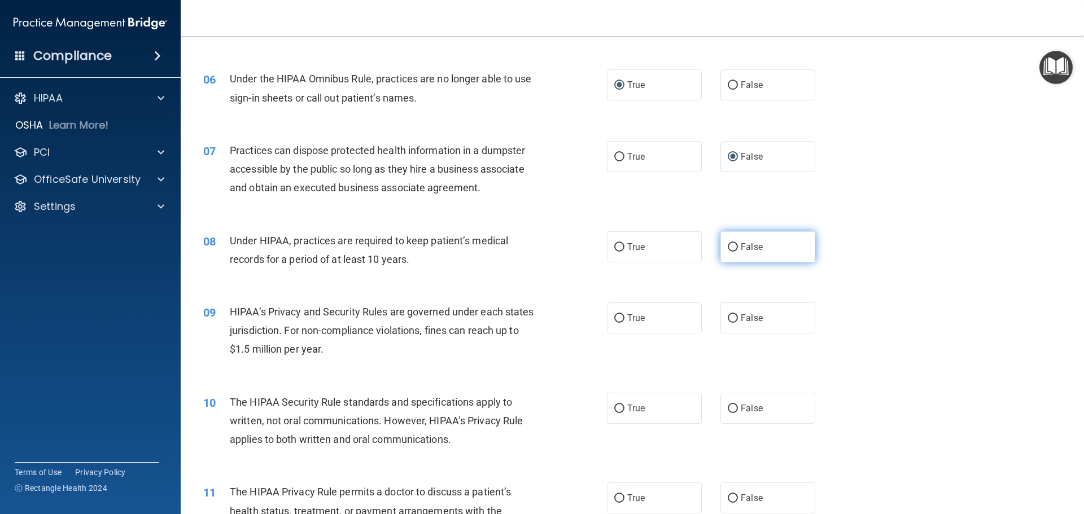
click at [731, 247] on input "False" at bounding box center [733, 247] width 10 height 8
radio input "true"
click at [617, 319] on input "True" at bounding box center [619, 318] width 10 height 8
radio input "true"
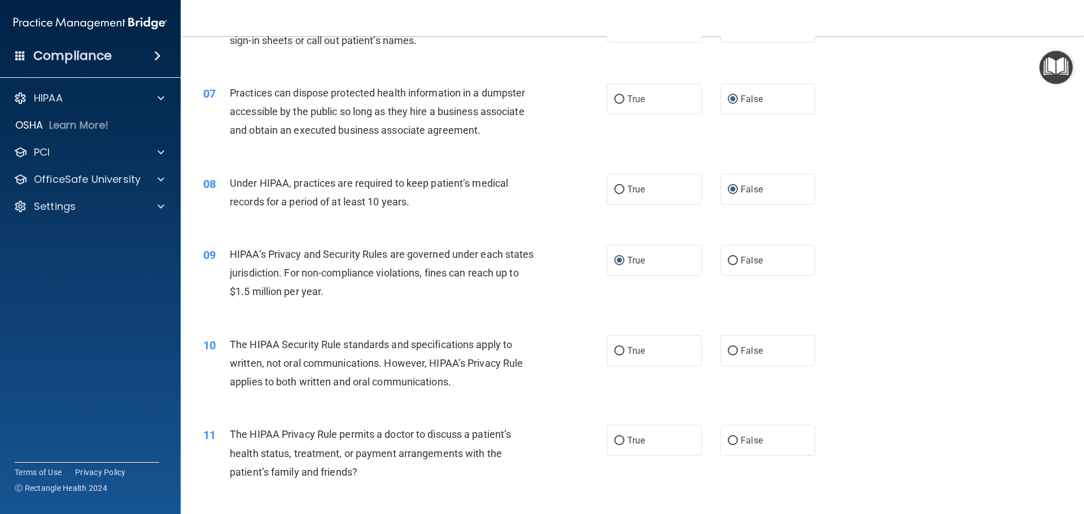
scroll to position [564, 0]
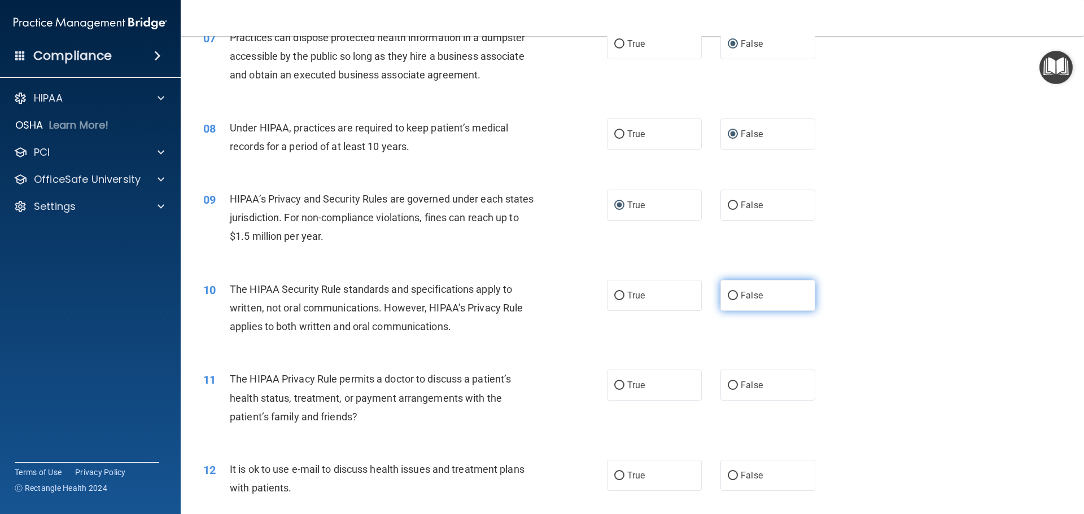
click at [730, 296] on input "False" at bounding box center [733, 296] width 10 height 8
radio input "true"
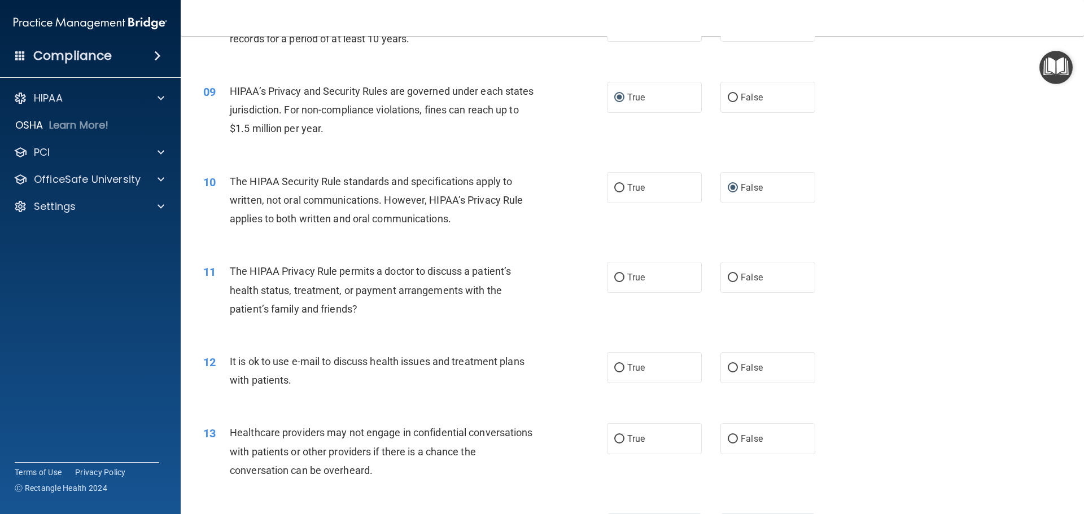
scroll to position [677, 0]
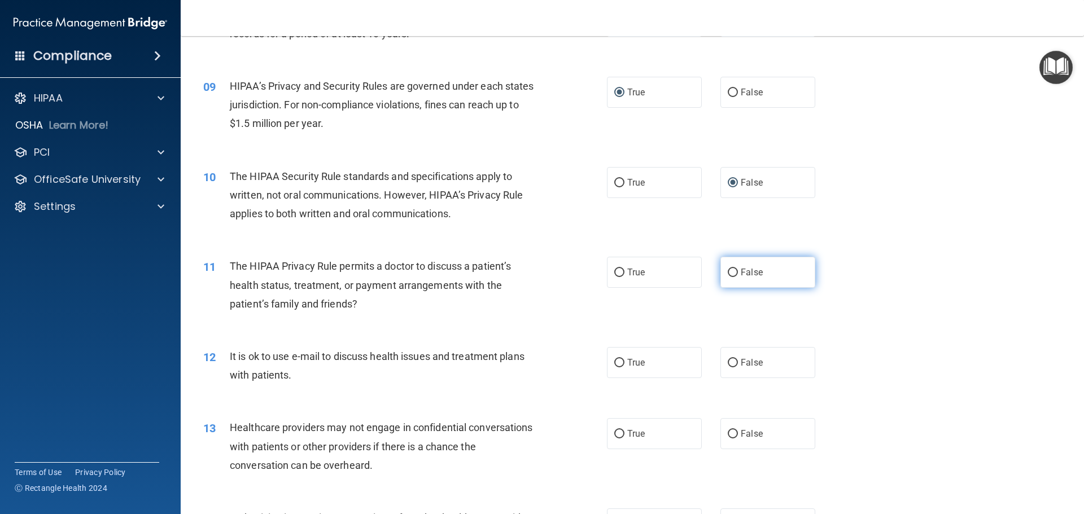
click at [728, 270] on input "False" at bounding box center [733, 273] width 10 height 8
radio input "true"
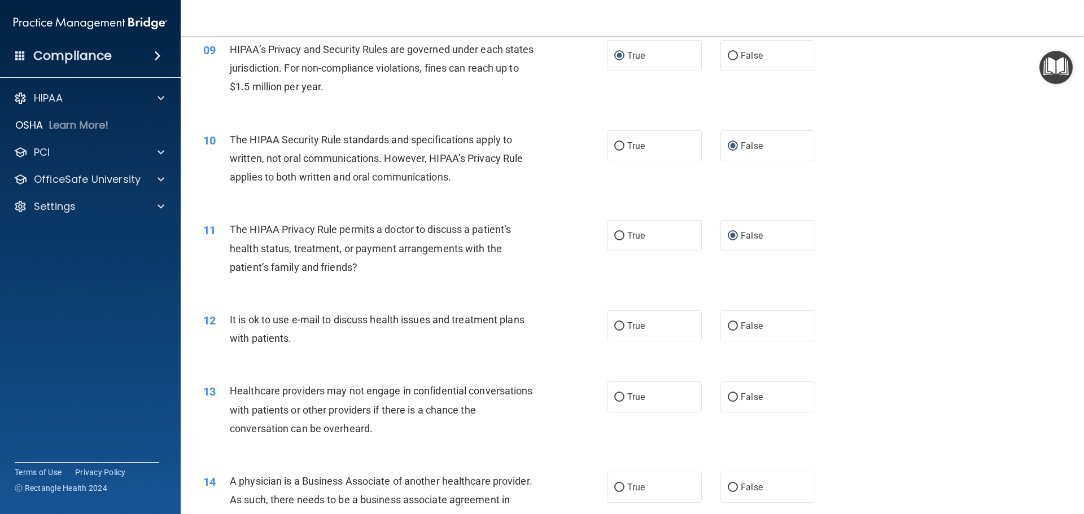
scroll to position [734, 0]
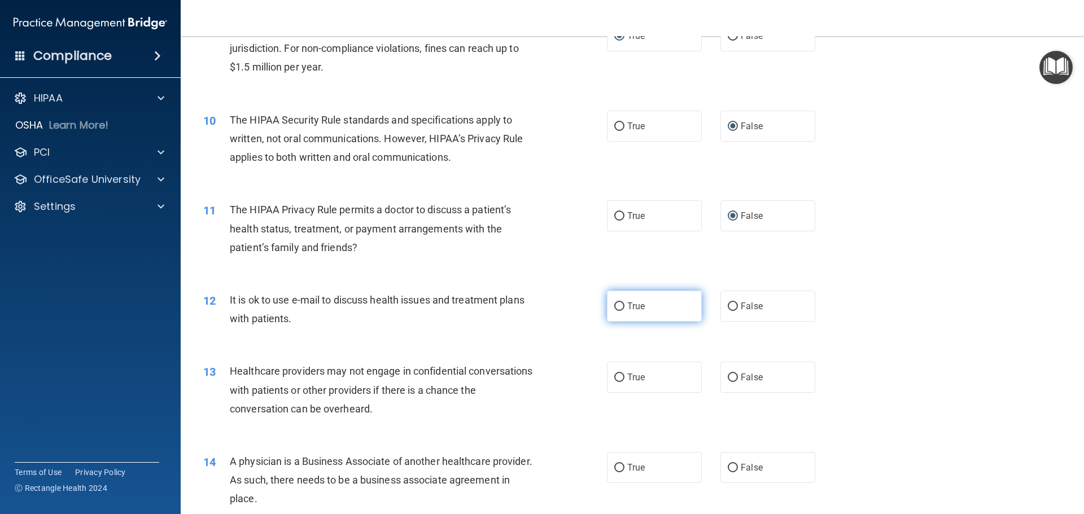
click at [614, 305] on input "True" at bounding box center [619, 307] width 10 height 8
radio input "true"
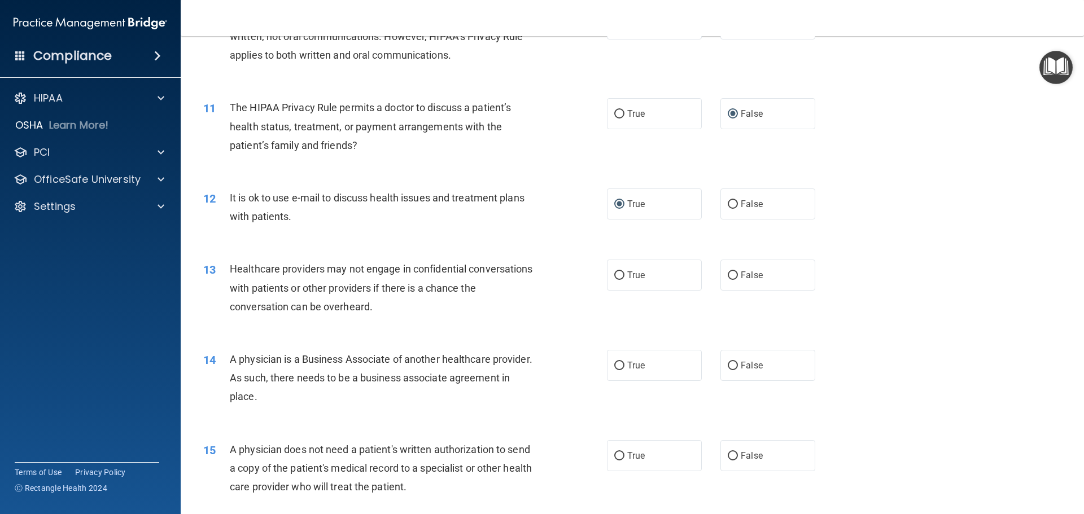
scroll to position [847, 0]
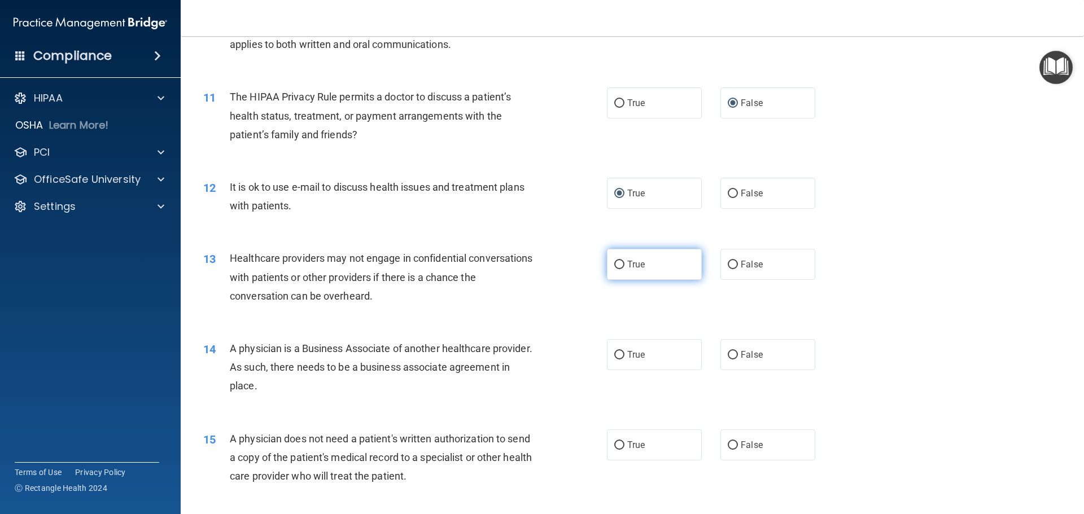
click at [617, 263] on input "True" at bounding box center [619, 265] width 10 height 8
radio input "true"
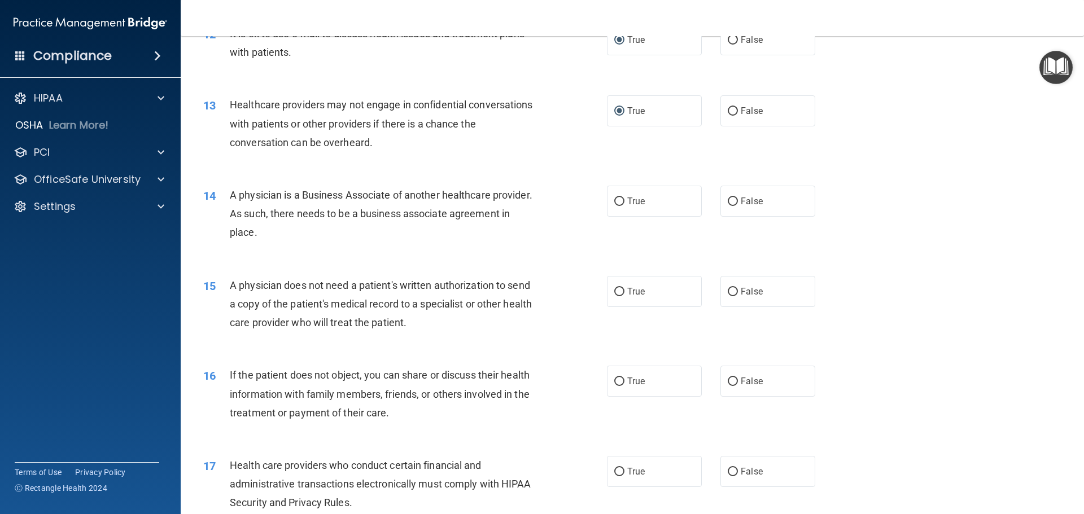
scroll to position [1016, 0]
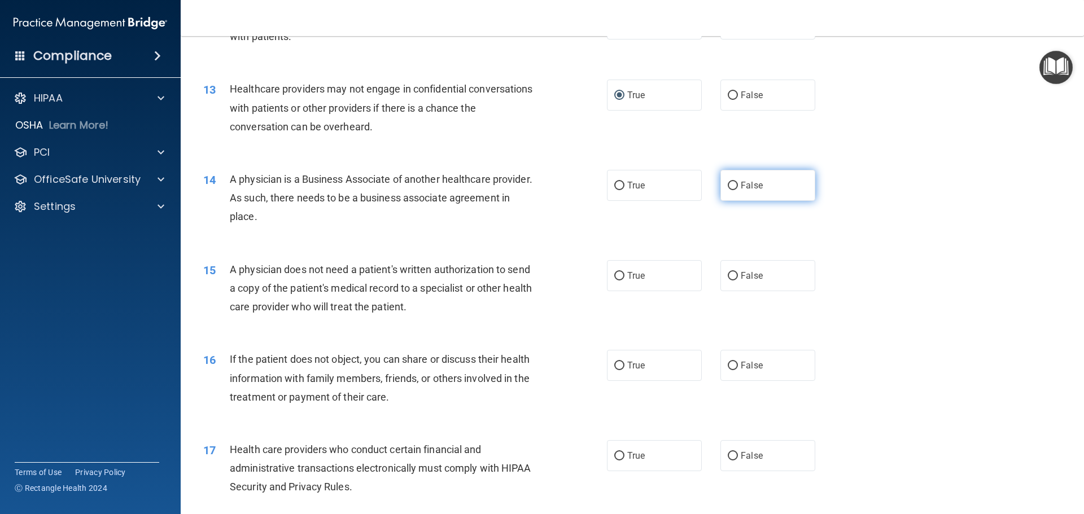
click at [728, 187] on input "False" at bounding box center [733, 186] width 10 height 8
radio input "true"
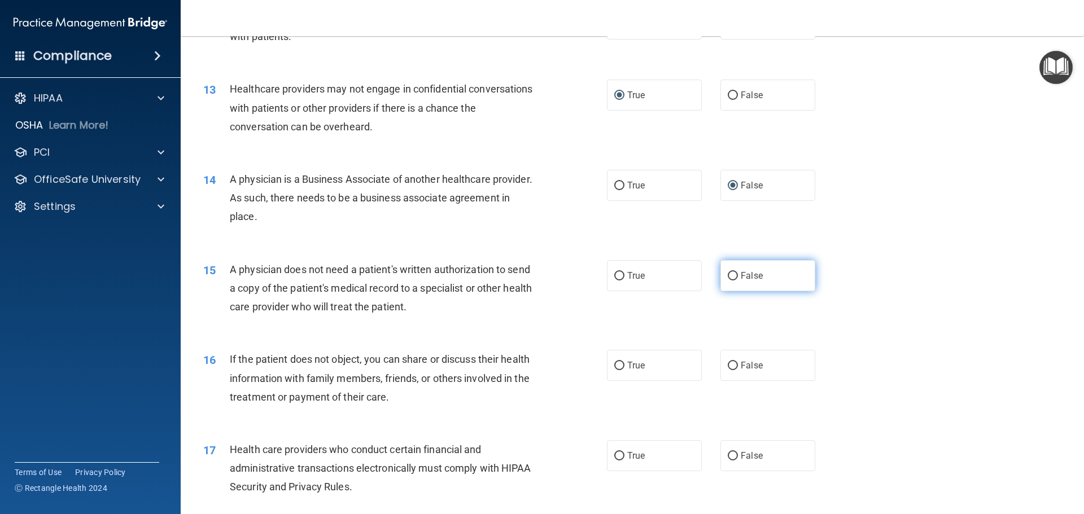
click at [722, 271] on label "False" at bounding box center [767, 275] width 95 height 31
click at [728, 272] on input "False" at bounding box center [733, 276] width 10 height 8
radio input "true"
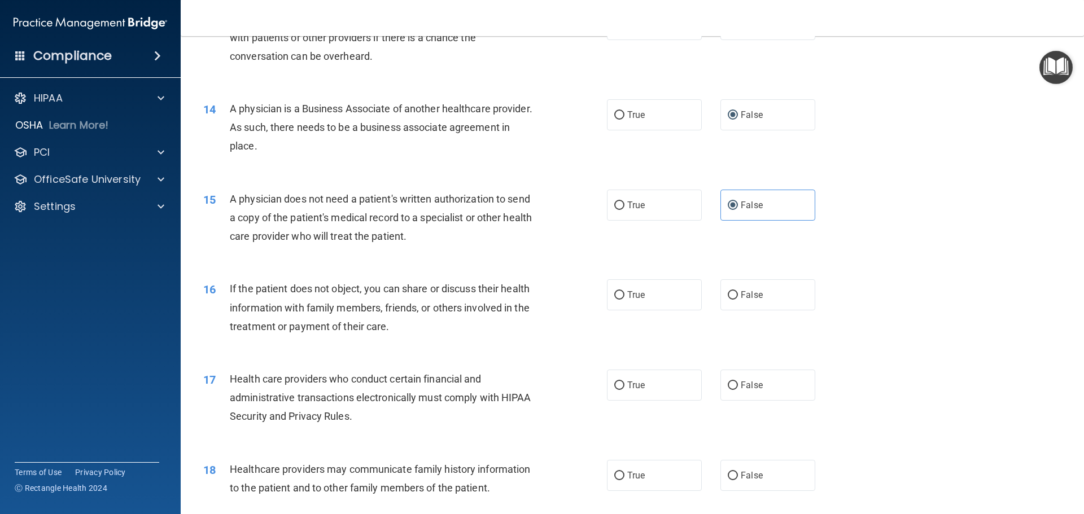
scroll to position [1185, 0]
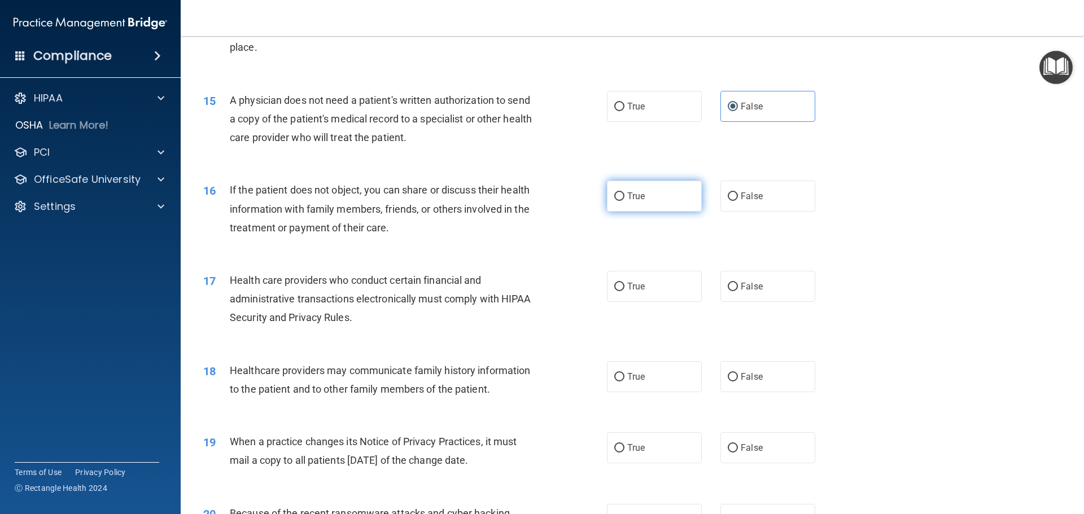
click at [615, 196] on input "True" at bounding box center [619, 196] width 10 height 8
radio input "true"
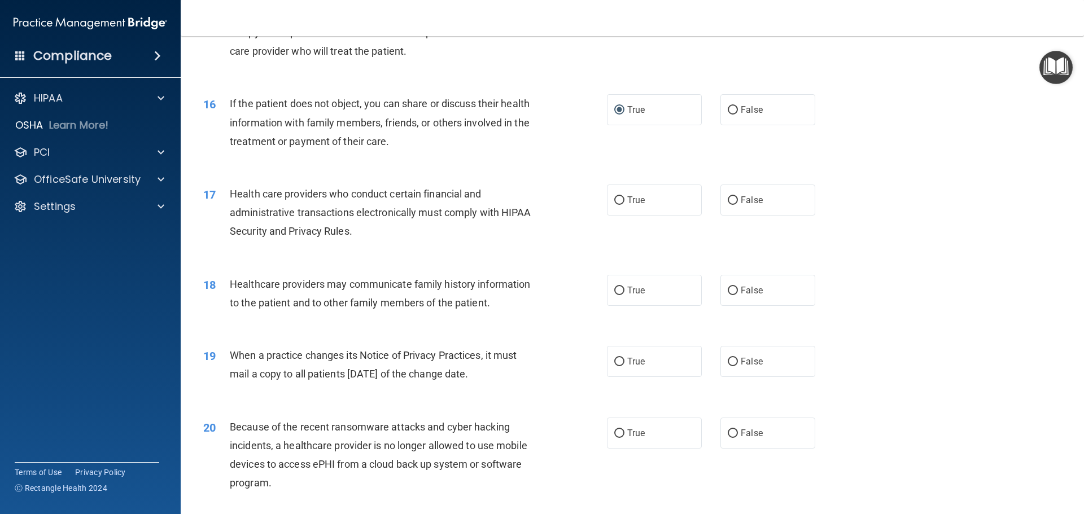
scroll to position [1298, 0]
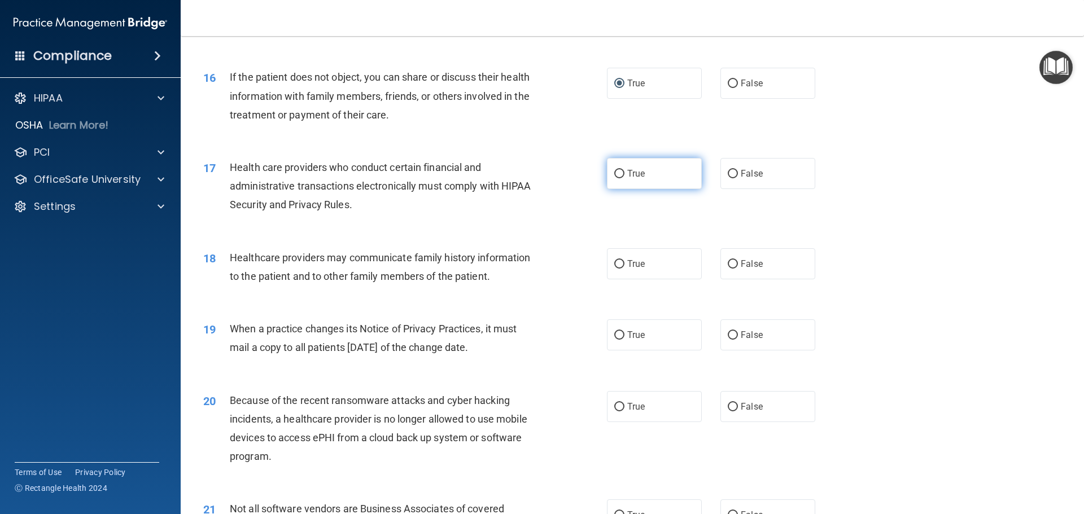
click at [618, 172] on input "True" at bounding box center [619, 174] width 10 height 8
radio input "true"
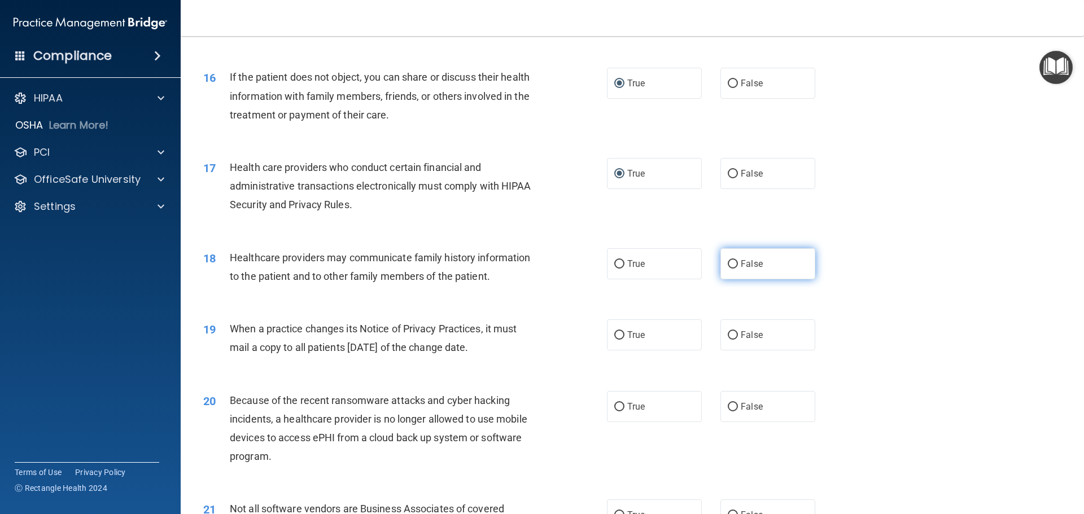
click at [728, 265] on input "False" at bounding box center [733, 264] width 10 height 8
radio input "true"
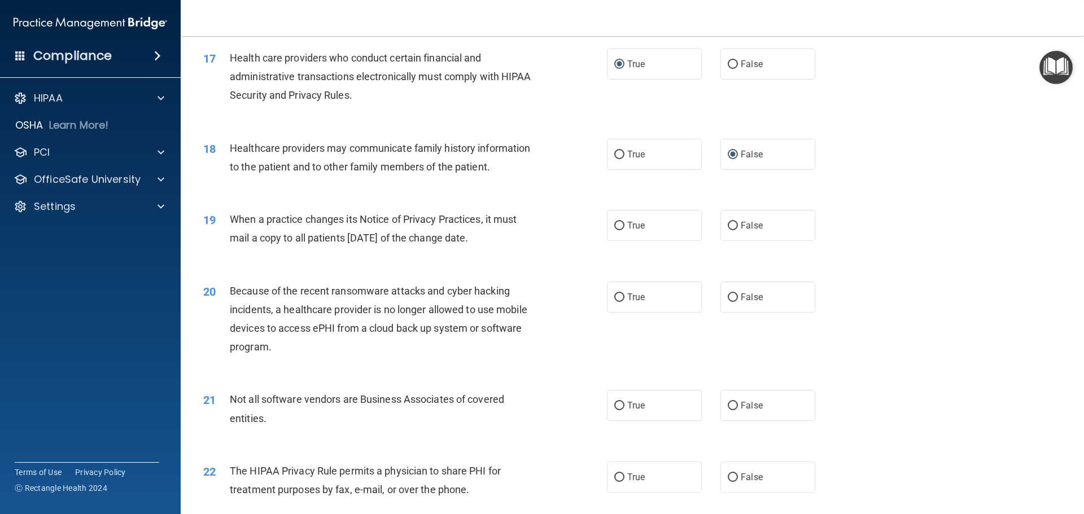
scroll to position [1411, 0]
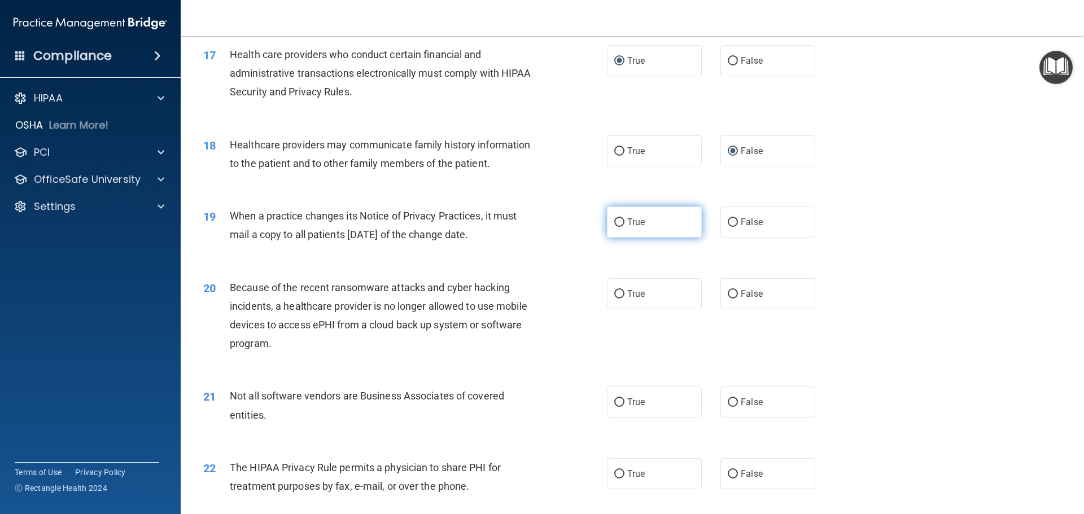
click at [619, 222] on input "True" at bounding box center [619, 222] width 10 height 8
radio input "true"
click at [728, 293] on input "False" at bounding box center [733, 294] width 10 height 8
radio input "true"
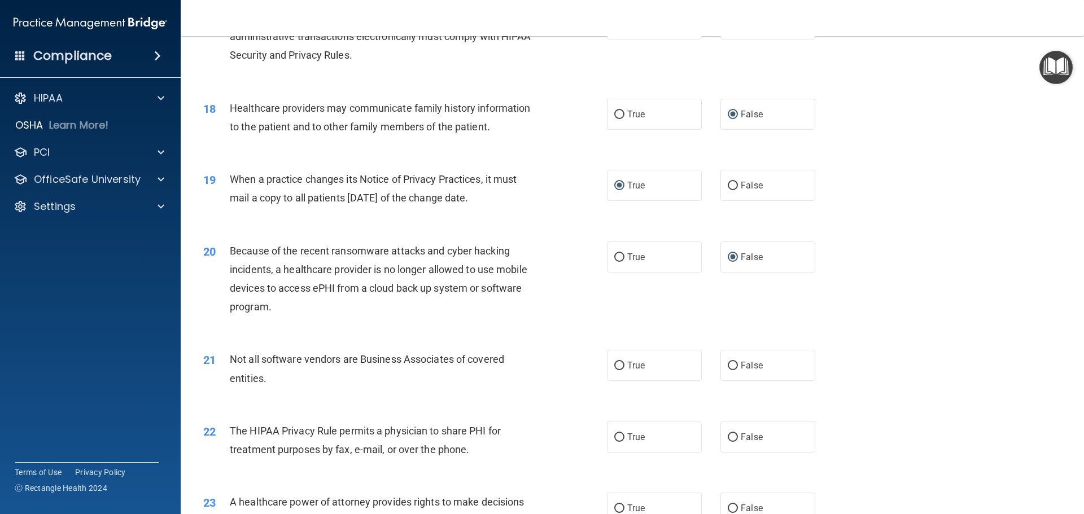
scroll to position [1467, 0]
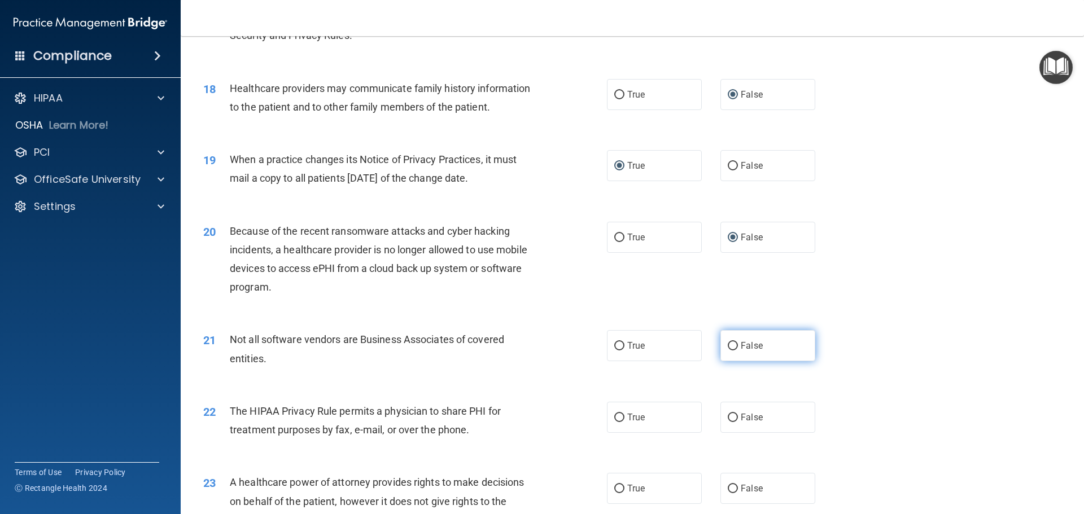
click at [728, 343] on input "False" at bounding box center [733, 346] width 10 height 8
radio input "true"
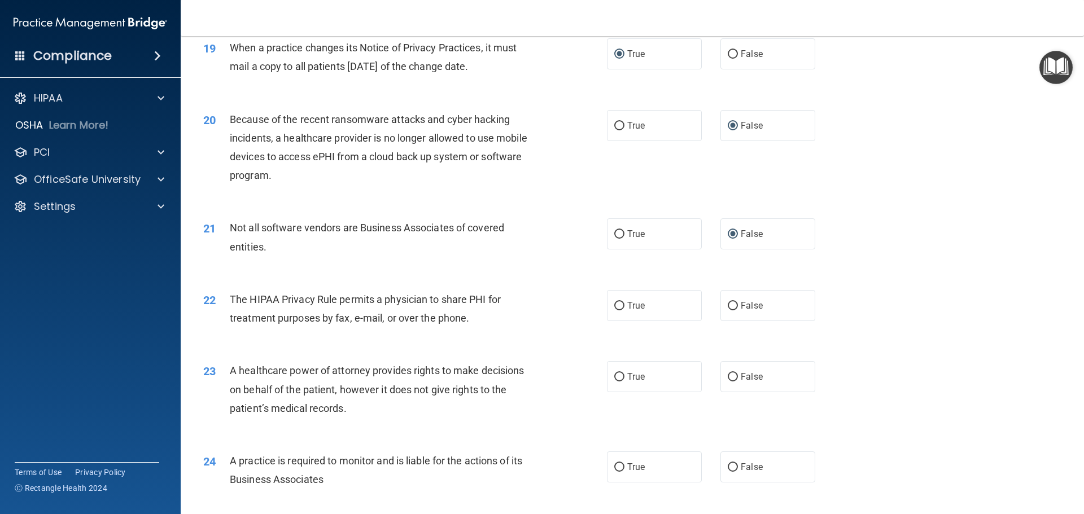
scroll to position [1580, 0]
click at [615, 306] on input "True" at bounding box center [619, 305] width 10 height 8
radio input "true"
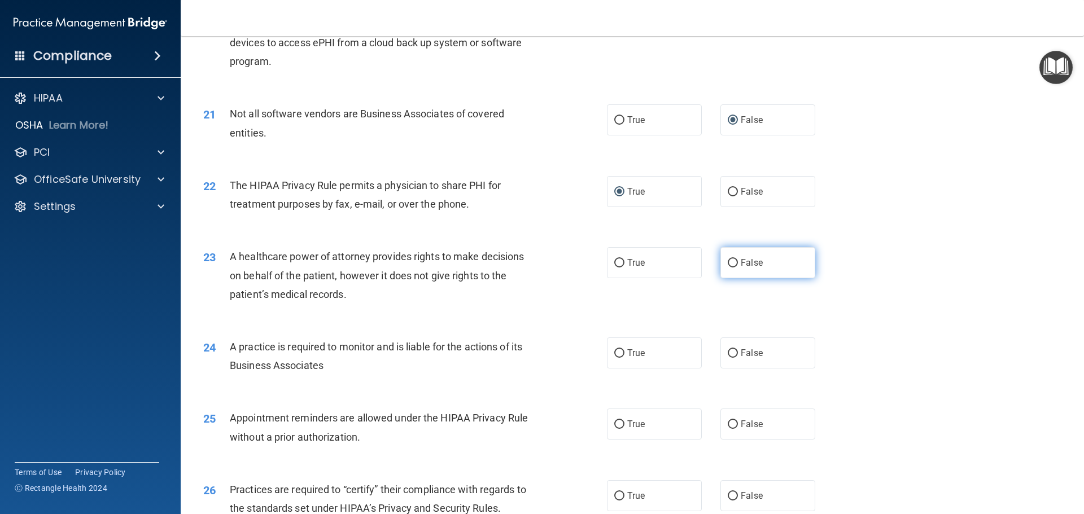
click at [734, 261] on label "False" at bounding box center [767, 262] width 95 height 31
click at [734, 261] on input "False" at bounding box center [733, 263] width 10 height 8
radio input "true"
drag, startPoint x: 728, startPoint y: 354, endPoint x: 716, endPoint y: 352, distance: 12.5
click at [728, 354] on input "False" at bounding box center [733, 353] width 10 height 8
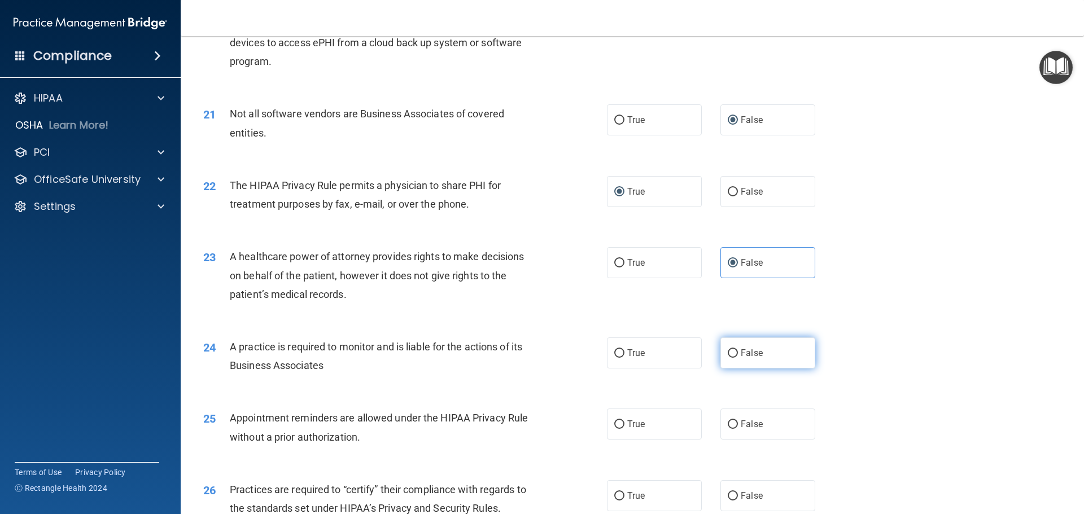
radio input "true"
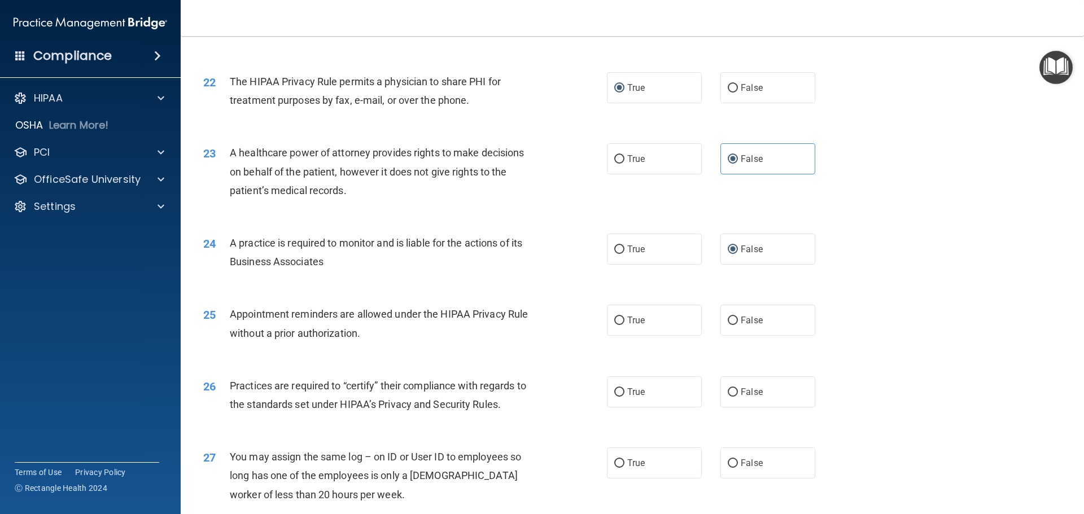
scroll to position [1806, 0]
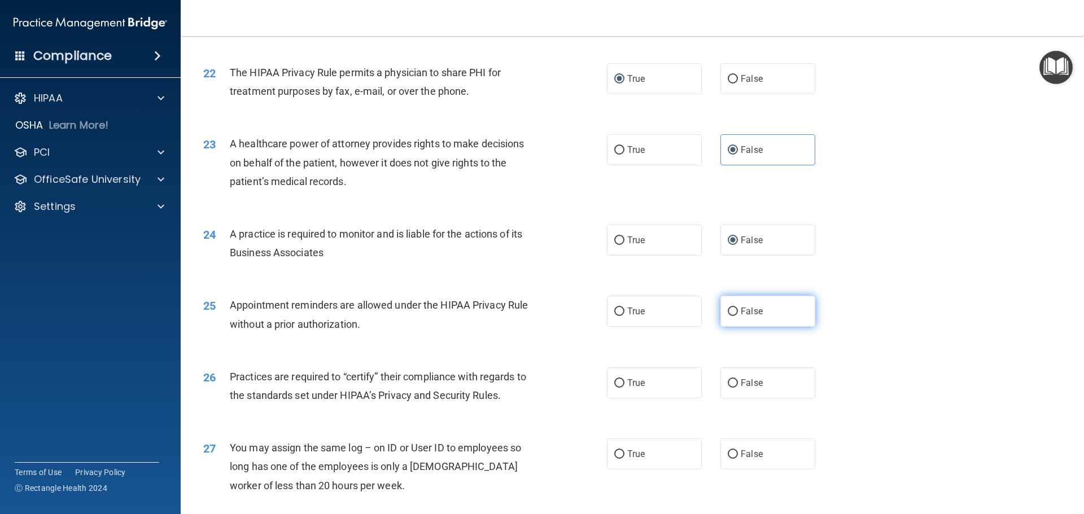
click at [728, 311] on input "False" at bounding box center [733, 312] width 10 height 8
radio input "true"
click at [614, 382] on input "True" at bounding box center [619, 383] width 10 height 8
radio input "true"
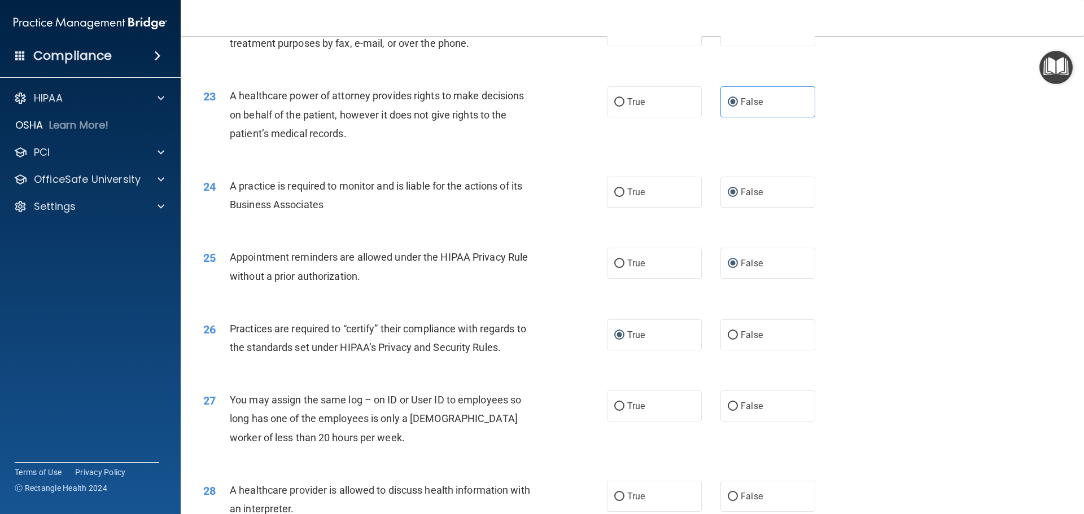
scroll to position [1919, 0]
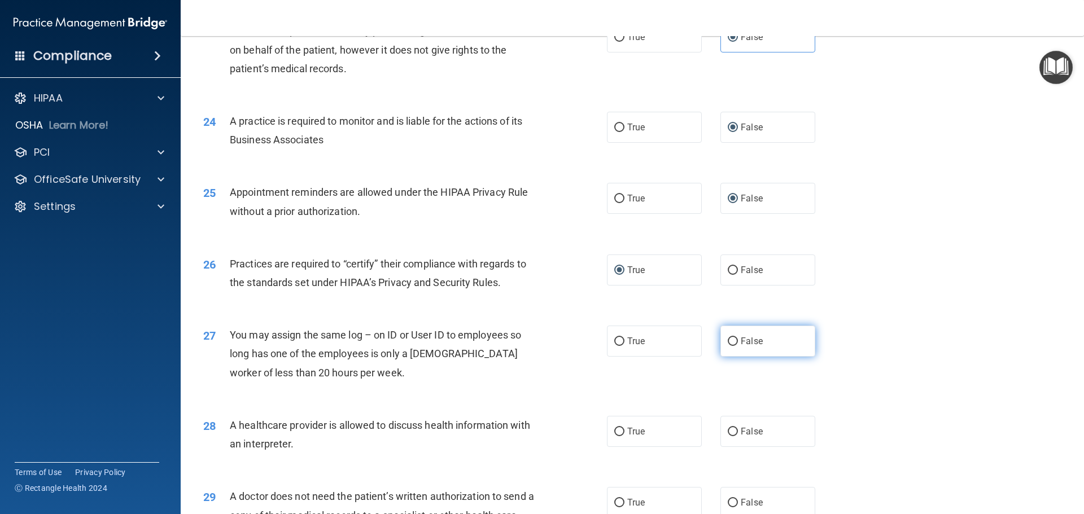
click at [728, 341] on input "False" at bounding box center [733, 342] width 10 height 8
radio input "true"
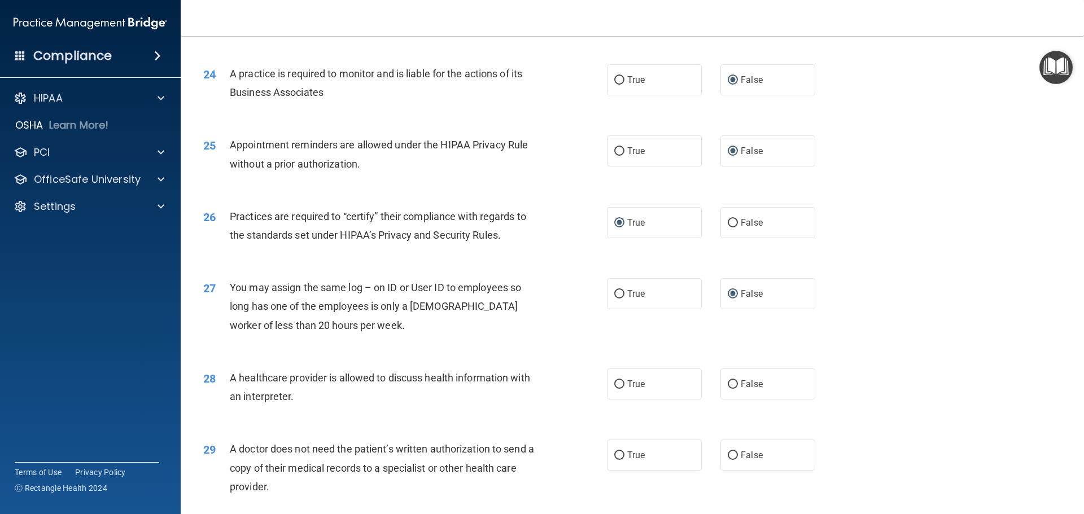
scroll to position [2032, 0]
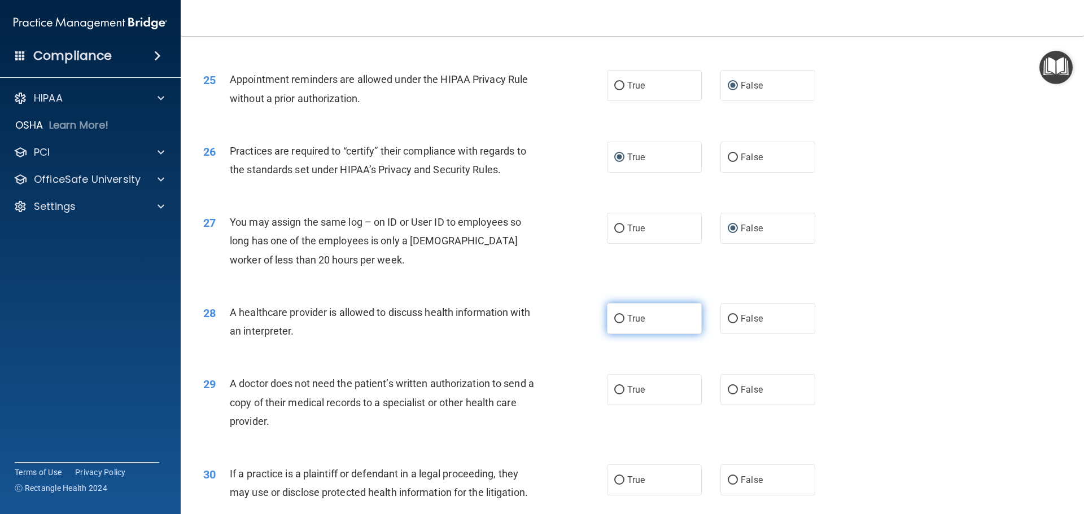
click at [617, 318] on input "True" at bounding box center [619, 319] width 10 height 8
radio input "true"
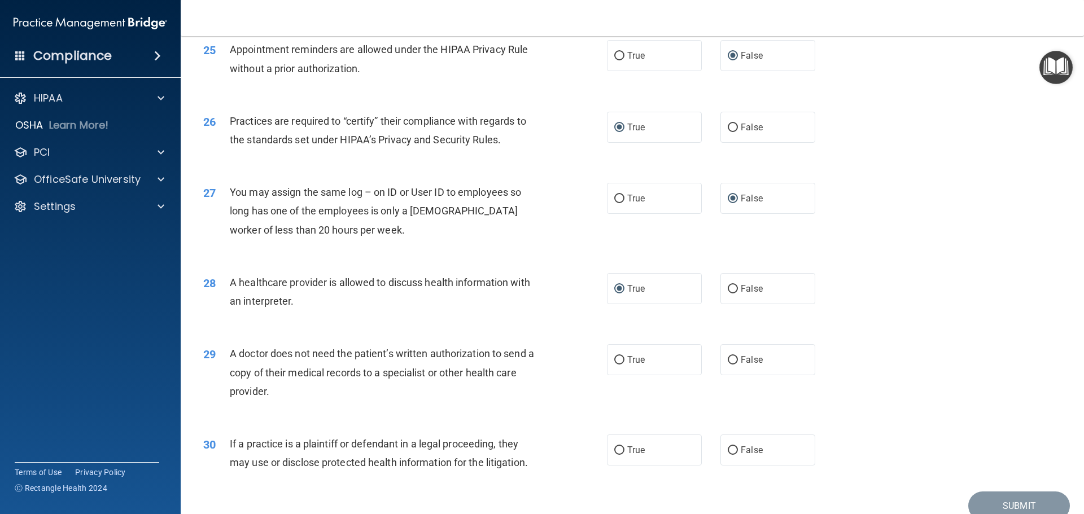
scroll to position [2088, 0]
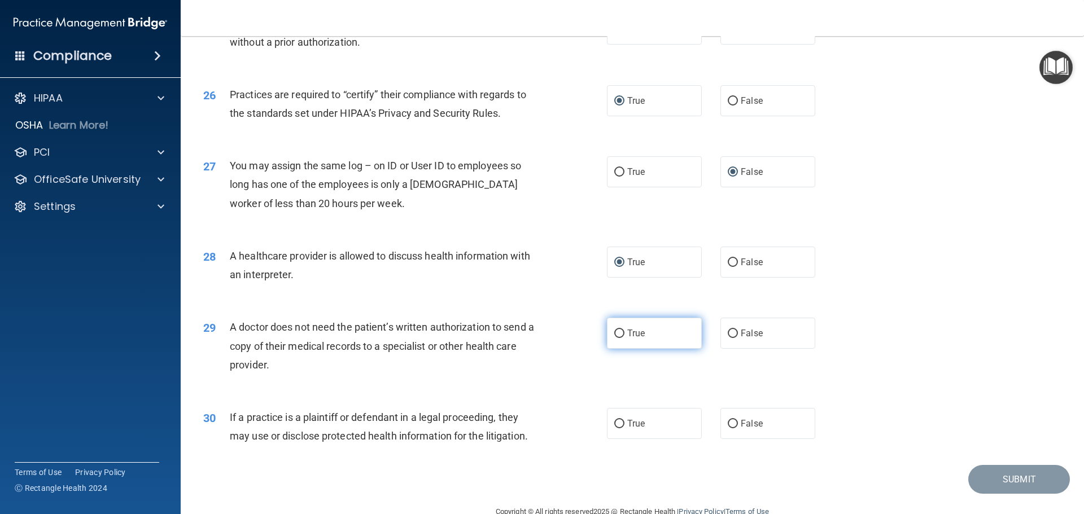
click at [616, 334] on input "True" at bounding box center [619, 334] width 10 height 8
radio input "true"
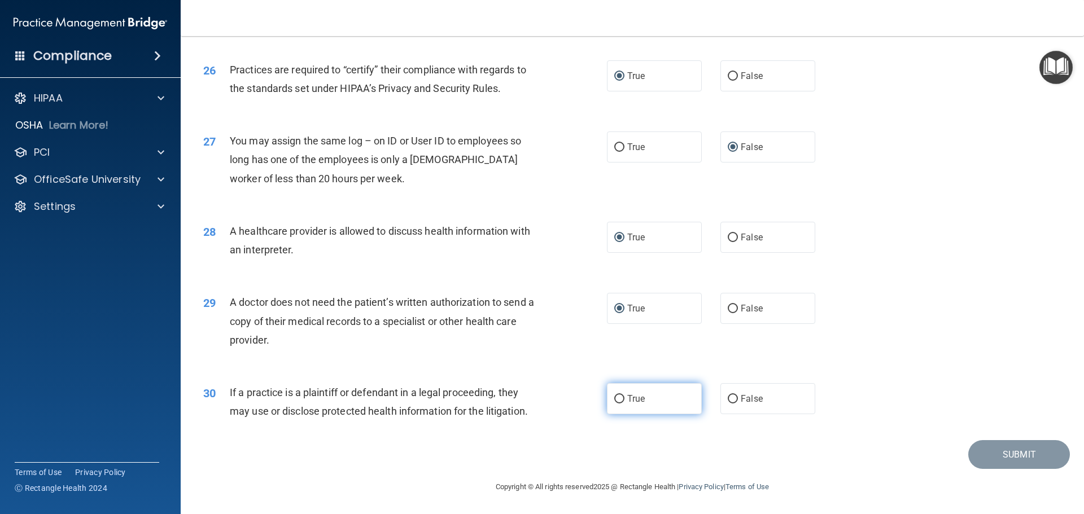
click at [616, 398] on input "True" at bounding box center [619, 399] width 10 height 8
radio input "true"
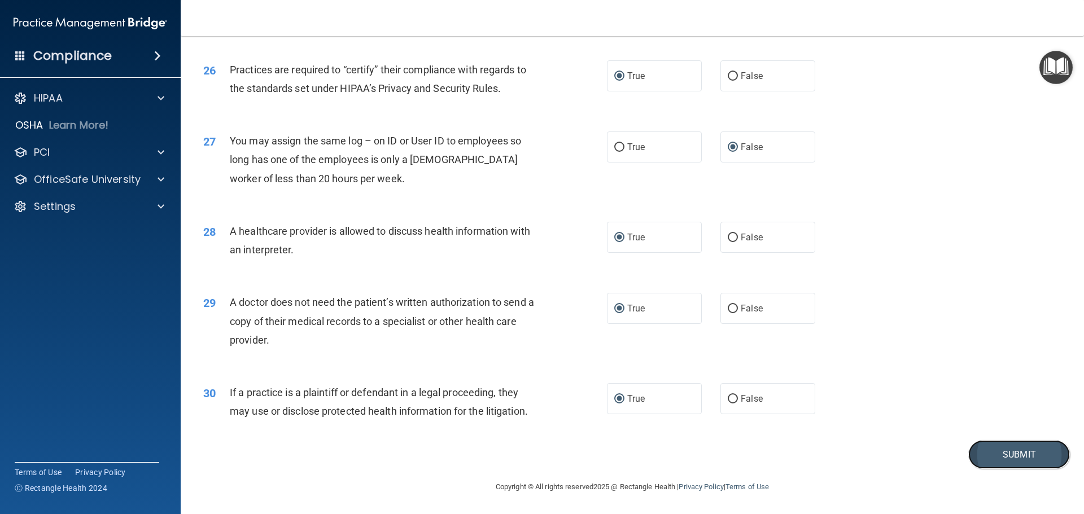
click at [986, 455] on button "Submit" at bounding box center [1019, 454] width 102 height 29
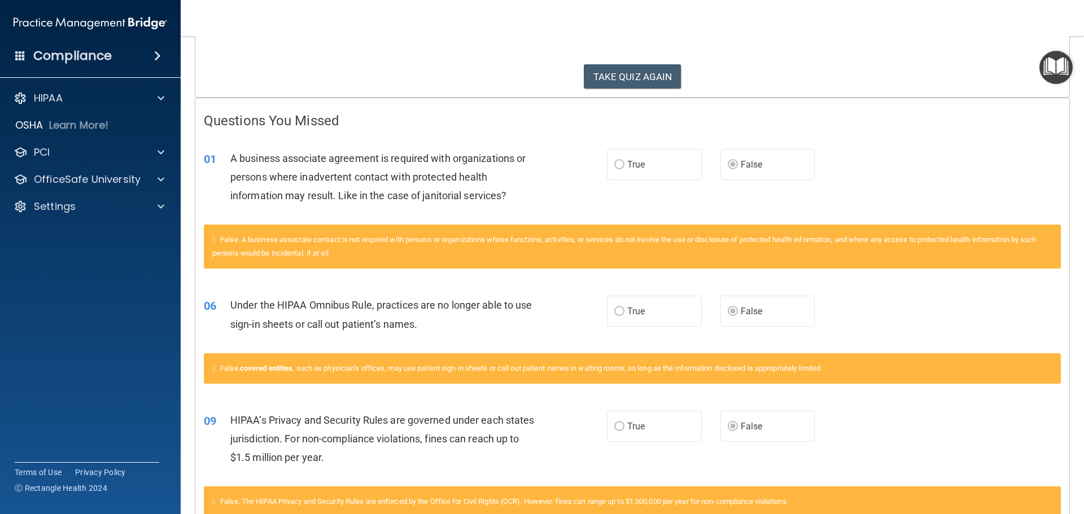
scroll to position [112, 0]
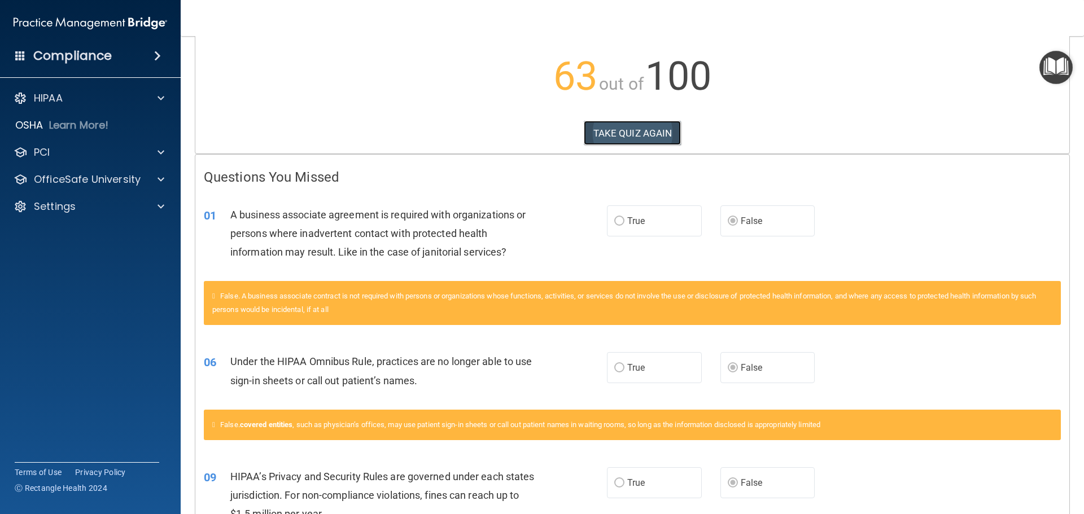
click at [601, 129] on button "TAKE QUIZ AGAIN" at bounding box center [633, 133] width 98 height 25
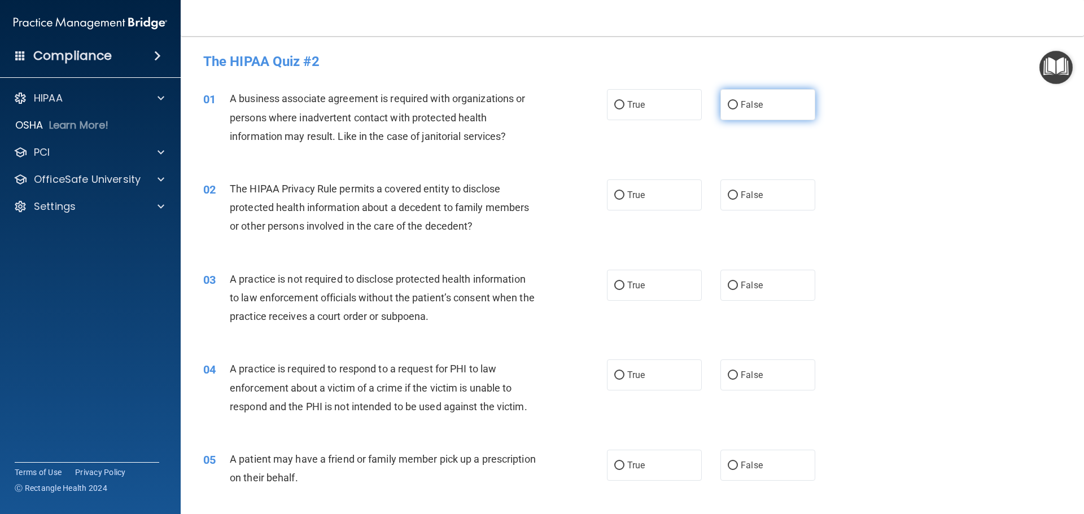
click at [729, 105] on input "False" at bounding box center [733, 105] width 10 height 8
radio input "true"
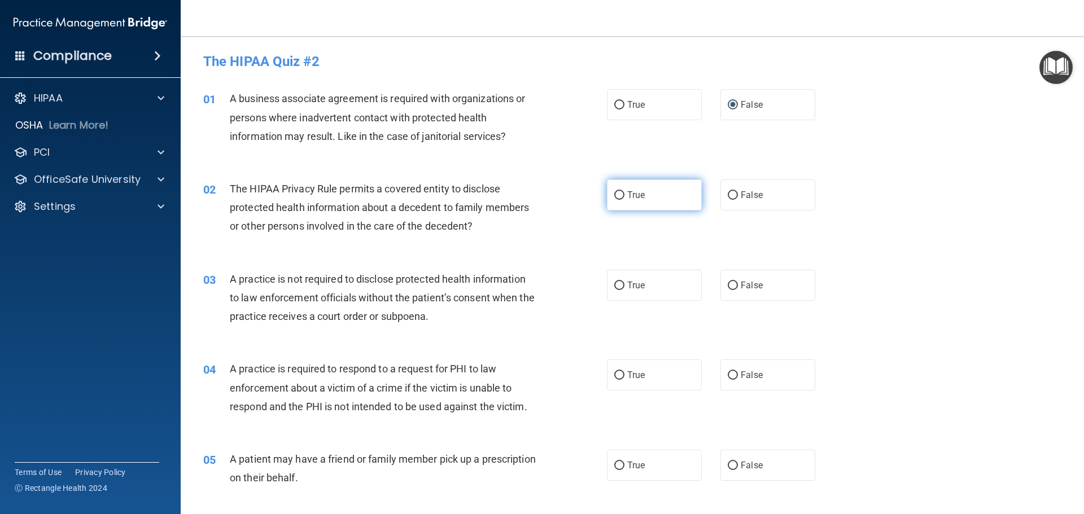
click at [614, 195] on input "True" at bounding box center [619, 195] width 10 height 8
radio input "true"
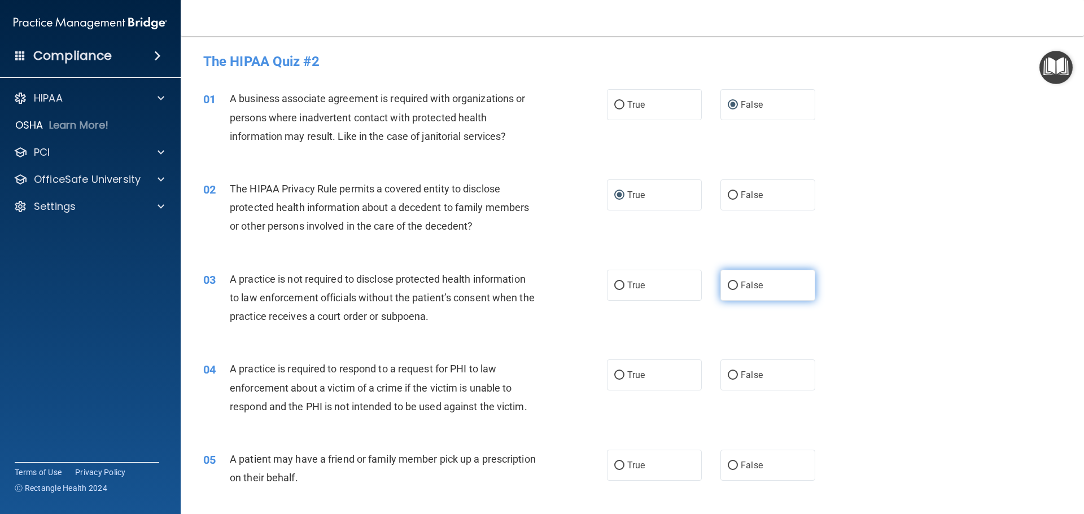
click at [728, 287] on input "False" at bounding box center [733, 286] width 10 height 8
radio input "true"
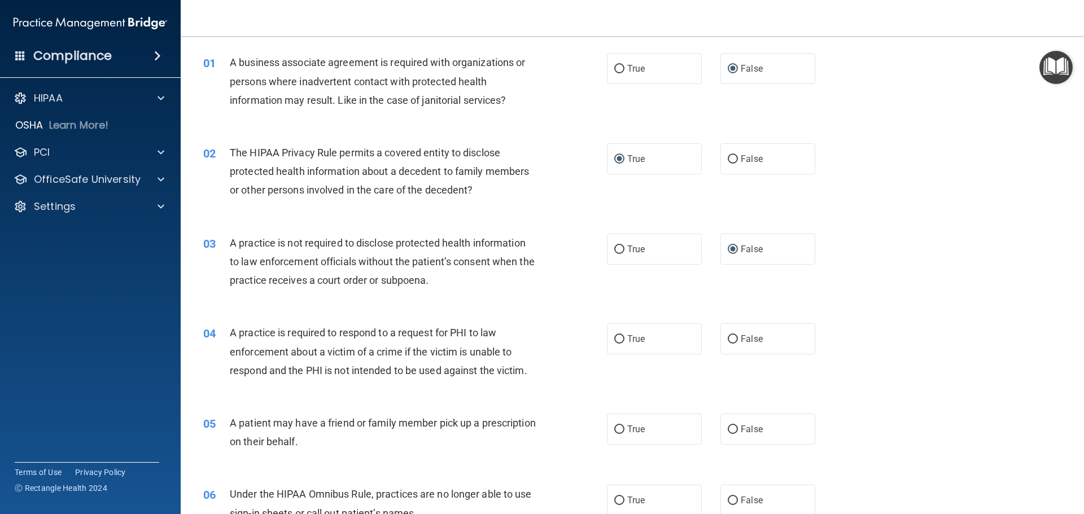
scroll to position [56, 0]
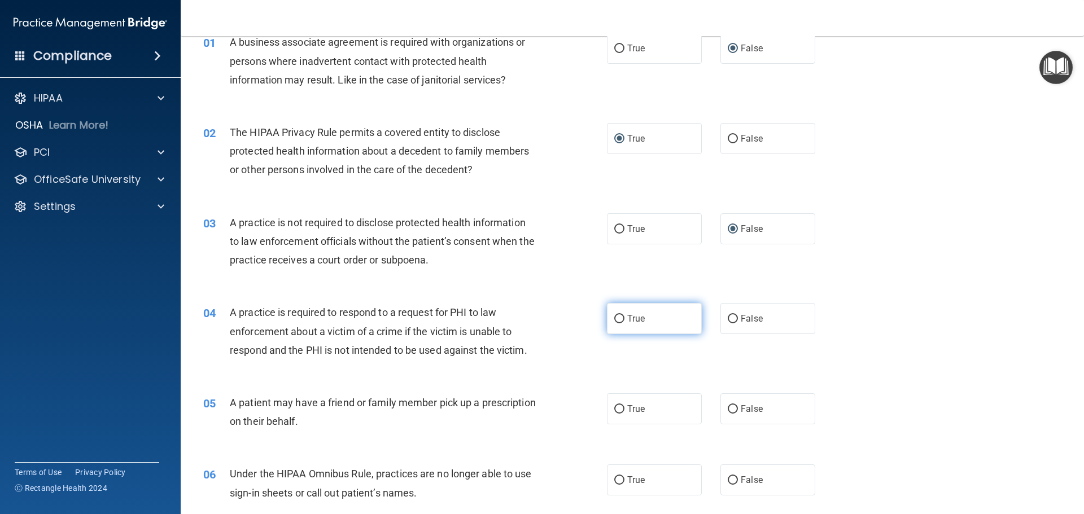
click at [615, 318] on input "True" at bounding box center [619, 319] width 10 height 8
radio input "true"
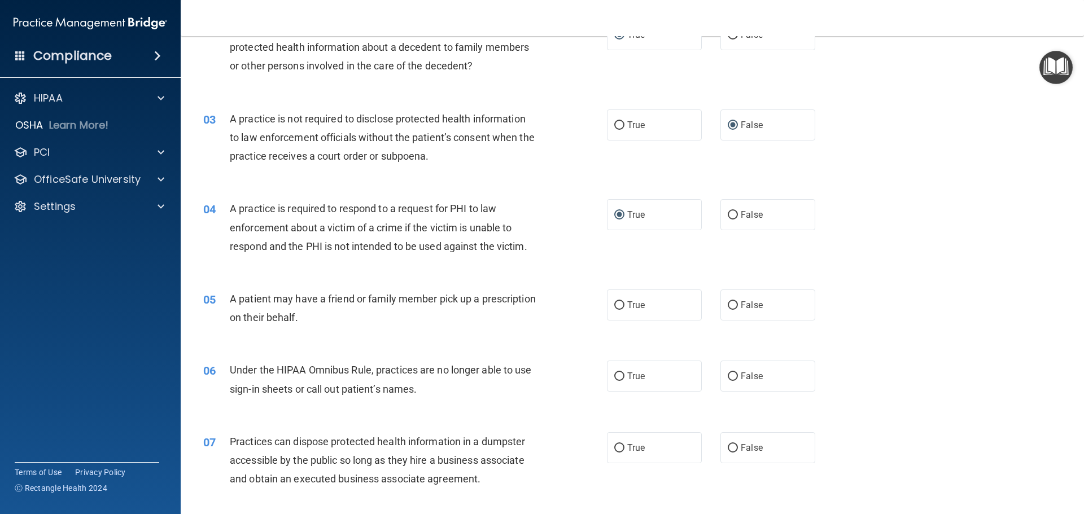
scroll to position [169, 0]
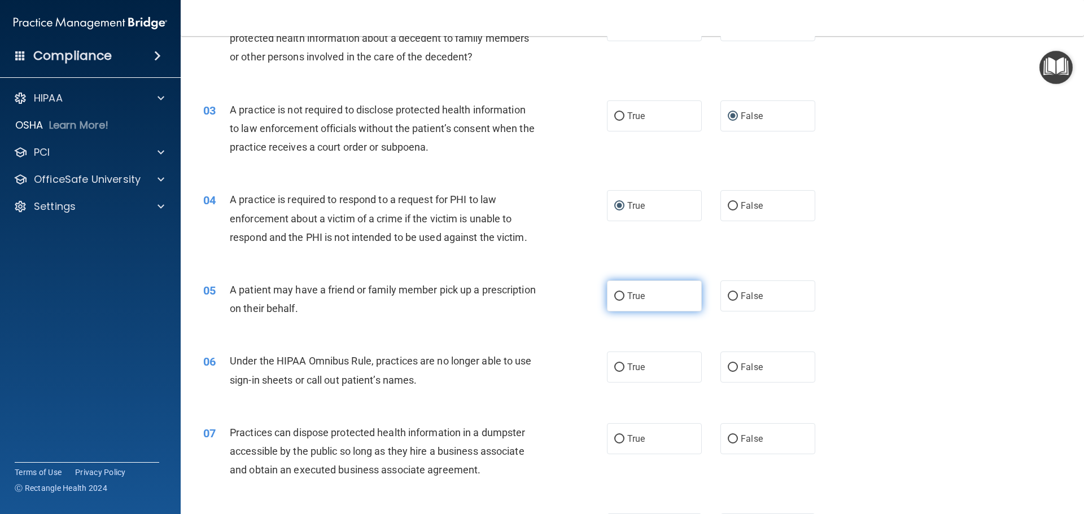
click at [614, 295] on input "True" at bounding box center [619, 296] width 10 height 8
radio input "true"
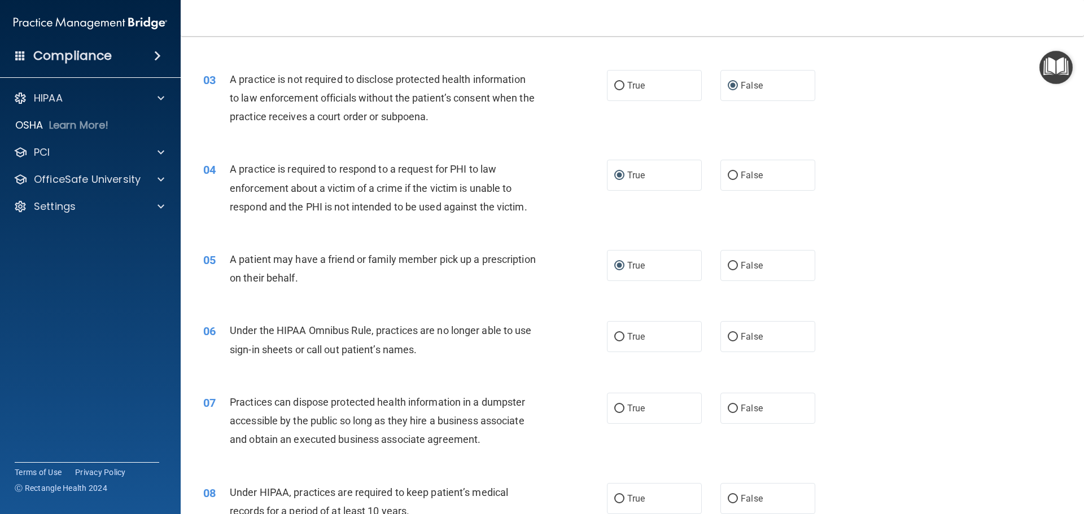
scroll to position [226, 0]
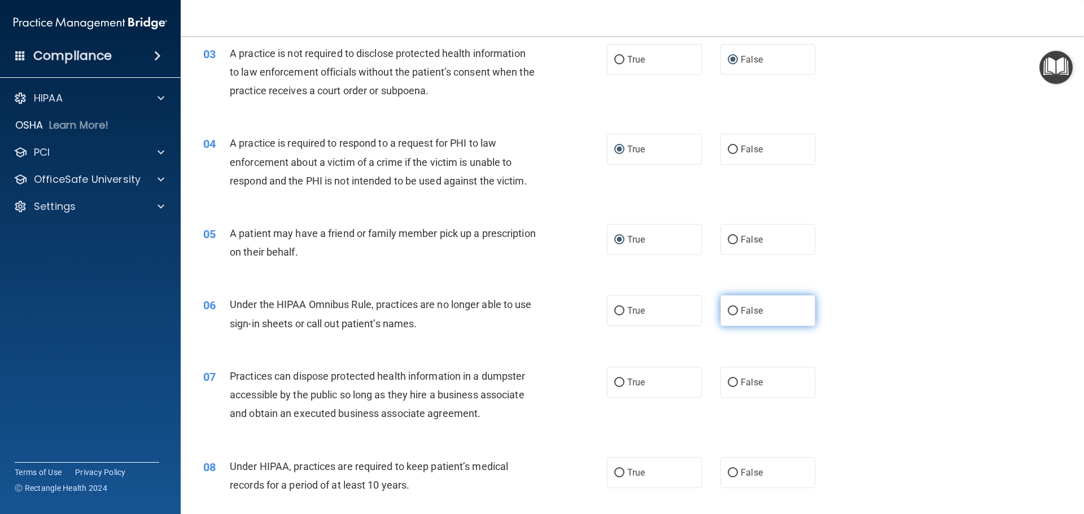
click at [728, 311] on input "False" at bounding box center [733, 311] width 10 height 8
radio input "true"
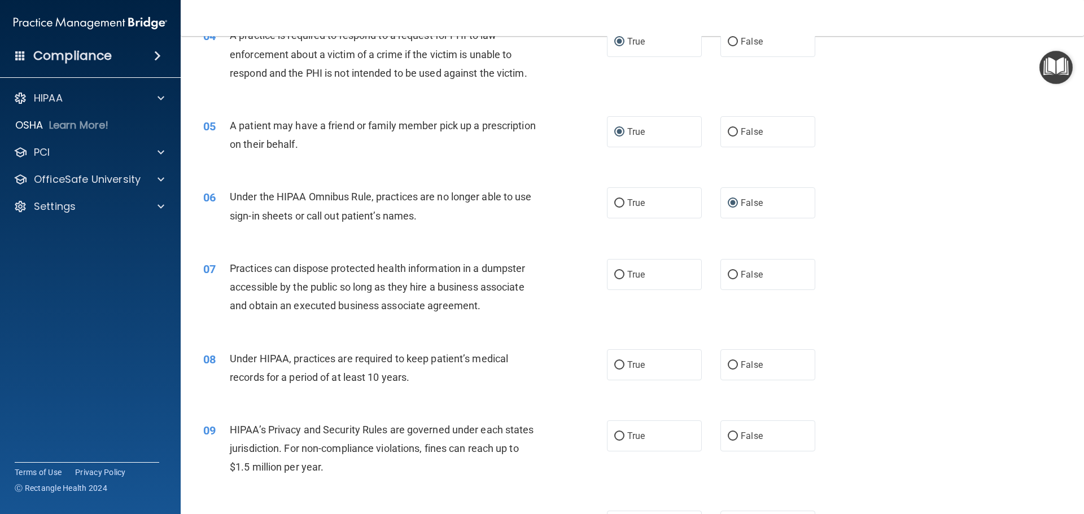
scroll to position [339, 0]
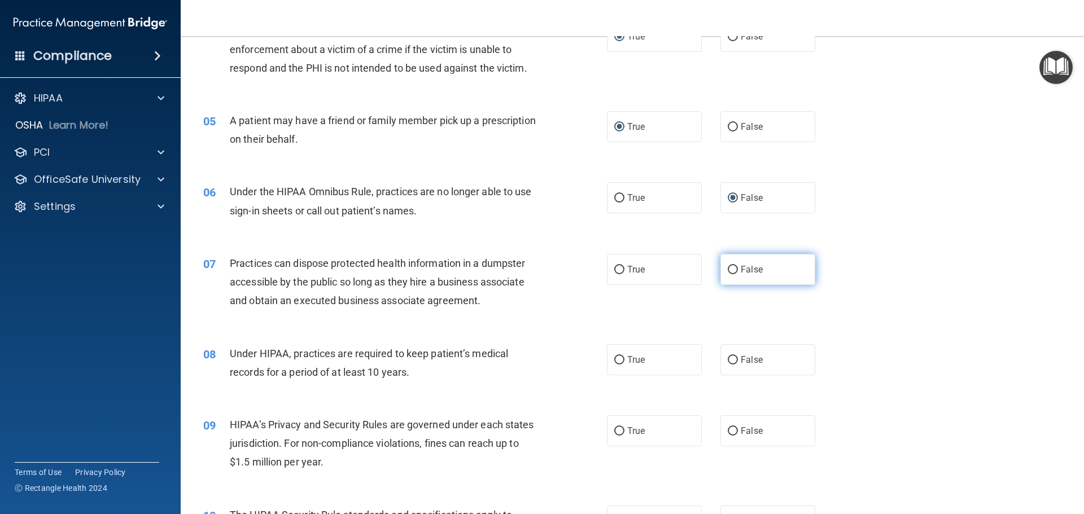
click at [729, 269] on input "False" at bounding box center [733, 270] width 10 height 8
radio input "true"
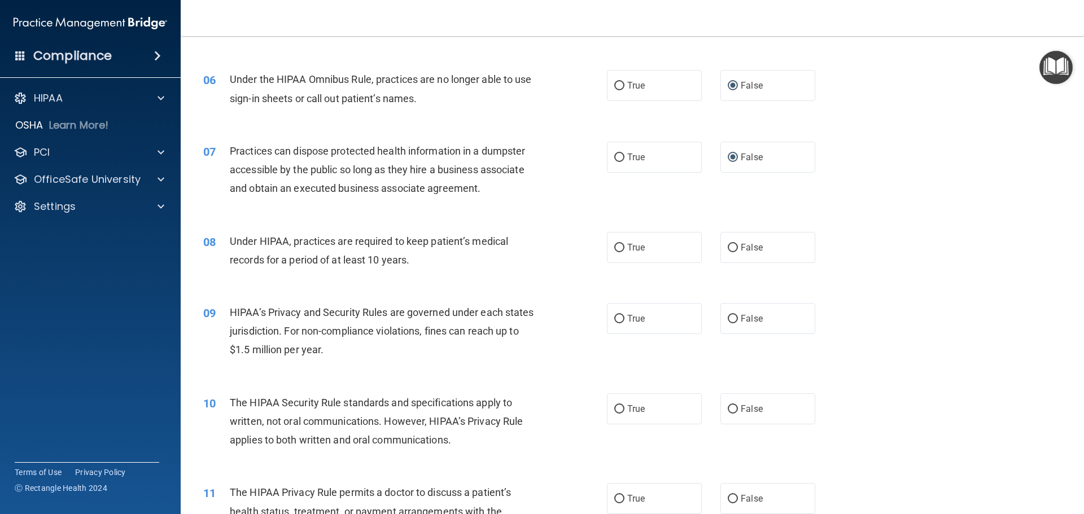
scroll to position [452, 0]
click at [728, 245] on input "False" at bounding box center [733, 247] width 10 height 8
radio input "true"
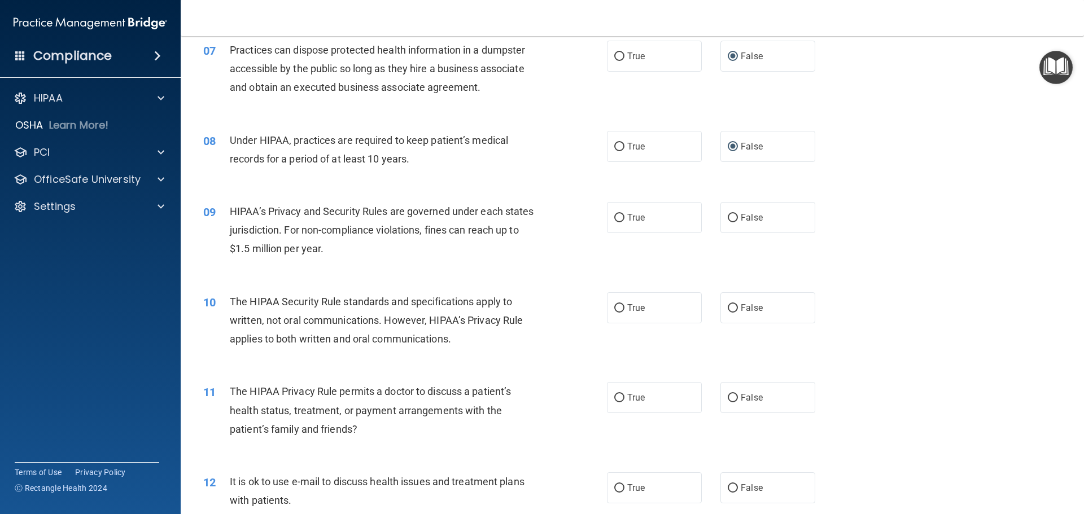
scroll to position [564, 0]
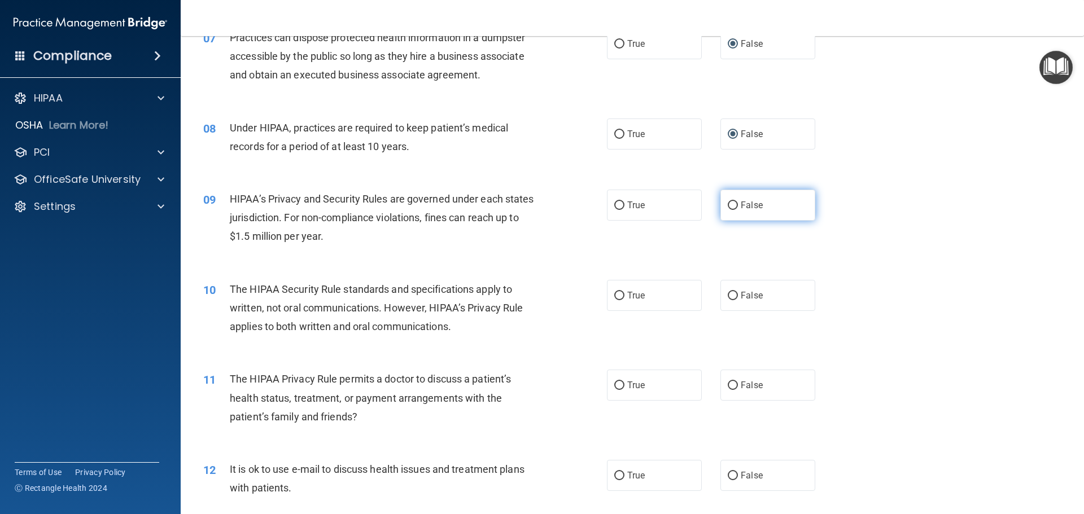
click at [728, 205] on input "False" at bounding box center [733, 205] width 10 height 8
radio input "true"
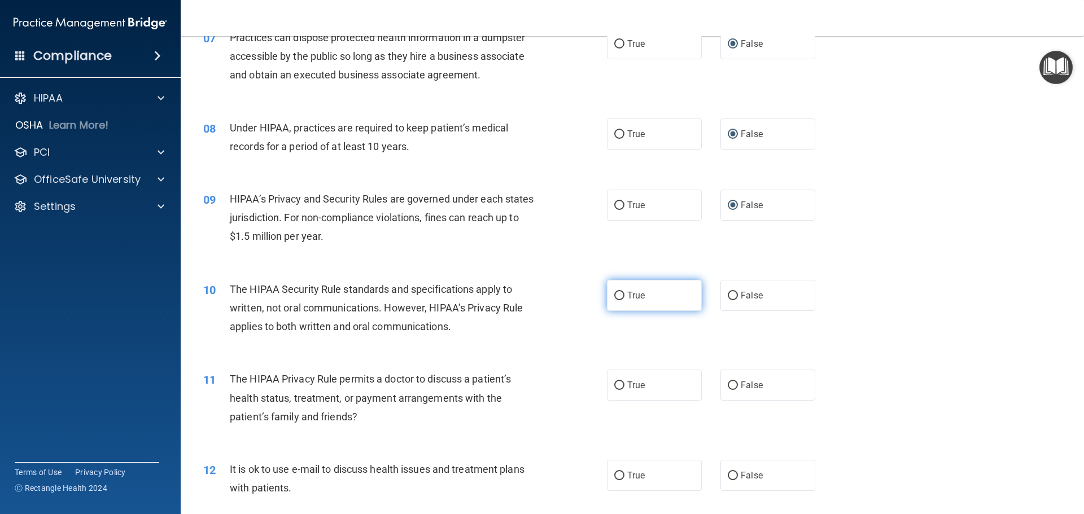
click at [614, 295] on input "True" at bounding box center [619, 296] width 10 height 8
radio input "true"
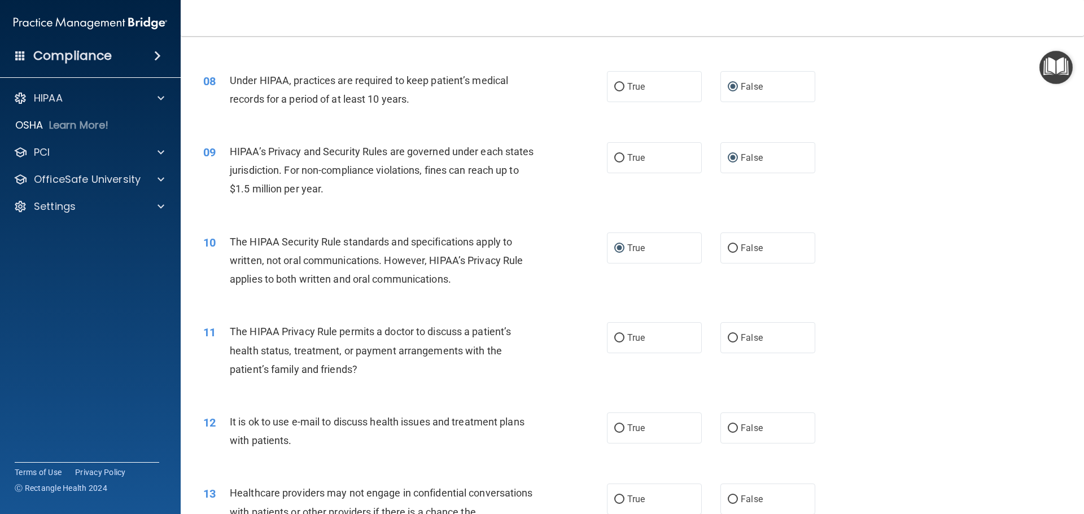
scroll to position [677, 0]
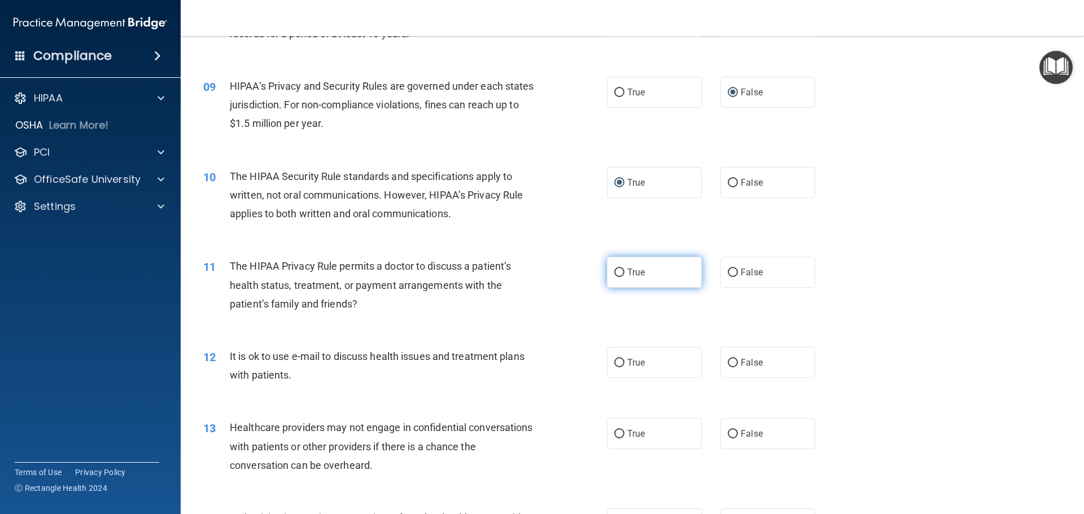
click at [618, 270] on input "True" at bounding box center [619, 273] width 10 height 8
radio input "true"
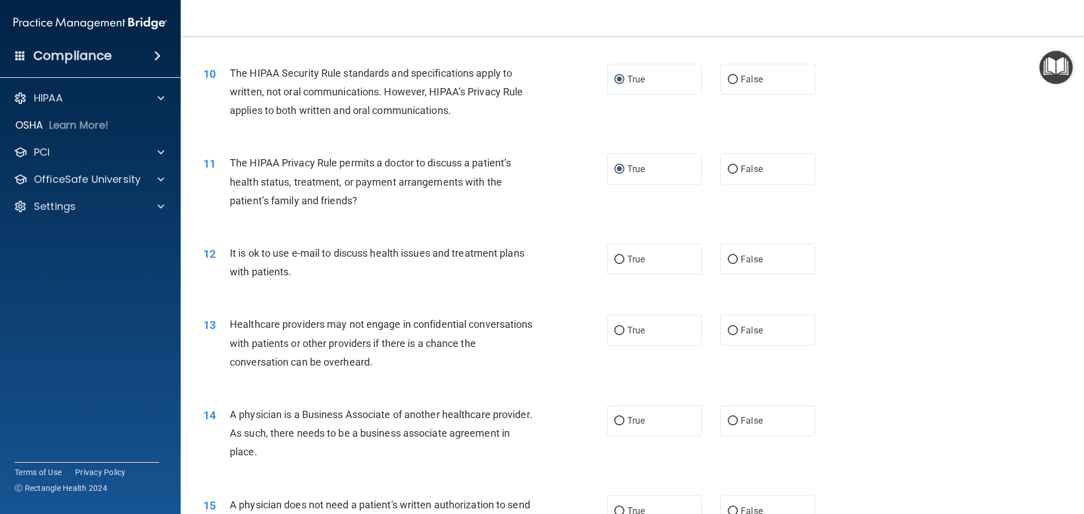
scroll to position [790, 0]
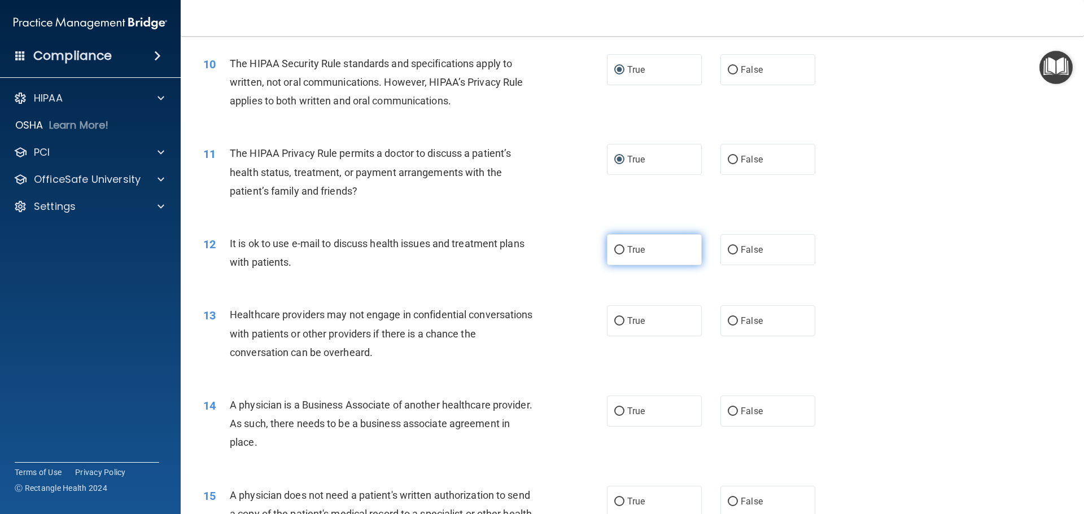
click at [615, 248] on input "True" at bounding box center [619, 250] width 10 height 8
radio input "true"
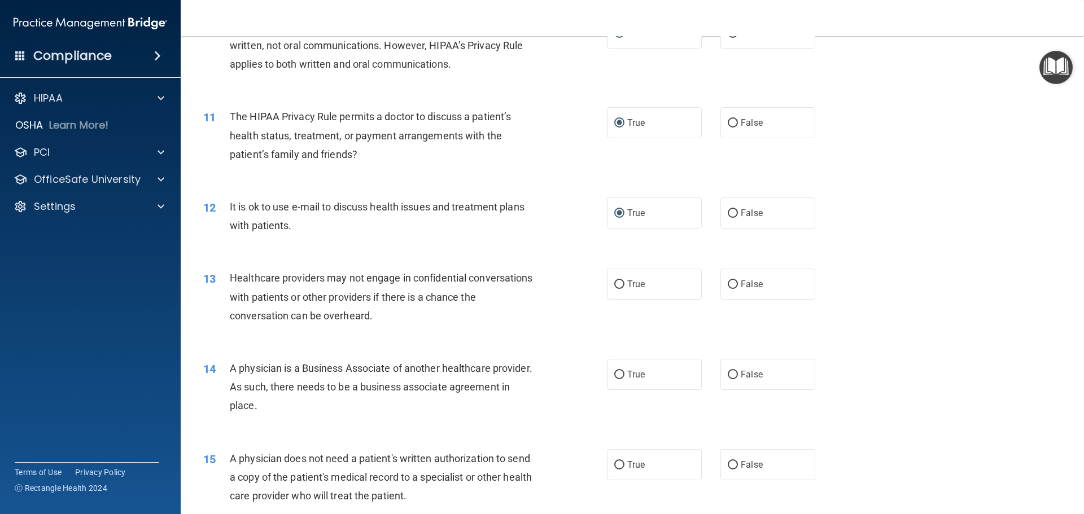
scroll to position [847, 0]
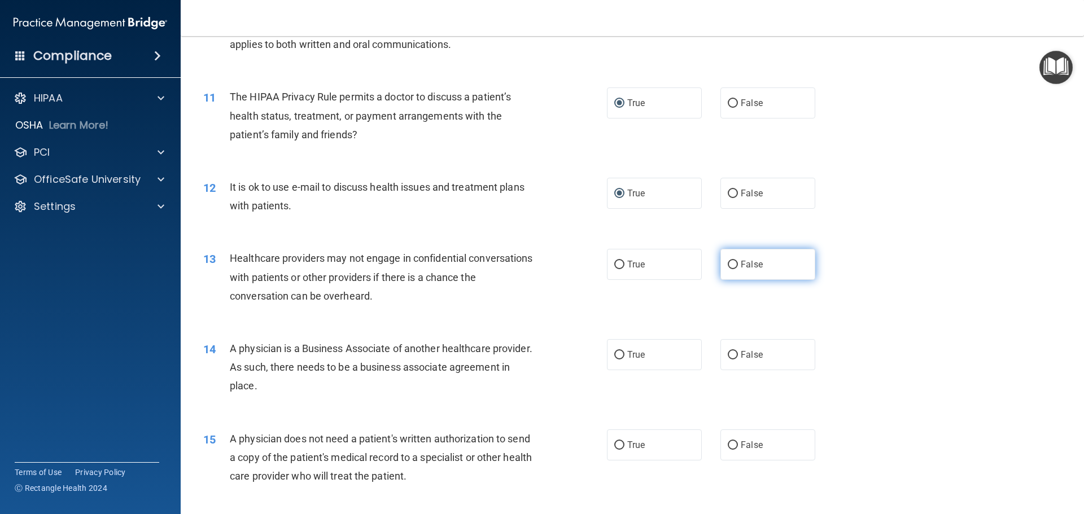
click at [732, 265] on input "False" at bounding box center [733, 265] width 10 height 8
radio input "true"
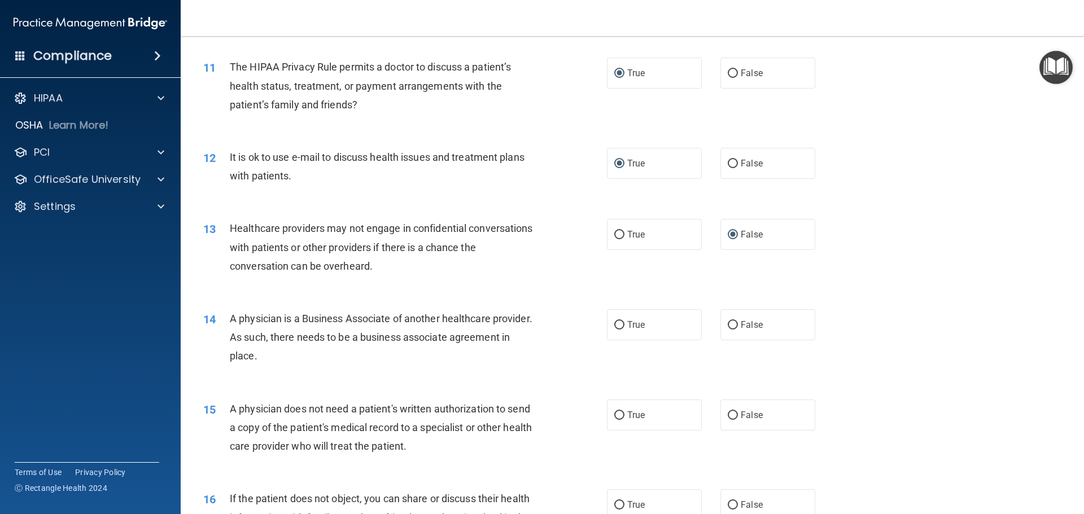
scroll to position [903, 0]
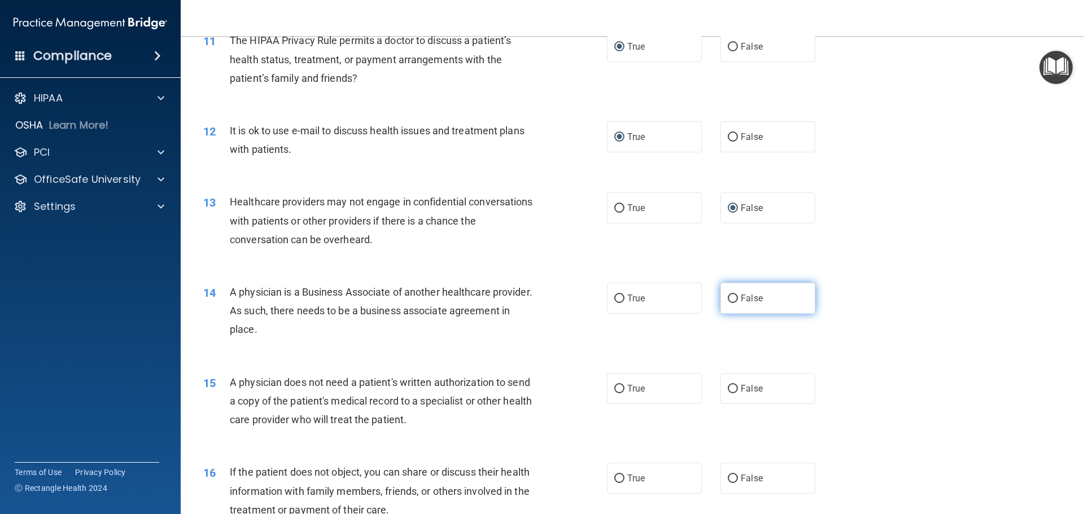
click at [729, 297] on input "False" at bounding box center [733, 299] width 10 height 8
radio input "true"
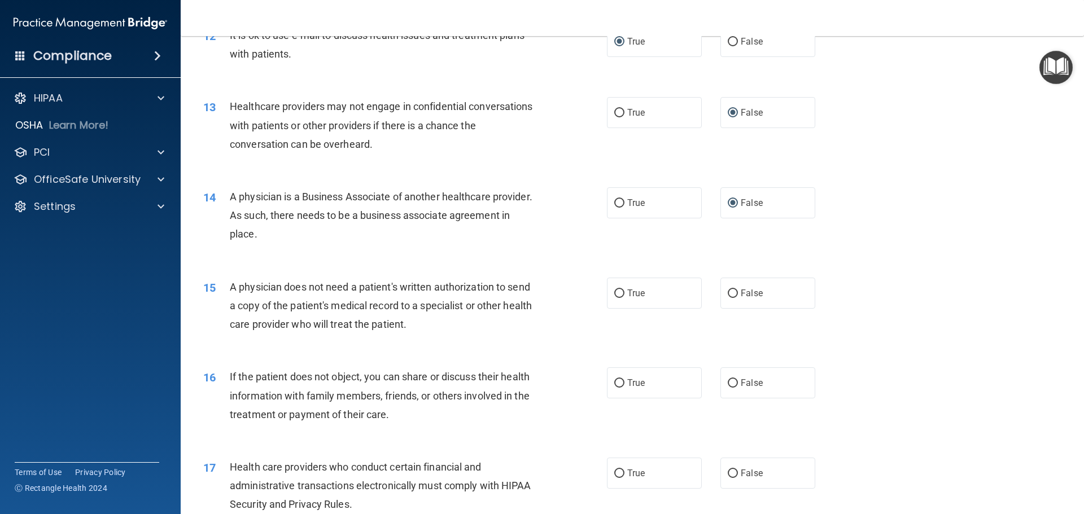
scroll to position [1016, 0]
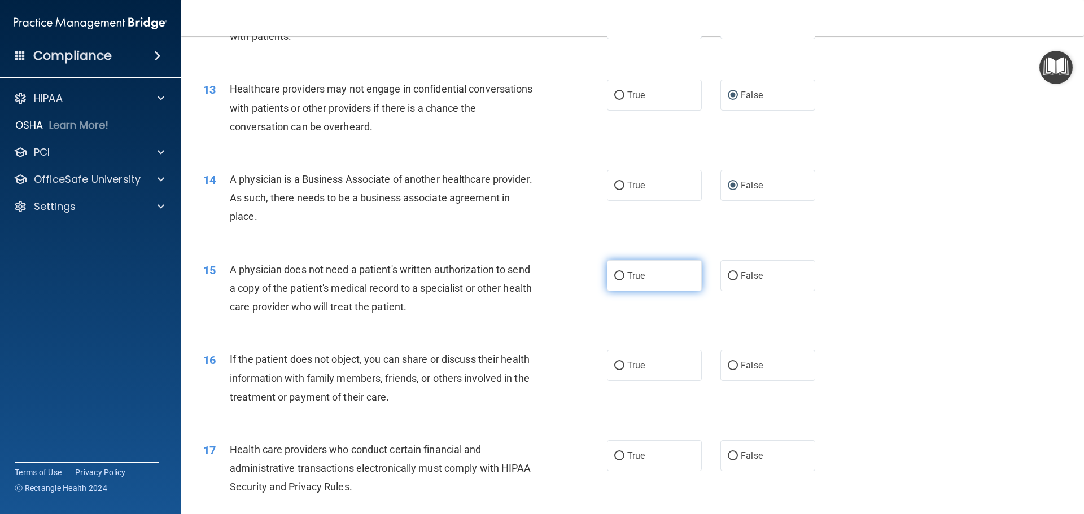
click at [615, 276] on input "True" at bounding box center [619, 276] width 10 height 8
radio input "true"
click at [615, 366] on input "True" at bounding box center [619, 366] width 10 height 8
radio input "true"
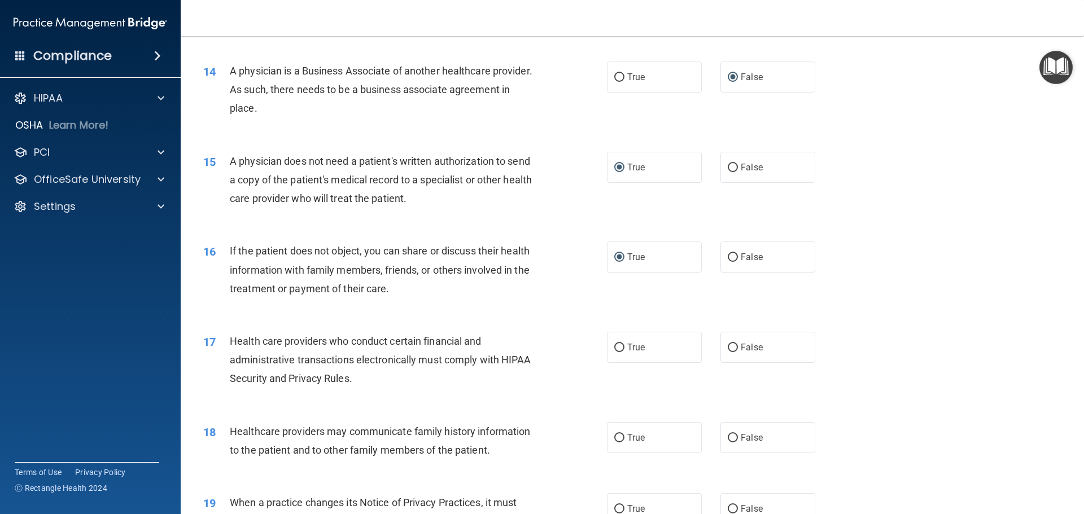
scroll to position [1129, 0]
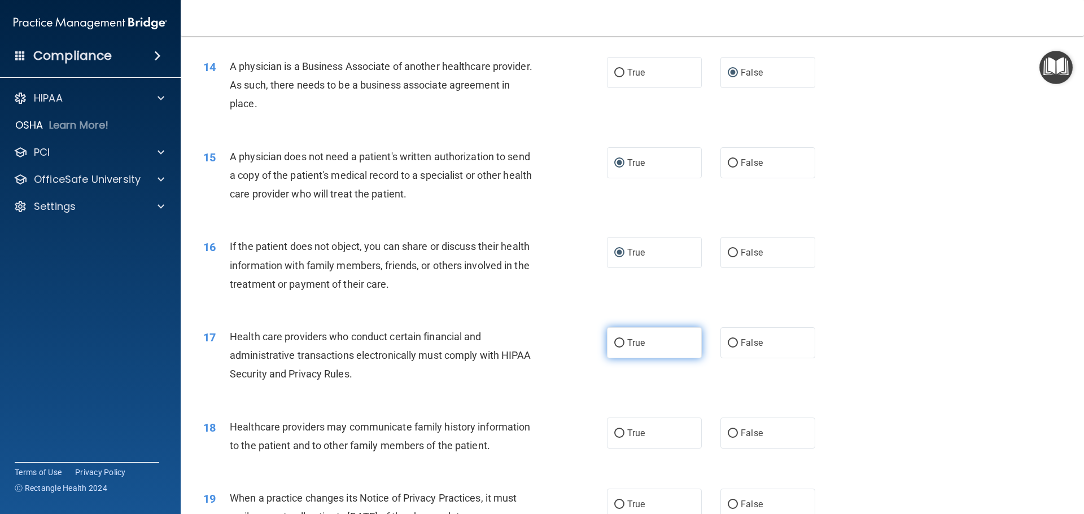
click at [614, 343] on input "True" at bounding box center [619, 343] width 10 height 8
radio input "true"
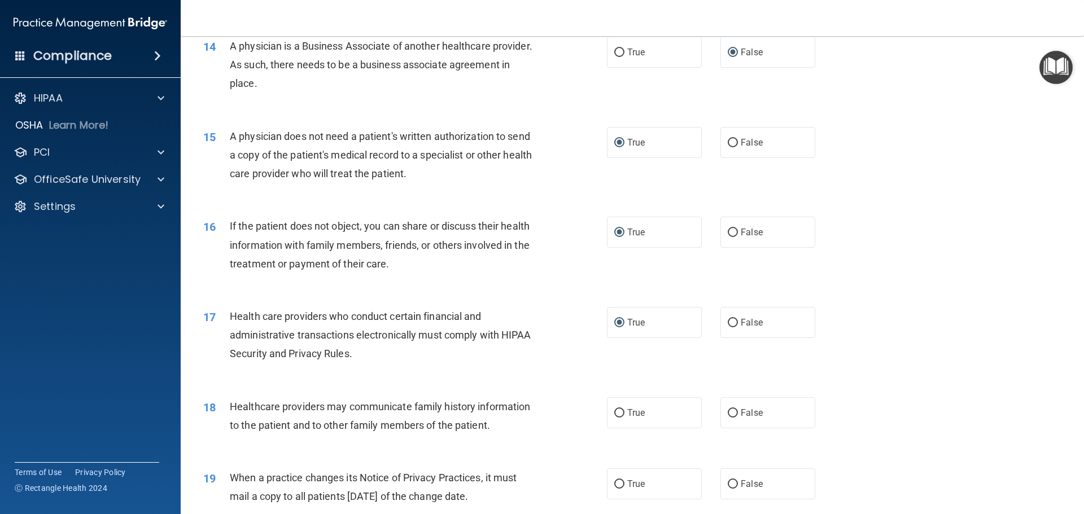
scroll to position [1185, 0]
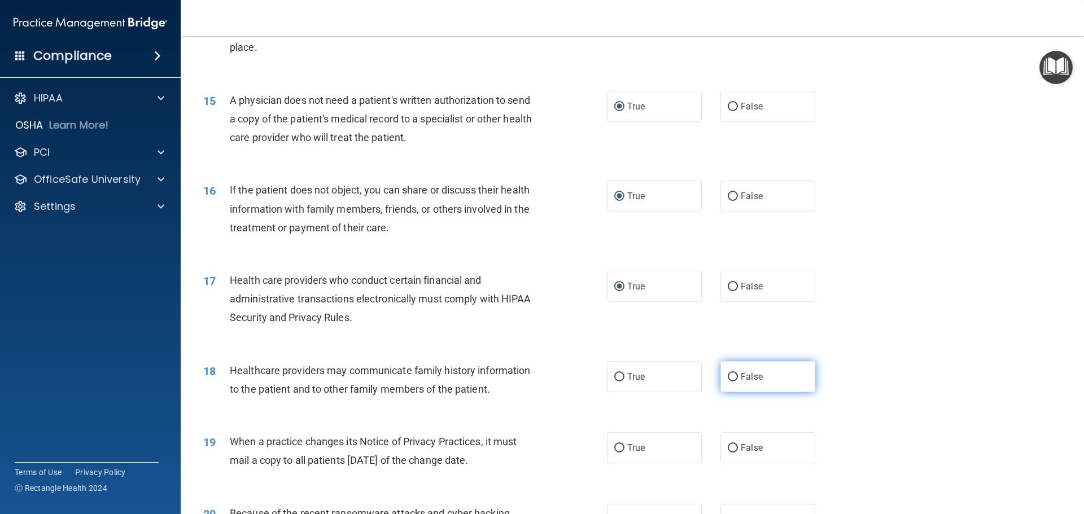
click at [729, 375] on input "False" at bounding box center [733, 377] width 10 height 8
radio input "true"
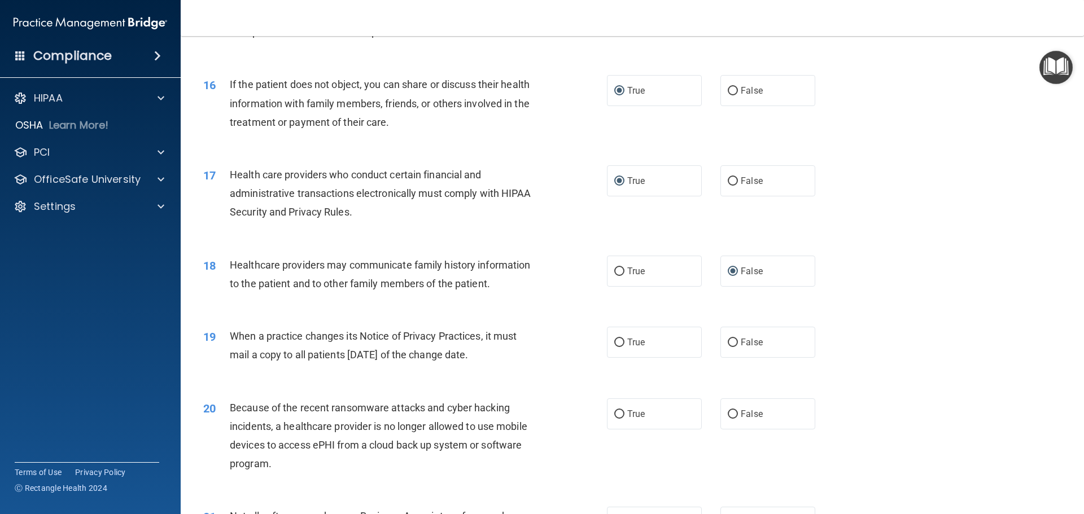
scroll to position [1298, 0]
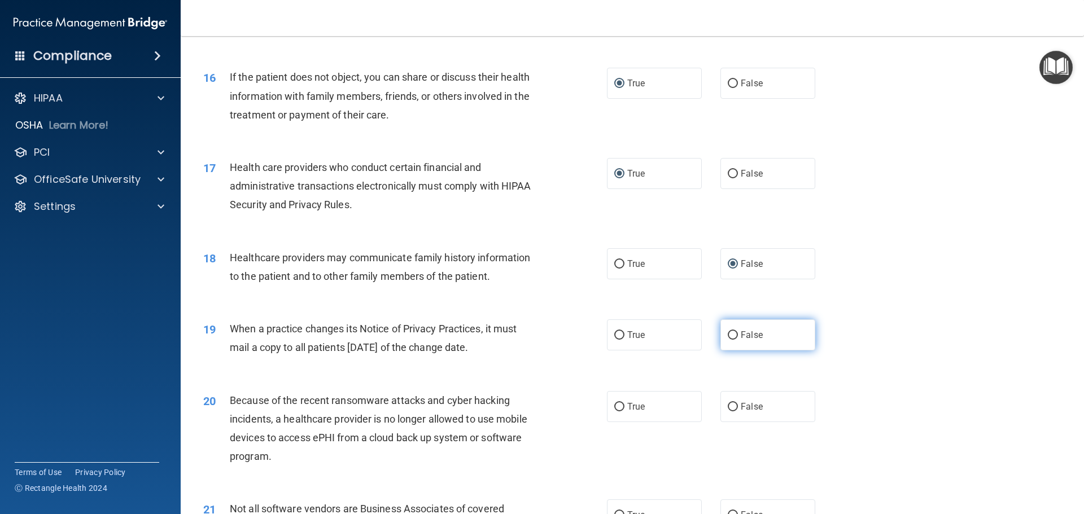
click at [729, 334] on input "False" at bounding box center [733, 335] width 10 height 8
radio input "true"
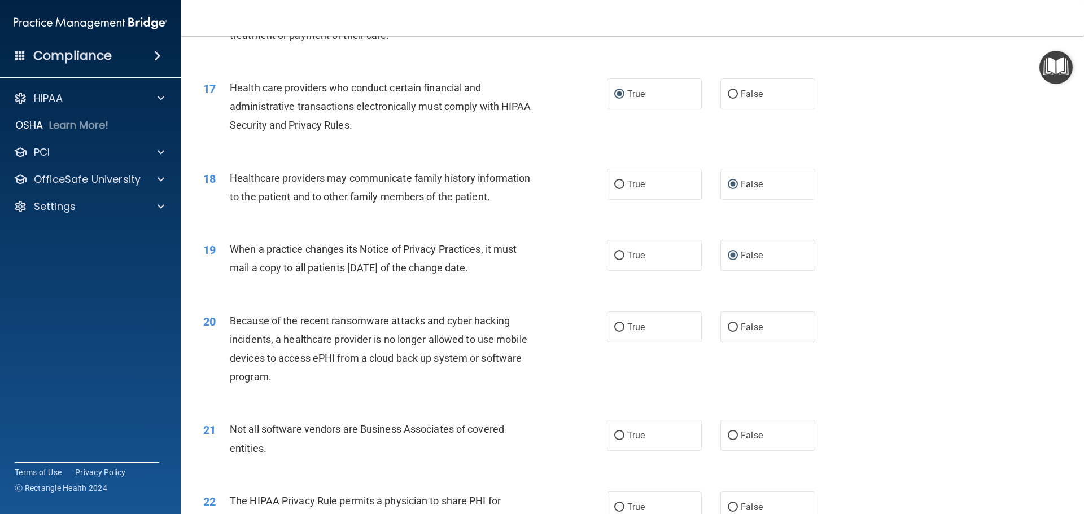
scroll to position [1411, 0]
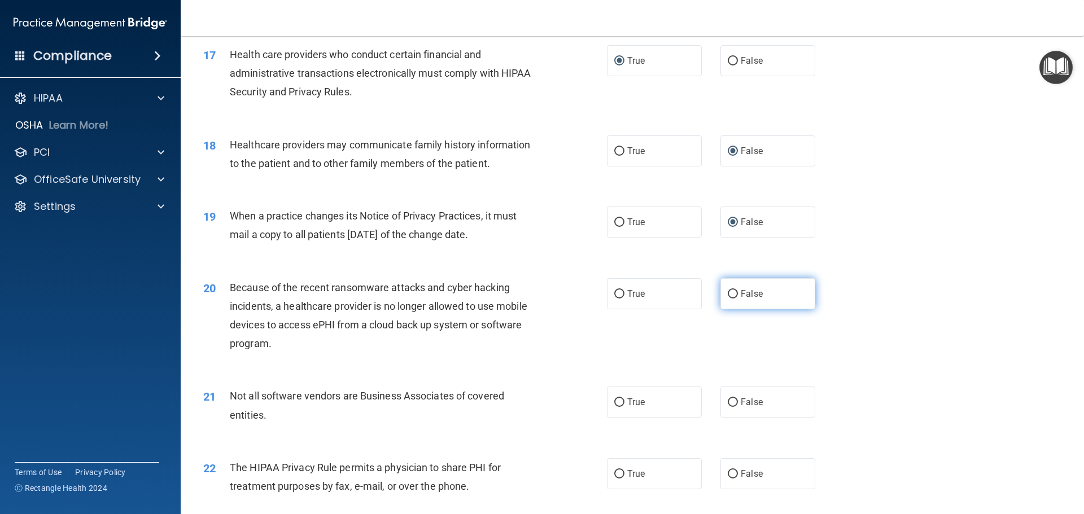
click at [730, 293] on input "False" at bounding box center [733, 294] width 10 height 8
radio input "true"
click at [728, 404] on input "False" at bounding box center [733, 402] width 10 height 8
radio input "true"
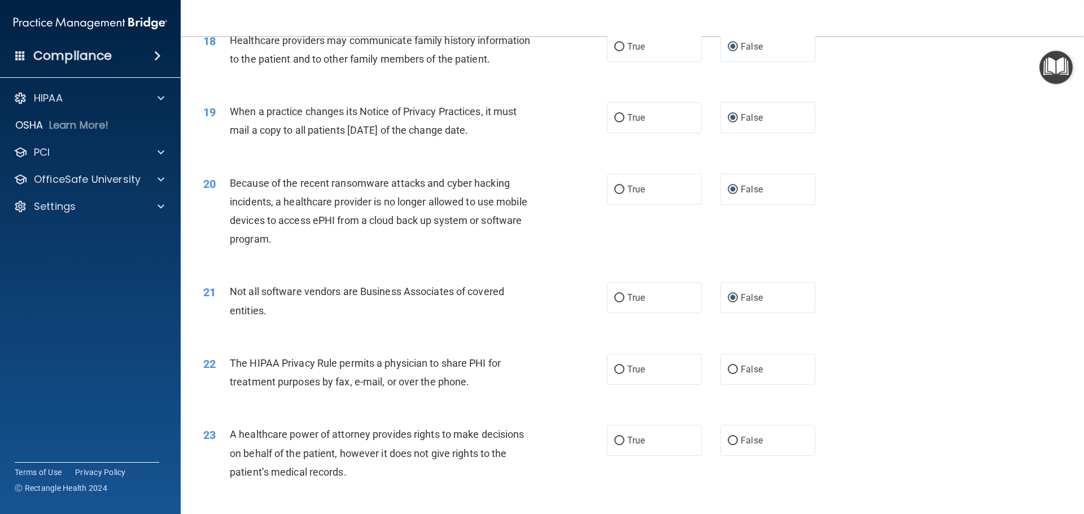
scroll to position [1524, 0]
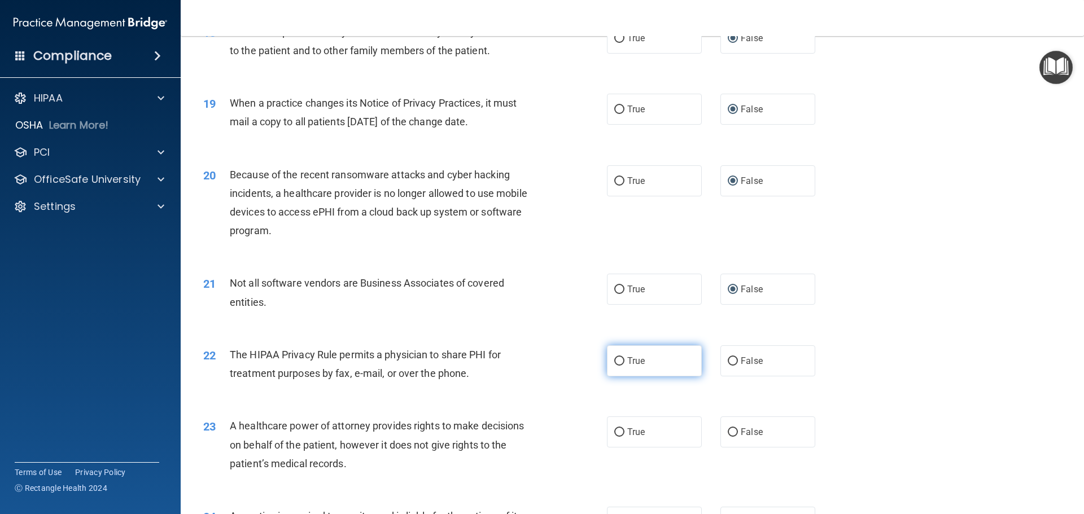
click at [617, 358] on input "True" at bounding box center [619, 361] width 10 height 8
radio input "true"
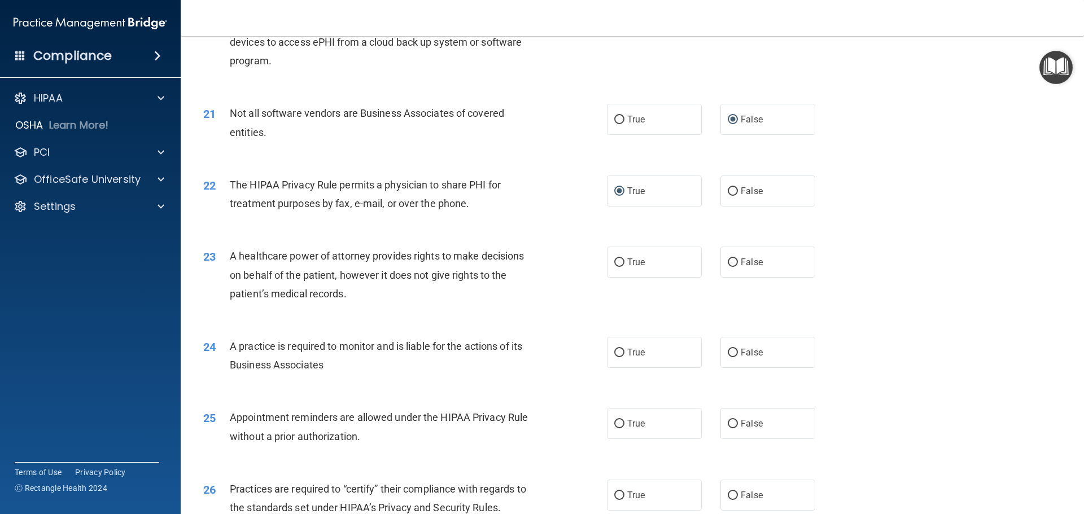
scroll to position [1693, 0]
click at [728, 261] on input "False" at bounding box center [733, 263] width 10 height 8
radio input "true"
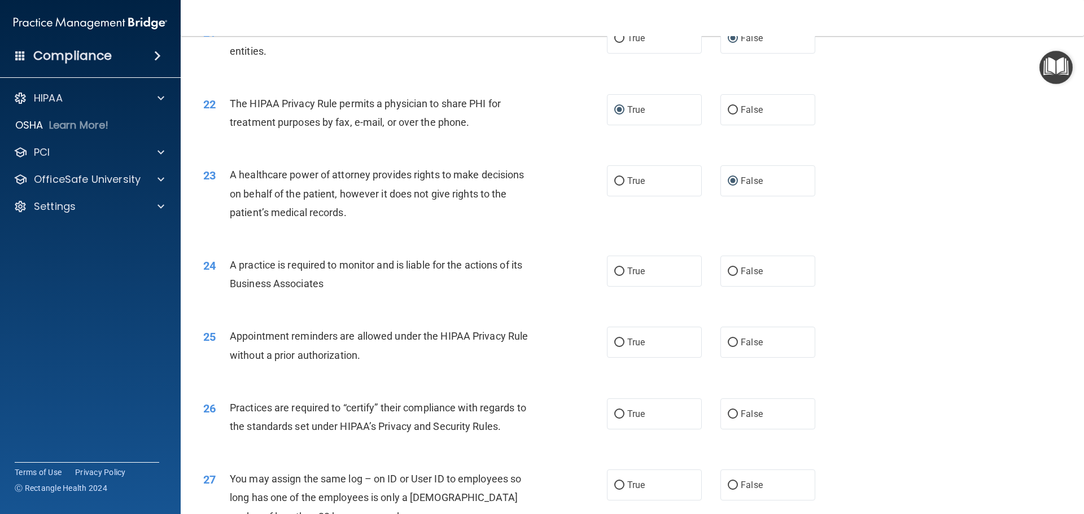
scroll to position [1806, 0]
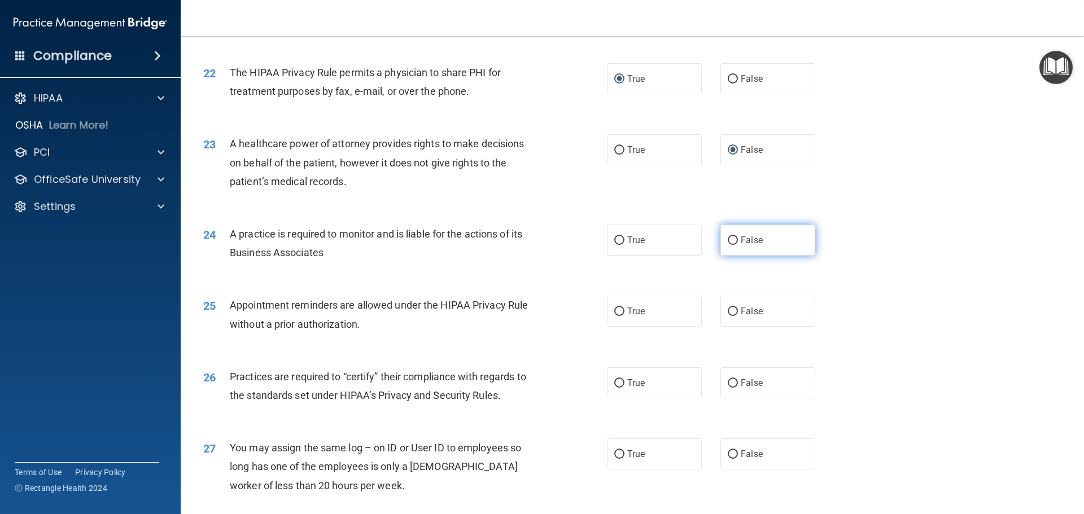
click at [730, 238] on input "False" at bounding box center [733, 240] width 10 height 8
radio input "true"
click at [614, 313] on input "True" at bounding box center [619, 312] width 10 height 8
radio input "true"
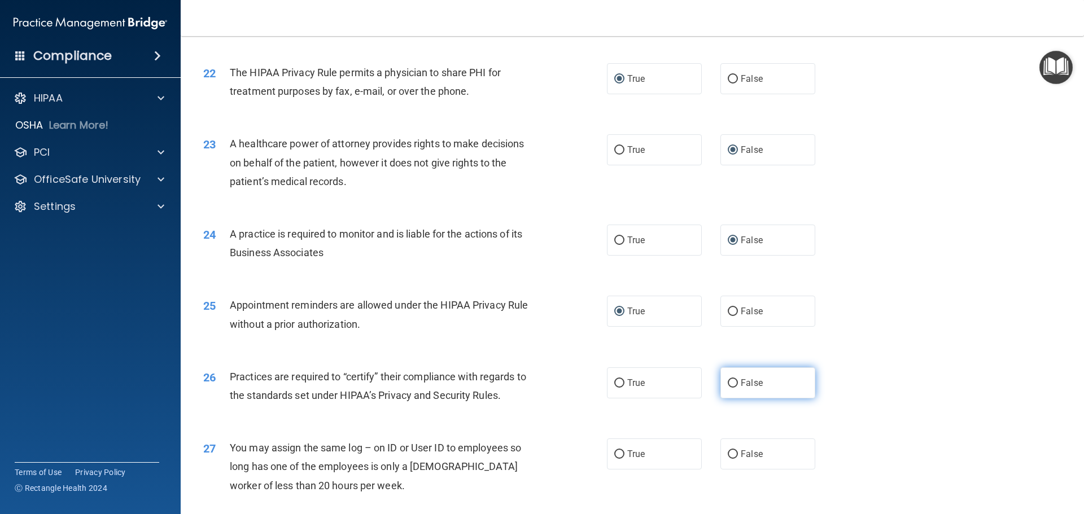
click at [729, 381] on input "False" at bounding box center [733, 383] width 10 height 8
radio input "true"
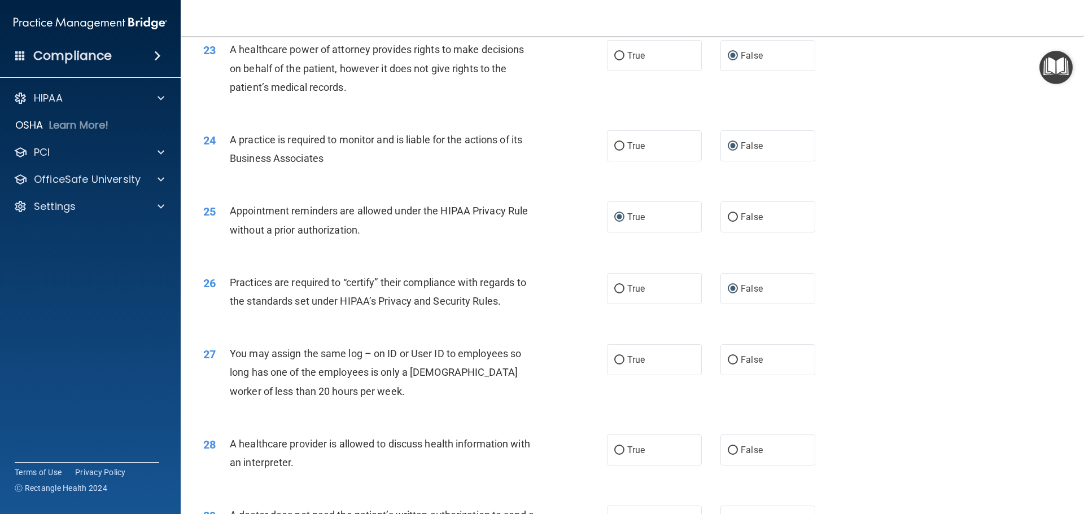
scroll to position [1919, 0]
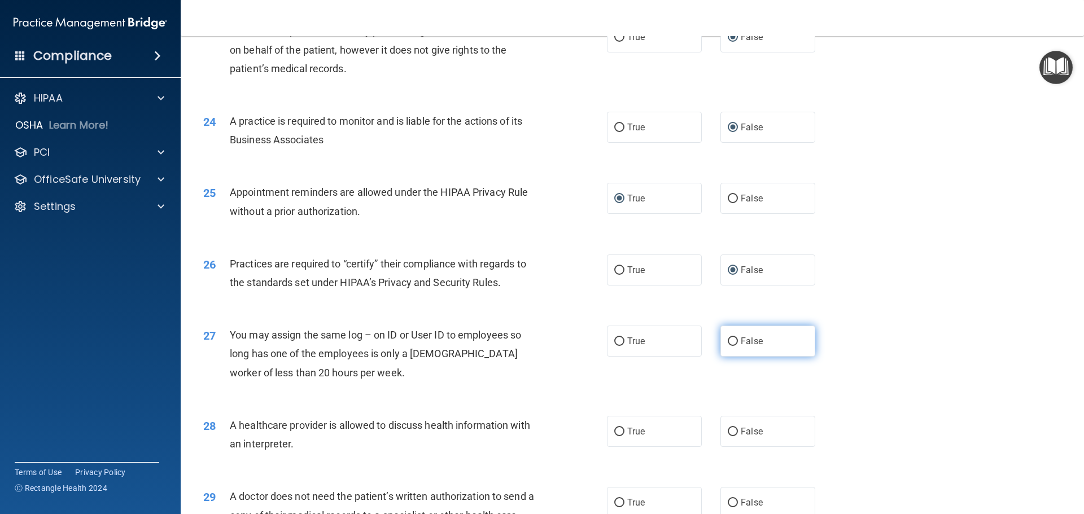
click at [728, 340] on input "False" at bounding box center [733, 342] width 10 height 8
radio input "true"
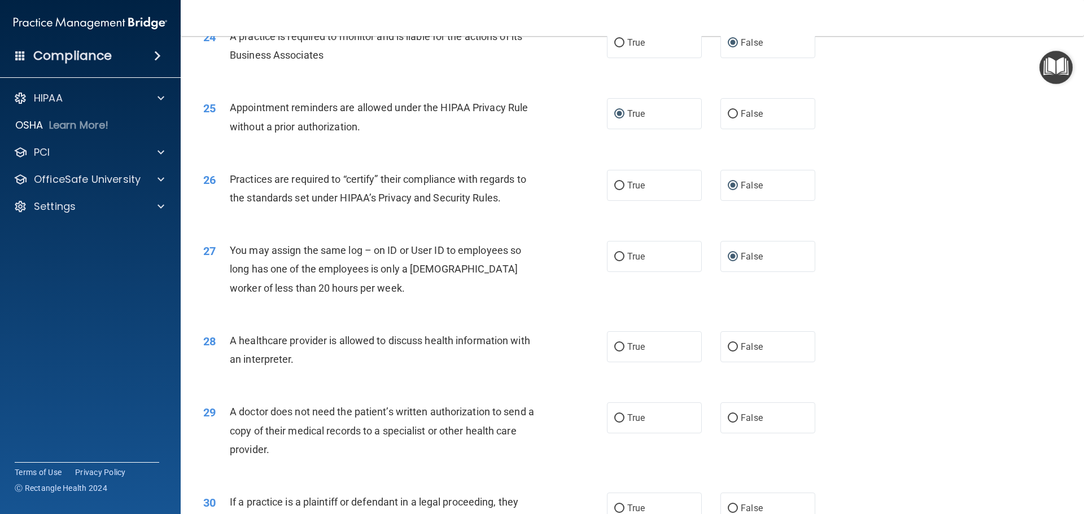
scroll to position [2032, 0]
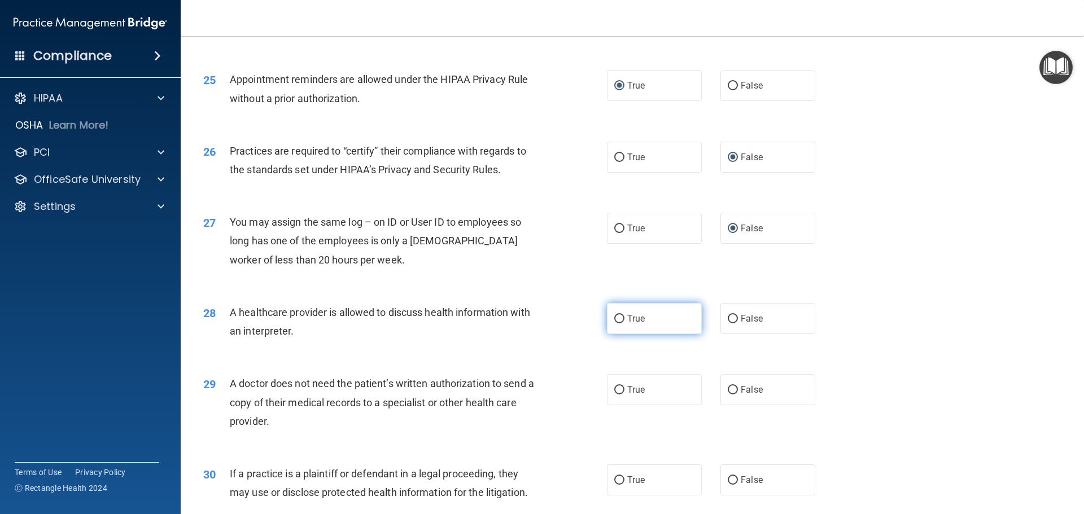
click at [614, 316] on input "True" at bounding box center [619, 319] width 10 height 8
radio input "true"
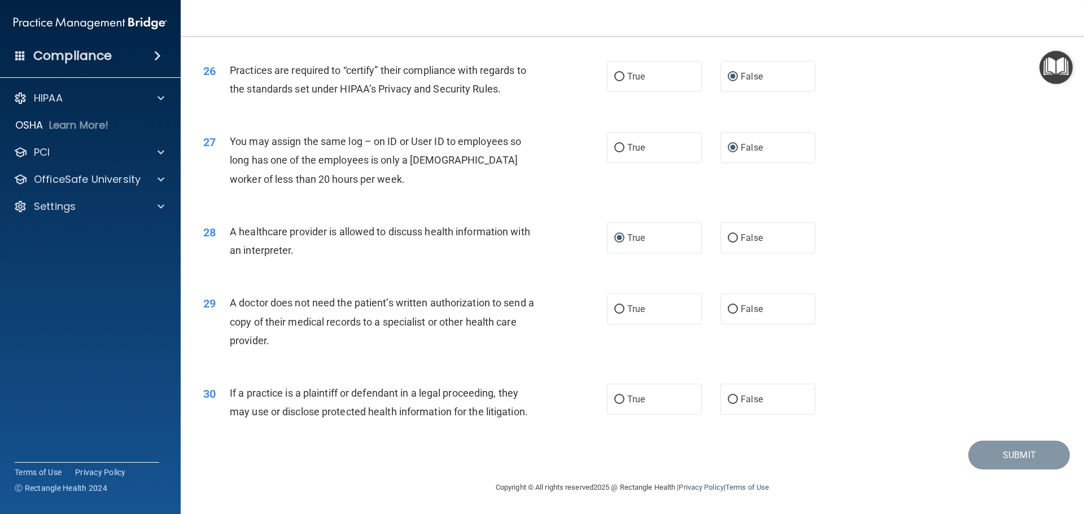
scroll to position [2113, 0]
click at [728, 308] on input "False" at bounding box center [733, 309] width 10 height 8
radio input "true"
click at [619, 396] on input "True" at bounding box center [619, 399] width 10 height 8
radio input "true"
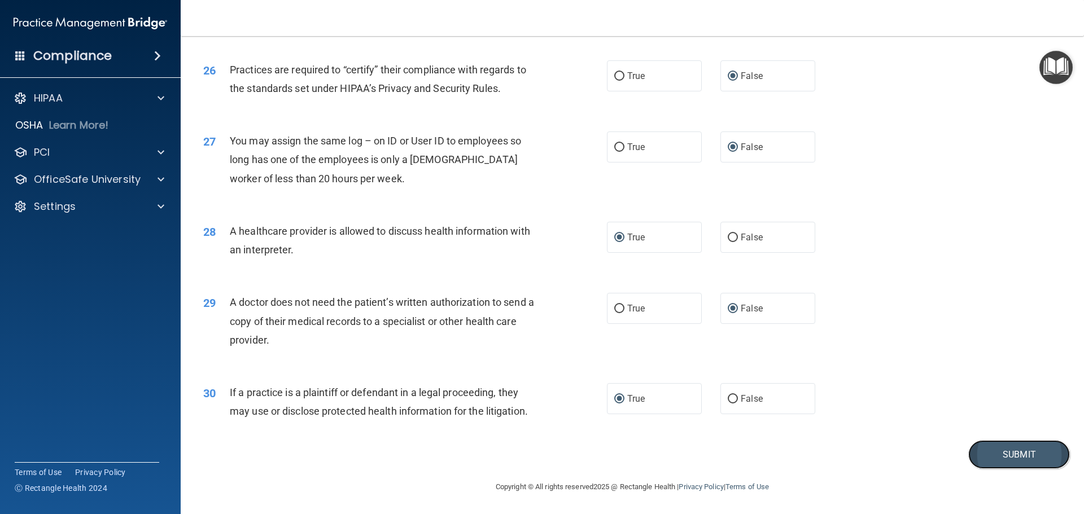
click at [1006, 458] on button "Submit" at bounding box center [1019, 454] width 102 height 29
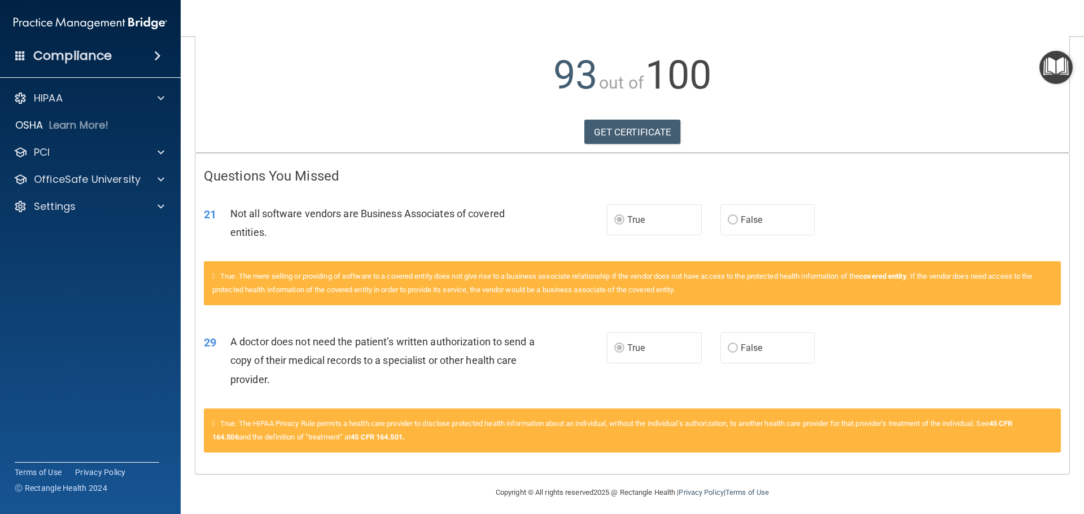
scroll to position [119, 0]
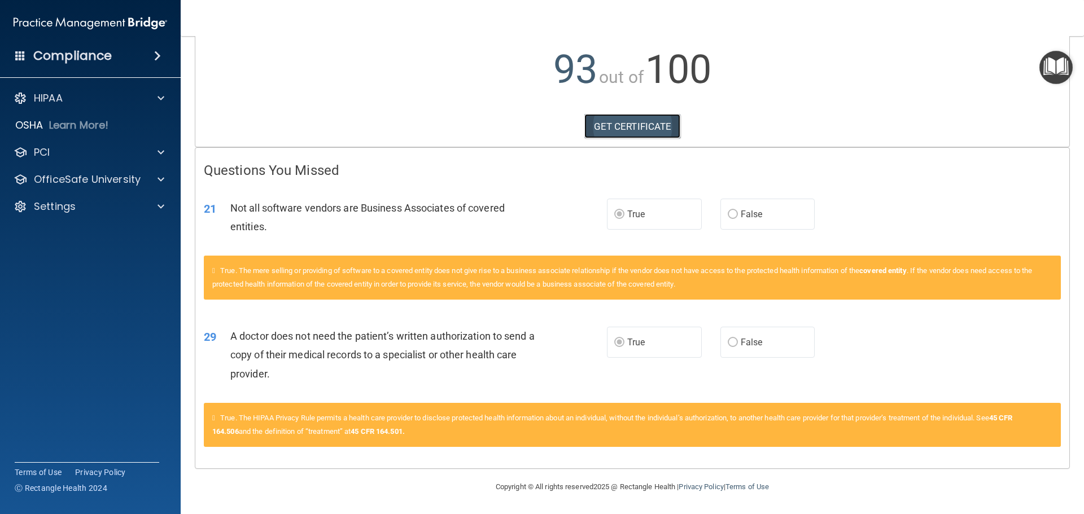
click at [628, 122] on link "GET CERTIFICATE" at bounding box center [632, 126] width 97 height 25
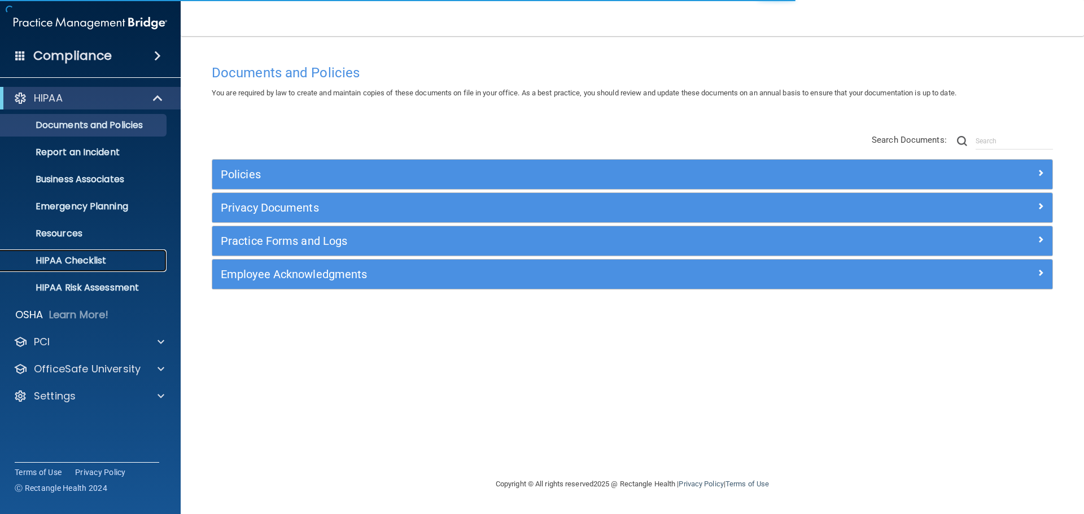
click at [60, 257] on p "HIPAA Checklist" at bounding box center [84, 260] width 154 height 11
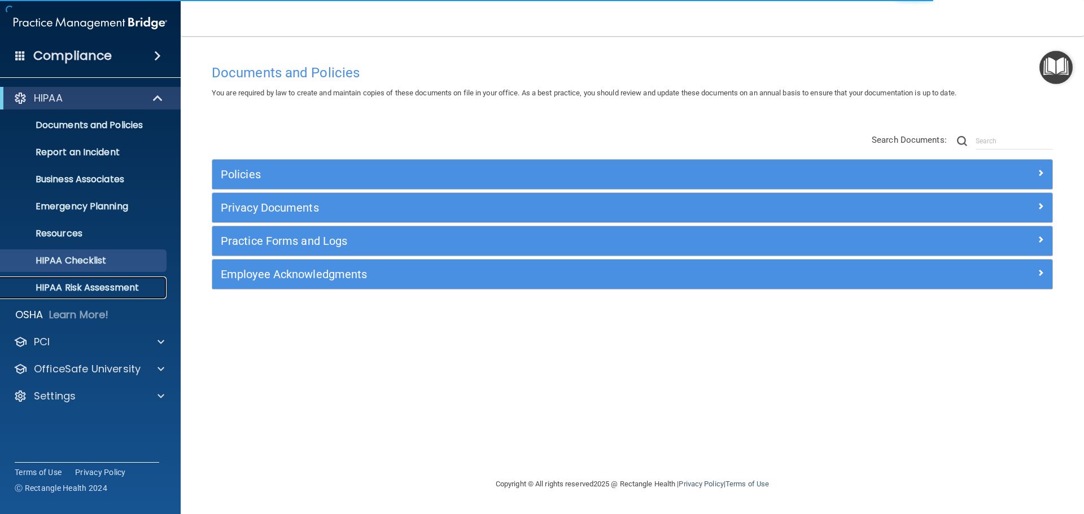
click at [58, 287] on p "HIPAA Risk Assessment" at bounding box center [84, 287] width 154 height 11
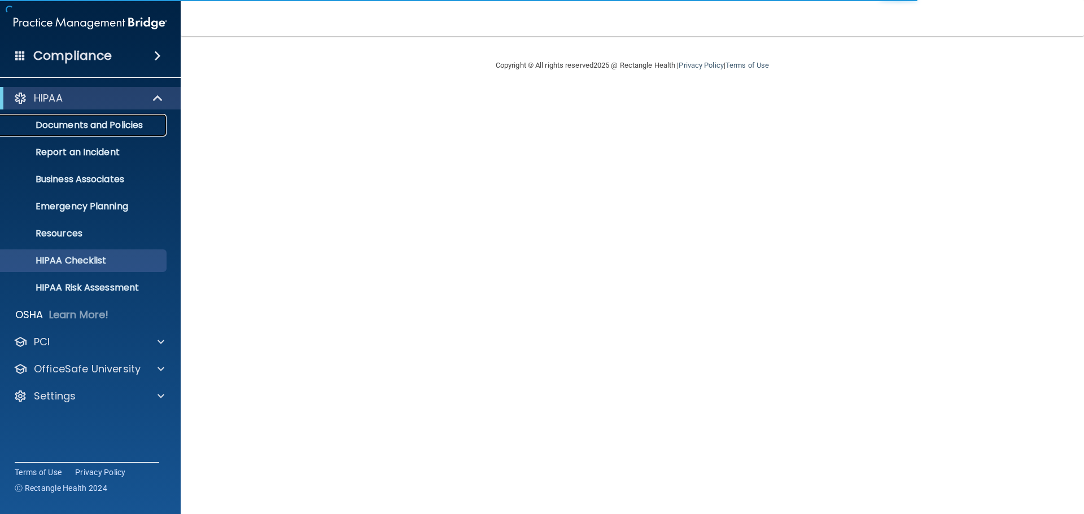
click at [93, 127] on p "Documents and Policies" at bounding box center [84, 125] width 154 height 11
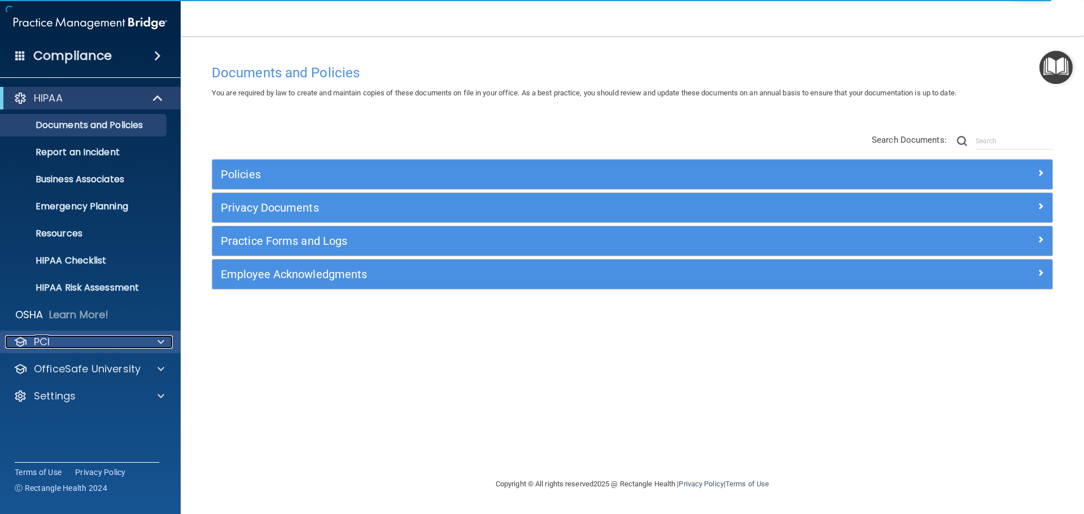
click at [133, 339] on div "PCI" at bounding box center [75, 342] width 140 height 14
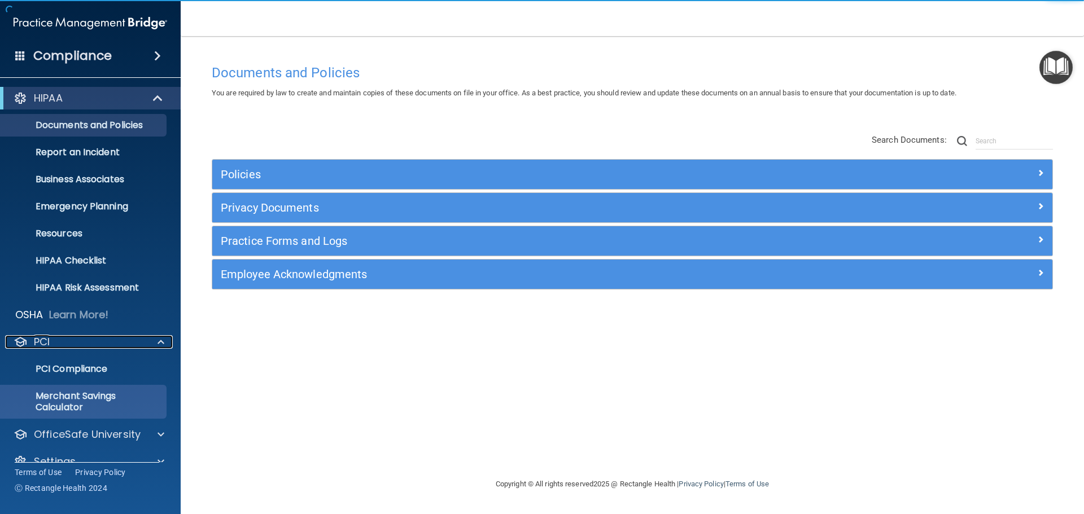
scroll to position [20, 0]
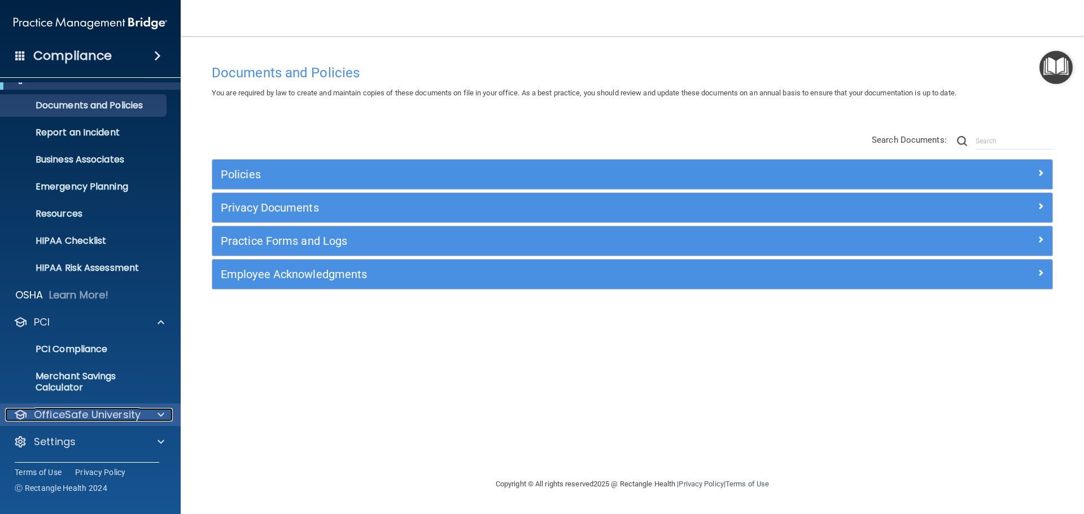
click at [76, 415] on p "OfficeSafe University" at bounding box center [87, 415] width 107 height 14
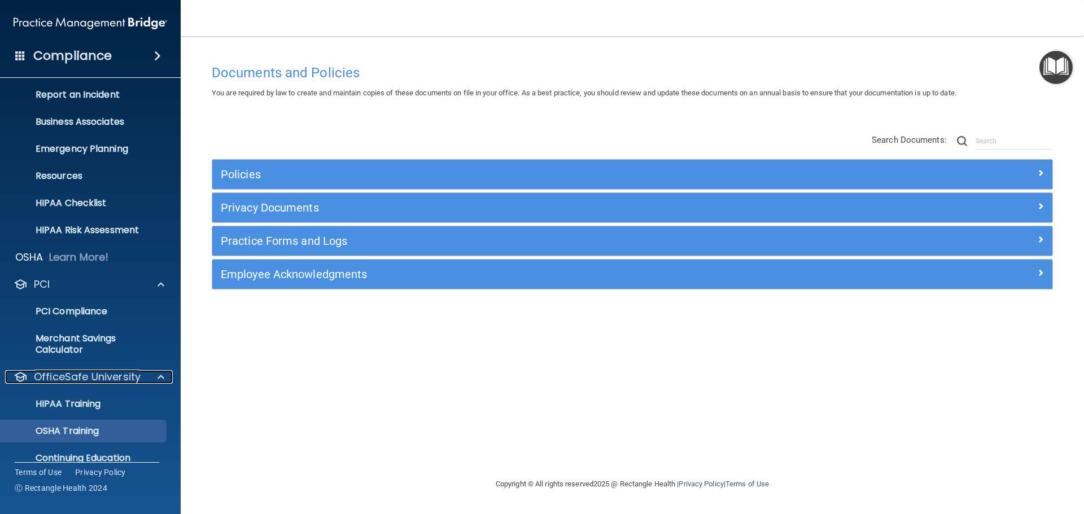
scroll to position [101, 0]
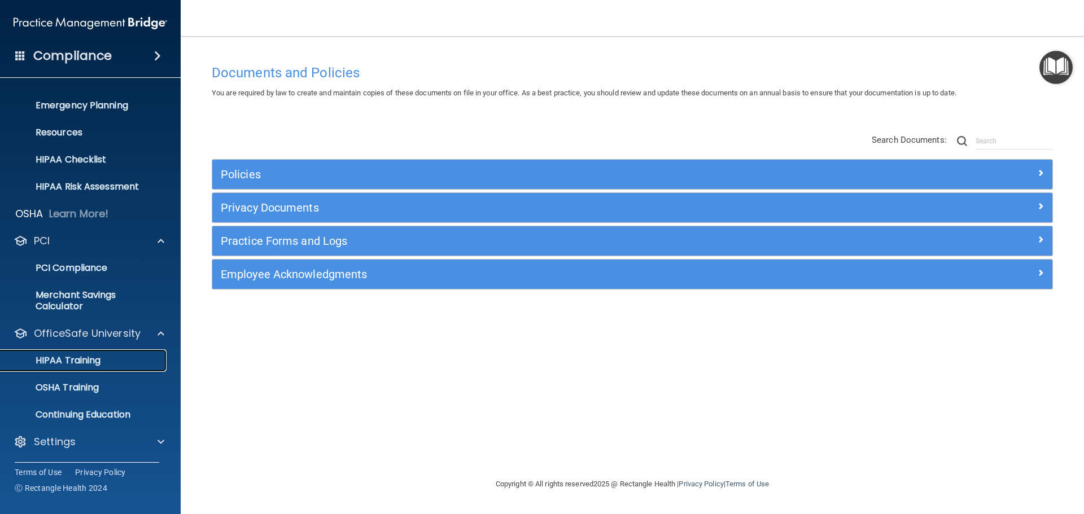
click at [85, 357] on p "HIPAA Training" at bounding box center [53, 360] width 93 height 11
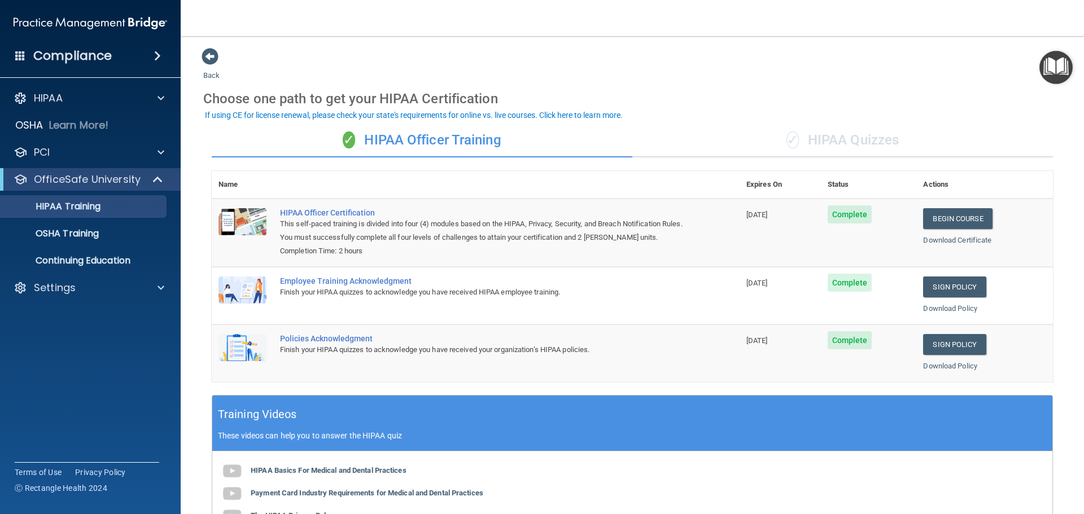
click at [846, 132] on div "✓ HIPAA Quizzes" at bounding box center [842, 141] width 420 height 34
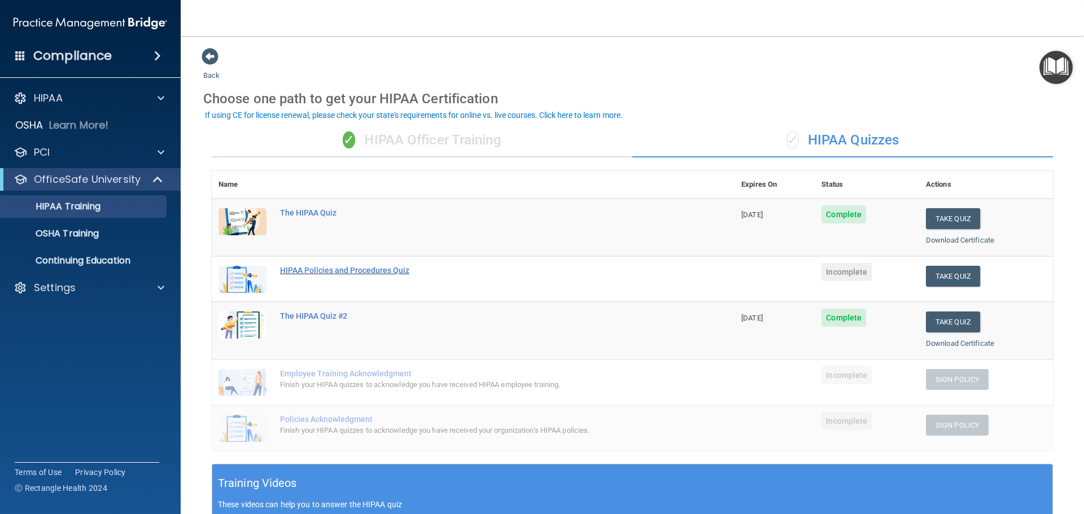
click at [354, 268] on div "HIPAA Policies and Procedures Quiz" at bounding box center [479, 270] width 398 height 9
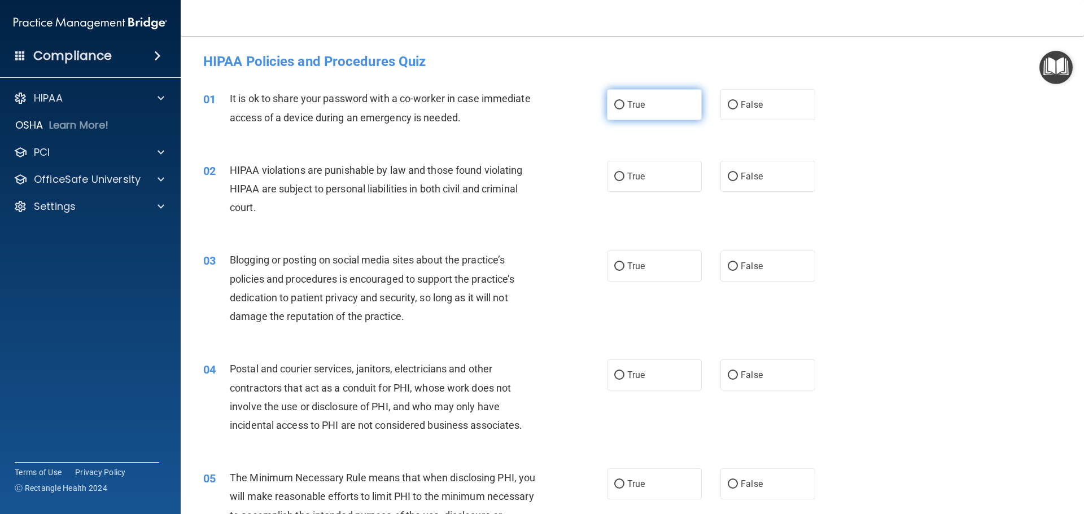
click at [620, 103] on input "True" at bounding box center [619, 105] width 10 height 8
radio input "true"
click at [617, 174] on input "True" at bounding box center [619, 177] width 10 height 8
radio input "true"
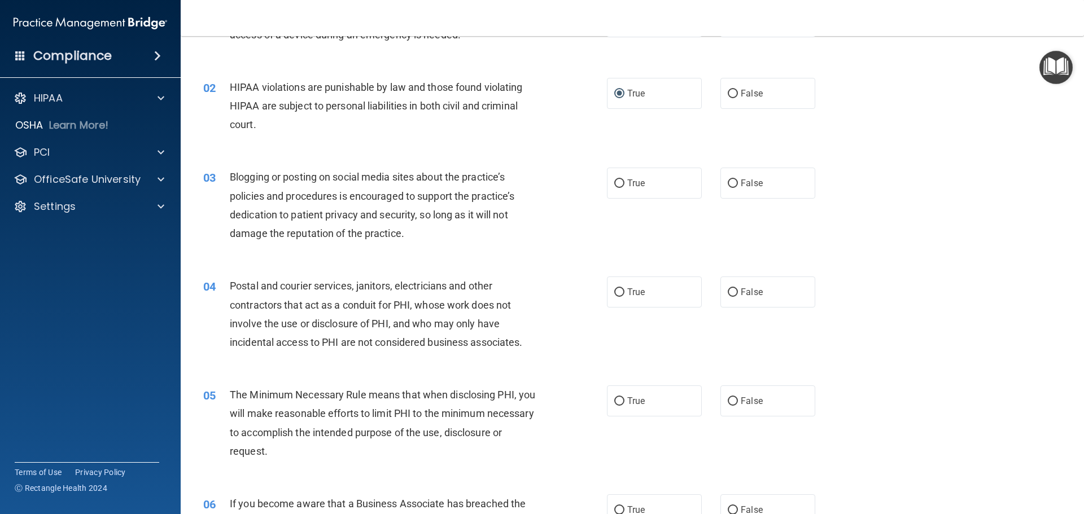
scroll to position [113, 0]
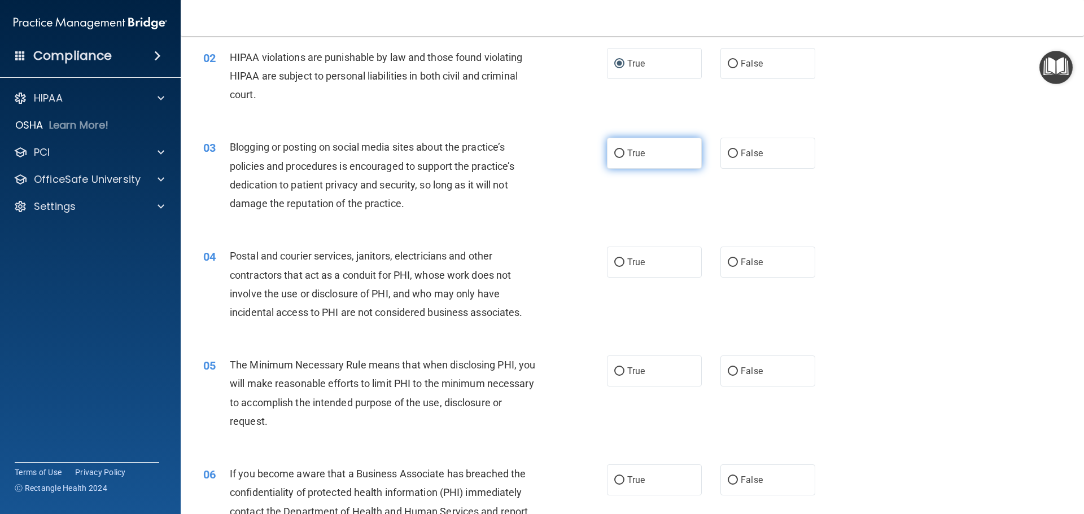
click at [617, 151] on input "True" at bounding box center [619, 154] width 10 height 8
radio input "true"
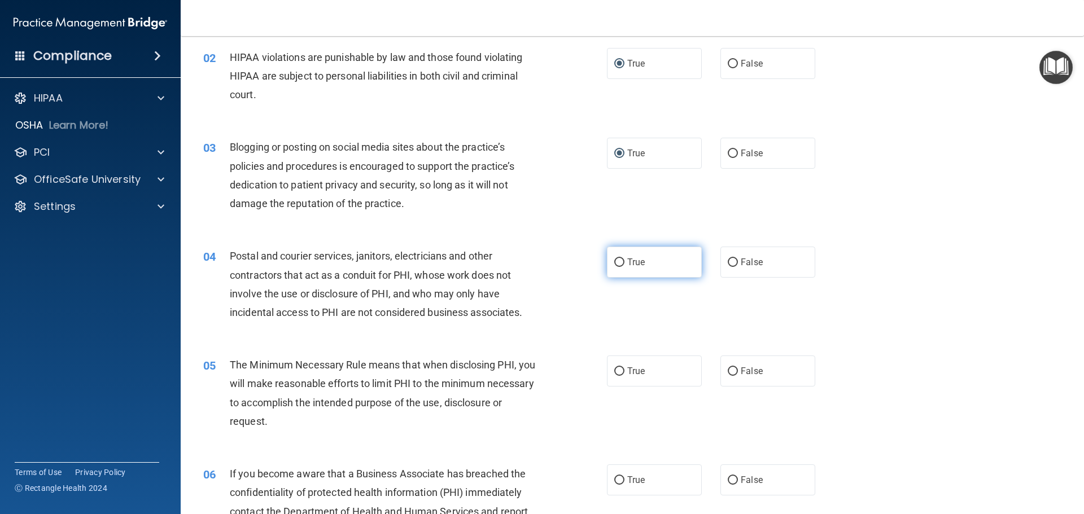
click at [617, 260] on input "True" at bounding box center [619, 263] width 10 height 8
radio input "true"
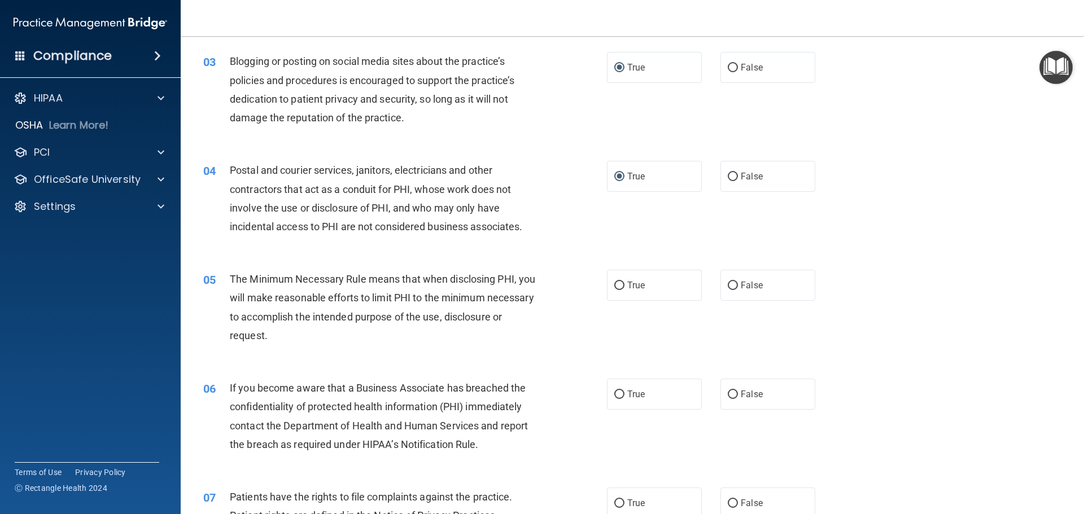
scroll to position [226, 0]
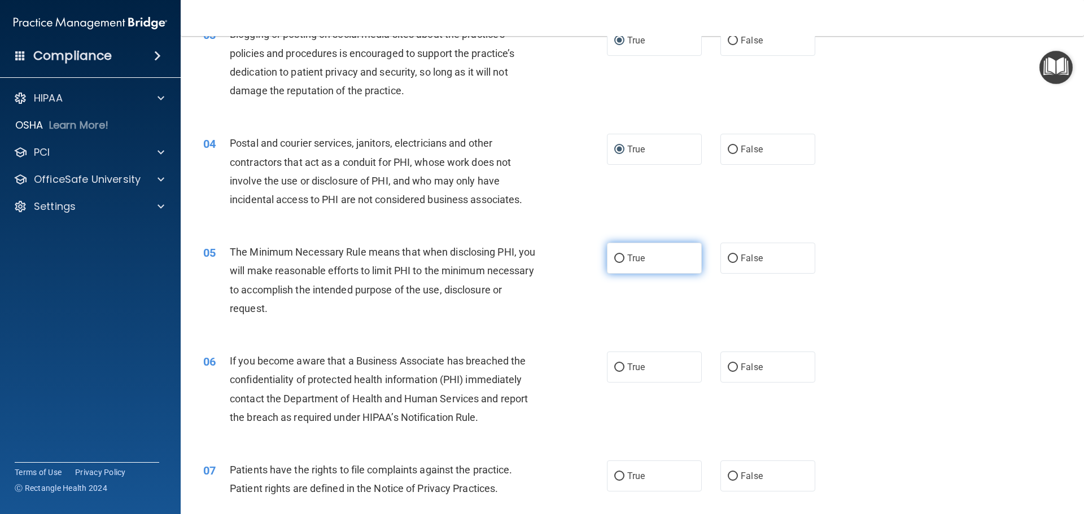
click at [616, 257] on input "True" at bounding box center [619, 259] width 10 height 8
radio input "true"
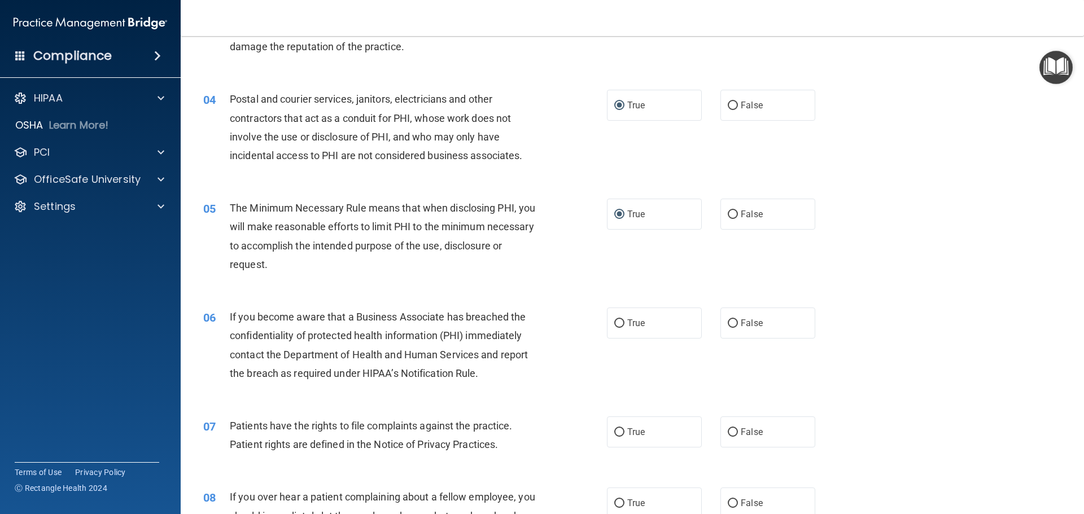
scroll to position [395, 0]
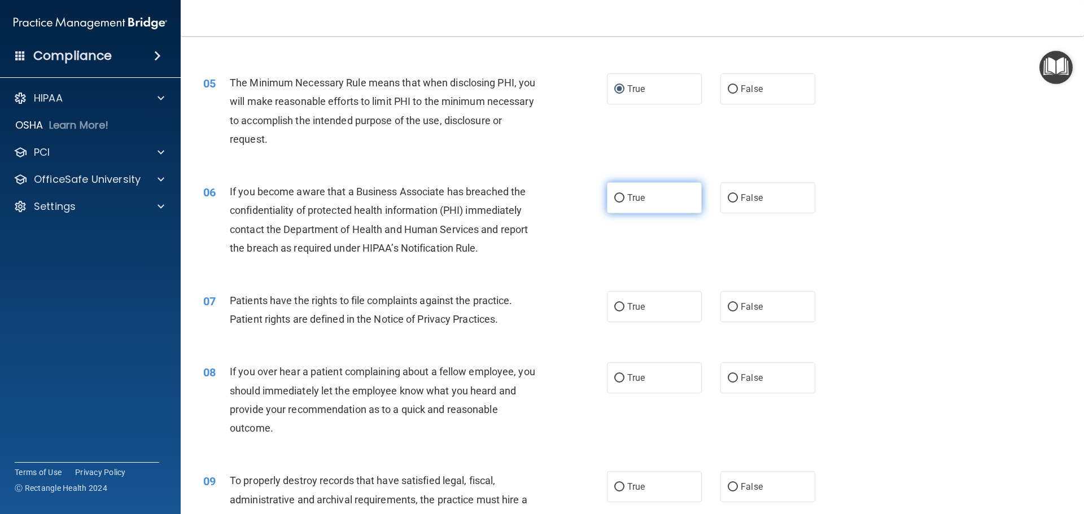
click at [616, 194] on input "True" at bounding box center [619, 198] width 10 height 8
radio input "true"
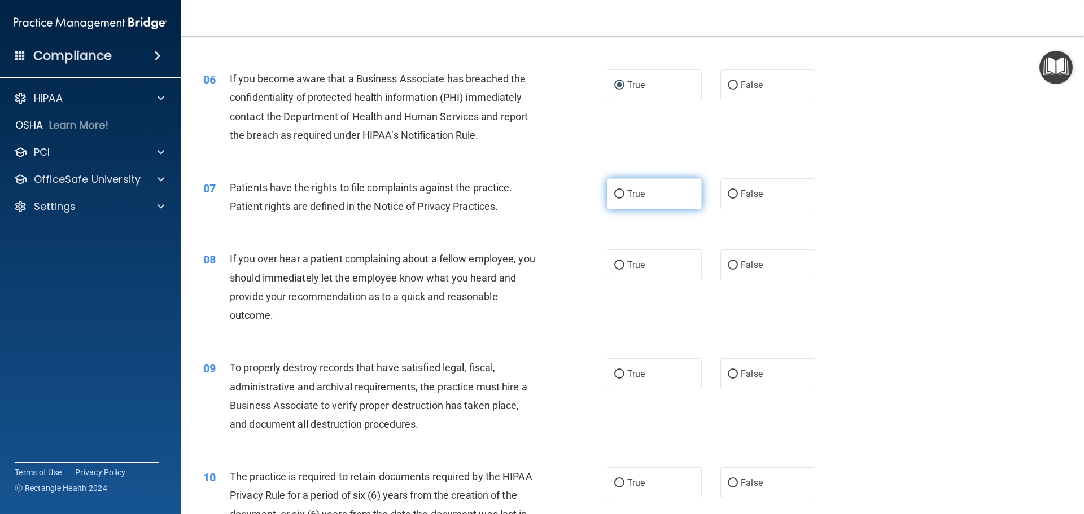
click at [618, 192] on input "True" at bounding box center [619, 194] width 10 height 8
radio input "true"
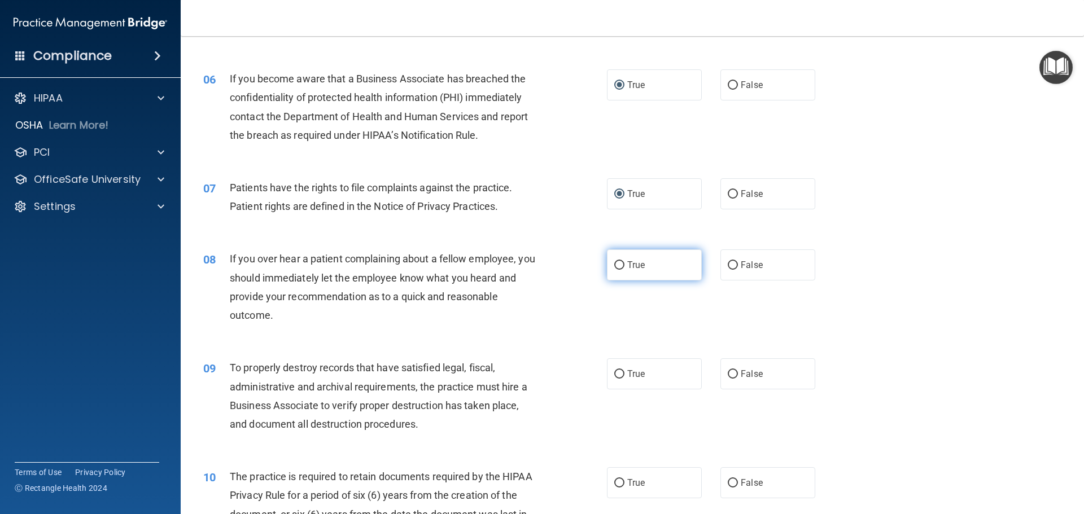
click at [616, 263] on input "True" at bounding box center [619, 265] width 10 height 8
radio input "true"
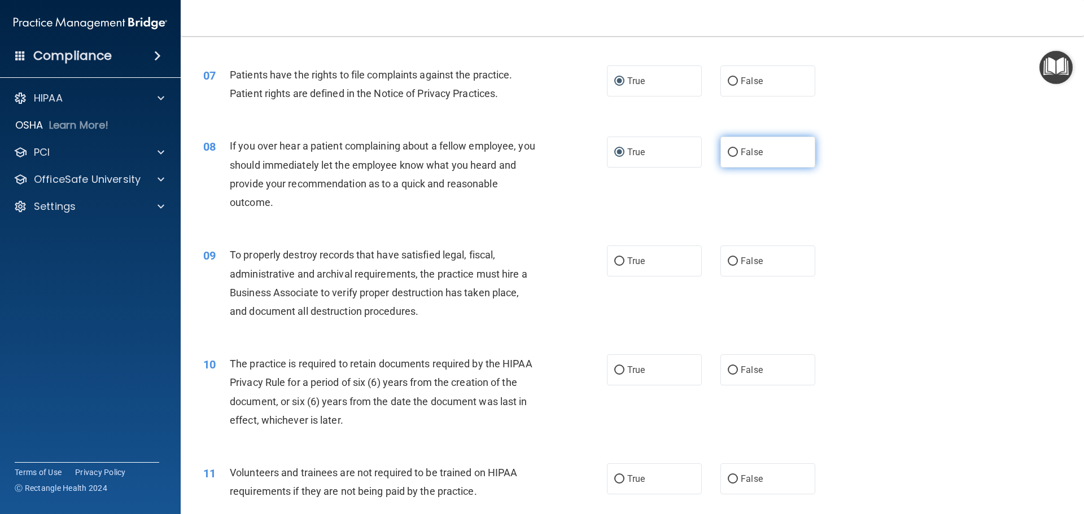
click at [730, 148] on input "False" at bounding box center [733, 152] width 10 height 8
radio input "true"
radio input "false"
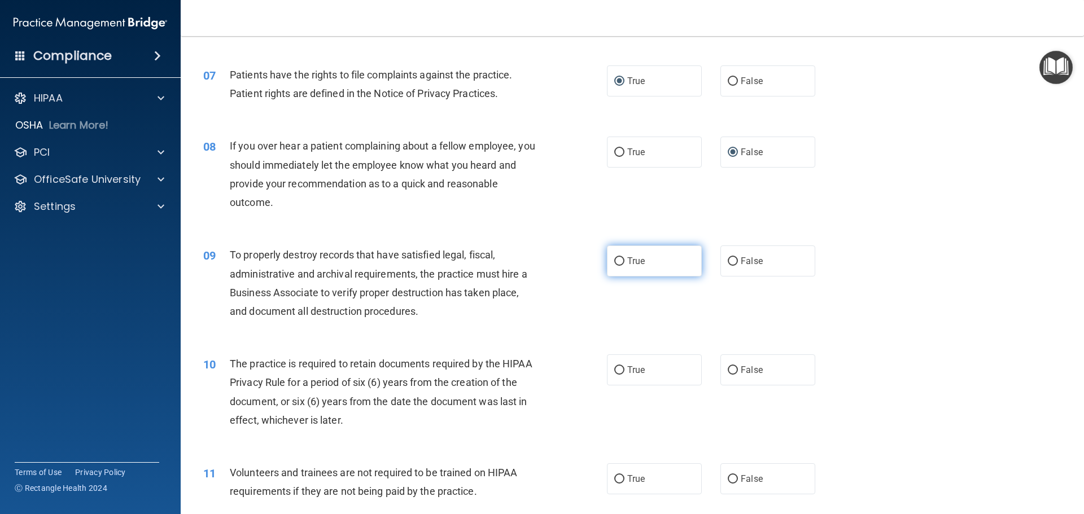
click at [614, 259] on input "True" at bounding box center [619, 261] width 10 height 8
radio input "true"
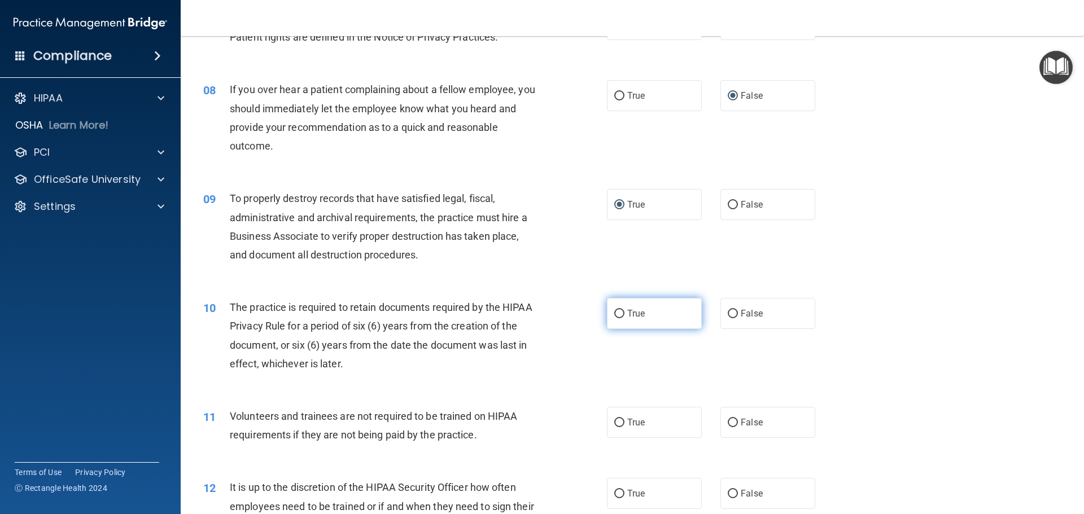
drag, startPoint x: 617, startPoint y: 313, endPoint x: 610, endPoint y: 313, distance: 7.3
click at [616, 313] on input "True" at bounding box center [619, 314] width 10 height 8
radio input "true"
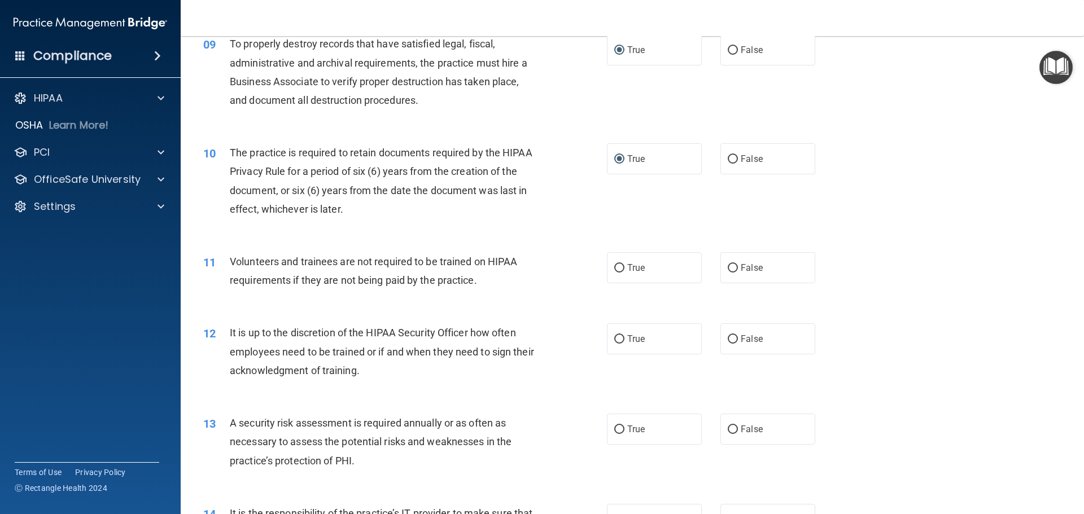
scroll to position [847, 0]
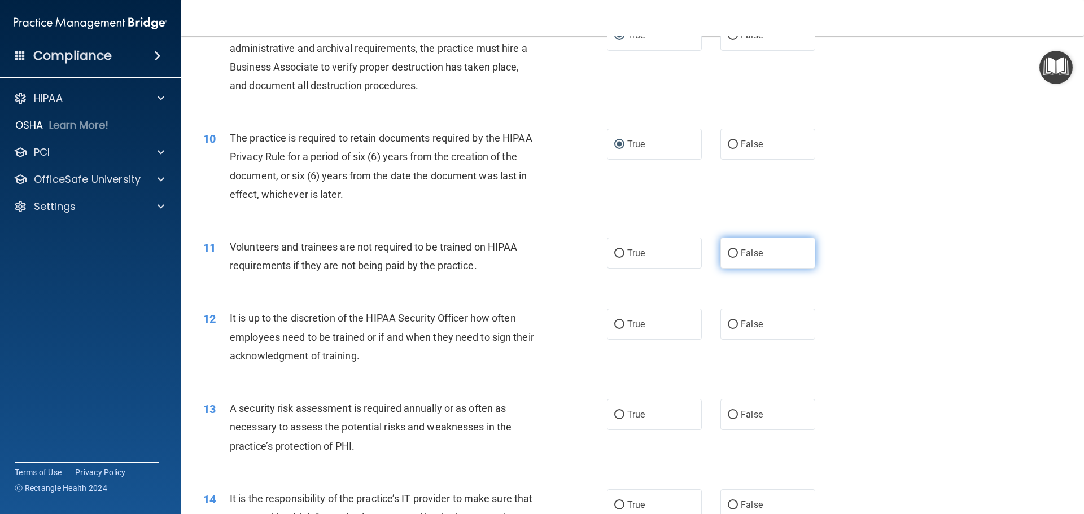
click at [728, 249] on input "False" at bounding box center [733, 253] width 10 height 8
radio input "true"
click at [731, 323] on input "False" at bounding box center [733, 325] width 10 height 8
radio input "true"
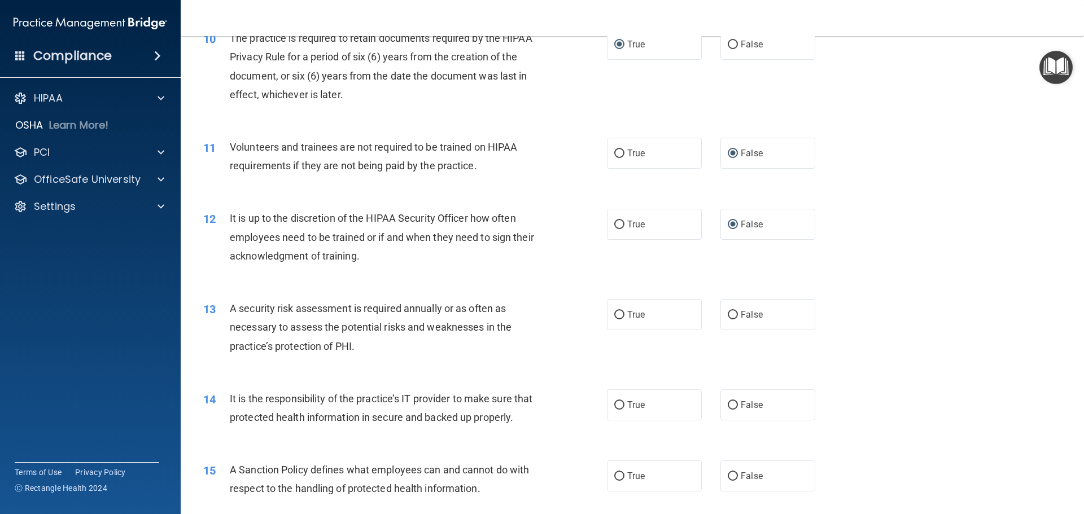
scroll to position [960, 0]
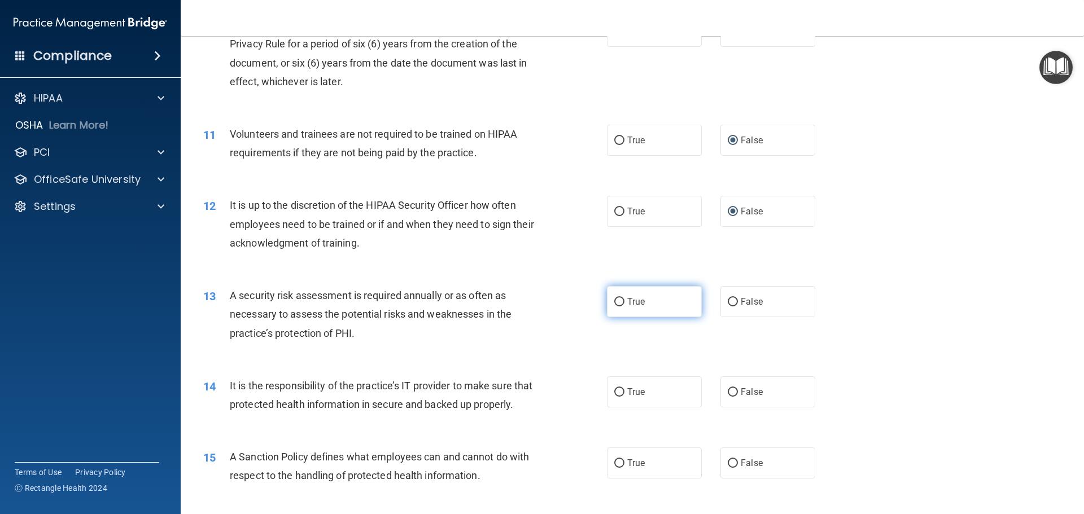
click at [615, 301] on input "True" at bounding box center [619, 302] width 10 height 8
radio input "true"
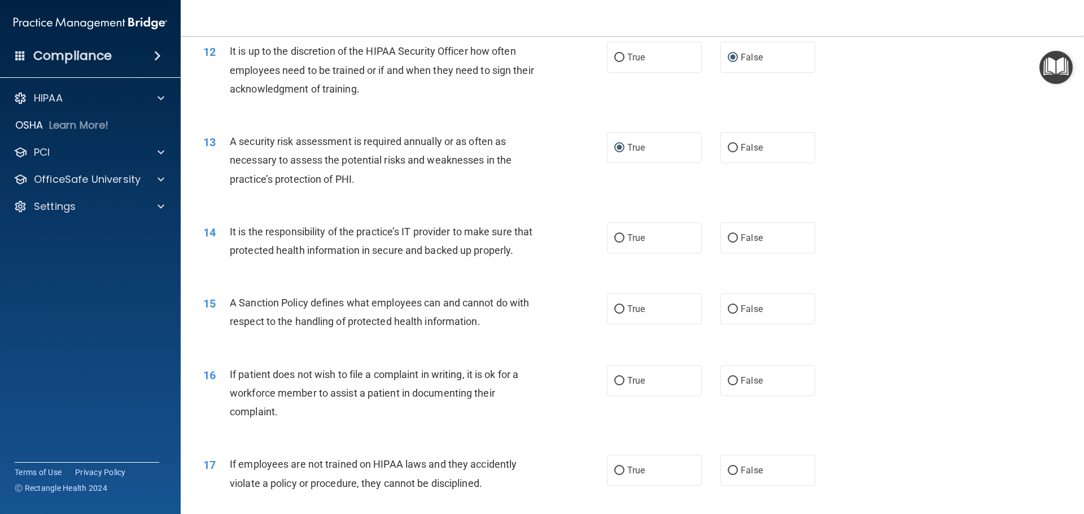
scroll to position [1129, 0]
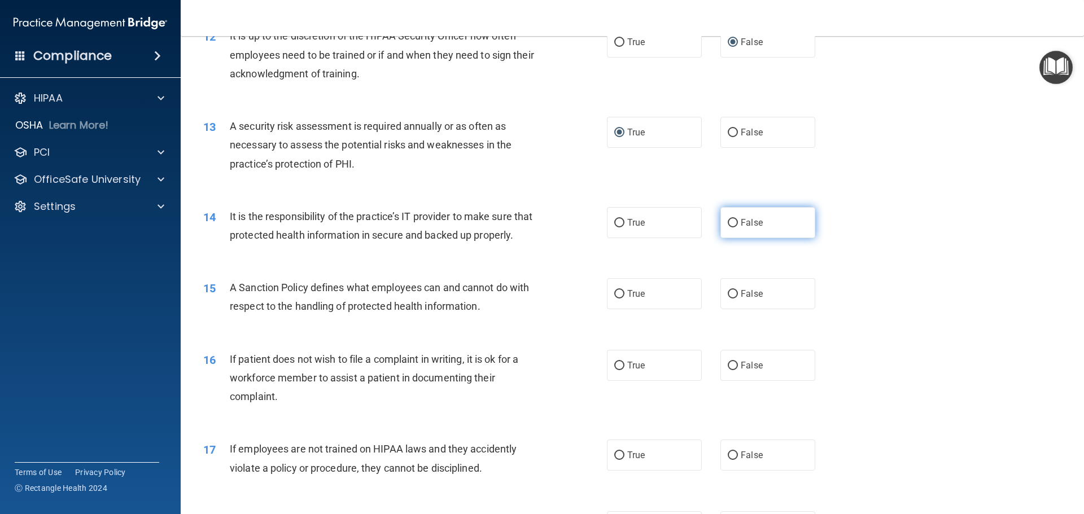
click at [730, 222] on input "False" at bounding box center [733, 223] width 10 height 8
radio input "true"
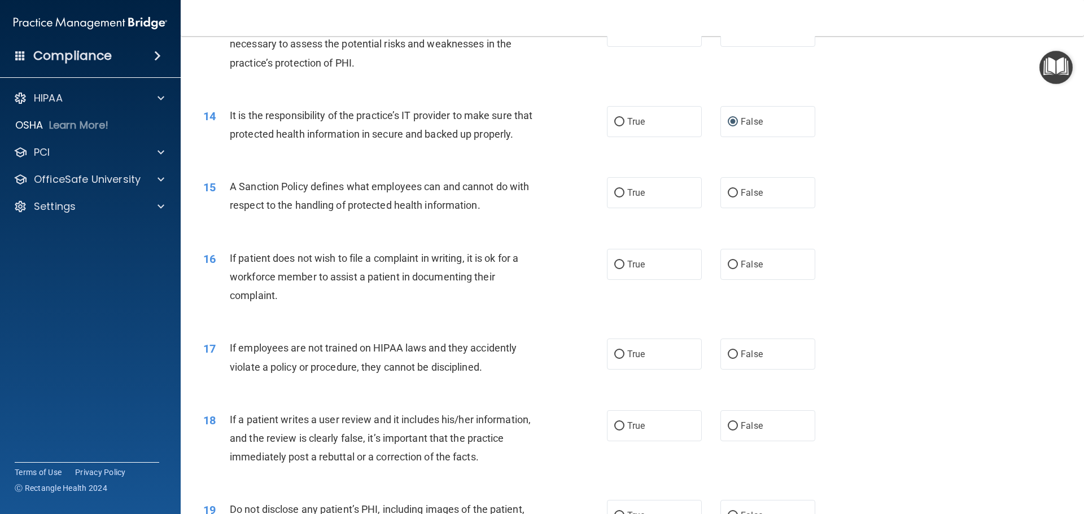
scroll to position [1242, 0]
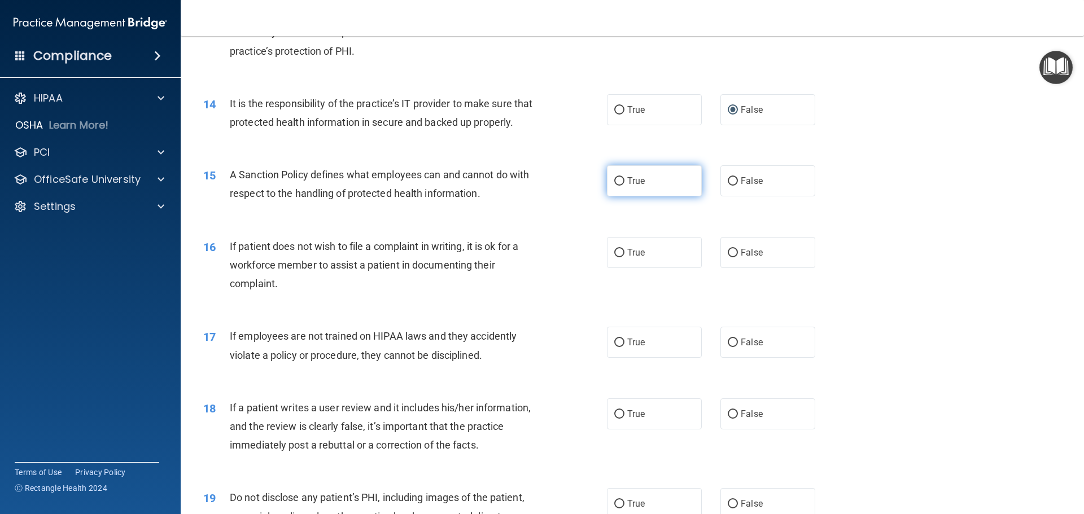
click at [615, 186] on input "True" at bounding box center [619, 181] width 10 height 8
radio input "true"
click at [617, 257] on input "True" at bounding box center [619, 253] width 10 height 8
radio input "true"
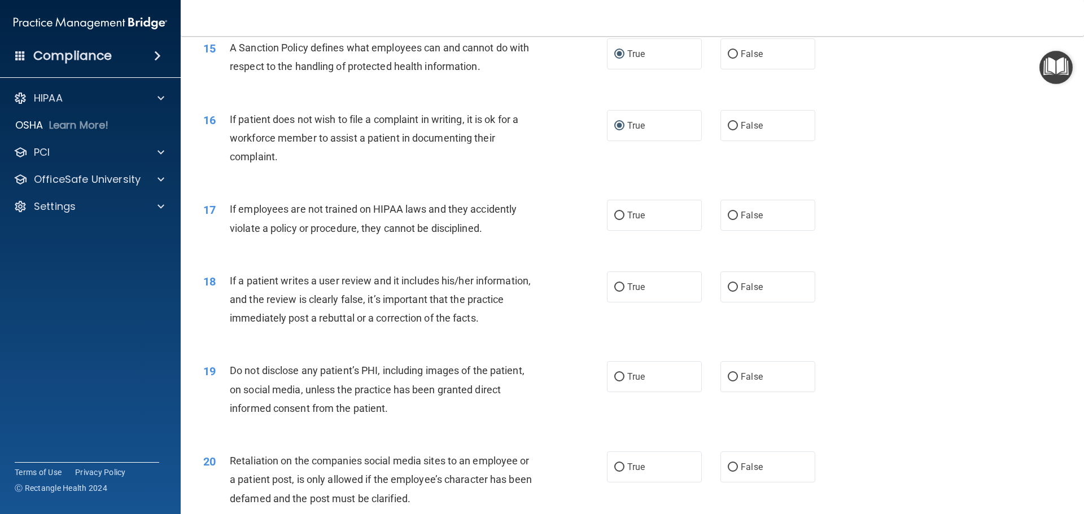
scroll to position [1411, 0]
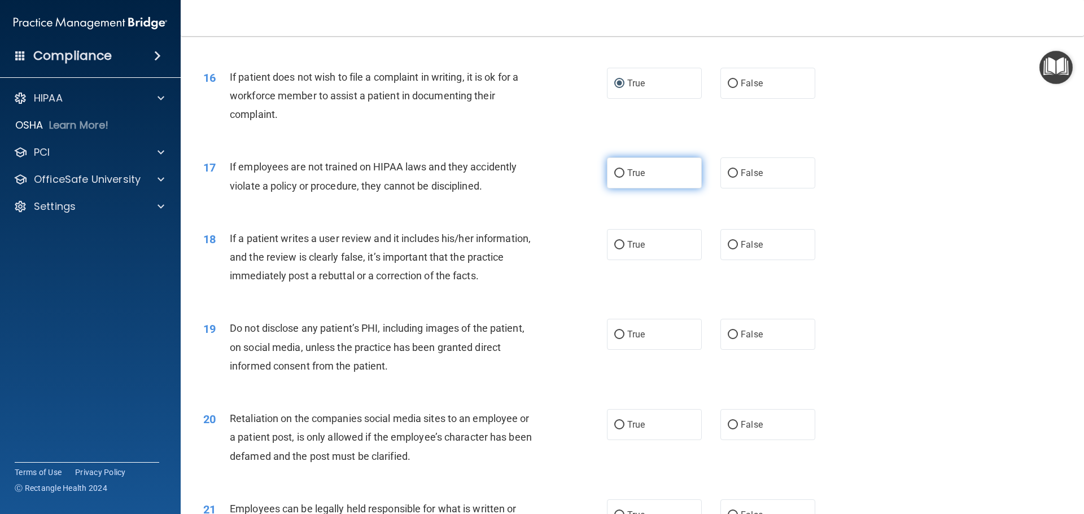
click at [615, 178] on input "True" at bounding box center [619, 173] width 10 height 8
radio input "true"
click at [619, 249] on input "True" at bounding box center [619, 245] width 10 height 8
radio input "true"
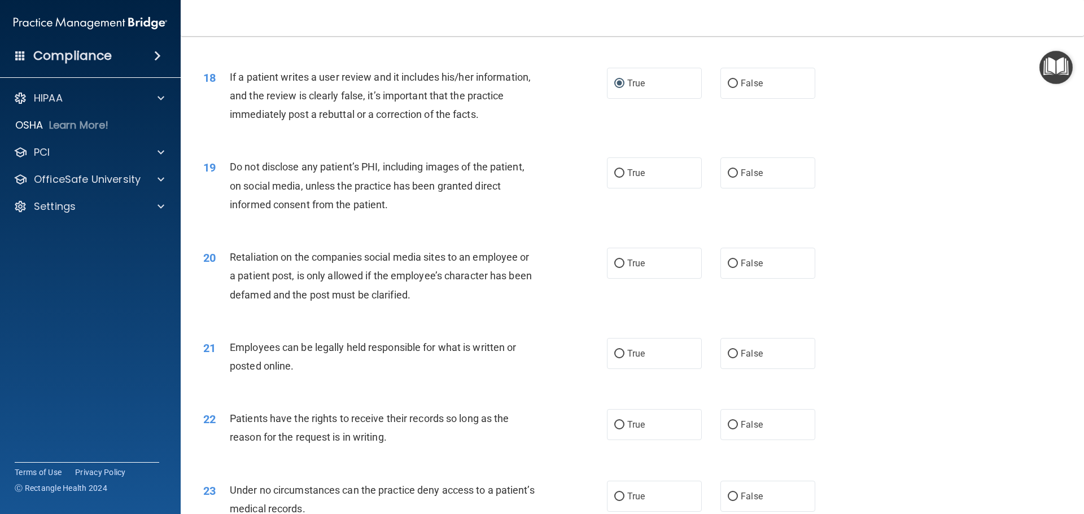
scroll to position [1580, 0]
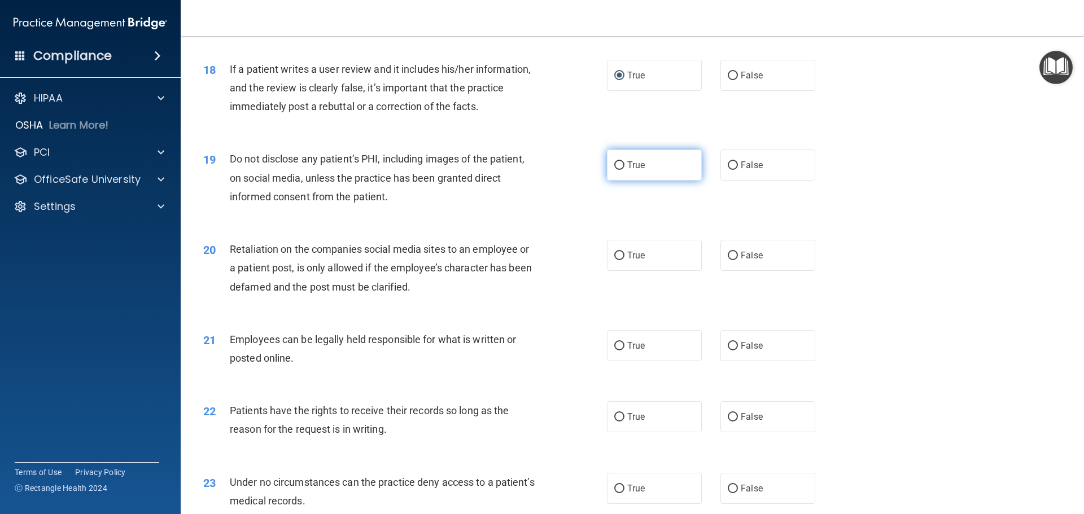
click at [618, 170] on input "True" at bounding box center [619, 165] width 10 height 8
radio input "true"
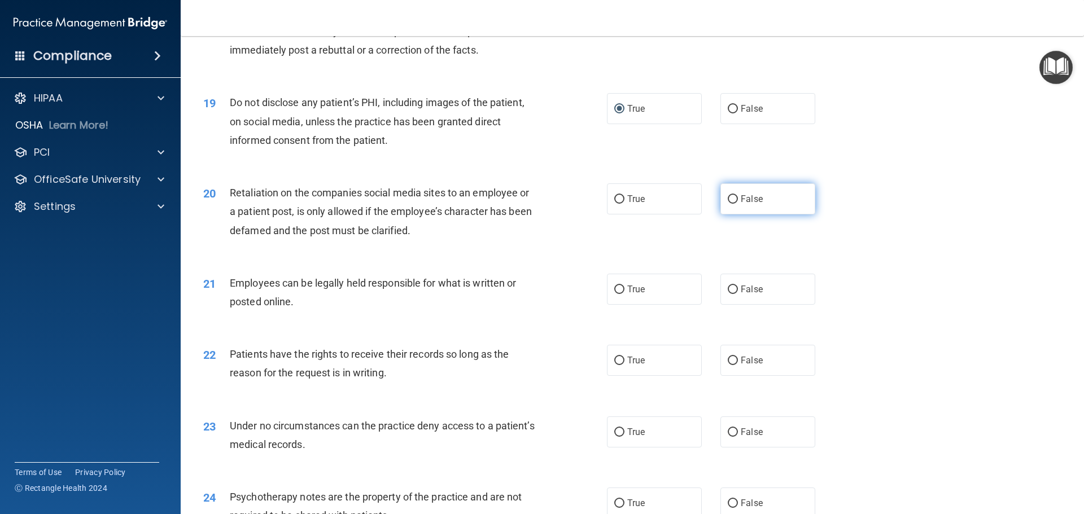
click at [730, 204] on input "False" at bounding box center [733, 199] width 10 height 8
radio input "true"
click at [616, 294] on input "True" at bounding box center [619, 290] width 10 height 8
radio input "true"
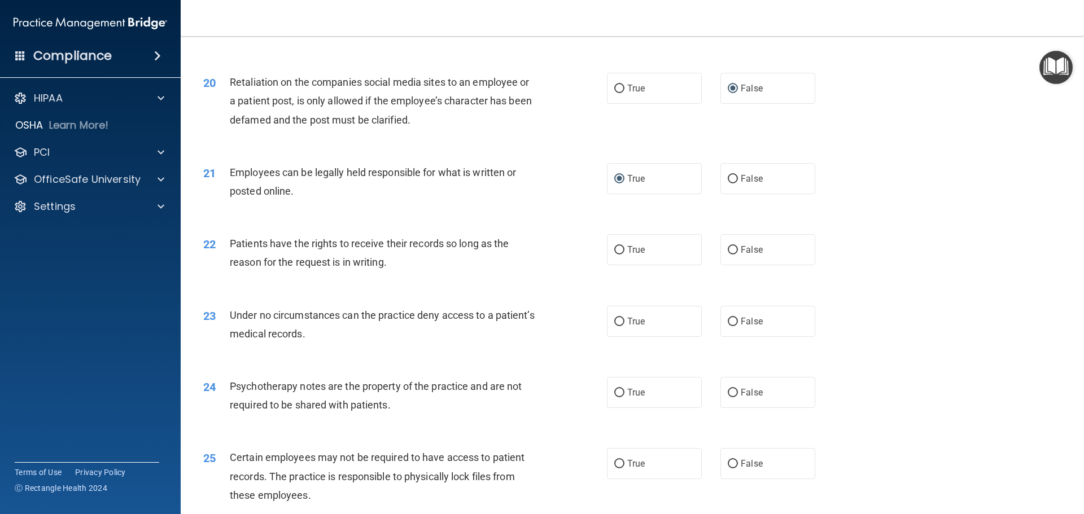
scroll to position [1750, 0]
click at [616, 252] on input "True" at bounding box center [619, 248] width 10 height 8
radio input "true"
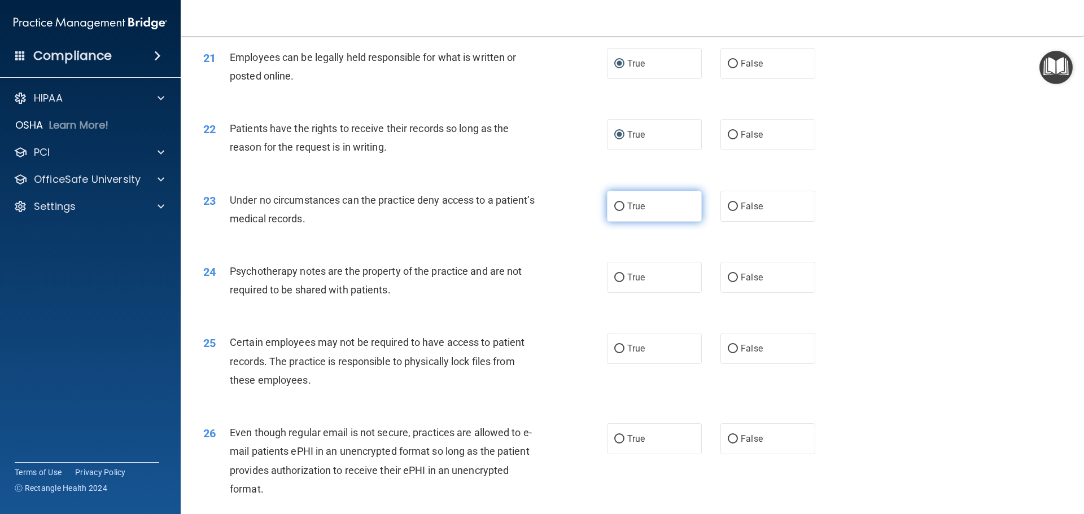
click at [619, 211] on input "True" at bounding box center [619, 207] width 10 height 8
radio input "true"
click at [615, 282] on input "True" at bounding box center [619, 278] width 10 height 8
radio input "true"
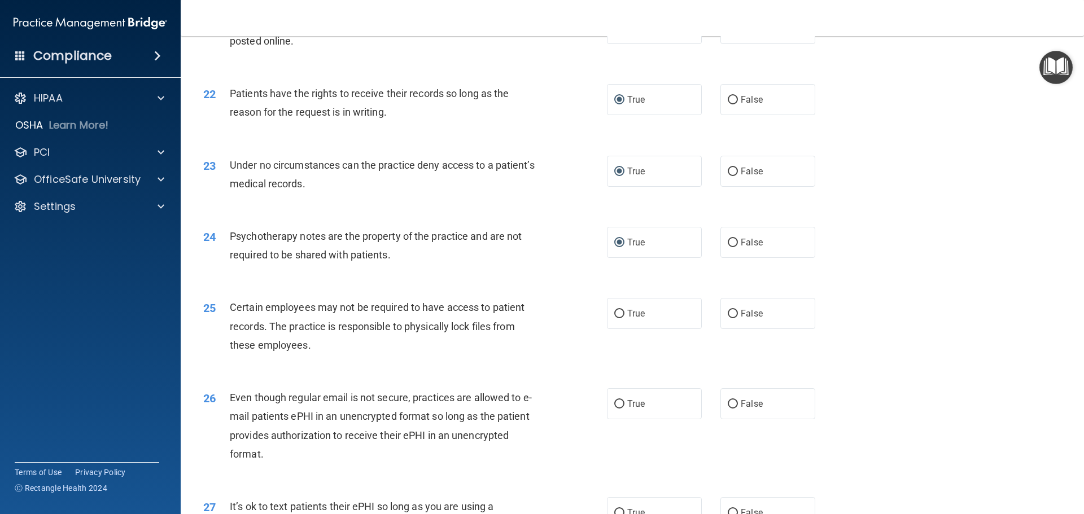
scroll to position [1975, 0]
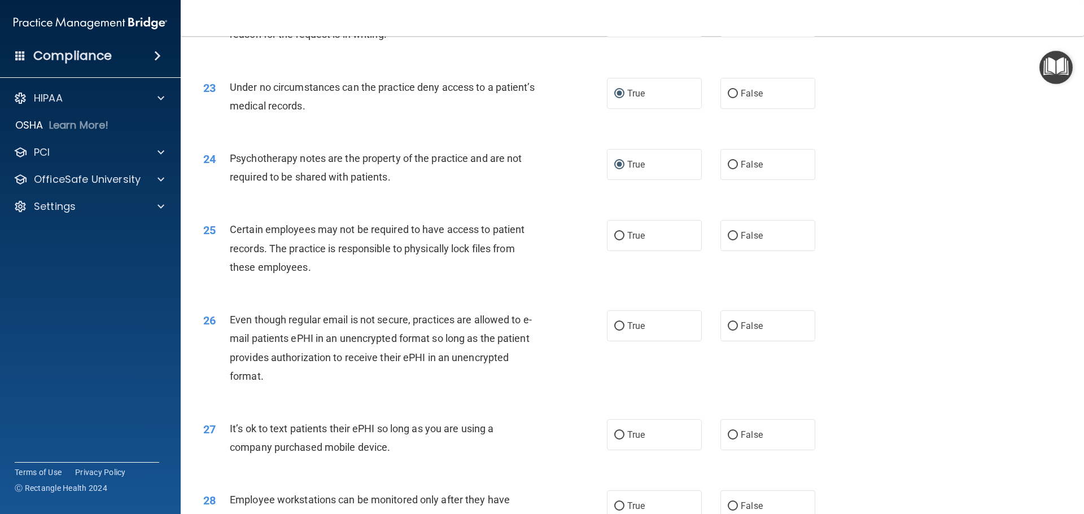
drag, startPoint x: 616, startPoint y: 255, endPoint x: 577, endPoint y: 243, distance: 40.7
click at [616, 240] on input "True" at bounding box center [619, 236] width 10 height 8
radio input "true"
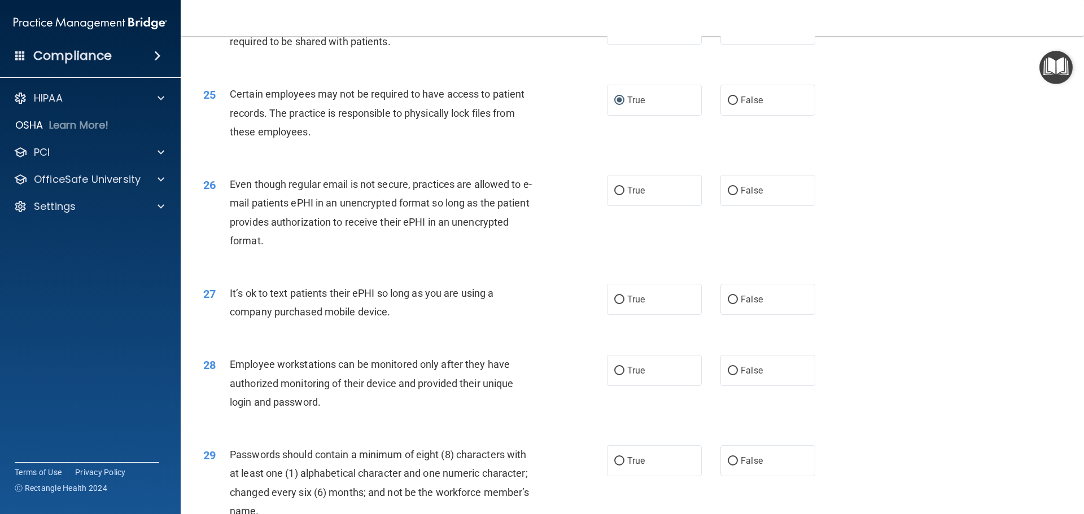
scroll to position [2145, 0]
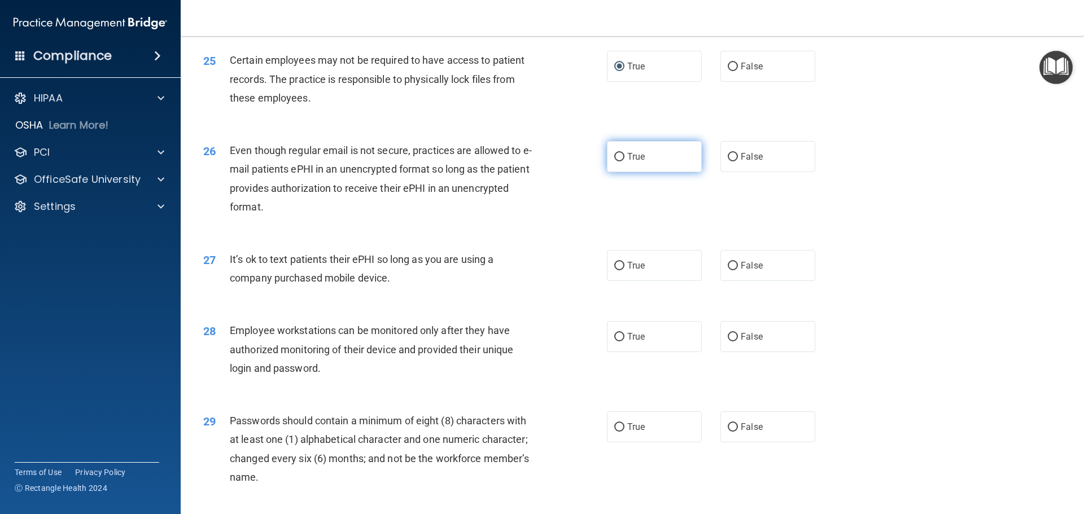
click at [617, 161] on input "True" at bounding box center [619, 157] width 10 height 8
radio input "true"
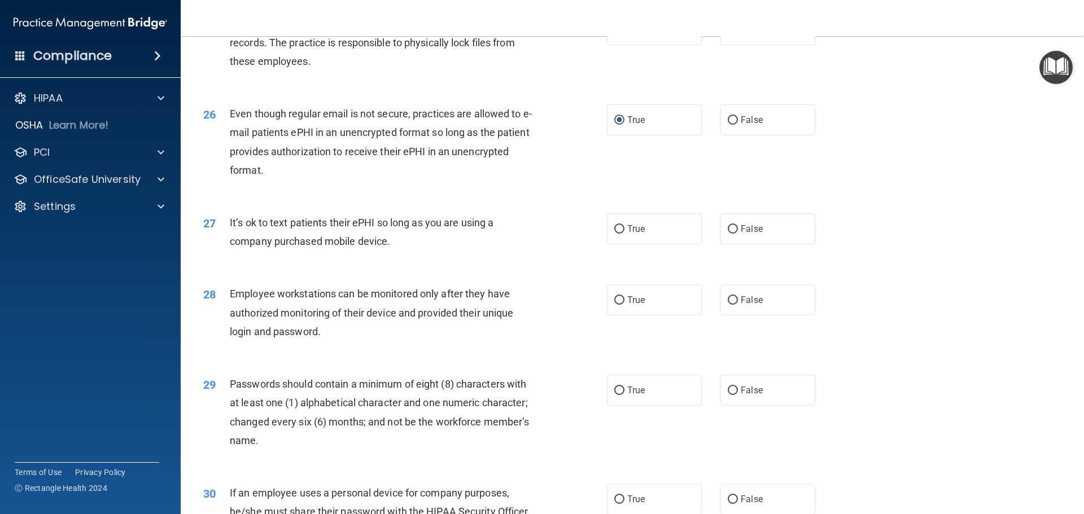
scroll to position [2201, 0]
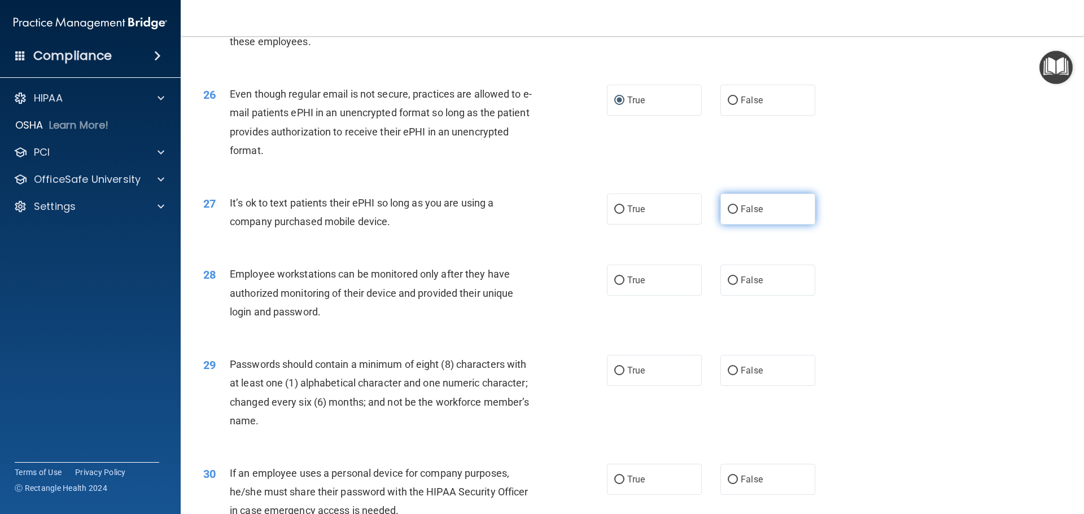
click at [728, 214] on input "False" at bounding box center [733, 209] width 10 height 8
radio input "true"
click at [728, 285] on input "False" at bounding box center [733, 281] width 10 height 8
radio input "true"
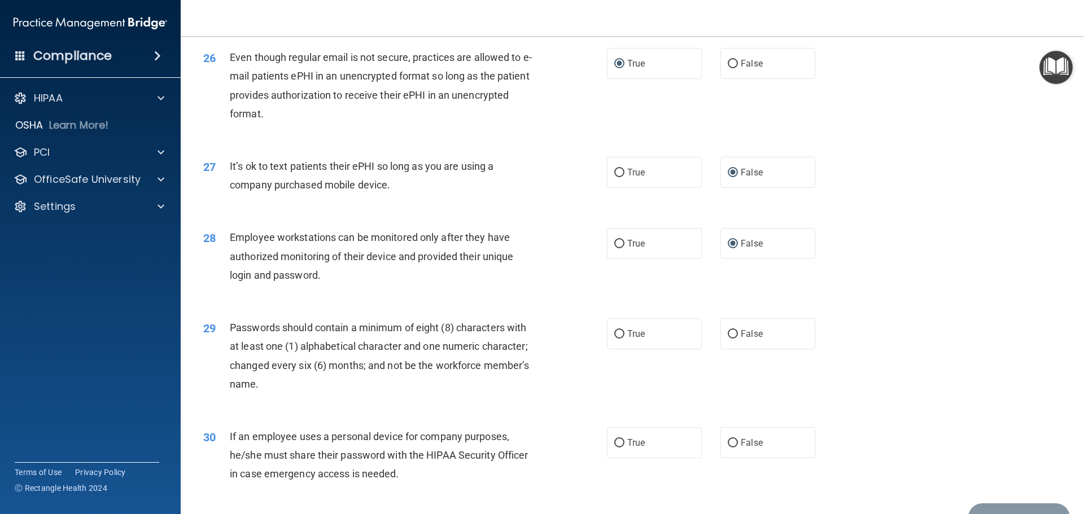
scroll to position [2258, 0]
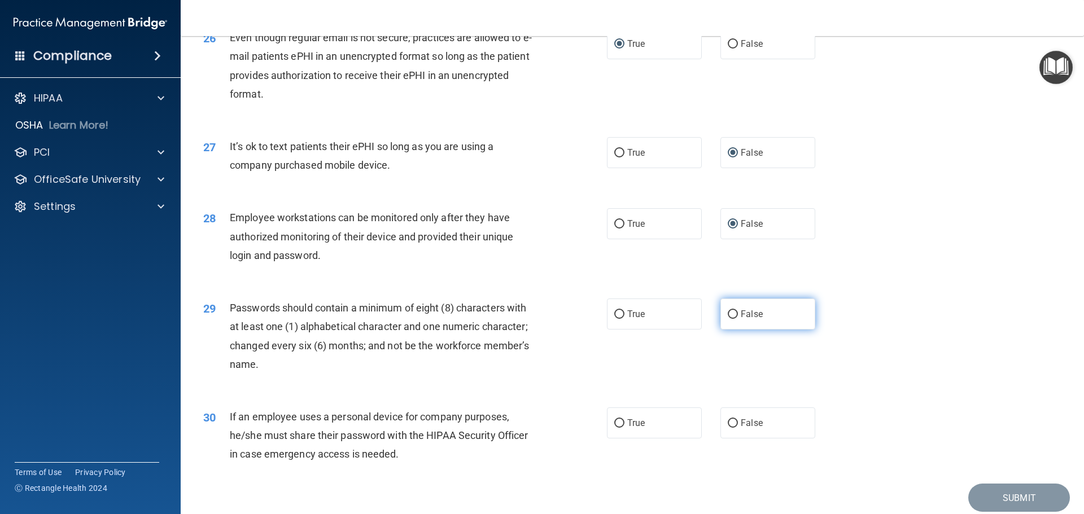
click at [728, 319] on input "False" at bounding box center [733, 314] width 10 height 8
radio input "true"
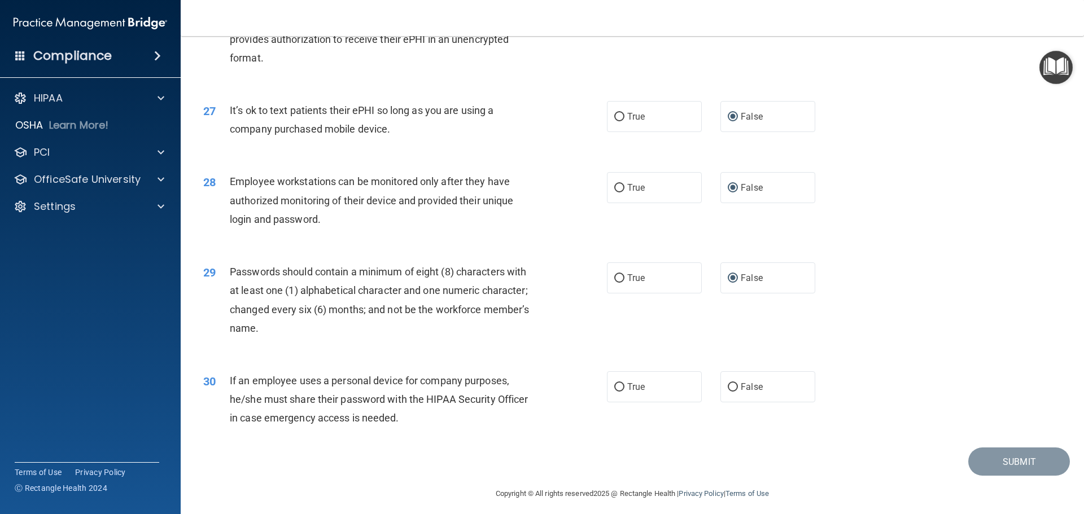
scroll to position [2314, 0]
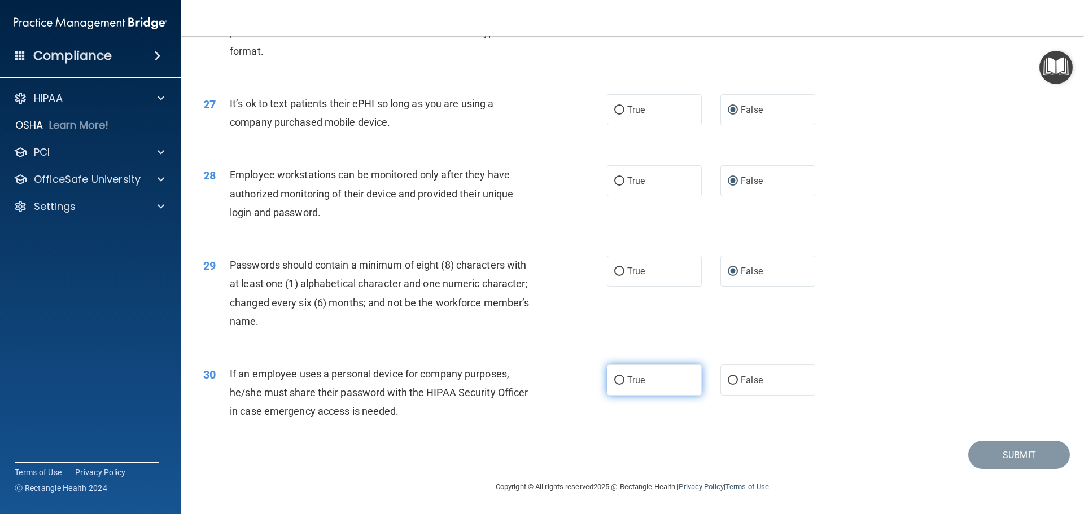
click at [619, 384] on input "True" at bounding box center [619, 380] width 10 height 8
radio input "true"
drag, startPoint x: 1003, startPoint y: 462, endPoint x: 996, endPoint y: 463, distance: 7.4
click at [997, 463] on button "Submit" at bounding box center [1019, 455] width 102 height 29
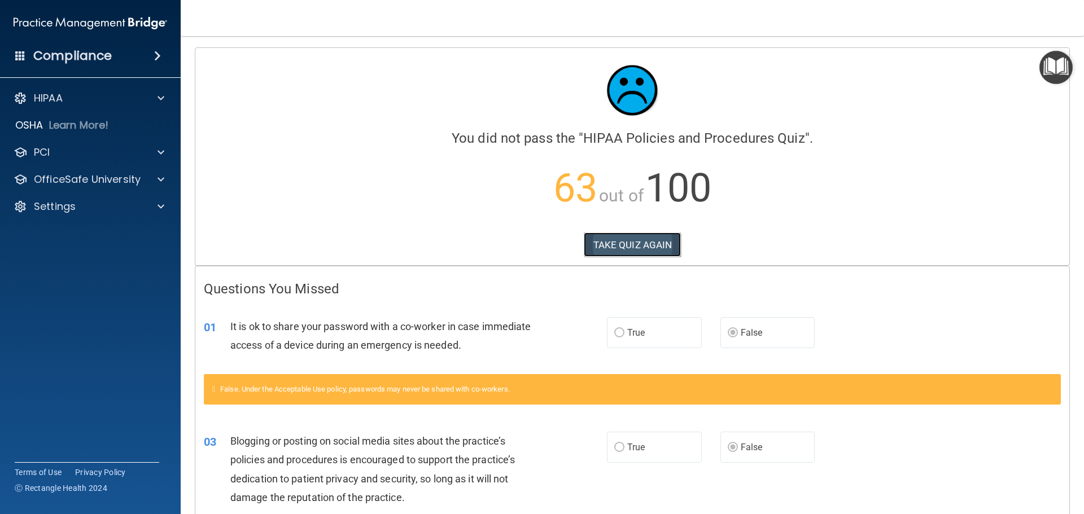
click at [614, 249] on button "TAKE QUIZ AGAIN" at bounding box center [633, 245] width 98 height 25
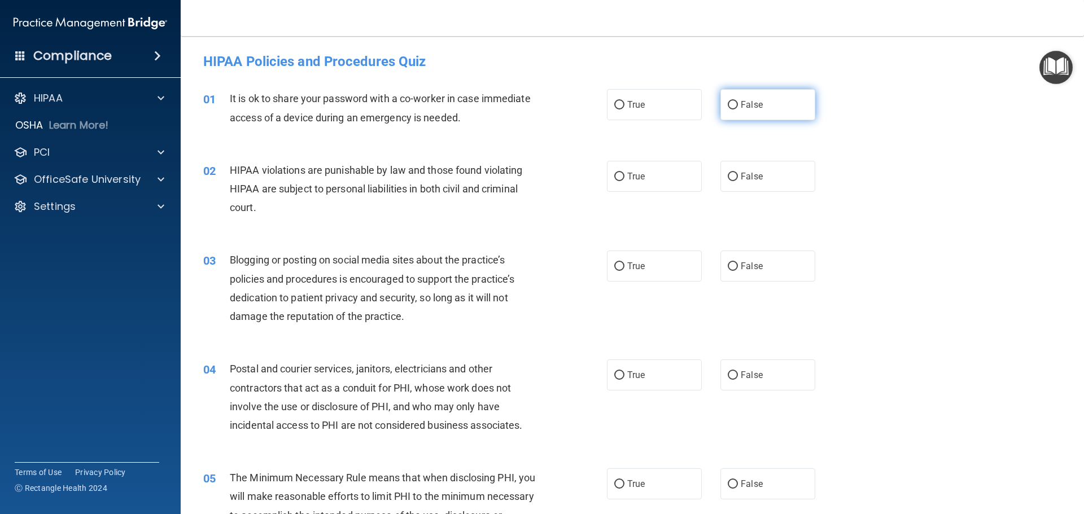
click at [728, 101] on input "False" at bounding box center [733, 105] width 10 height 8
radio input "true"
click at [617, 173] on input "True" at bounding box center [619, 177] width 10 height 8
radio input "true"
click at [729, 262] on input "False" at bounding box center [733, 266] width 10 height 8
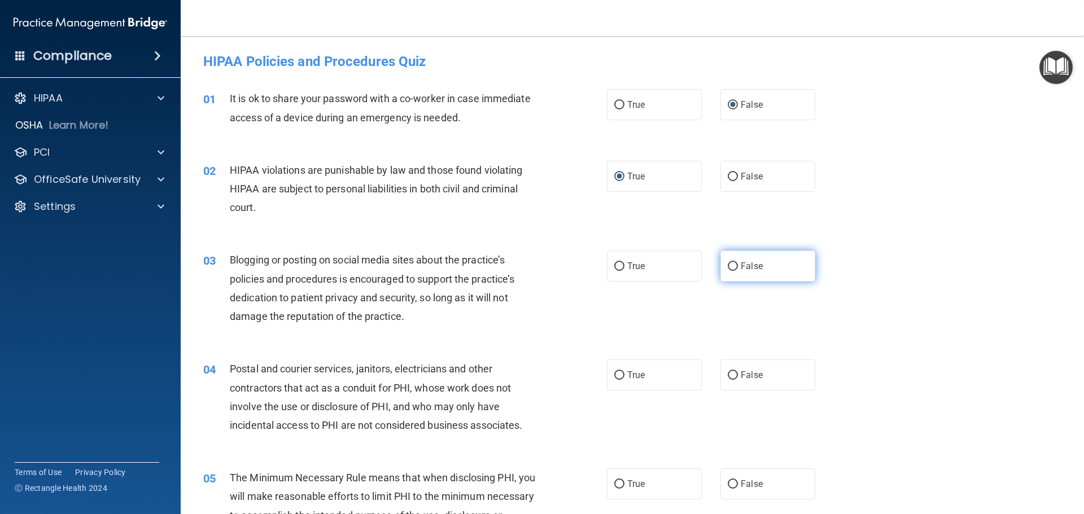
radio input "true"
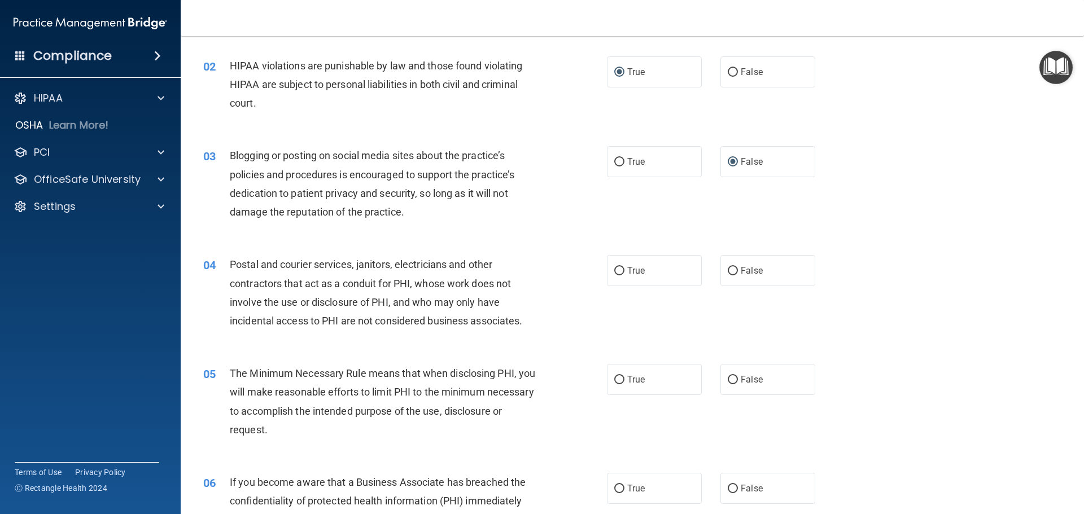
scroll to position [113, 0]
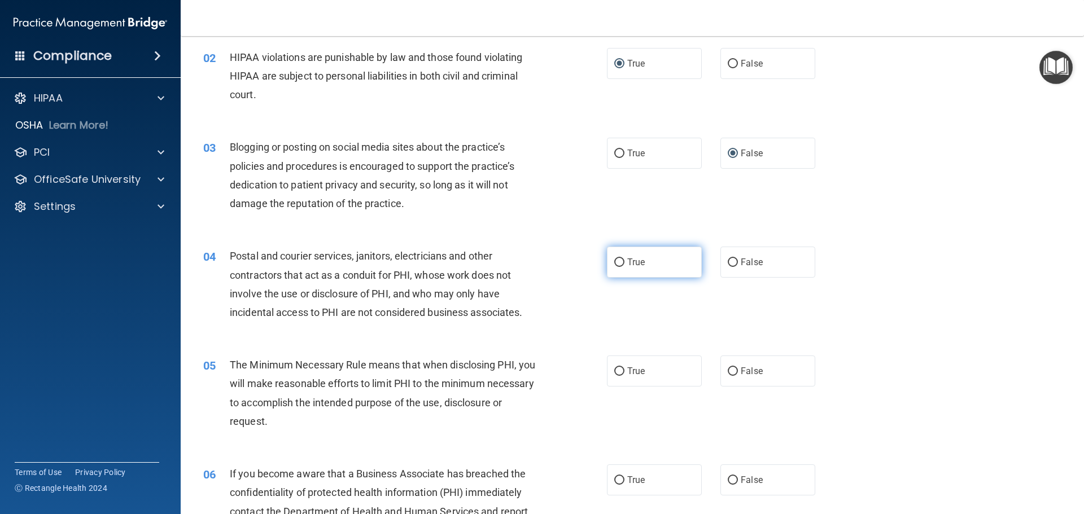
click at [617, 260] on input "True" at bounding box center [619, 263] width 10 height 8
radio input "true"
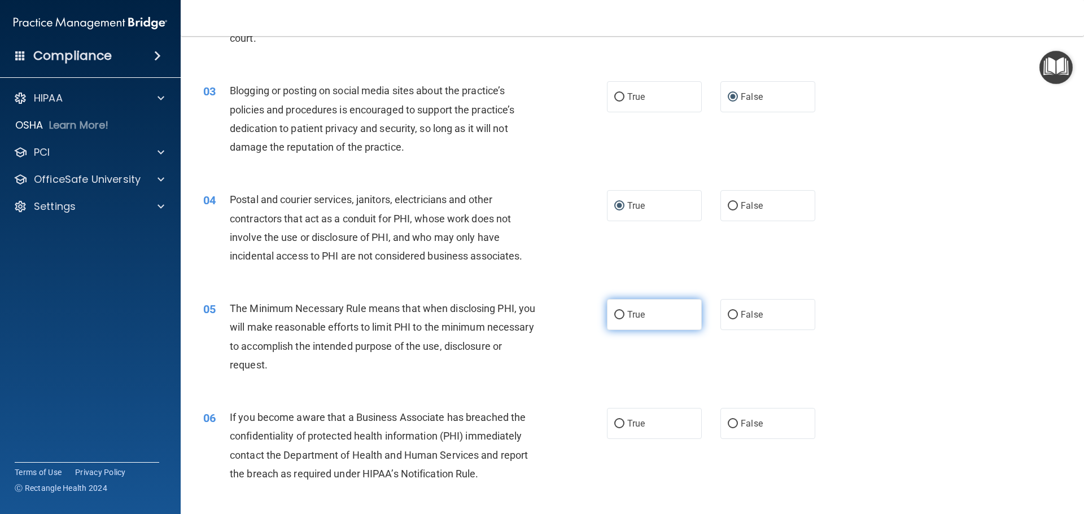
click at [607, 314] on label "True" at bounding box center [654, 314] width 95 height 31
click at [614, 314] on input "True" at bounding box center [619, 315] width 10 height 8
radio input "true"
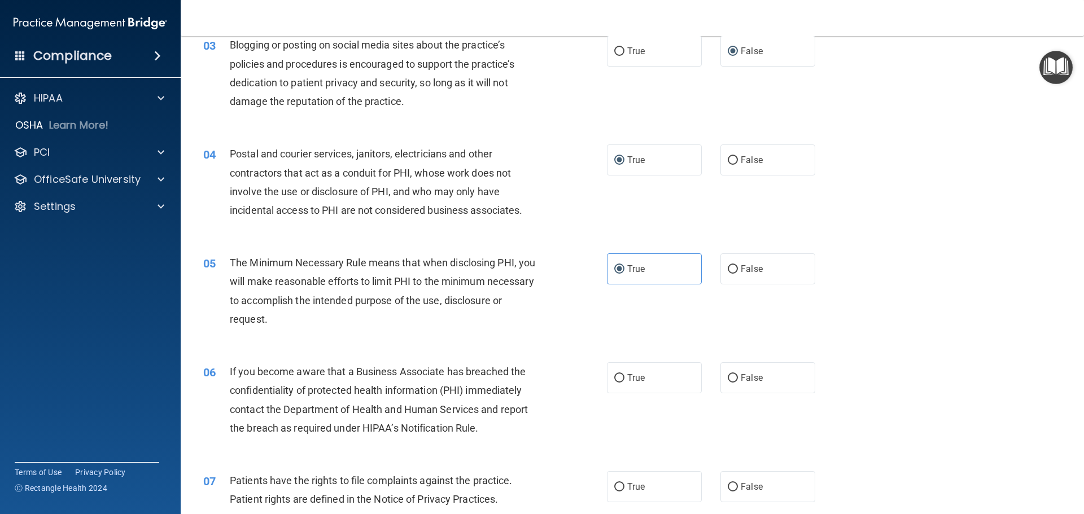
scroll to position [282, 0]
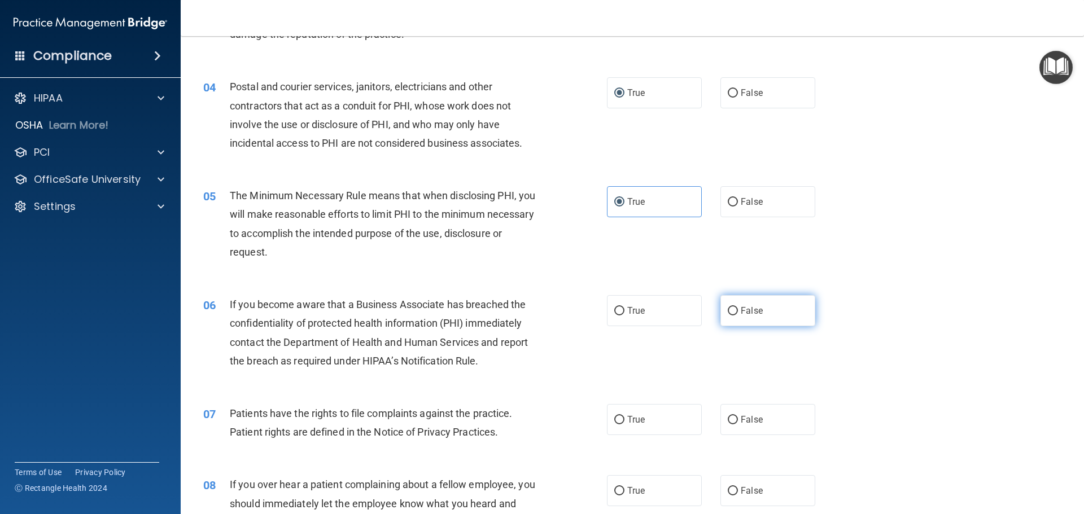
click at [730, 309] on input "False" at bounding box center [733, 311] width 10 height 8
radio input "true"
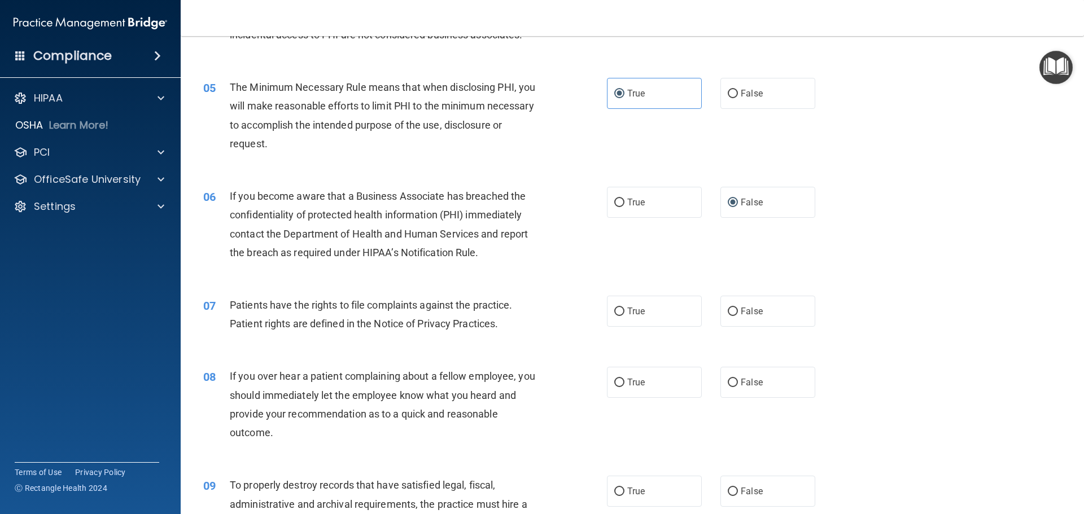
scroll to position [395, 0]
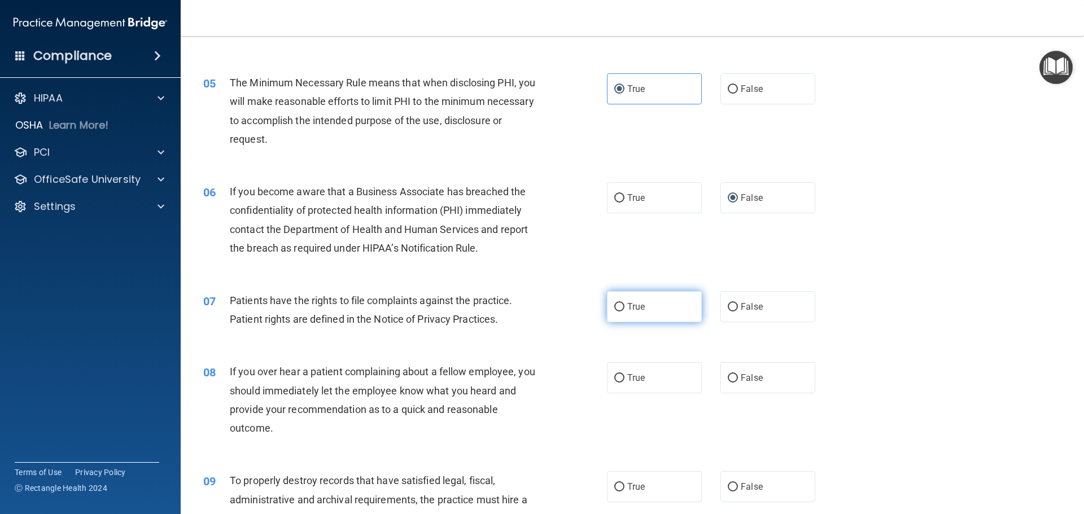
click at [619, 306] on label "True" at bounding box center [654, 306] width 95 height 31
click at [731, 376] on input "False" at bounding box center [733, 378] width 10 height 8
radio input "true"
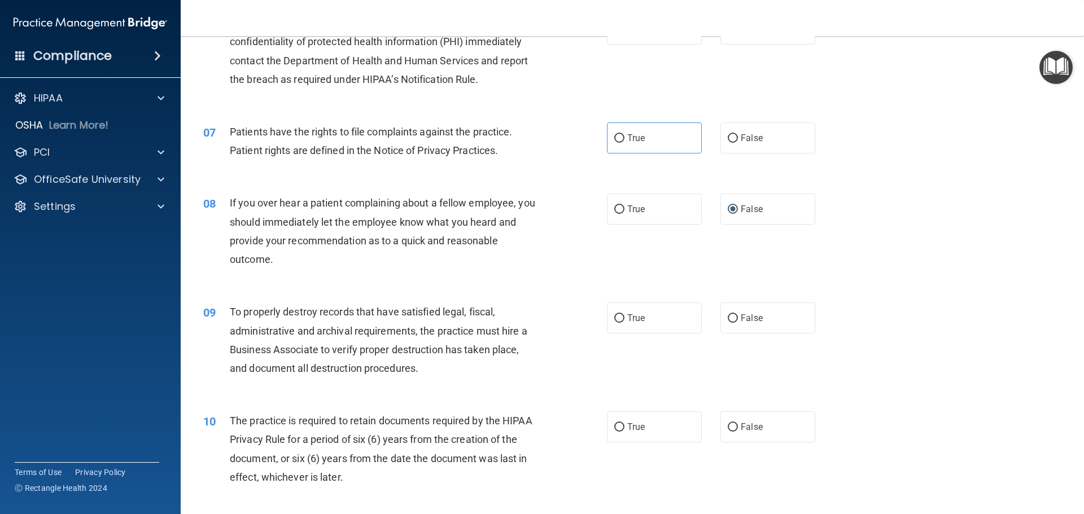
scroll to position [564, 0]
click at [731, 318] on input "False" at bounding box center [733, 318] width 10 height 8
radio input "true"
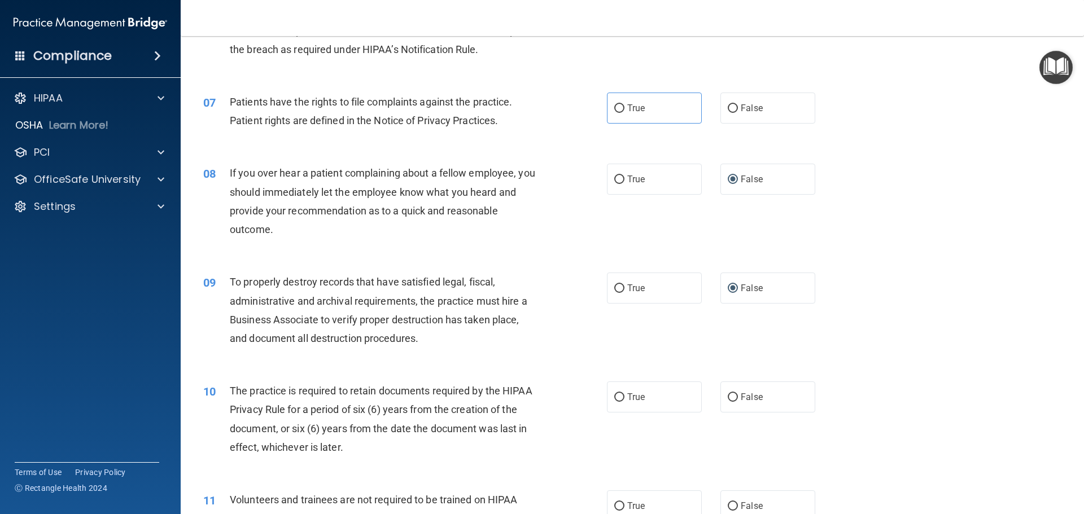
scroll to position [677, 0]
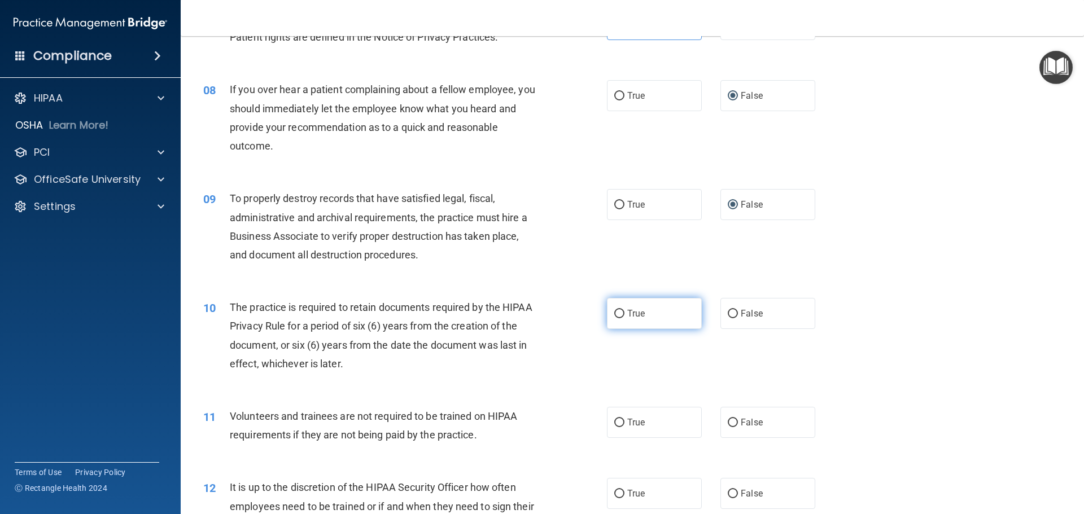
click at [620, 312] on label "True" at bounding box center [654, 313] width 95 height 31
click at [620, 312] on input "True" at bounding box center [619, 314] width 10 height 8
radio input "true"
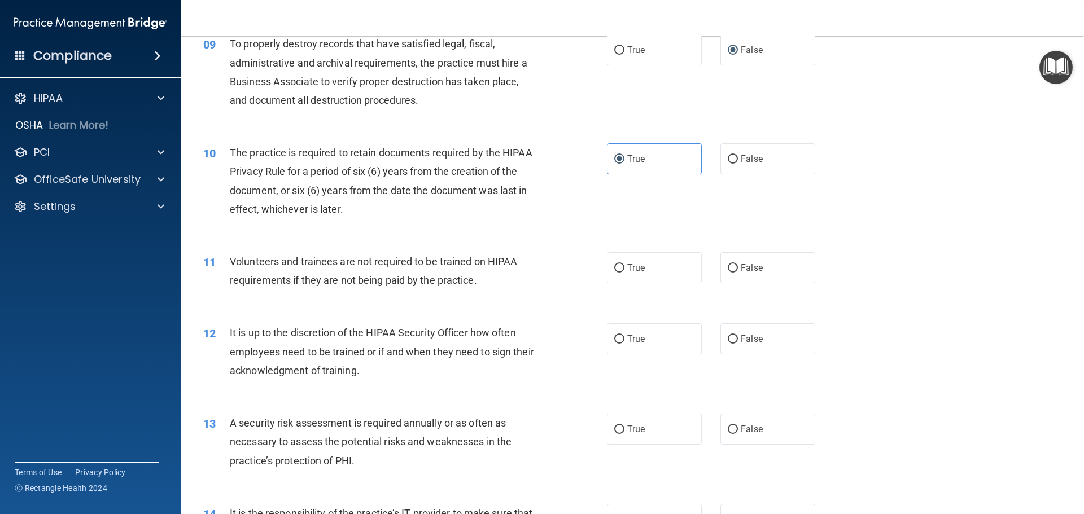
scroll to position [847, 0]
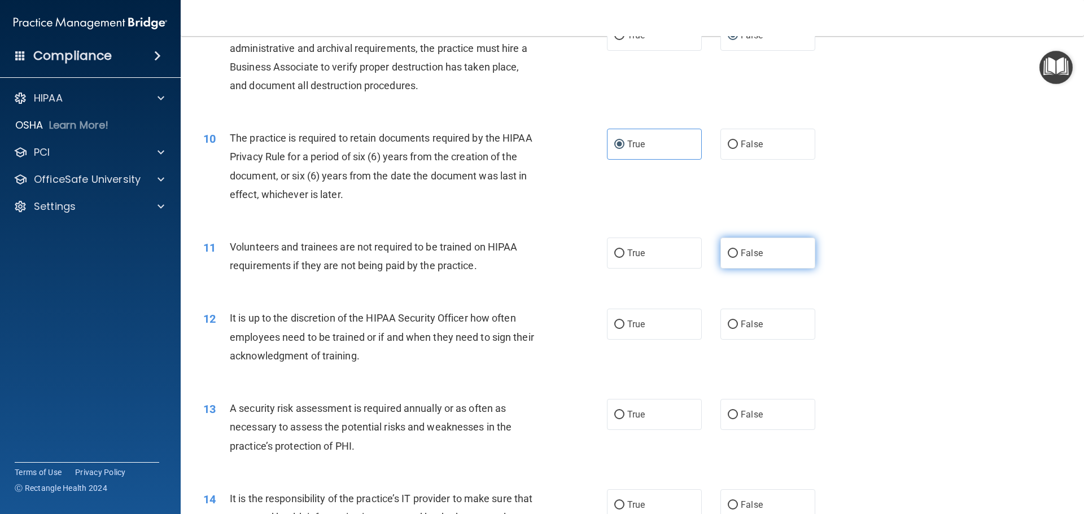
click at [728, 250] on input "False" at bounding box center [733, 253] width 10 height 8
radio input "true"
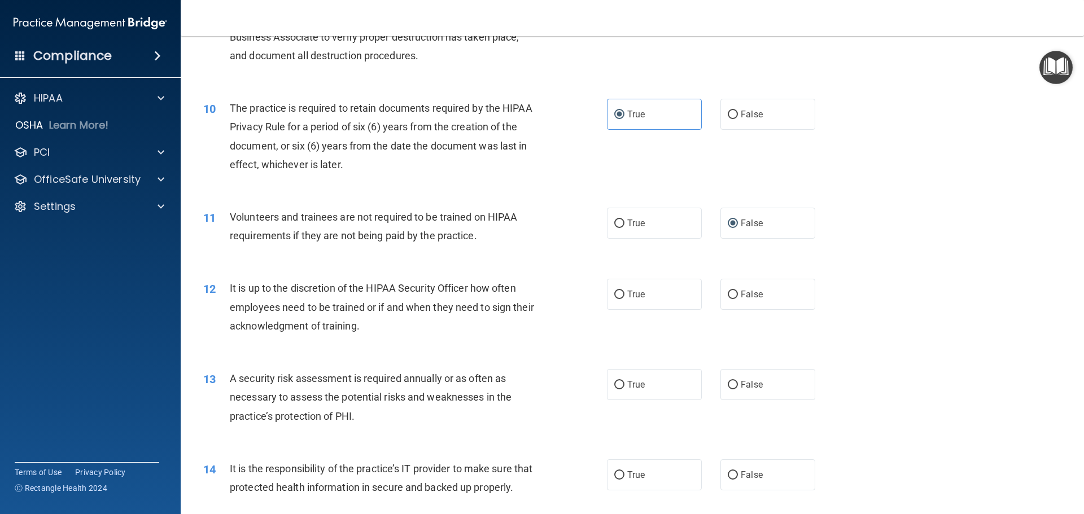
scroll to position [960, 0]
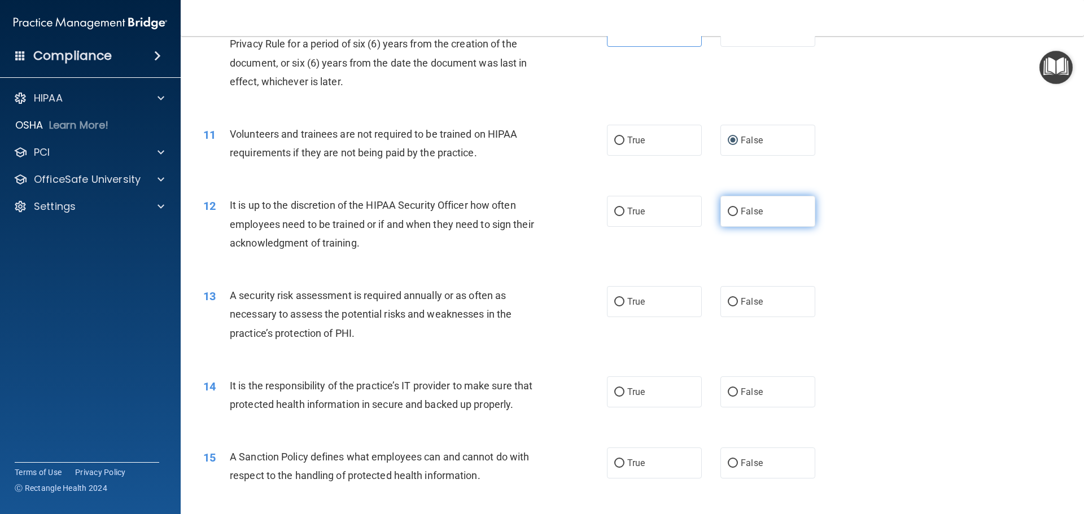
click at [728, 211] on input "False" at bounding box center [733, 212] width 10 height 8
radio input "true"
click at [617, 300] on input "True" at bounding box center [619, 302] width 10 height 8
radio input "true"
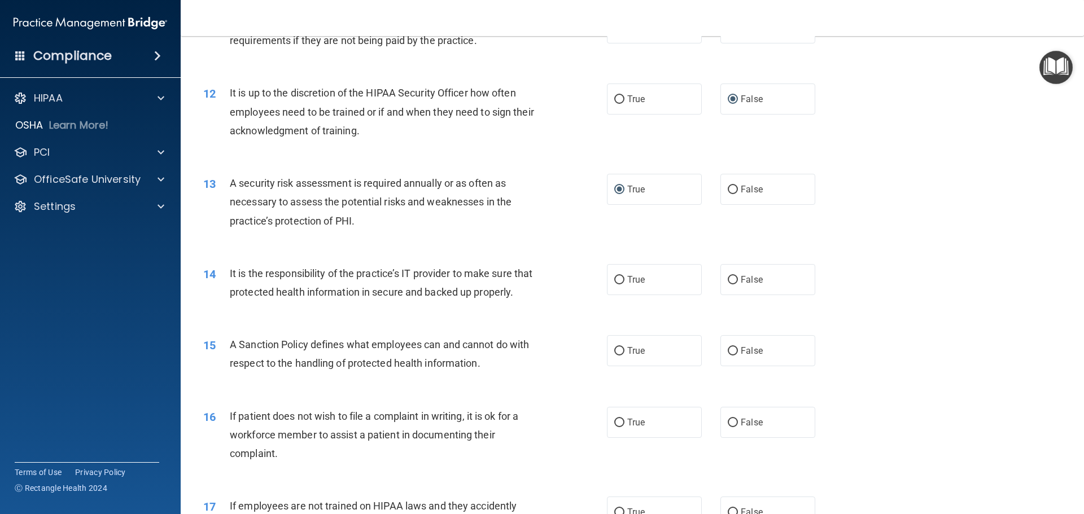
scroll to position [1072, 0]
click at [729, 279] on input "False" at bounding box center [733, 279] width 10 height 8
radio input "true"
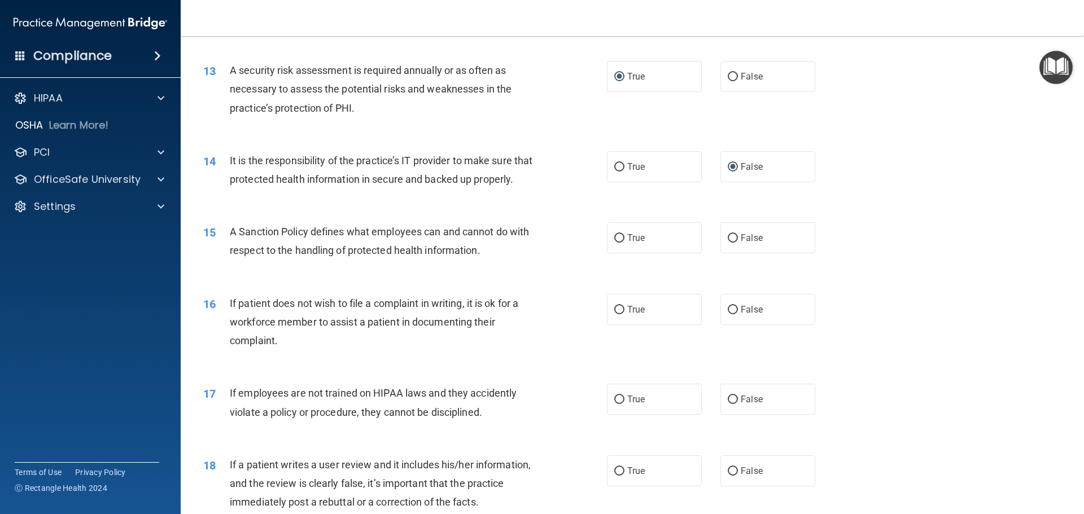
scroll to position [1185, 0]
click at [728, 242] on input "False" at bounding box center [733, 238] width 10 height 8
radio input "true"
click at [619, 314] on input "True" at bounding box center [619, 309] width 10 height 8
radio input "true"
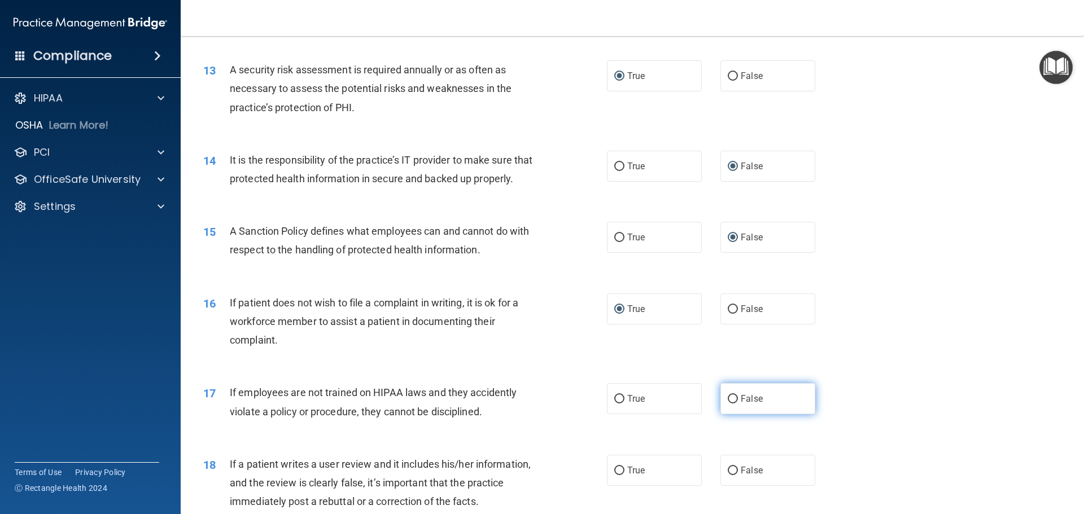
click at [729, 404] on input "False" at bounding box center [733, 399] width 10 height 8
radio input "true"
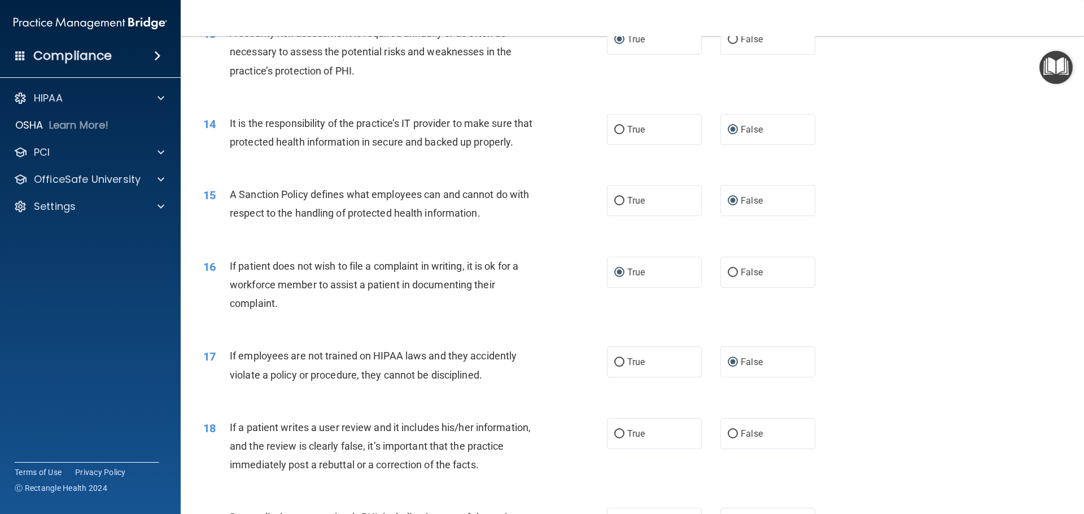
scroll to position [1242, 0]
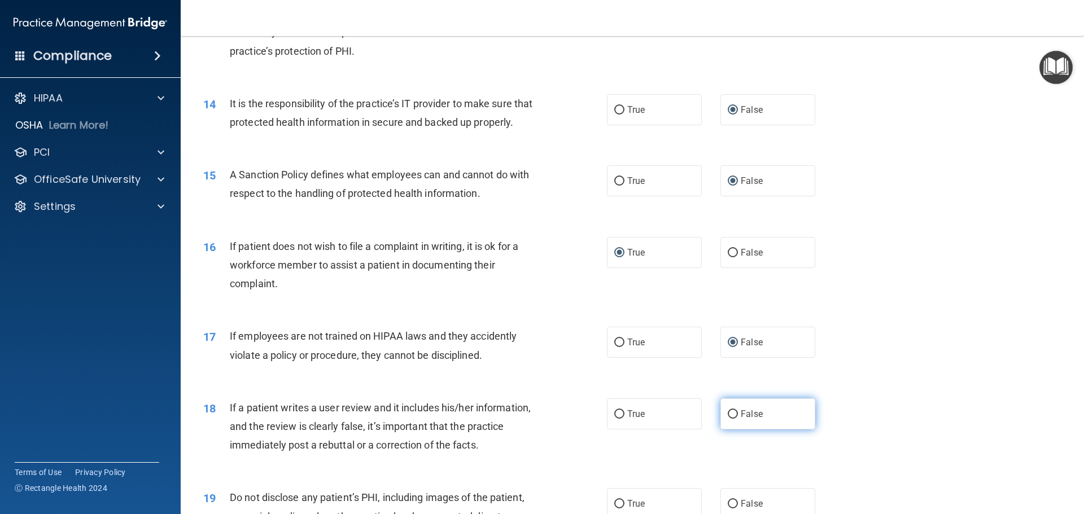
click at [730, 419] on input "False" at bounding box center [733, 414] width 10 height 8
radio input "true"
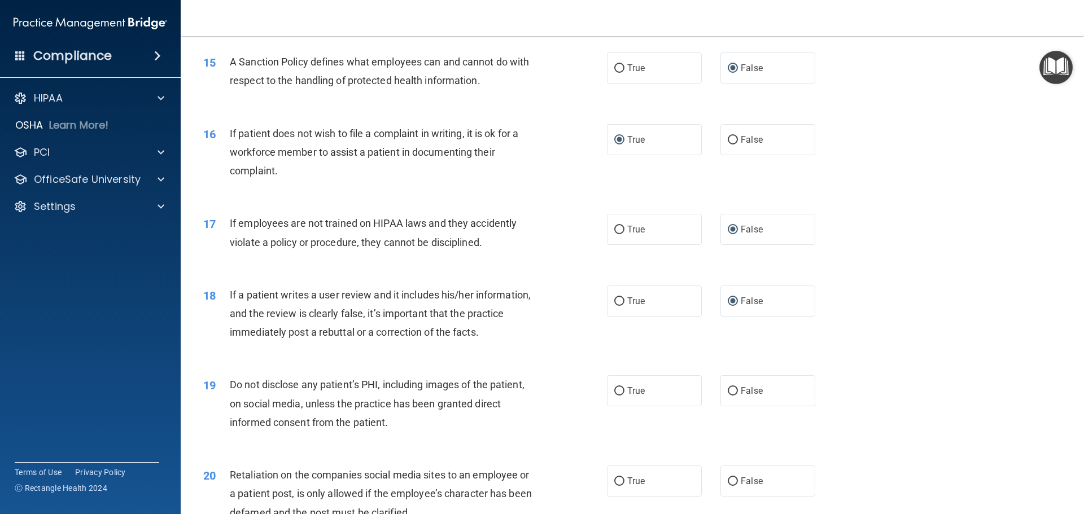
scroll to position [1411, 0]
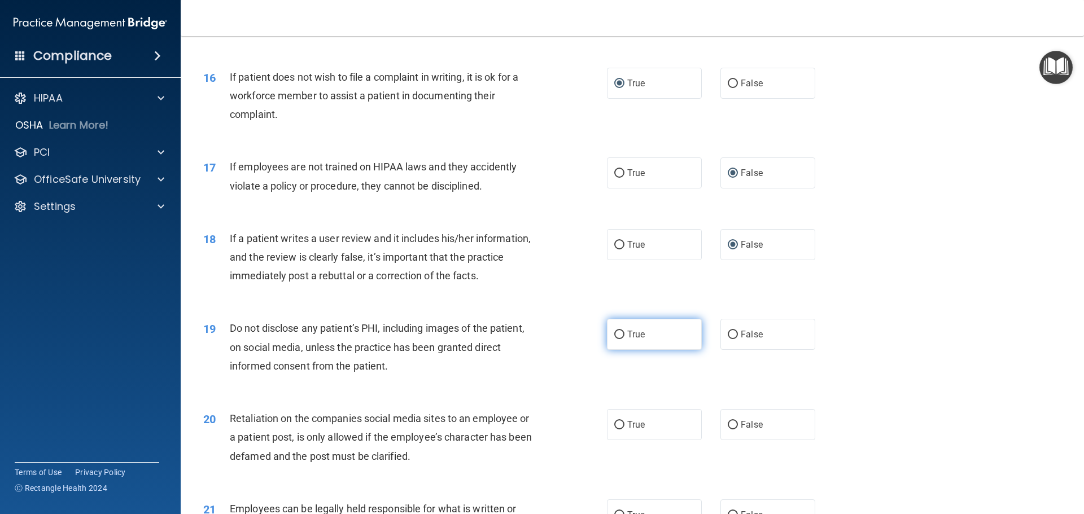
click at [614, 339] on input "True" at bounding box center [619, 335] width 10 height 8
radio input "true"
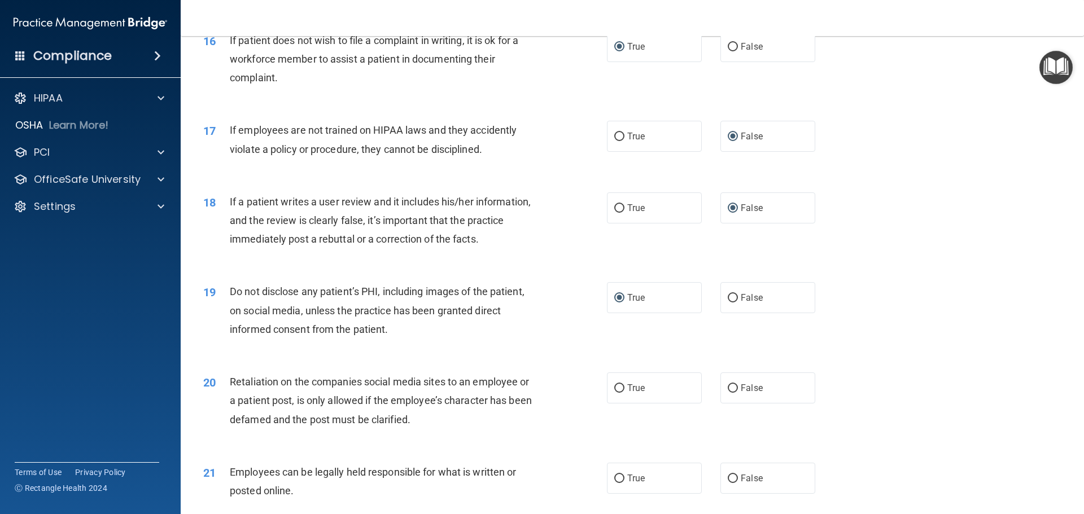
scroll to position [1467, 0]
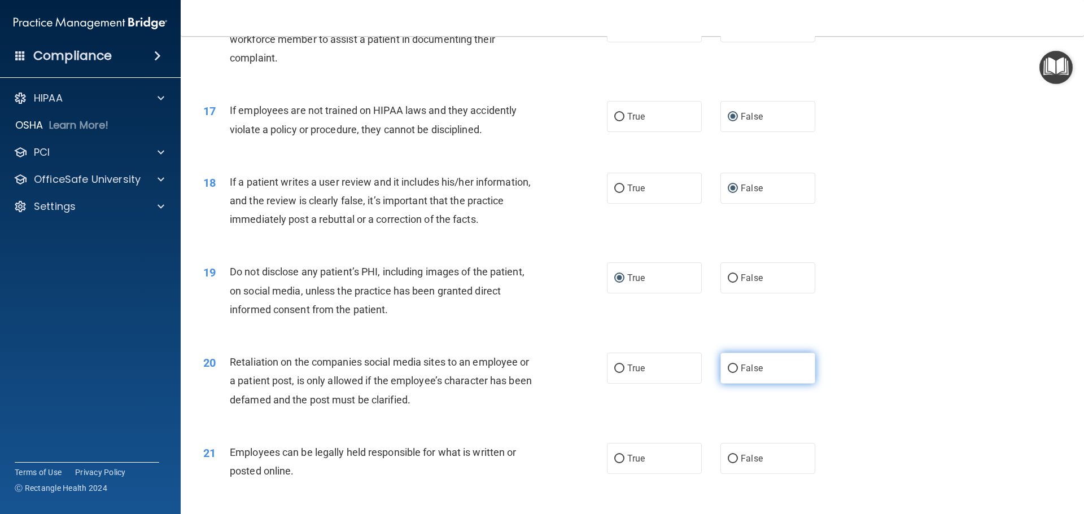
drag, startPoint x: 731, startPoint y: 386, endPoint x: 720, endPoint y: 387, distance: 11.9
click at [731, 373] on input "False" at bounding box center [733, 369] width 10 height 8
radio input "true"
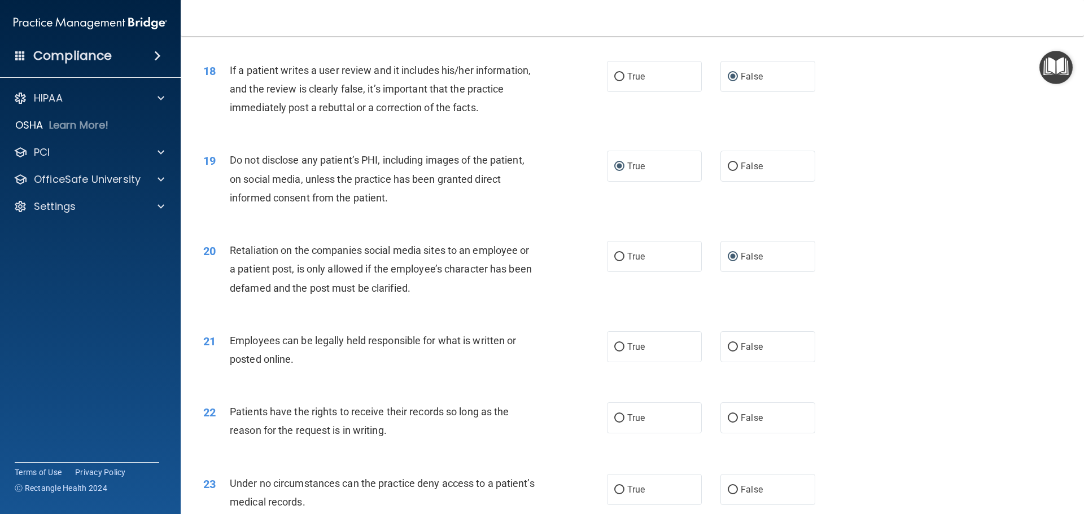
scroll to position [1580, 0]
click at [614, 351] on input "True" at bounding box center [619, 346] width 10 height 8
radio input "true"
click at [728, 422] on input "False" at bounding box center [733, 417] width 10 height 8
radio input "true"
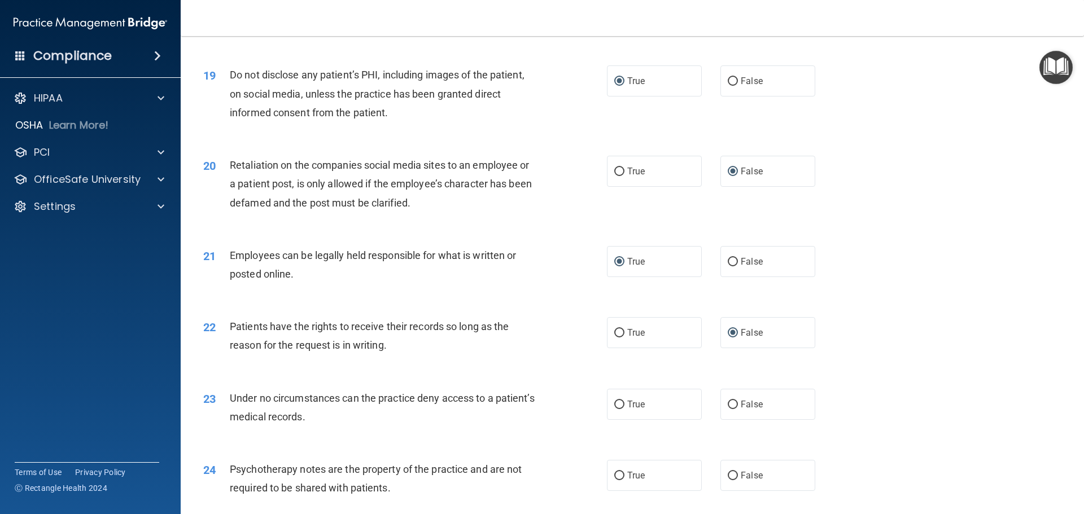
scroll to position [1693, 0]
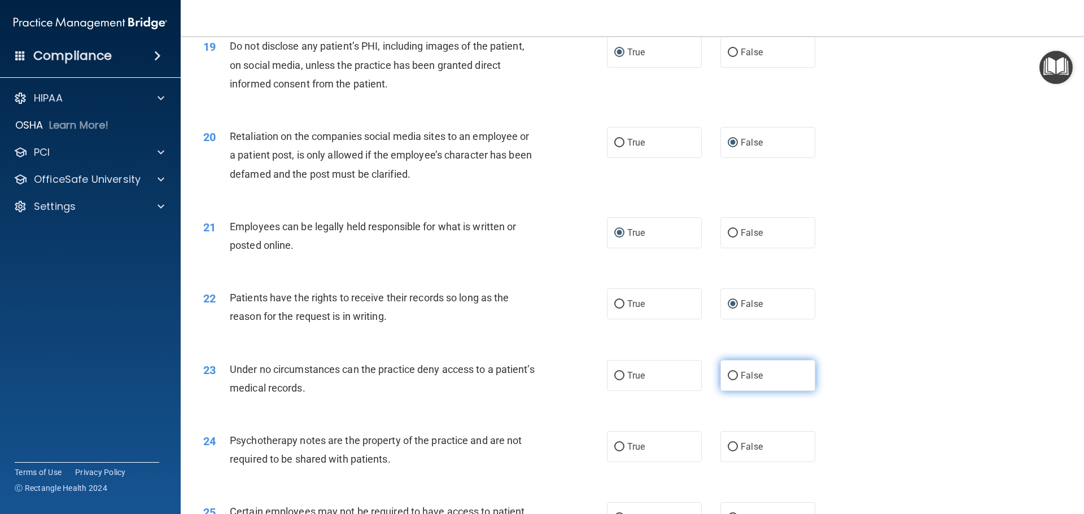
click at [730, 380] on input "False" at bounding box center [733, 376] width 10 height 8
radio input "true"
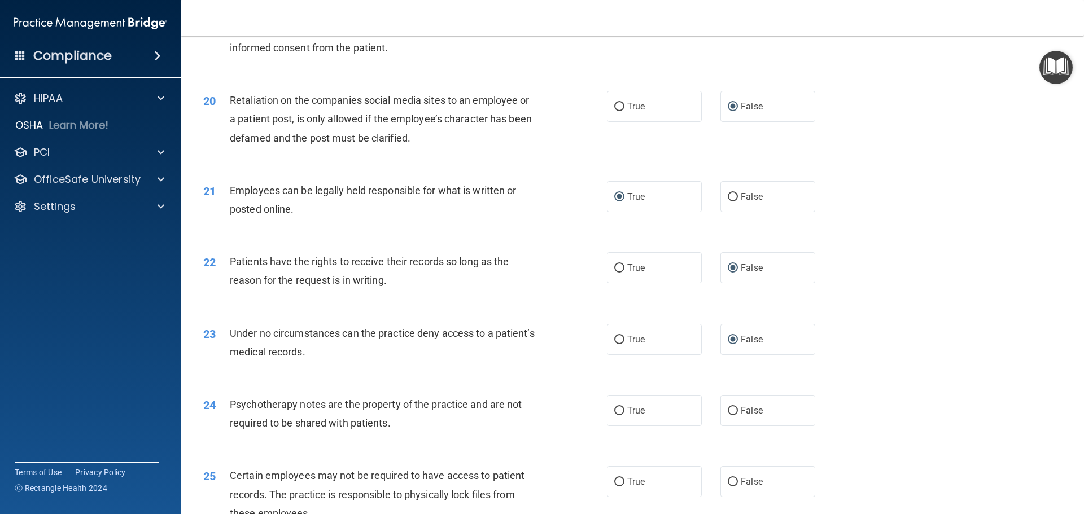
scroll to position [1750, 0]
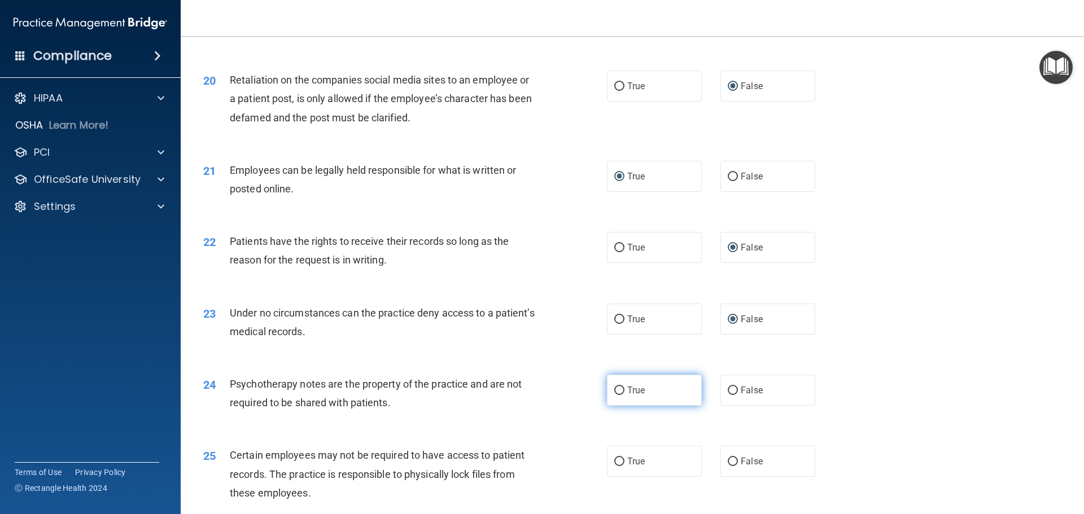
click at [617, 395] on input "True" at bounding box center [619, 391] width 10 height 8
radio input "true"
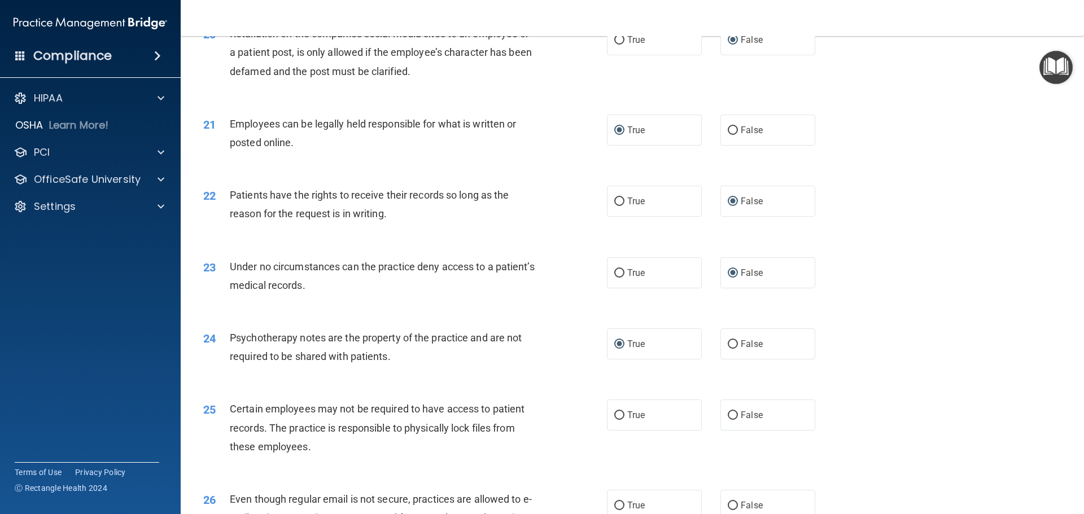
scroll to position [1863, 0]
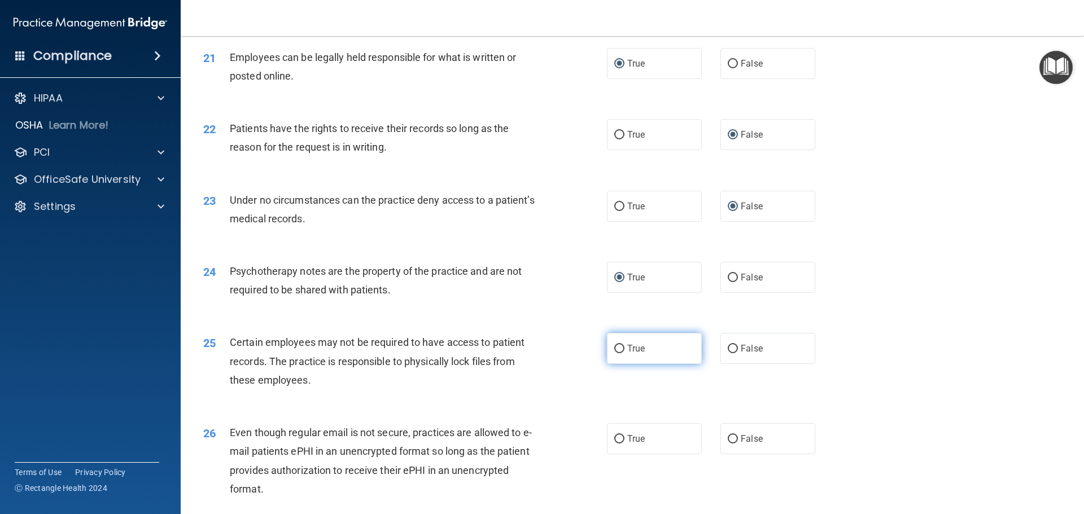
click at [616, 353] on input "True" at bounding box center [619, 349] width 10 height 8
radio input "true"
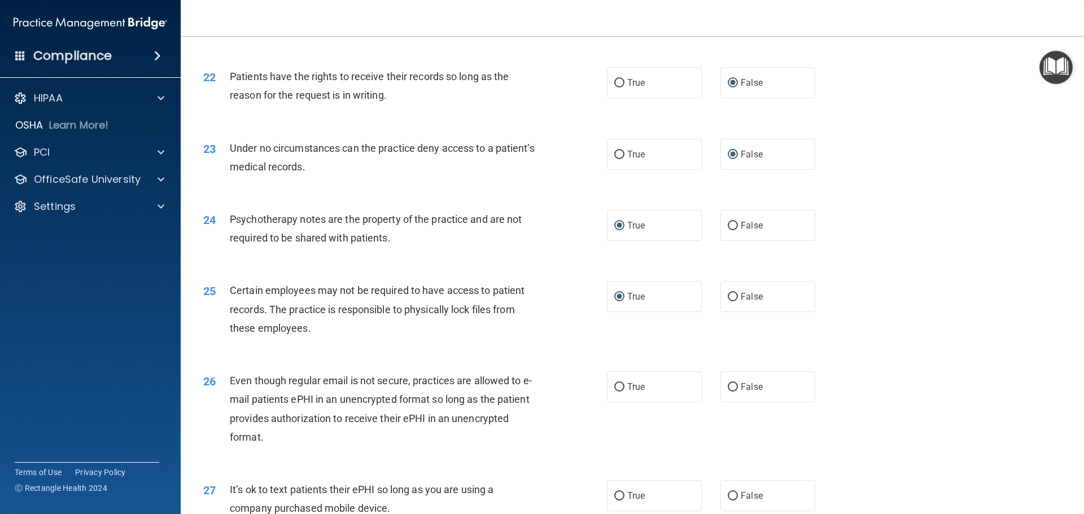
scroll to position [2032, 0]
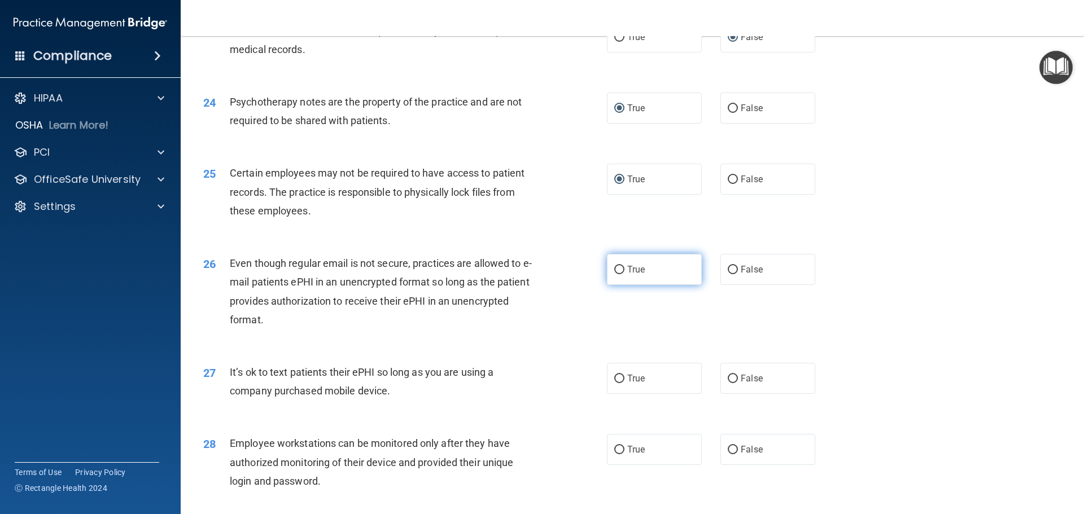
click at [616, 274] on input "True" at bounding box center [619, 270] width 10 height 8
radio input "true"
click at [728, 383] on input "False" at bounding box center [733, 379] width 10 height 8
radio input "true"
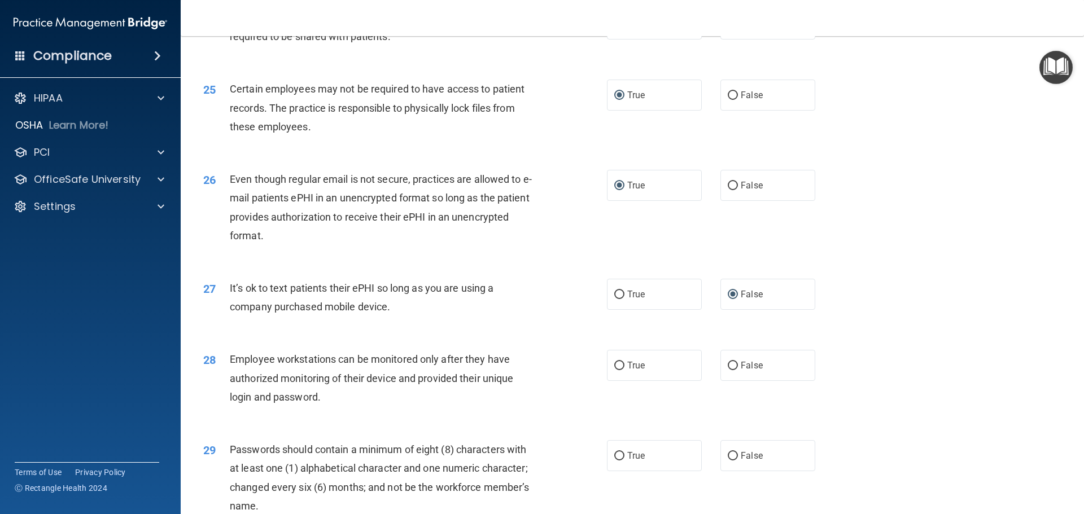
scroll to position [2145, 0]
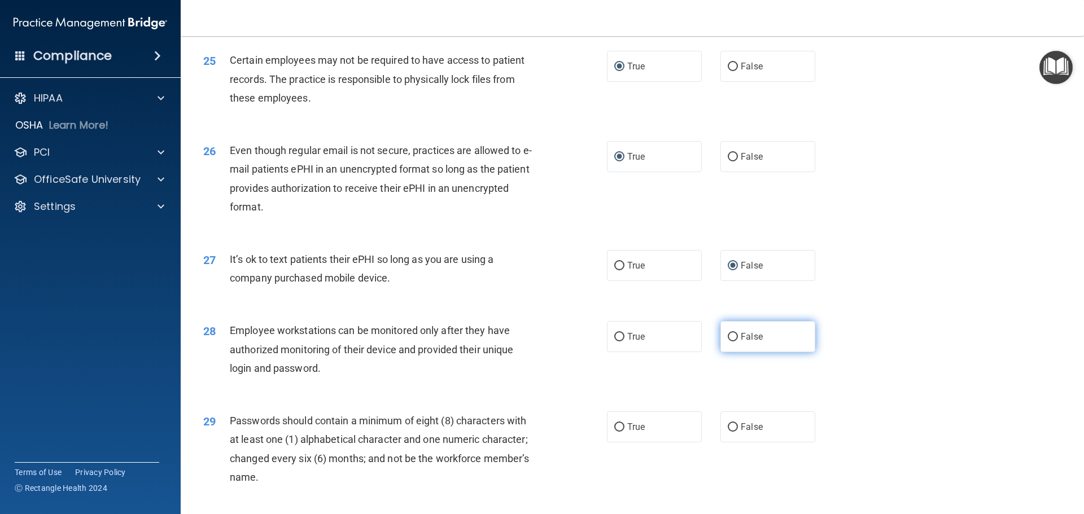
click at [728, 341] on input "False" at bounding box center [733, 337] width 10 height 8
radio input "true"
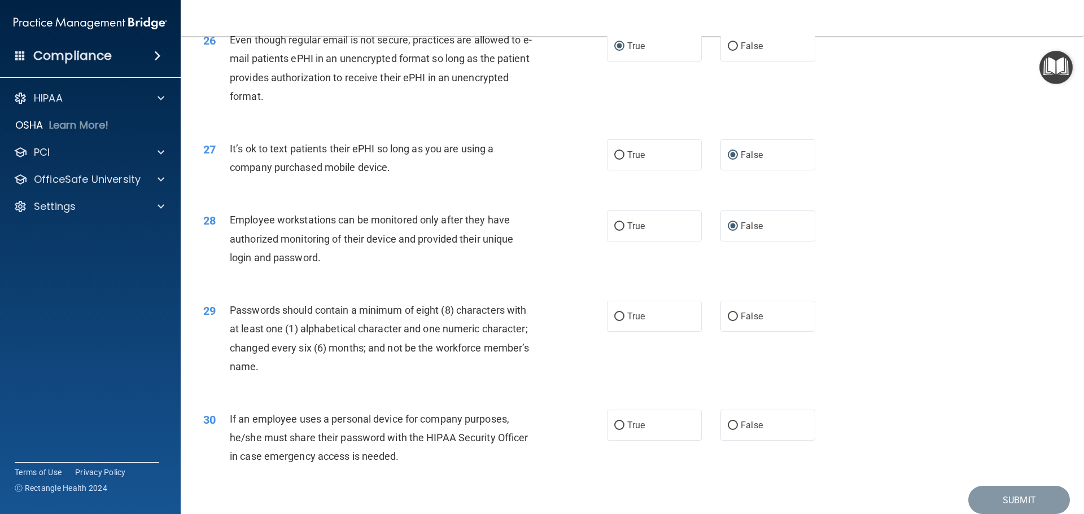
scroll to position [2258, 0]
drag, startPoint x: 619, startPoint y: 332, endPoint x: 581, endPoint y: 345, distance: 40.0
click at [616, 319] on input "True" at bounding box center [619, 314] width 10 height 8
radio input "true"
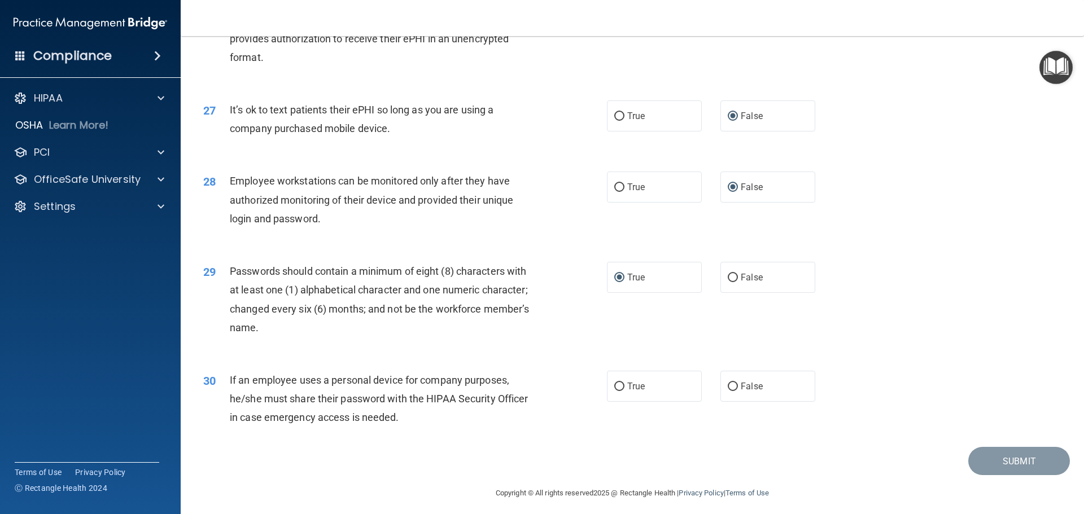
scroll to position [2314, 0]
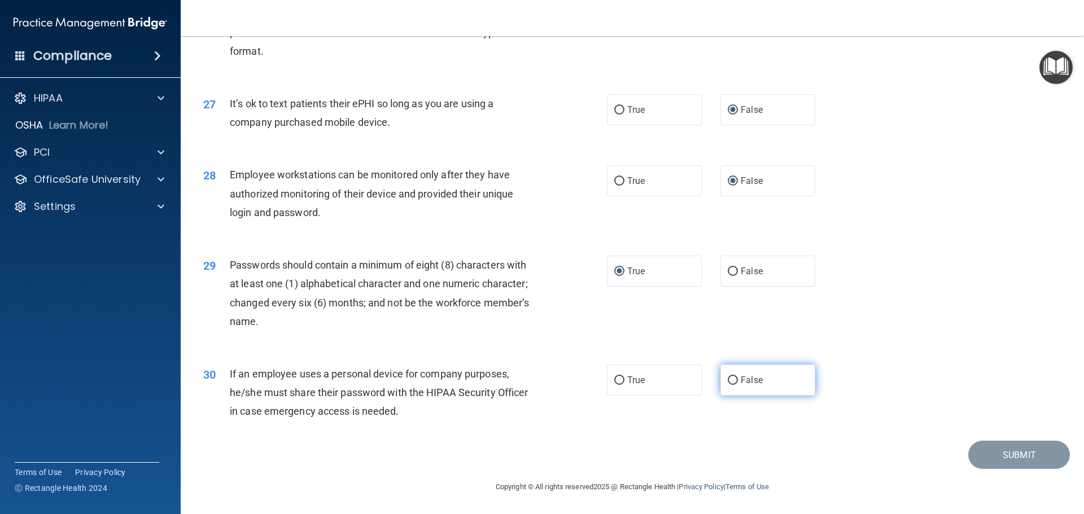
click at [728, 385] on input "False" at bounding box center [733, 380] width 10 height 8
radio input "true"
click at [807, 440] on div "30 If an employee uses a personal device for company purposes, he/she must shar…" at bounding box center [632, 396] width 875 height 90
click at [558, 431] on div "30 If an employee uses a personal device for company purposes, he/she must shar…" at bounding box center [632, 396] width 875 height 90
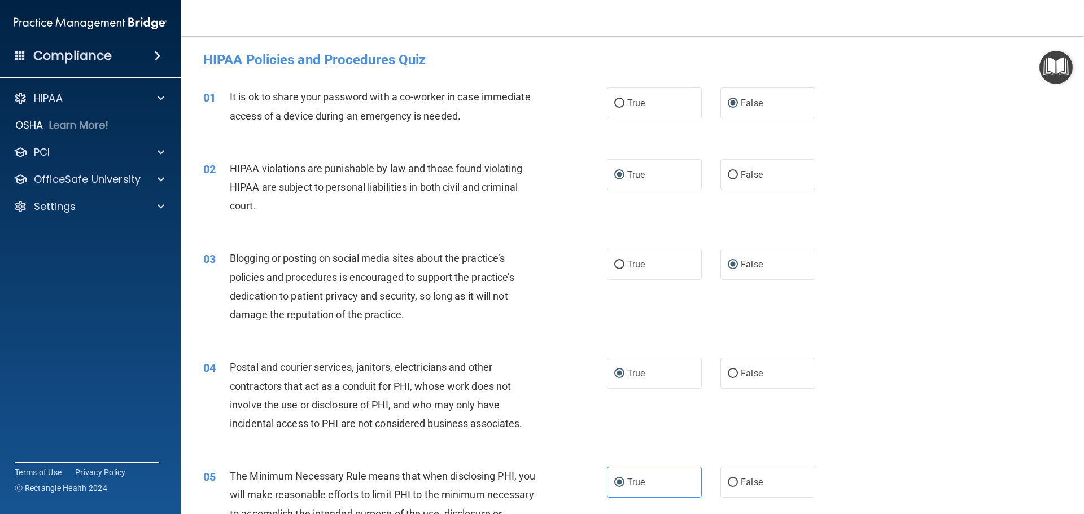
scroll to position [0, 0]
click at [374, 64] on h4 "HIPAA Policies and Procedures Quiz" at bounding box center [632, 61] width 858 height 15
click at [855, 98] on div "01 It is ok to share your password with a co-worker in case immediate access of…" at bounding box center [632, 110] width 875 height 71
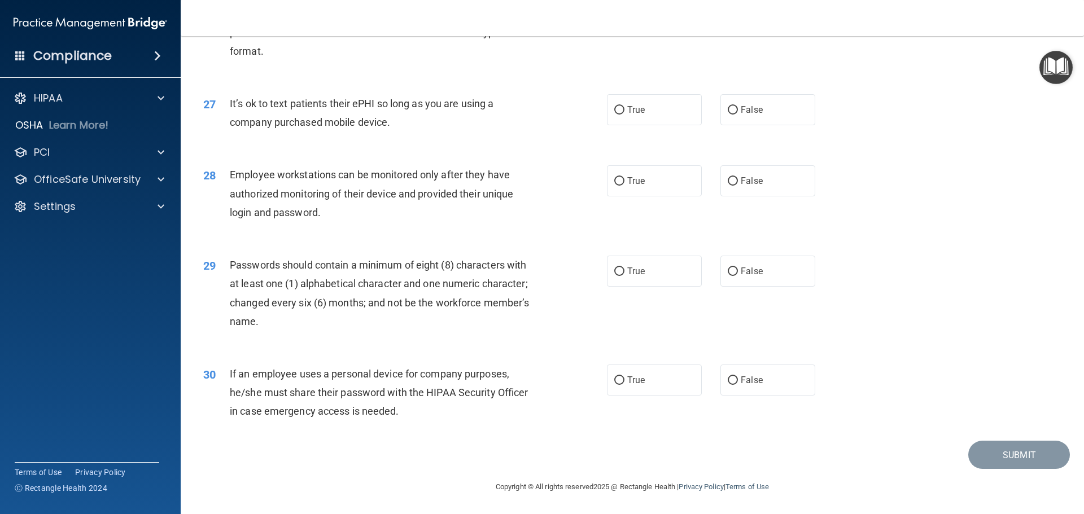
scroll to position [2319, 0]
click at [734, 382] on label "False" at bounding box center [767, 380] width 95 height 31
click at [734, 382] on input "False" at bounding box center [733, 380] width 10 height 8
radio input "true"
click at [614, 270] on input "True" at bounding box center [619, 272] width 10 height 8
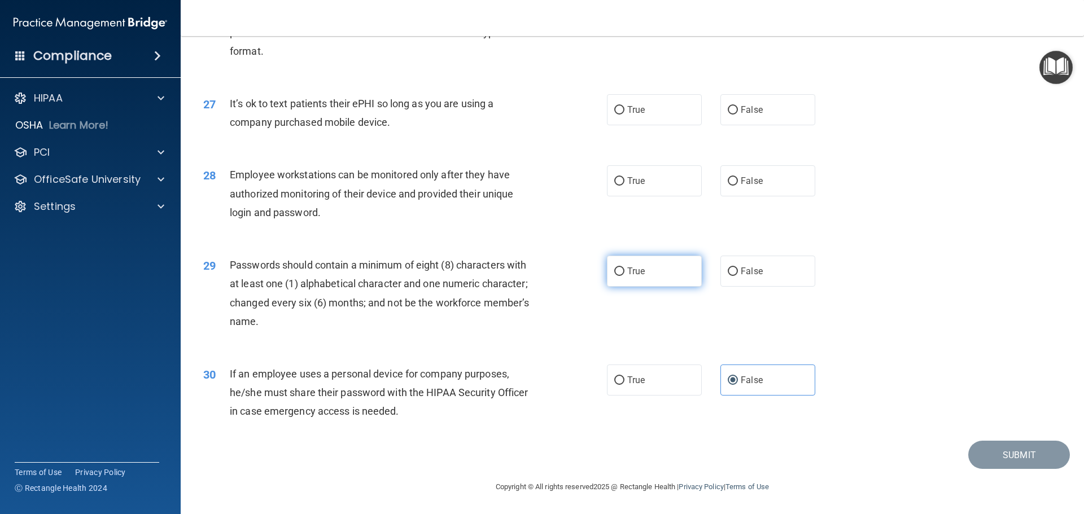
radio input "true"
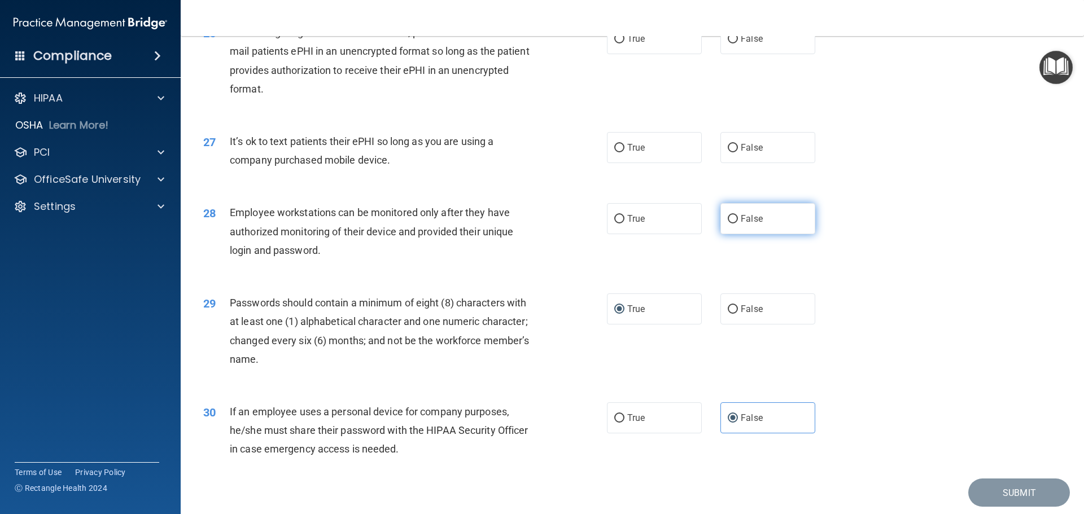
click at [729, 224] on input "False" at bounding box center [733, 219] width 10 height 8
radio input "true"
click at [728, 152] on input "False" at bounding box center [733, 148] width 10 height 8
radio input "true"
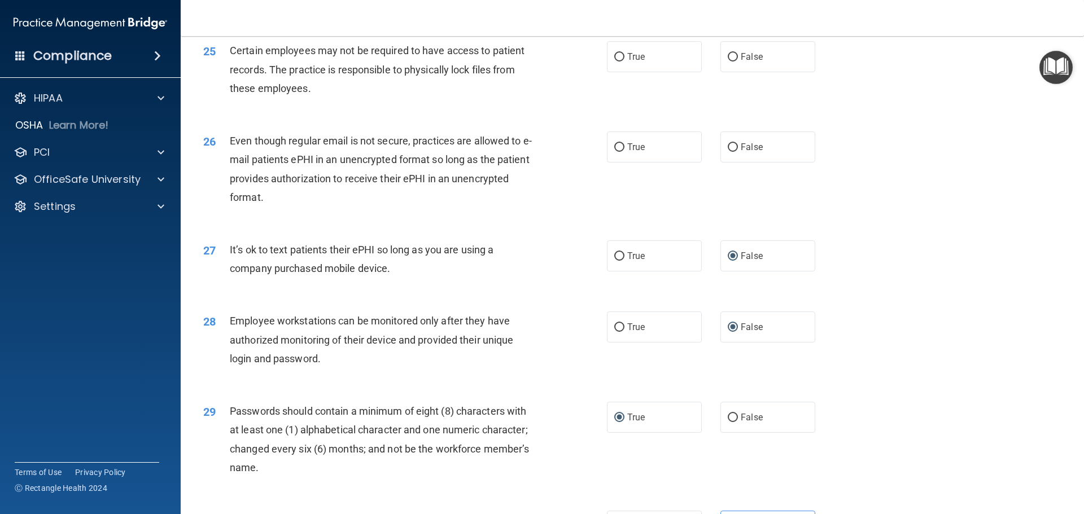
scroll to position [2150, 0]
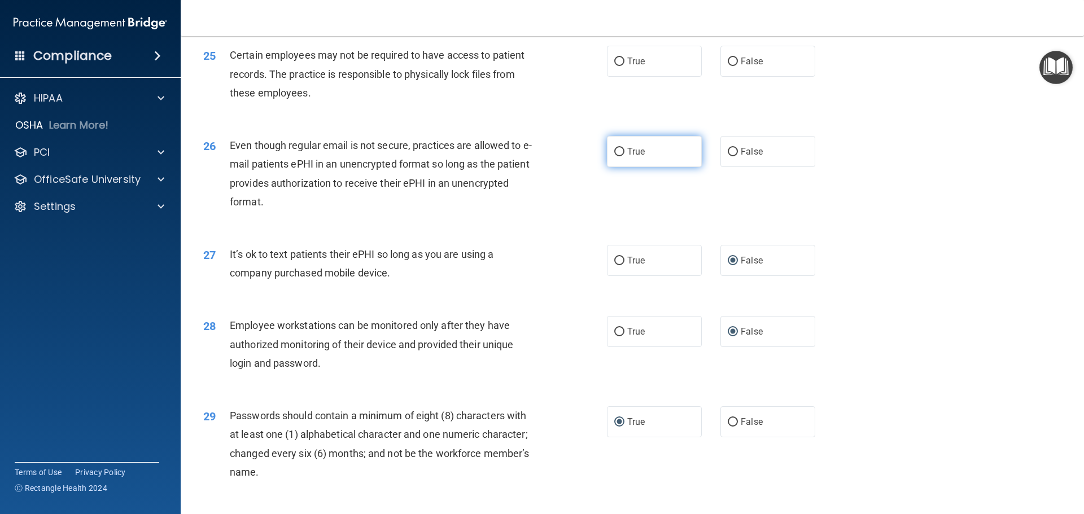
drag, startPoint x: 616, startPoint y: 170, endPoint x: 610, endPoint y: 168, distance: 6.6
click at [614, 156] on input "True" at bounding box center [619, 152] width 10 height 8
radio input "true"
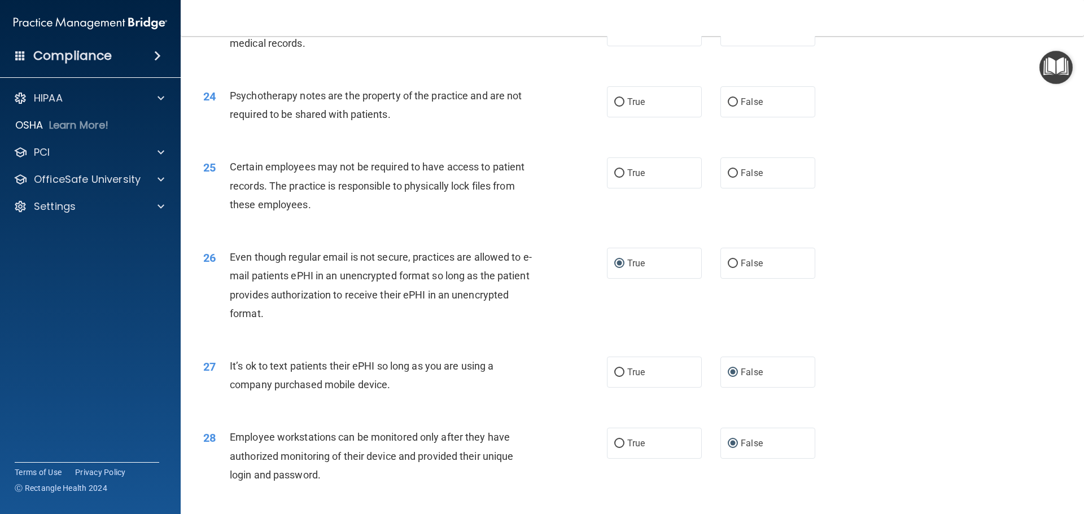
scroll to position [2037, 0]
click at [614, 179] on input "True" at bounding box center [619, 174] width 10 height 8
radio input "true"
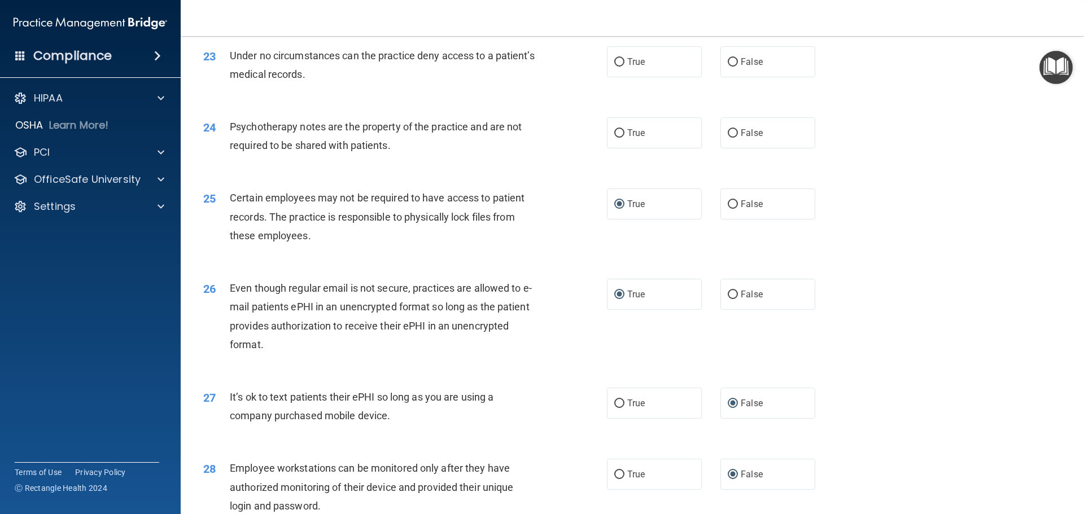
scroll to position [1981, 0]
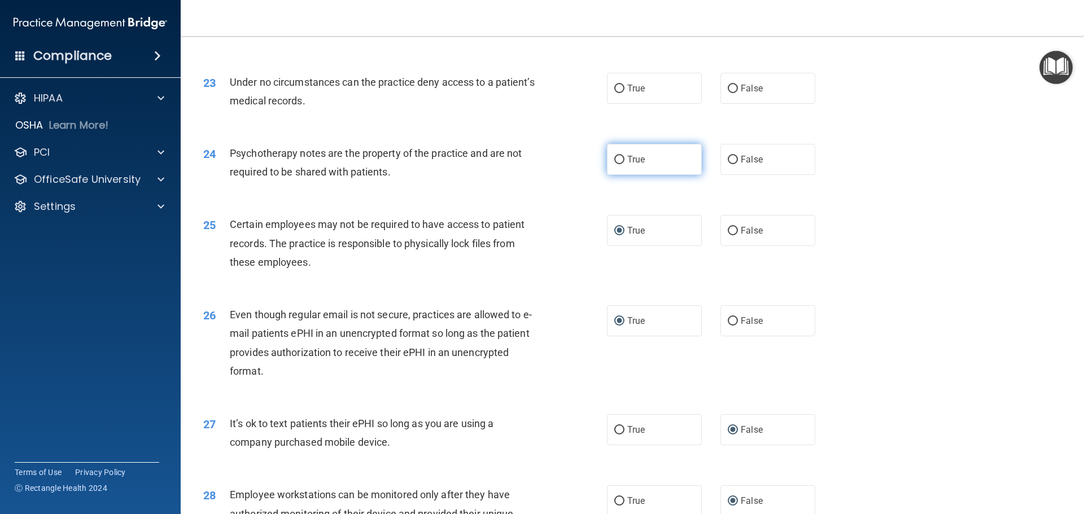
click at [617, 164] on input "True" at bounding box center [619, 160] width 10 height 8
radio input "true"
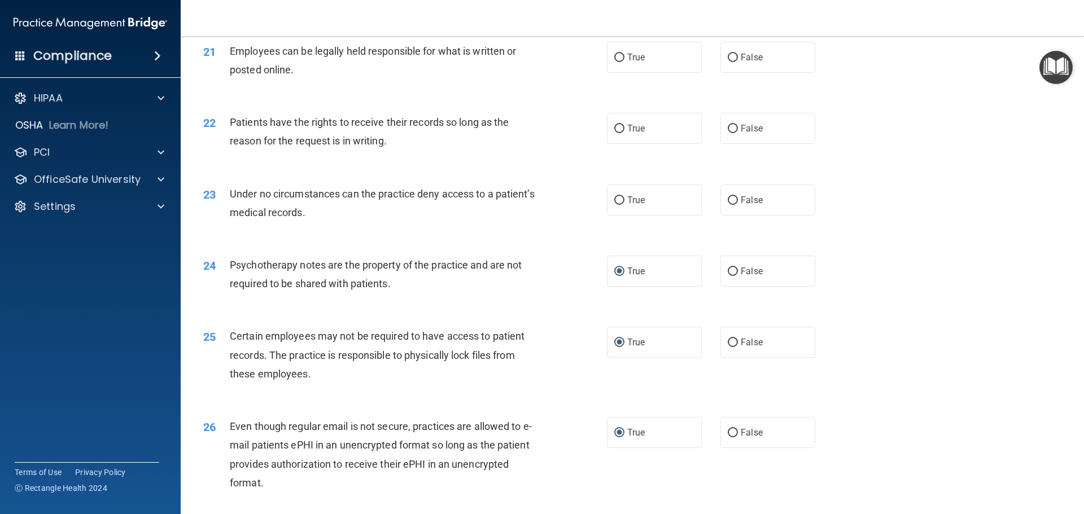
scroll to position [1868, 0]
click at [728, 206] on input "False" at bounding box center [733, 202] width 10 height 8
radio input "true"
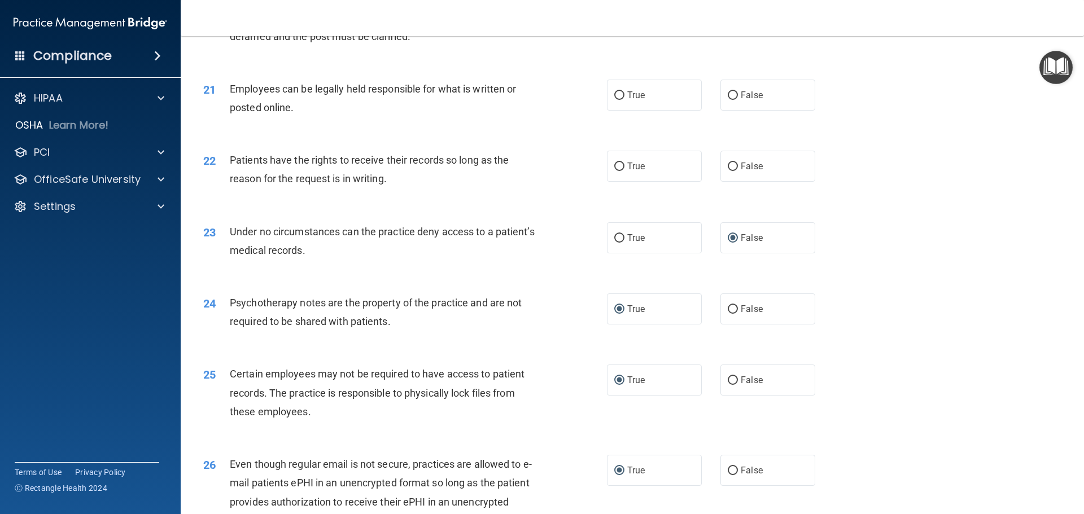
scroll to position [1811, 0]
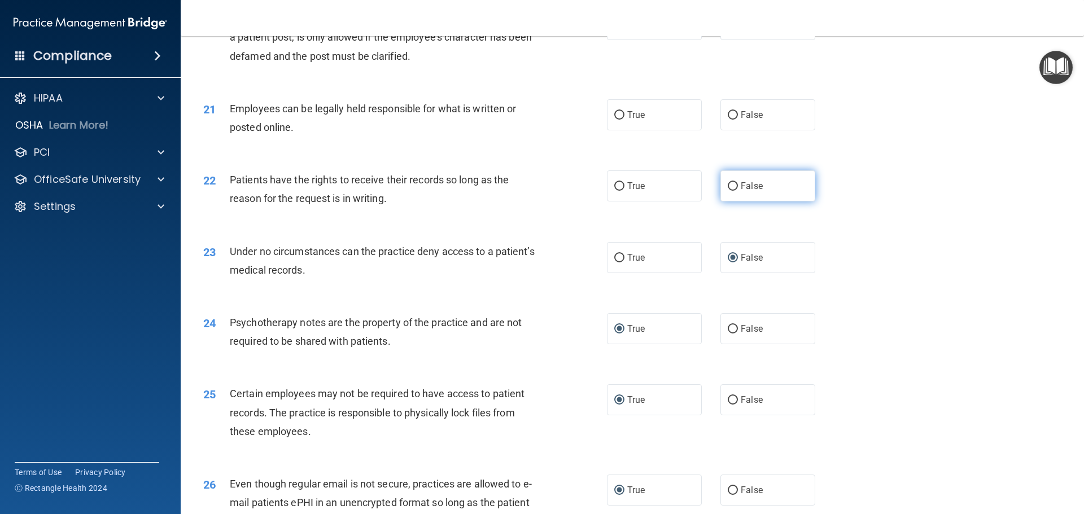
click at [732, 191] on input "False" at bounding box center [733, 186] width 10 height 8
radio input "true"
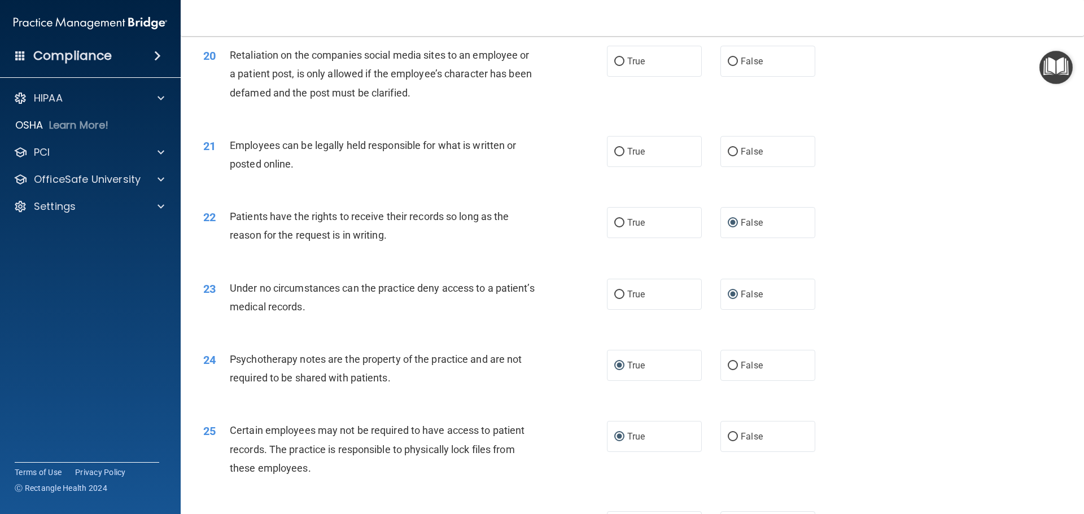
scroll to position [1755, 0]
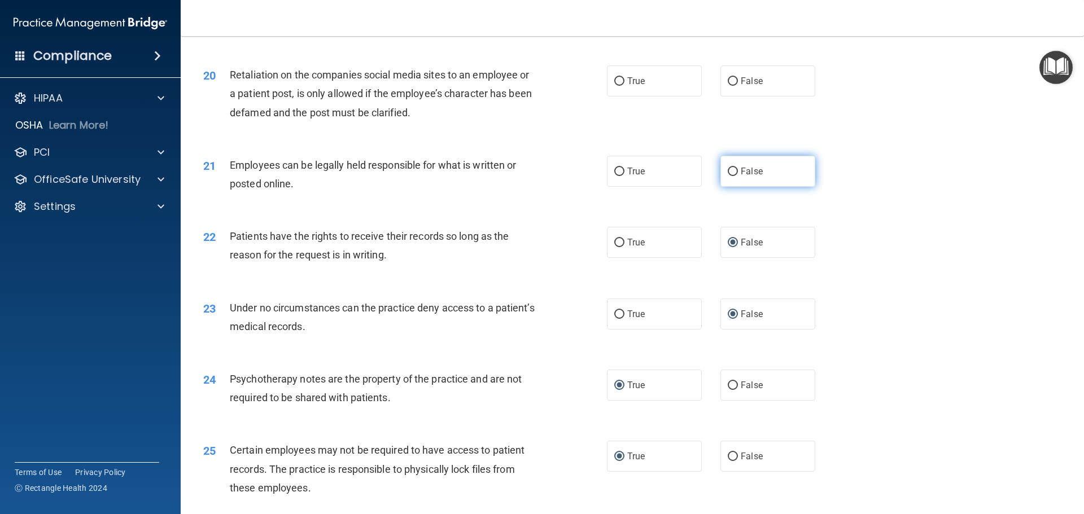
click at [730, 176] on input "False" at bounding box center [733, 172] width 10 height 8
radio input "true"
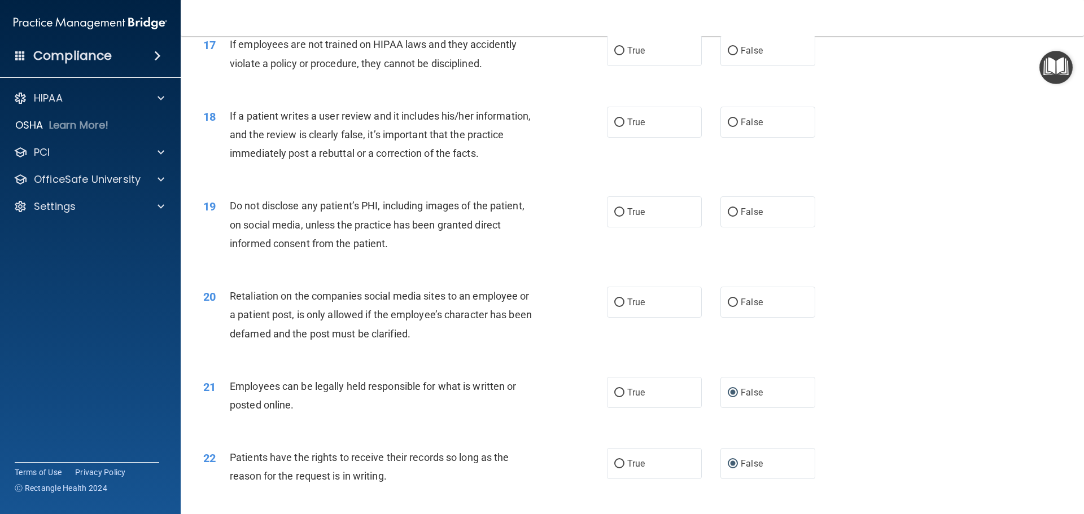
scroll to position [1529, 0]
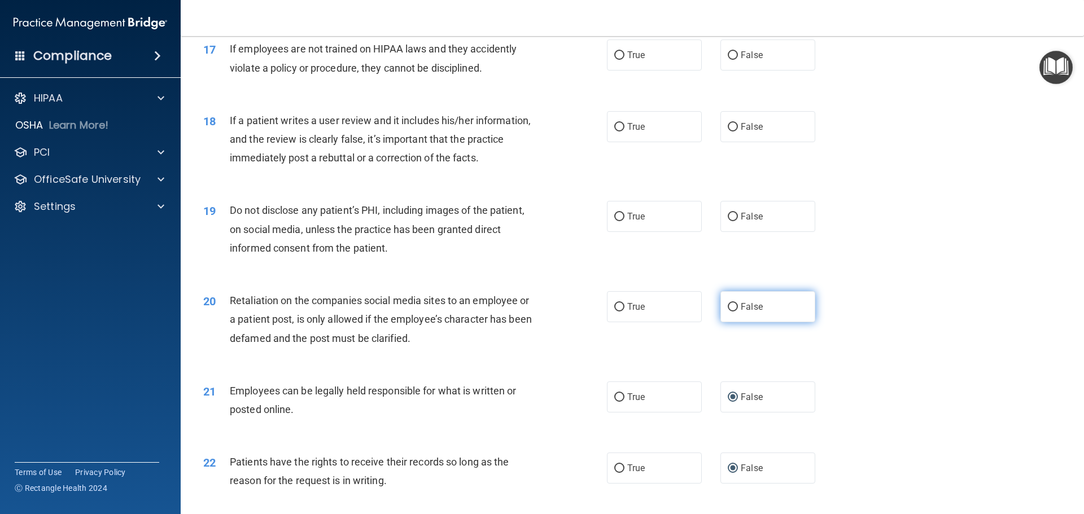
click at [728, 312] on input "False" at bounding box center [733, 307] width 10 height 8
radio input "true"
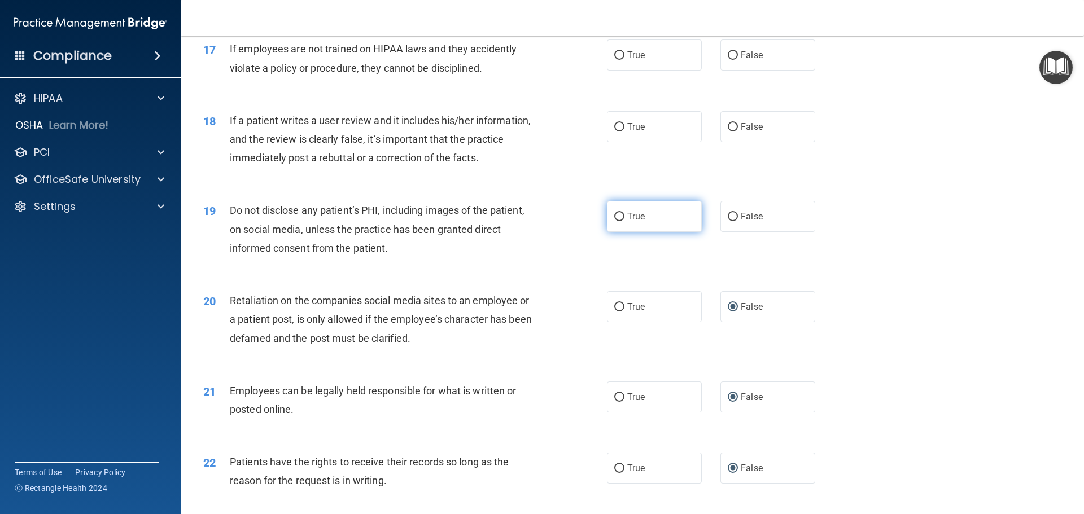
click at [615, 221] on input "True" at bounding box center [619, 217] width 10 height 8
radio input "true"
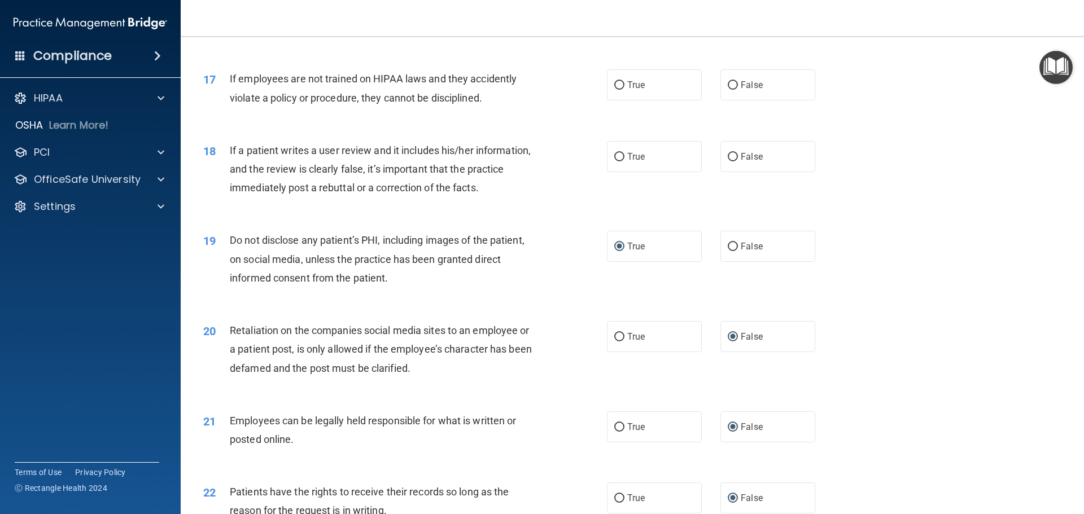
scroll to position [1473, 0]
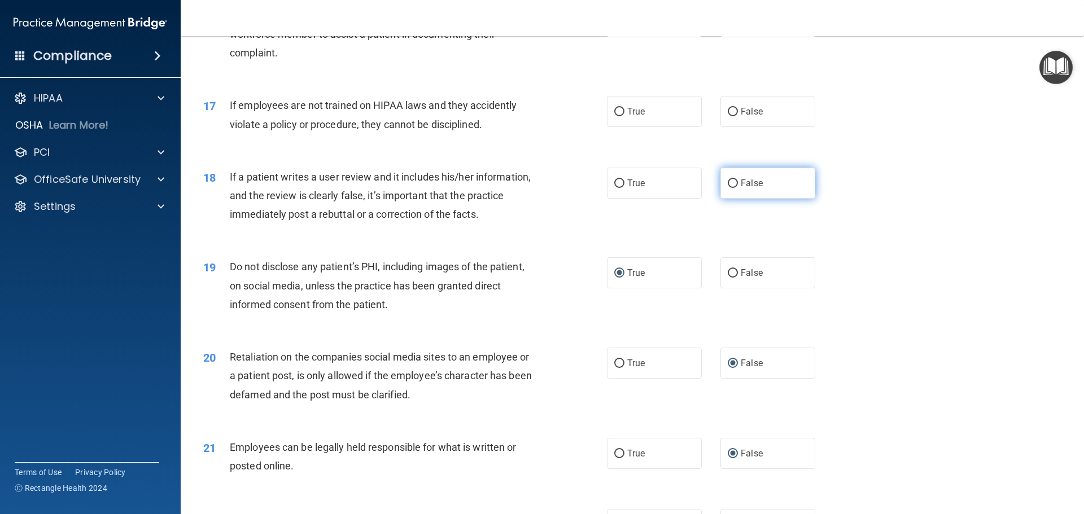
click at [728, 188] on input "False" at bounding box center [733, 183] width 10 height 8
radio input "true"
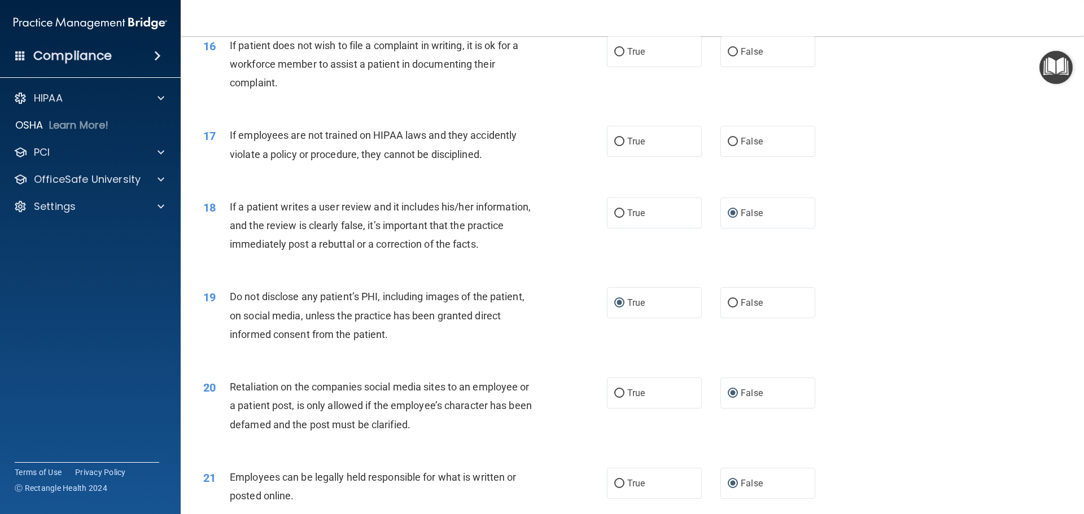
scroll to position [1416, 0]
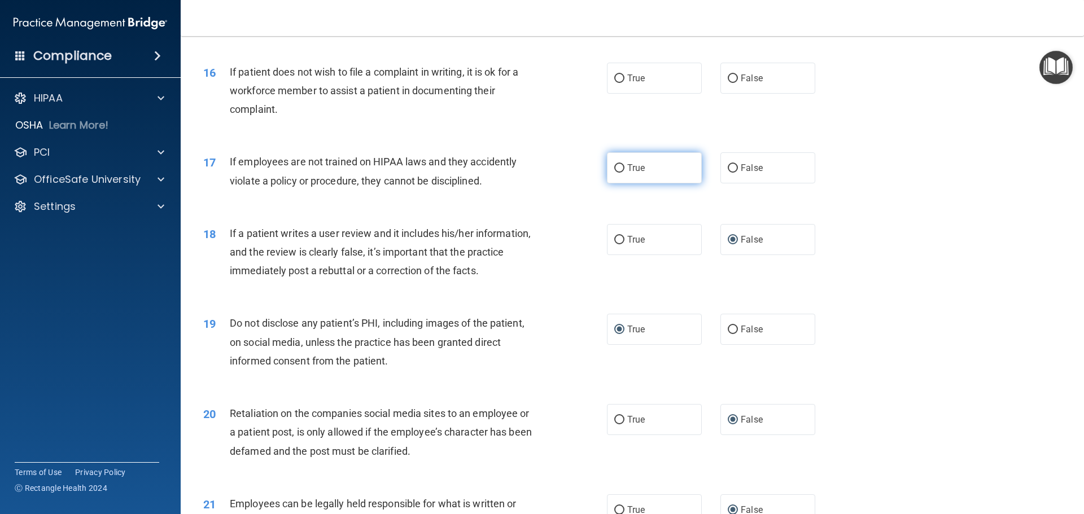
click at [614, 173] on input "True" at bounding box center [619, 168] width 10 height 8
radio input "true"
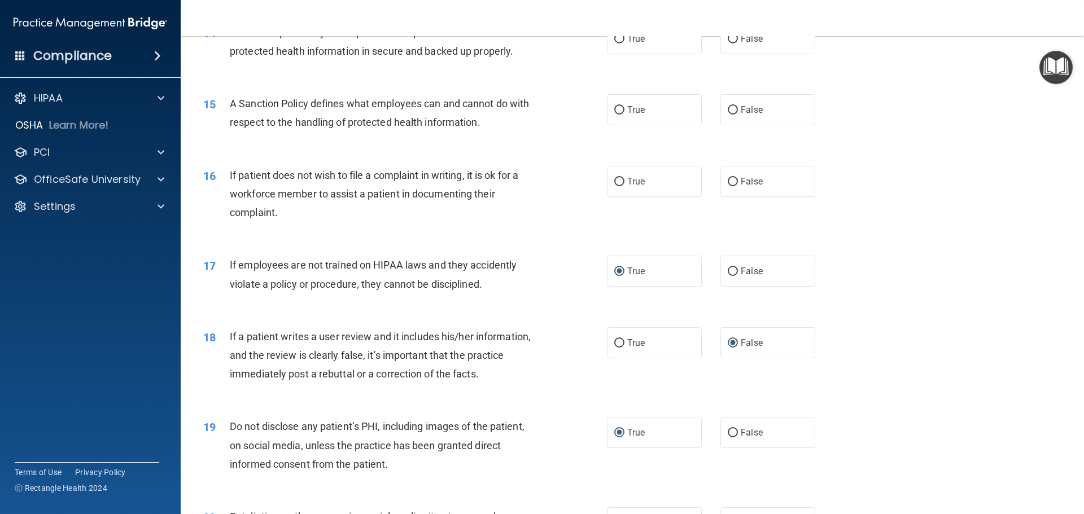
scroll to position [1303, 0]
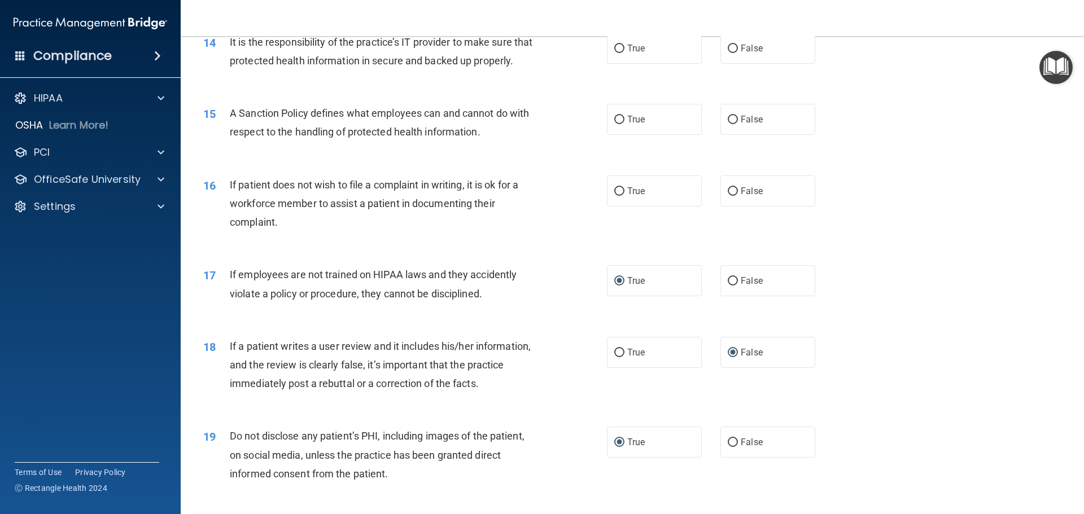
drag, startPoint x: 614, startPoint y: 208, endPoint x: 592, endPoint y: 207, distance: 22.1
click at [614, 196] on input "True" at bounding box center [619, 191] width 10 height 8
radio input "true"
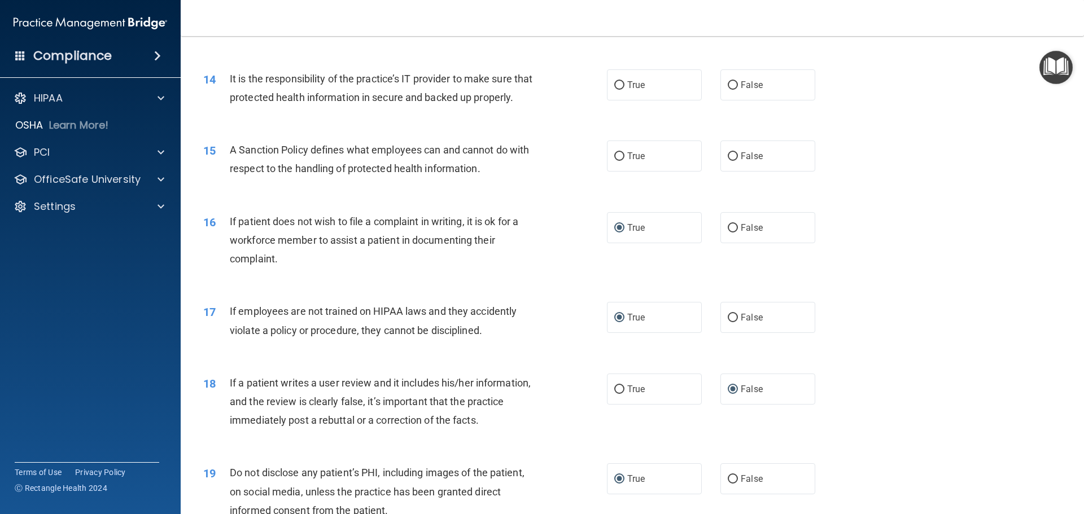
scroll to position [1247, 0]
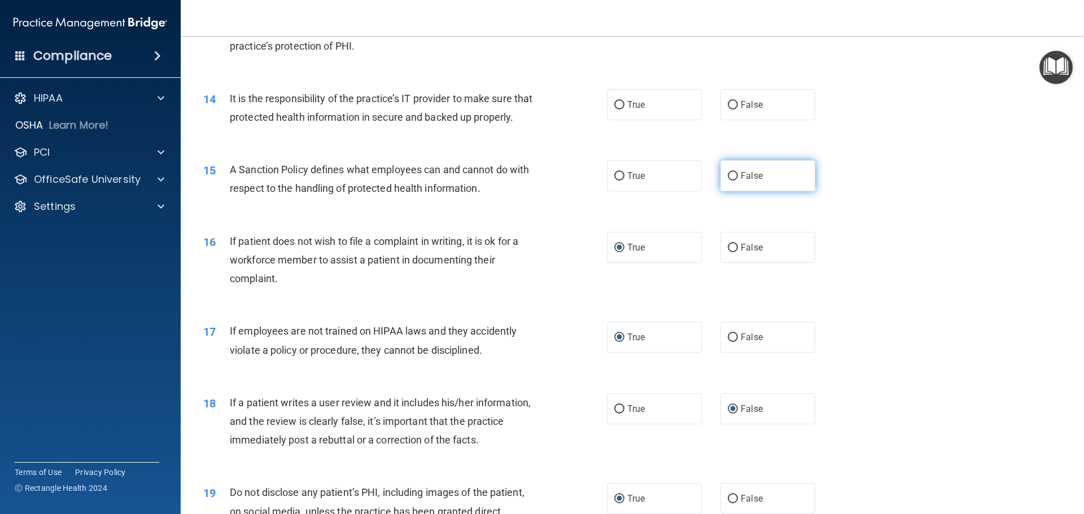
click at [728, 181] on input "False" at bounding box center [733, 176] width 10 height 8
radio input "true"
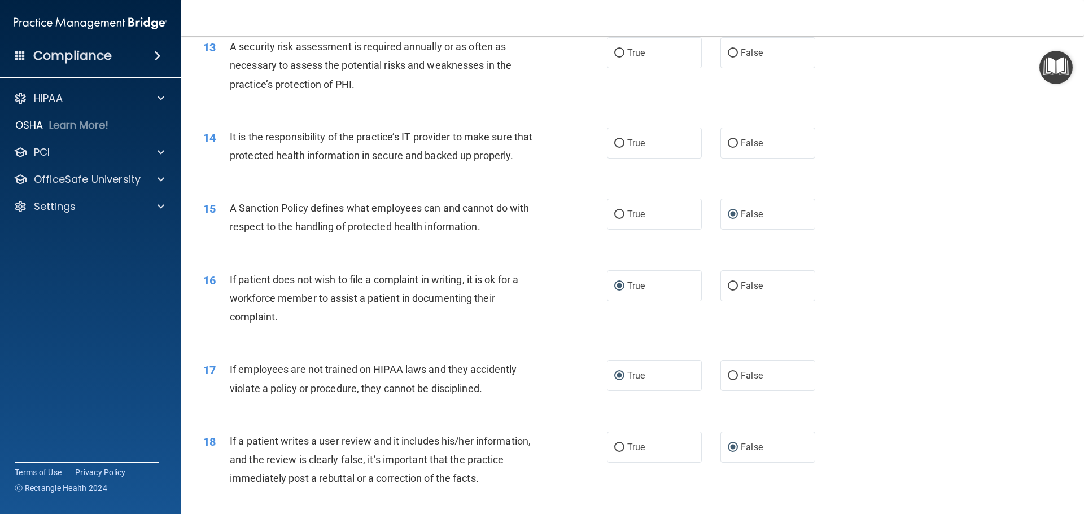
scroll to position [1190, 0]
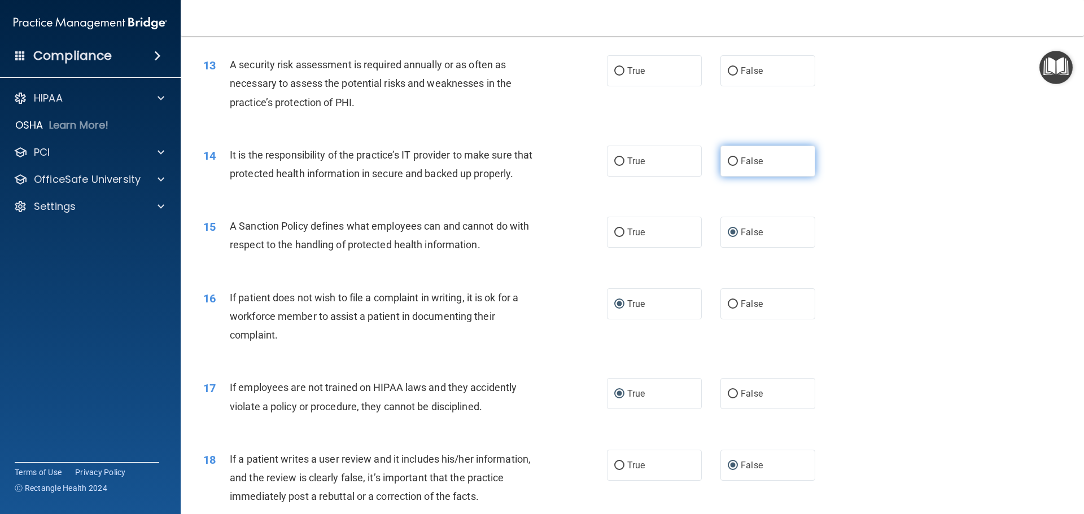
click at [728, 157] on input "False" at bounding box center [733, 161] width 10 height 8
radio input "true"
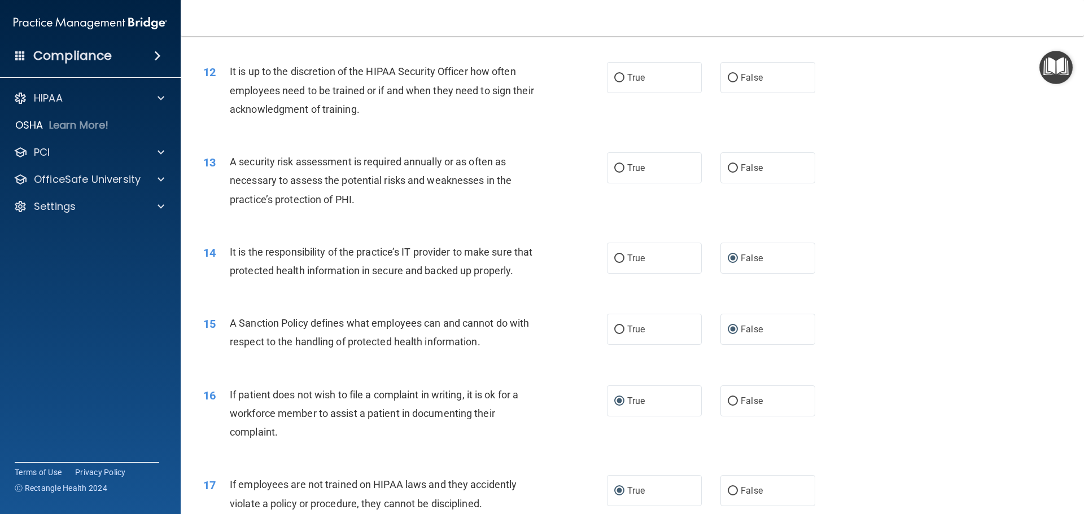
scroll to position [1077, 0]
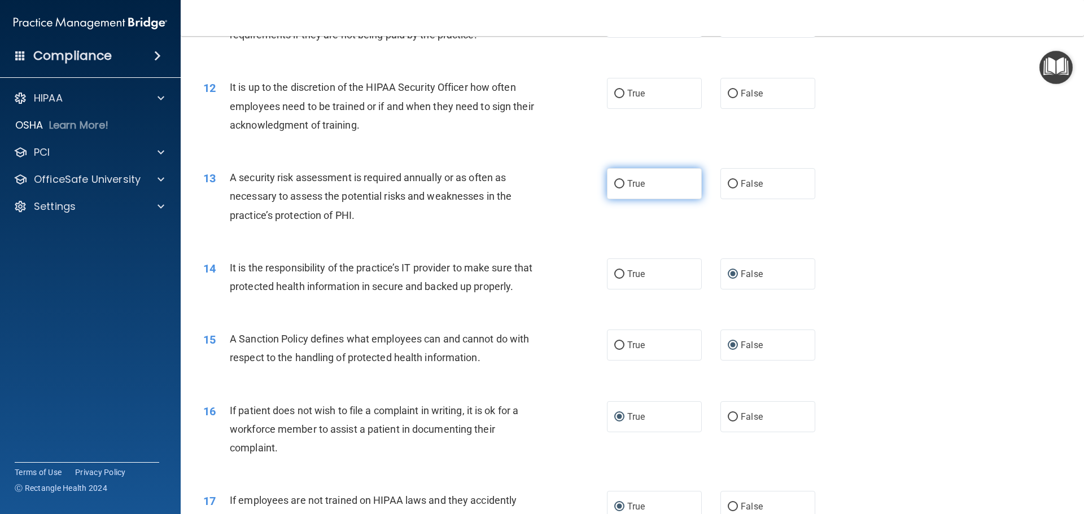
click at [614, 183] on input "True" at bounding box center [619, 184] width 10 height 8
radio input "true"
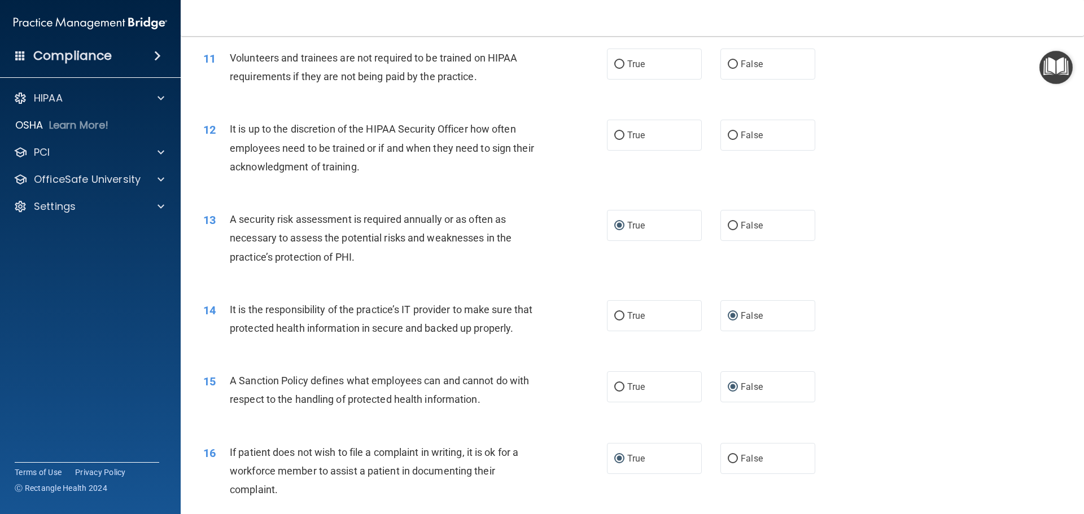
scroll to position [965, 0]
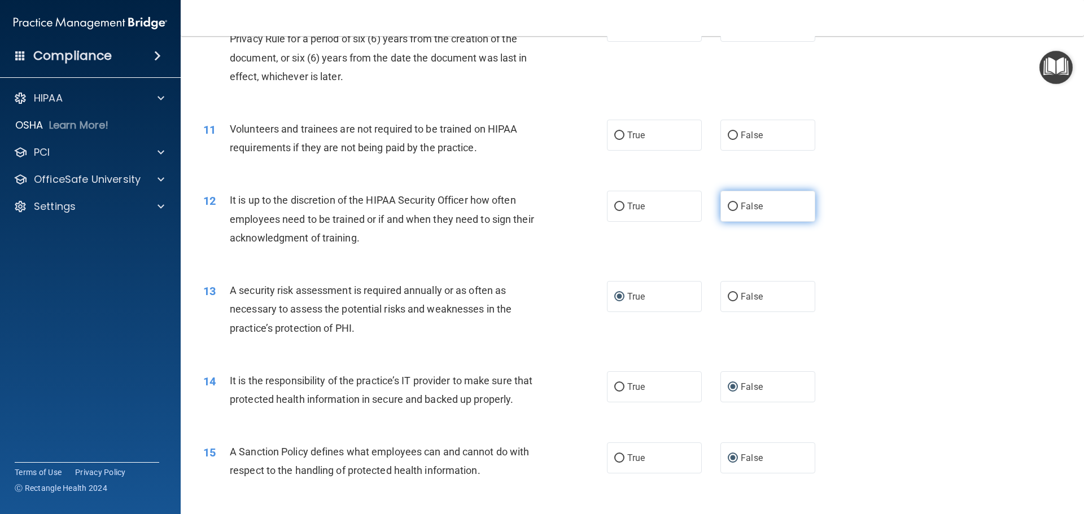
click at [728, 204] on input "False" at bounding box center [733, 207] width 10 height 8
radio input "true"
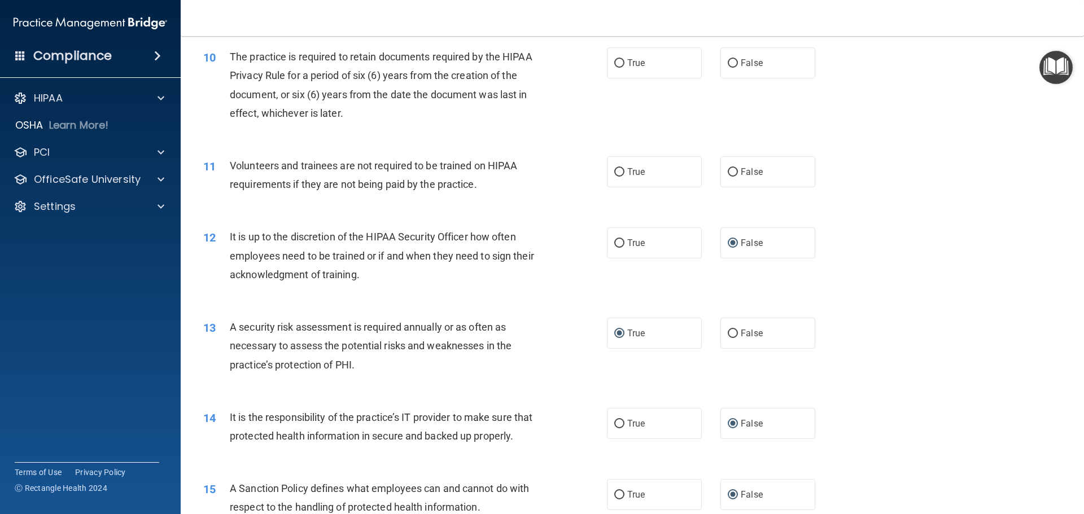
scroll to position [908, 0]
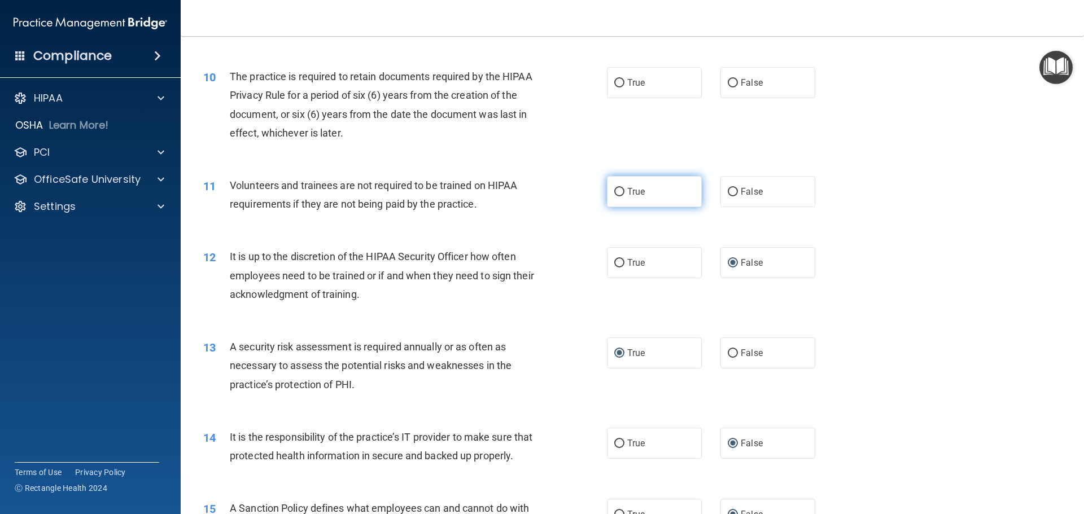
click at [614, 190] on input "True" at bounding box center [619, 192] width 10 height 8
radio input "true"
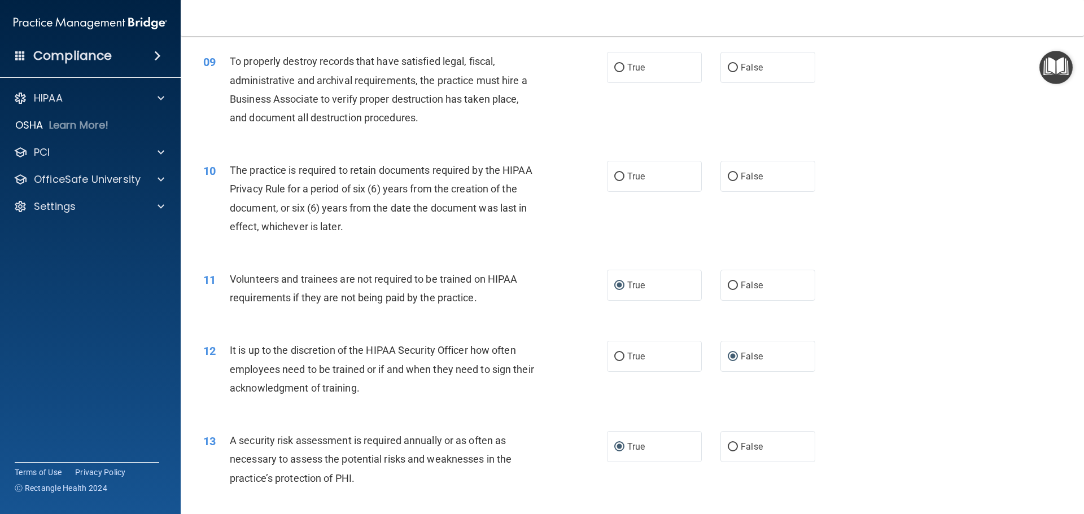
scroll to position [795, 0]
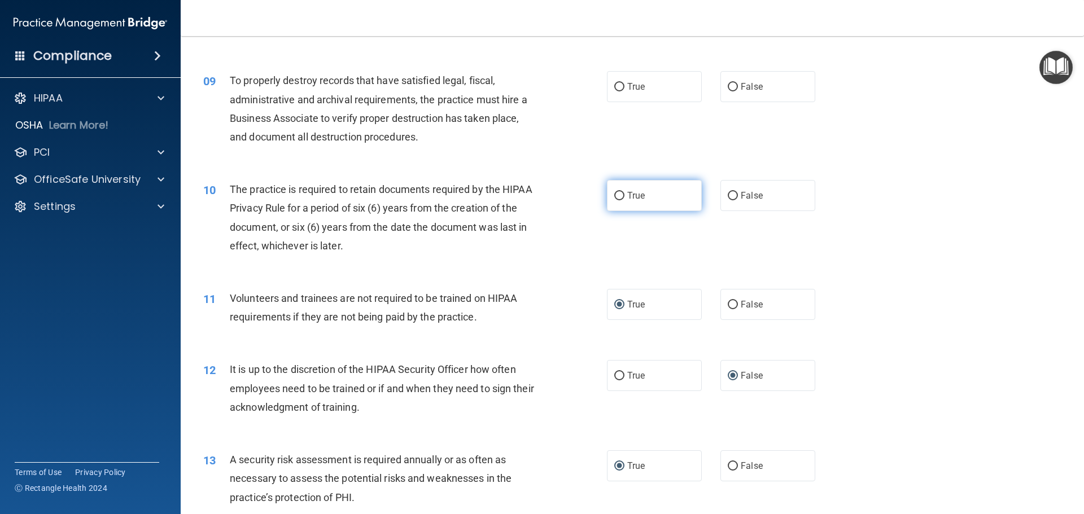
click at [614, 194] on input "True" at bounding box center [619, 196] width 10 height 8
radio input "true"
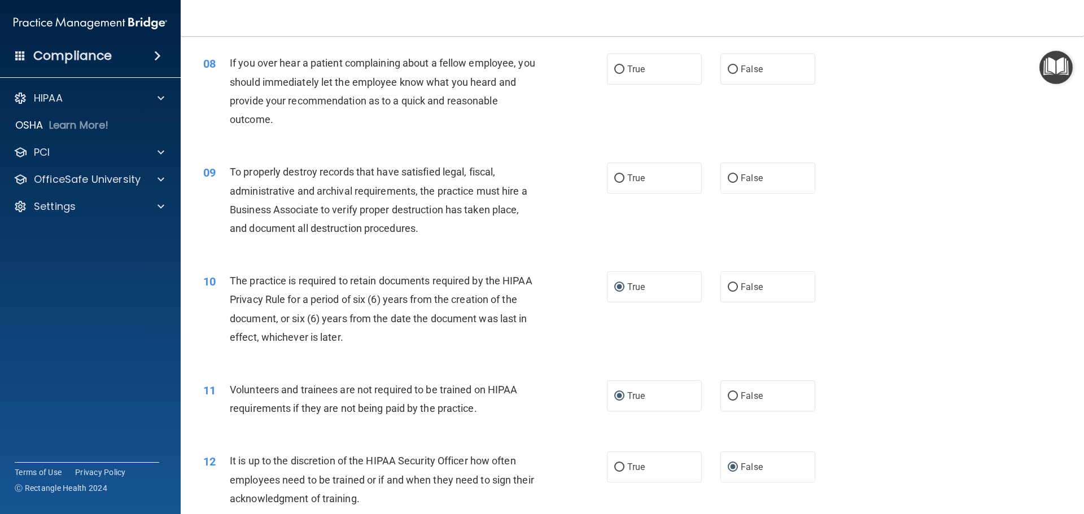
scroll to position [682, 0]
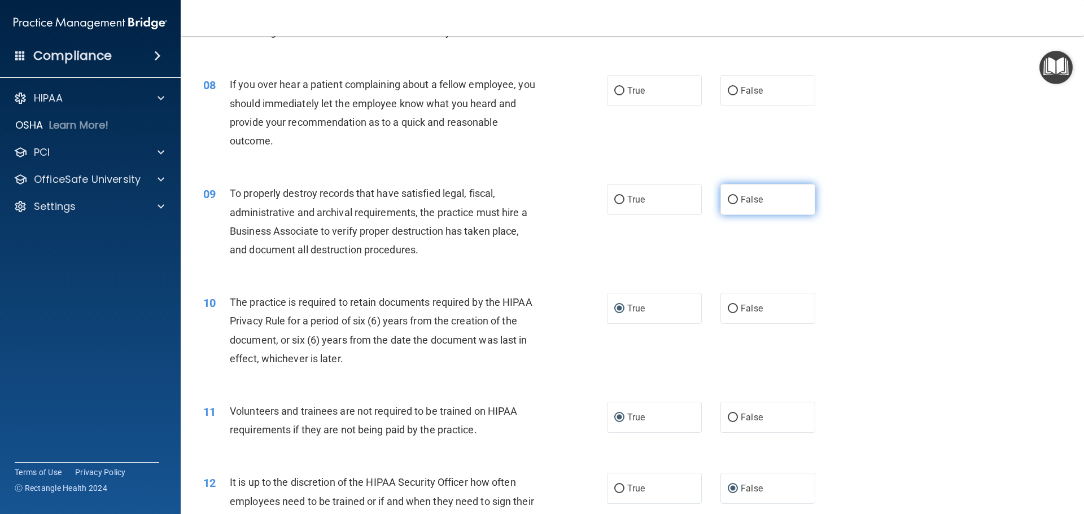
click at [728, 199] on input "False" at bounding box center [733, 200] width 10 height 8
radio input "true"
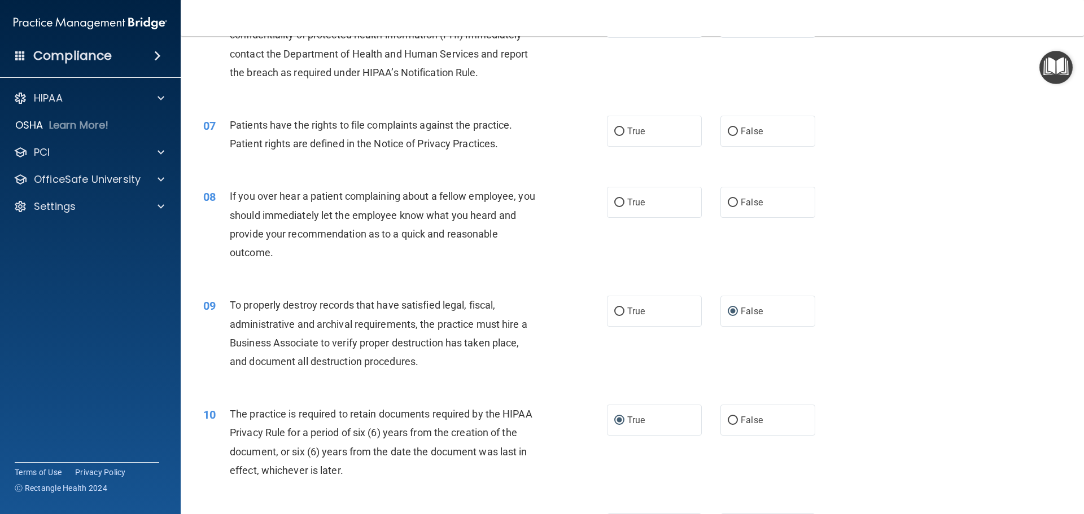
scroll to position [569, 0]
click at [731, 204] on input "False" at bounding box center [733, 204] width 10 height 8
radio input "true"
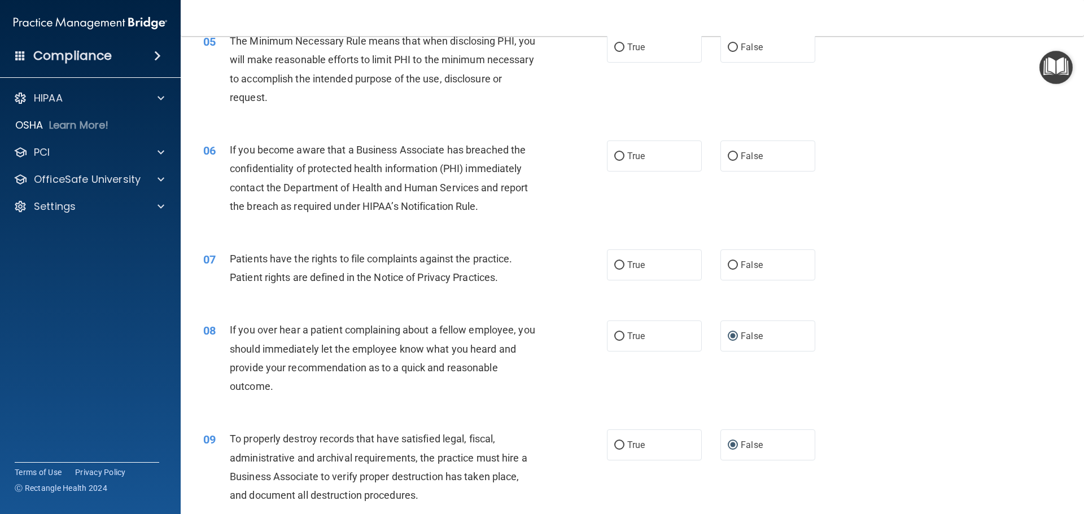
scroll to position [400, 0]
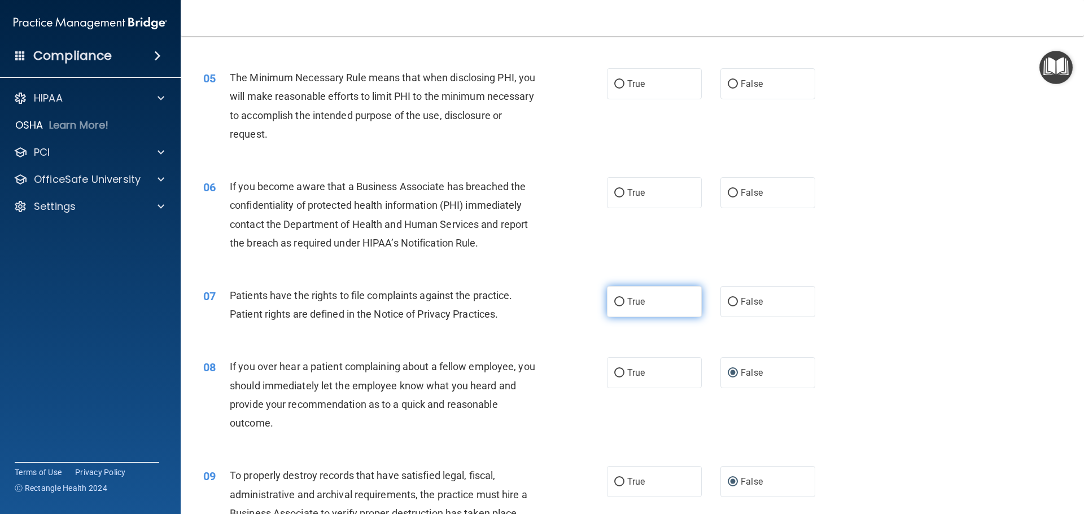
click at [614, 300] on input "True" at bounding box center [619, 302] width 10 height 8
radio input "true"
click at [729, 195] on input "False" at bounding box center [733, 193] width 10 height 8
radio input "true"
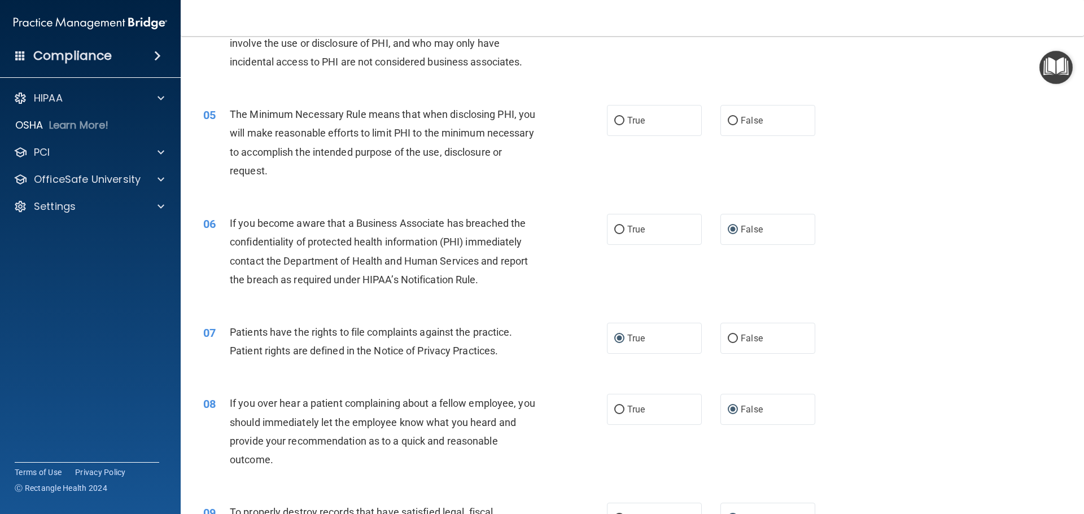
scroll to position [344, 0]
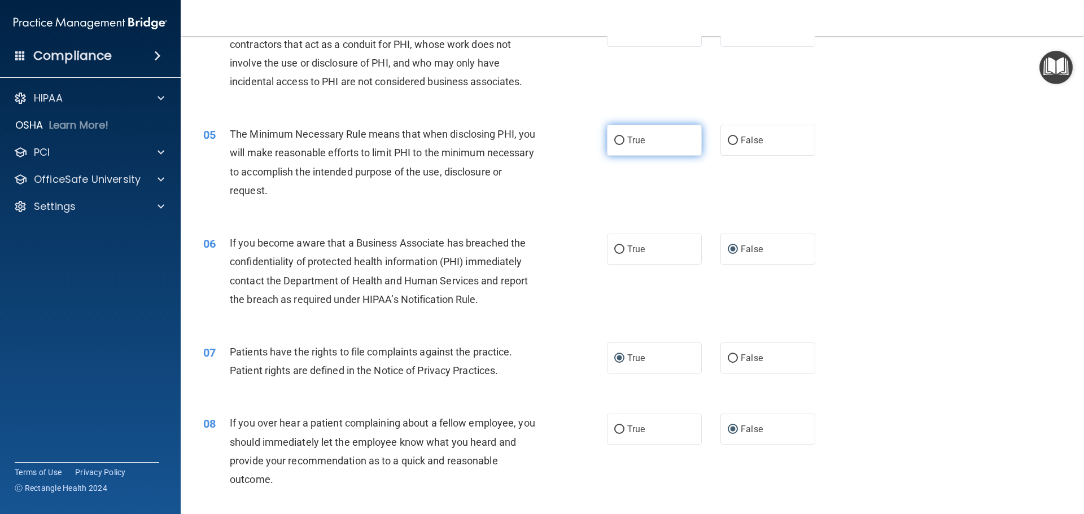
click at [615, 141] on input "True" at bounding box center [619, 141] width 10 height 8
radio input "true"
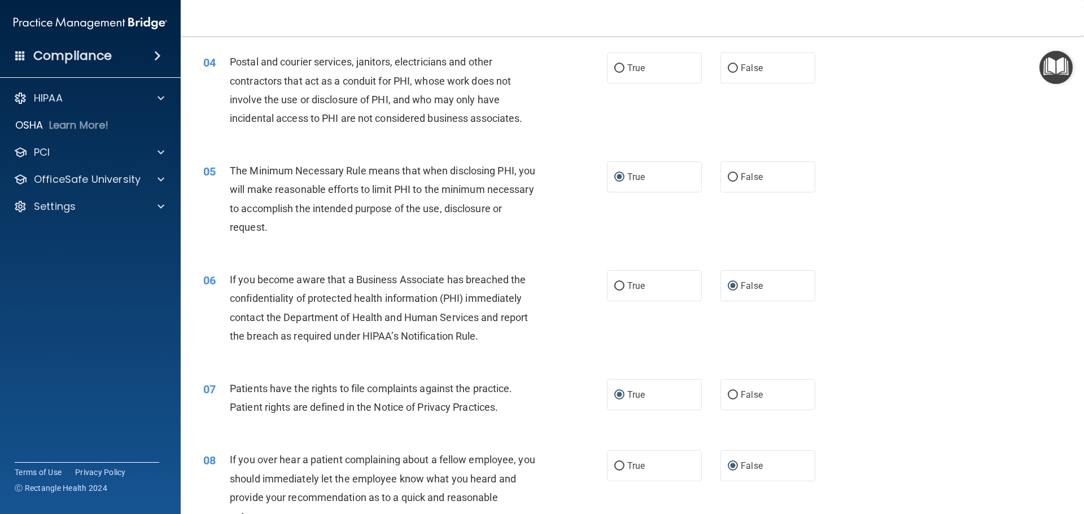
scroll to position [174, 0]
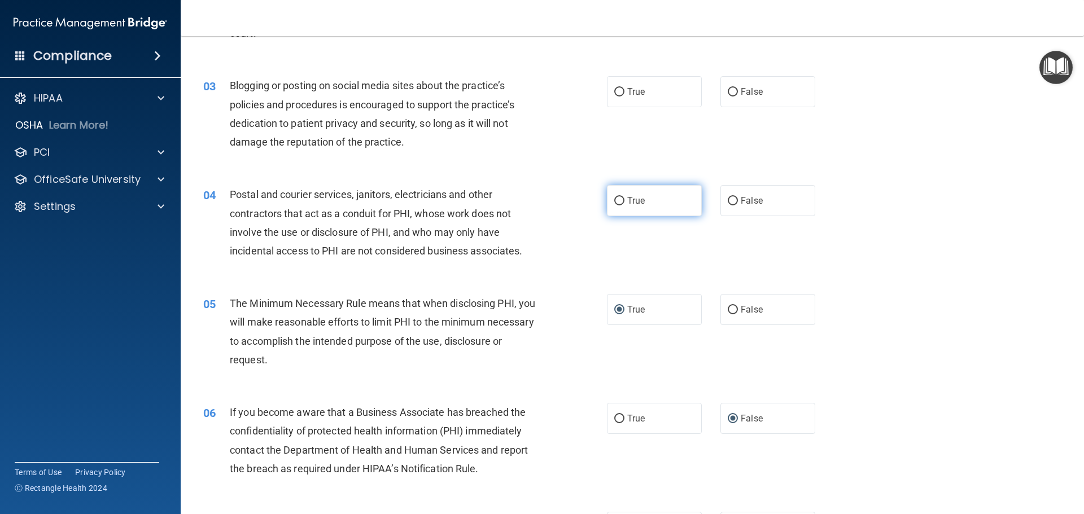
click at [614, 199] on input "True" at bounding box center [619, 201] width 10 height 8
radio input "true"
click at [621, 90] on label "True" at bounding box center [654, 91] width 95 height 31
click at [621, 90] on input "True" at bounding box center [619, 92] width 10 height 8
radio input "true"
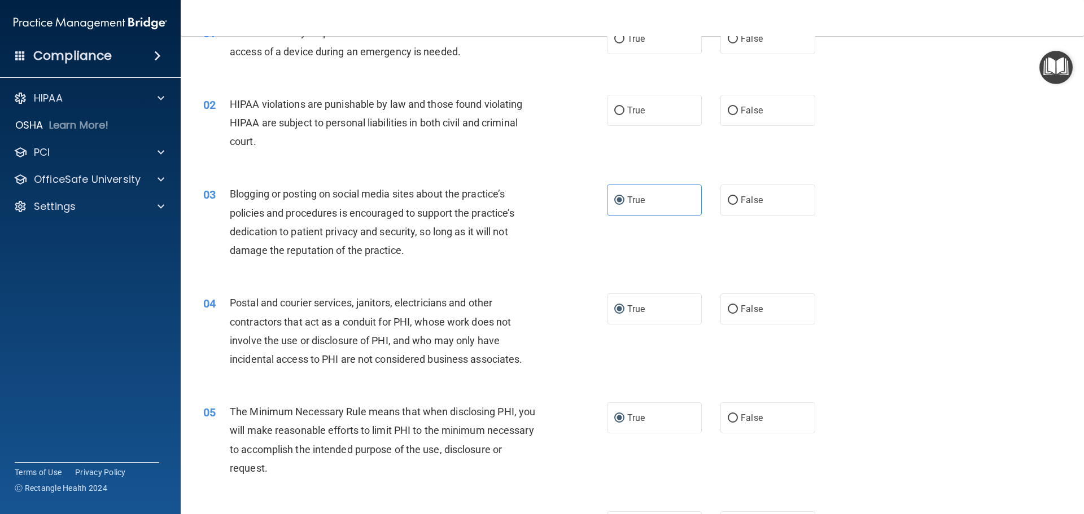
scroll to position [62, 0]
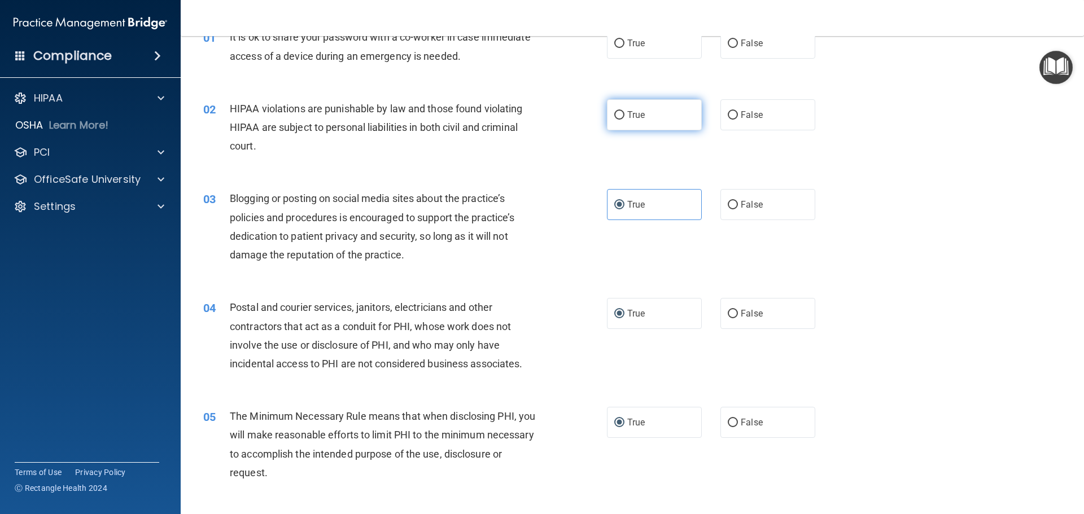
click at [615, 112] on input "True" at bounding box center [619, 115] width 10 height 8
radio input "true"
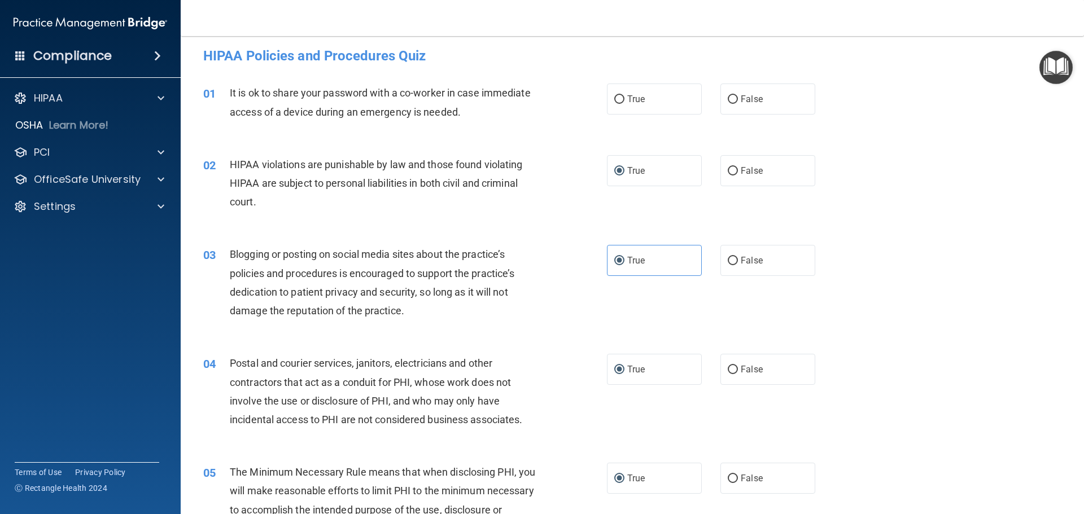
scroll to position [5, 0]
click at [731, 99] on input "False" at bounding box center [733, 100] width 10 height 8
radio input "true"
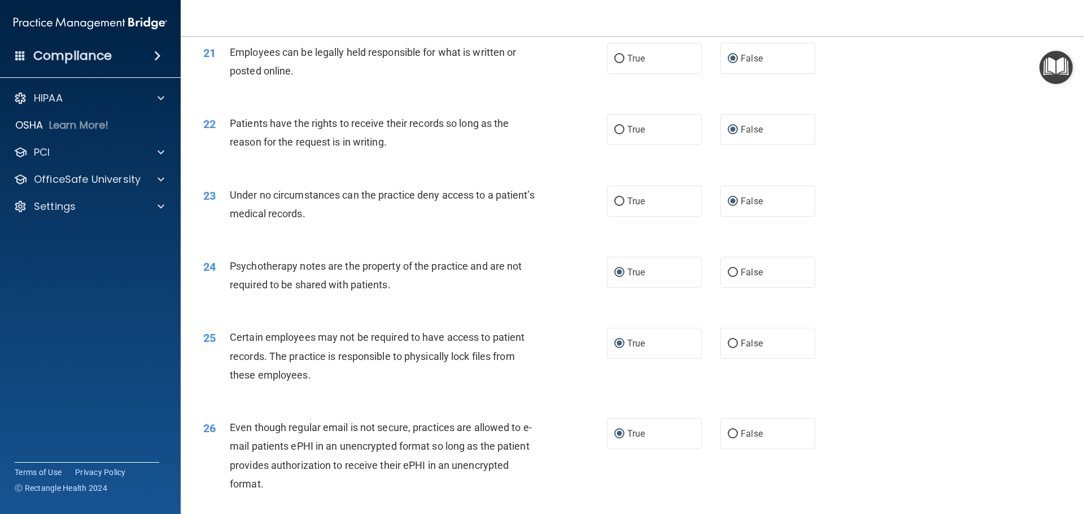
scroll to position [2319, 0]
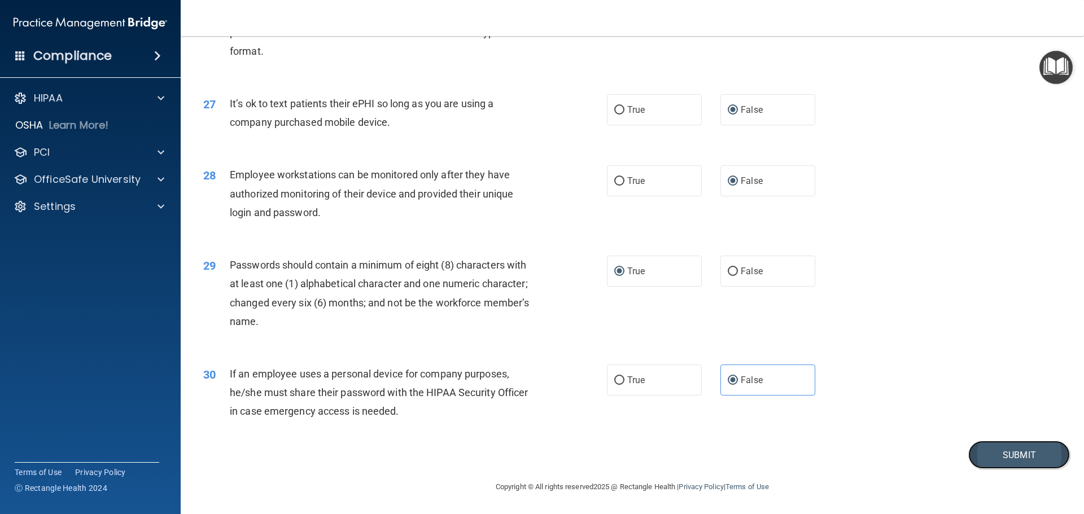
click at [1006, 459] on button "Submit" at bounding box center [1019, 455] width 102 height 29
click at [998, 456] on button "Submit" at bounding box center [1019, 455] width 102 height 29
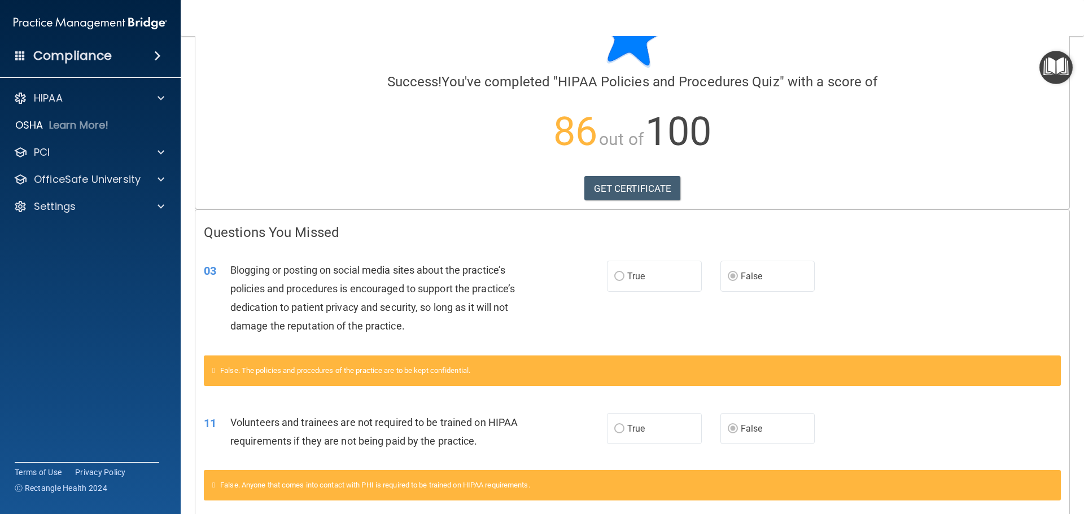
scroll to position [15, 0]
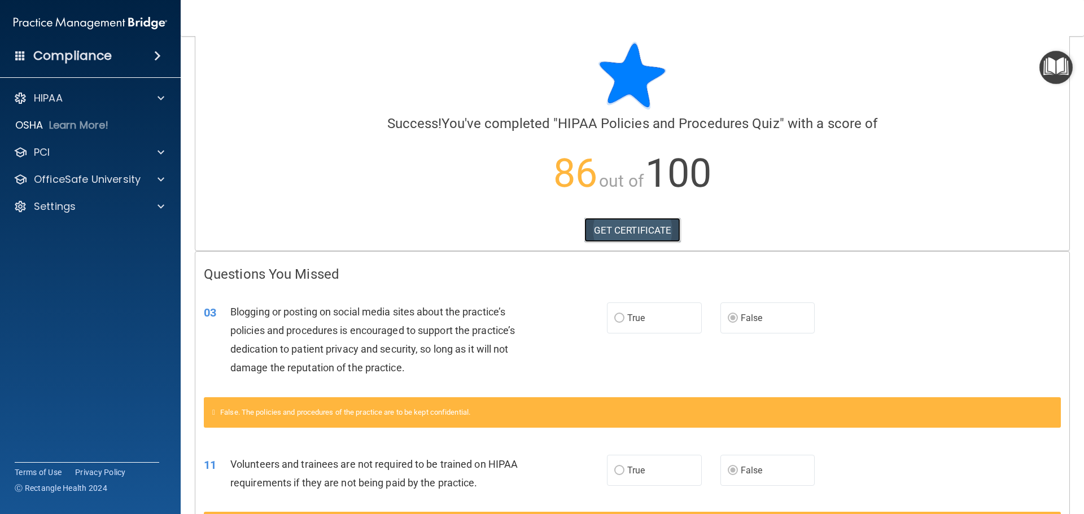
click at [624, 222] on link "GET CERTIFICATE" at bounding box center [632, 230] width 97 height 25
click at [45, 208] on p "Settings" at bounding box center [55, 207] width 42 height 14
click at [47, 233] on p "My Account" at bounding box center [84, 233] width 154 height 11
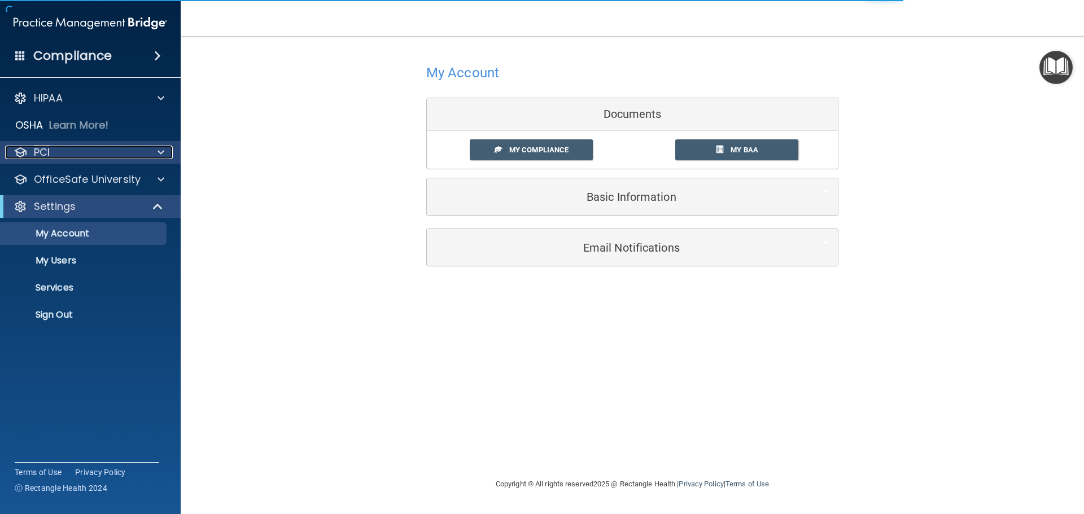
click at [49, 151] on p "PCI" at bounding box center [42, 153] width 16 height 14
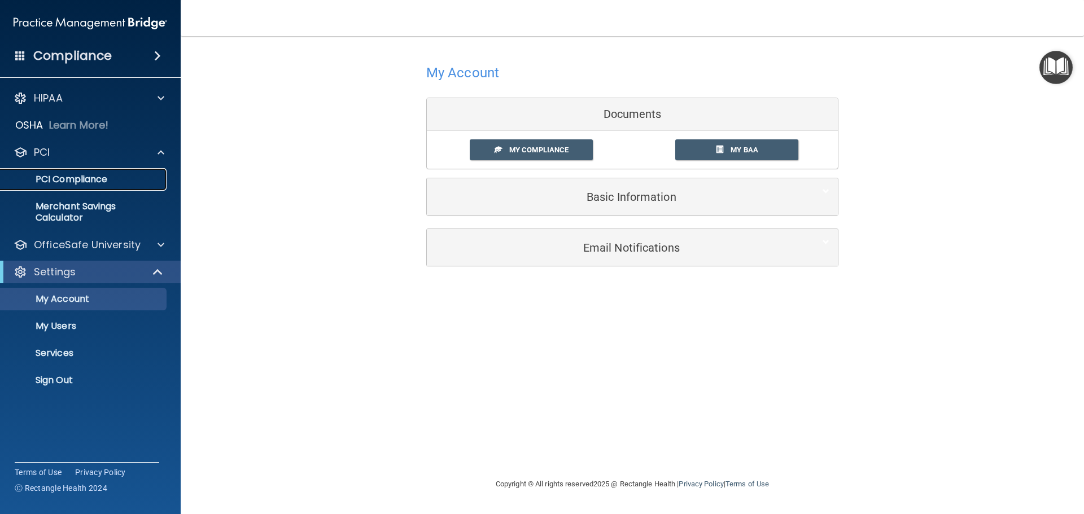
click at [84, 174] on p "PCI Compliance" at bounding box center [84, 179] width 154 height 11
click at [125, 103] on div "HIPAA" at bounding box center [75, 98] width 140 height 14
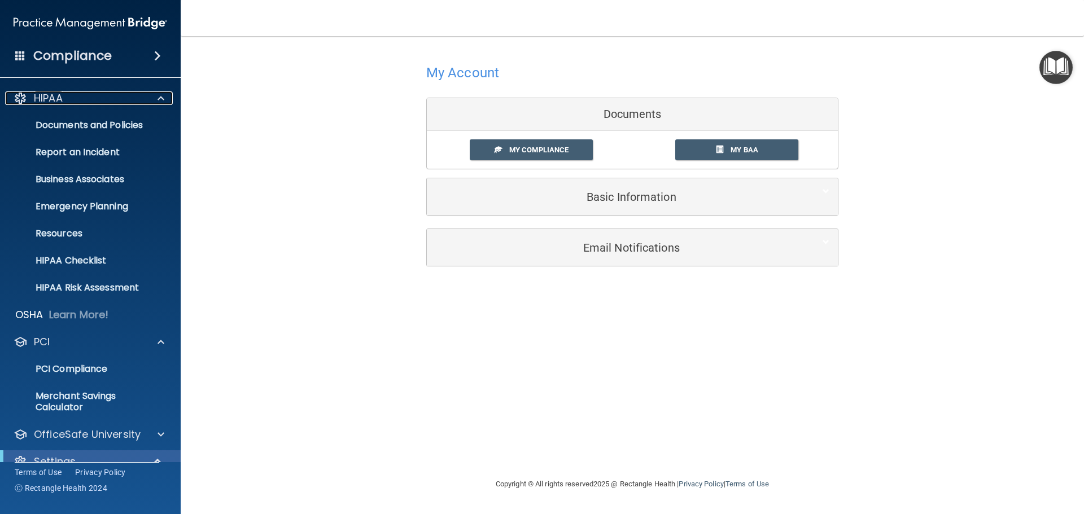
scroll to position [56, 0]
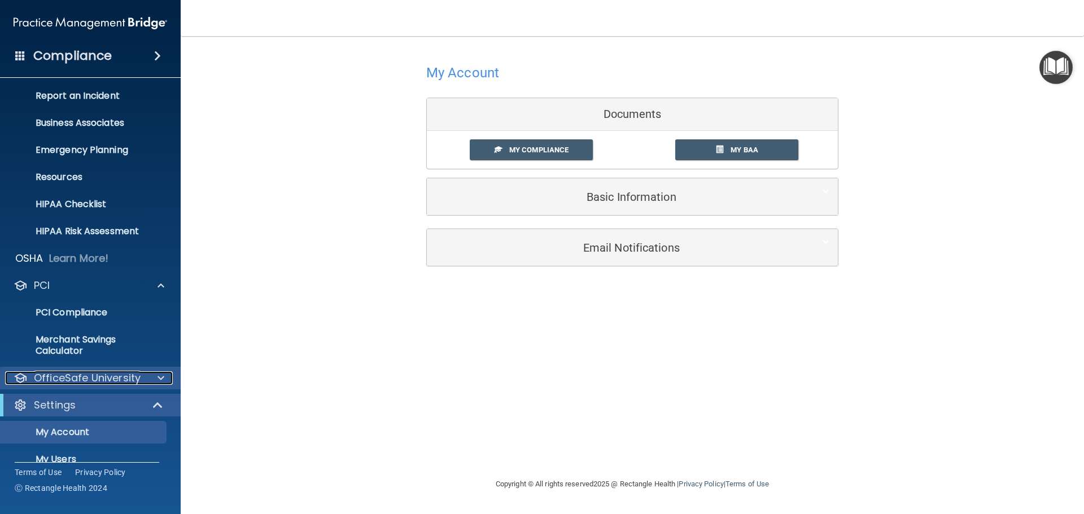
click at [108, 382] on p "OfficeSafe University" at bounding box center [87, 378] width 107 height 14
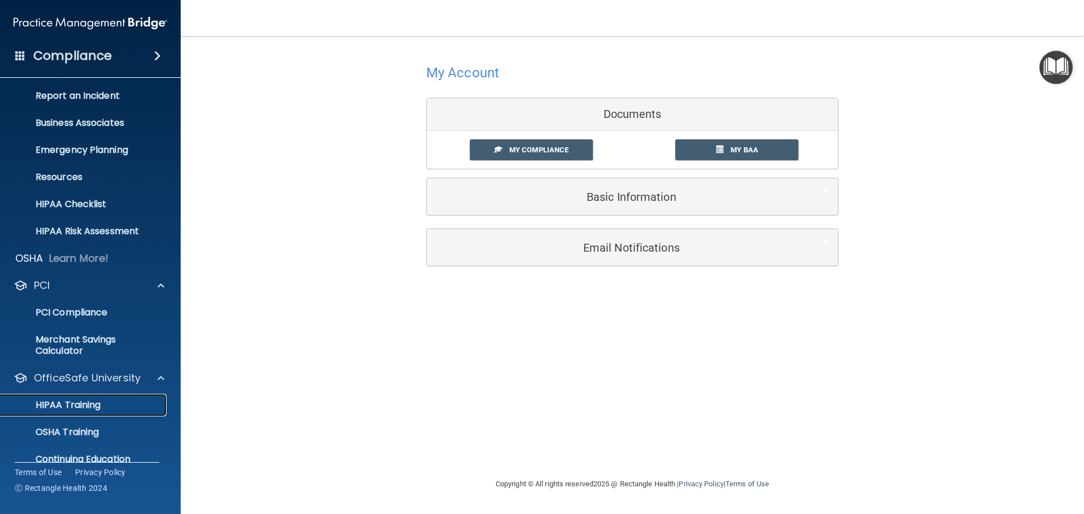
click at [86, 408] on p "HIPAA Training" at bounding box center [53, 405] width 93 height 11
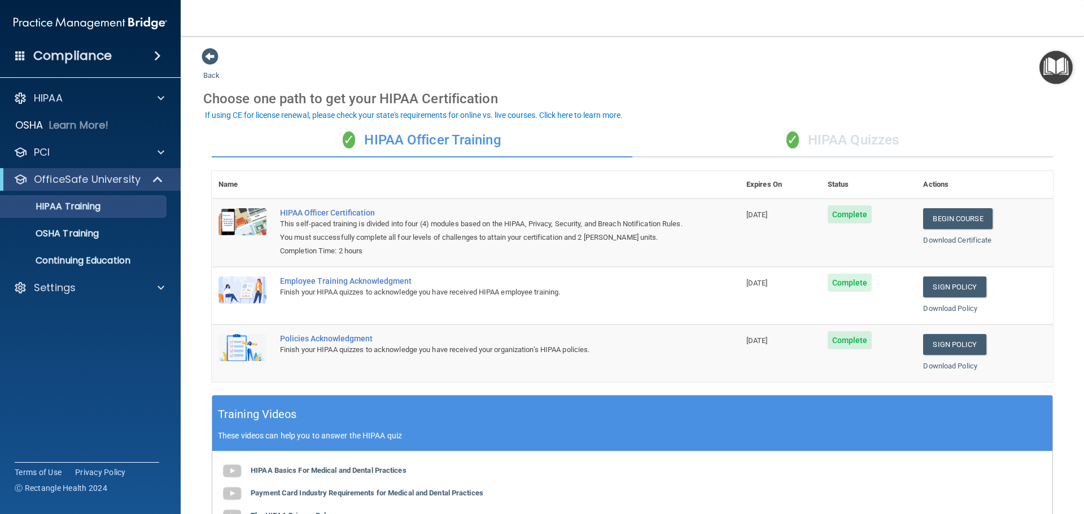
click at [449, 138] on div "✓ HIPAA Officer Training" at bounding box center [422, 141] width 420 height 34
click at [838, 137] on div "✓ HIPAA Quizzes" at bounding box center [842, 141] width 420 height 34
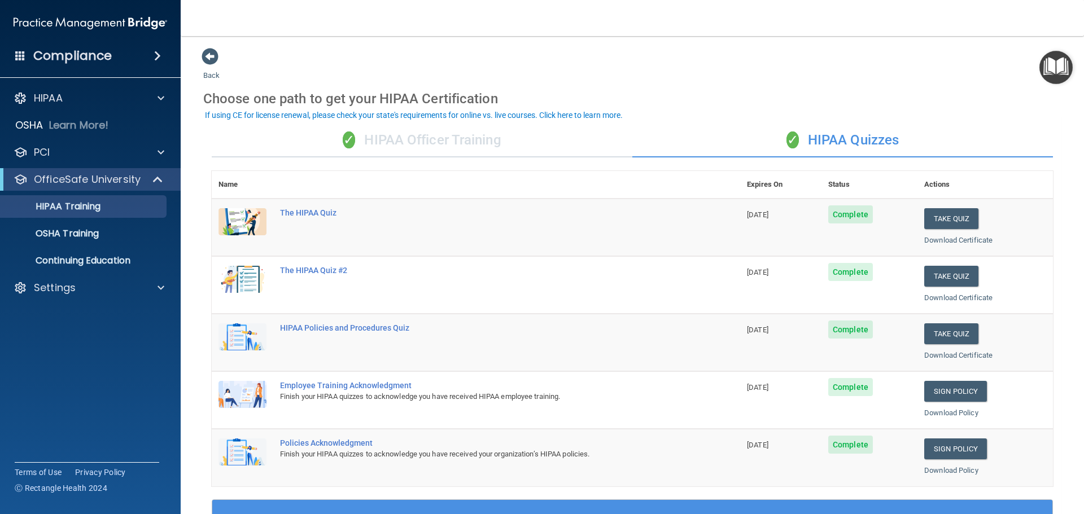
click at [63, 50] on h4 "Compliance" at bounding box center [72, 56] width 78 height 16
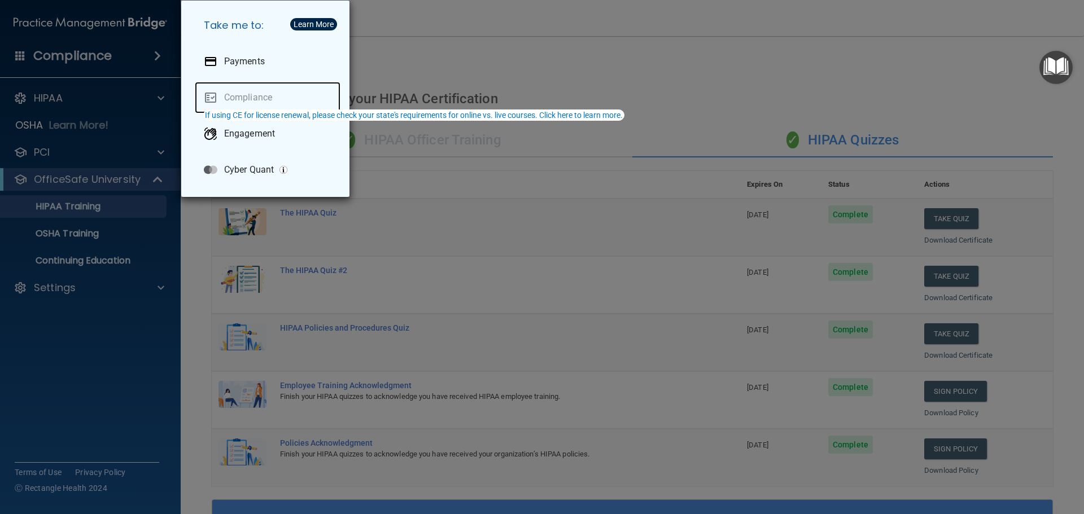
click at [234, 93] on link "Compliance" at bounding box center [268, 98] width 146 height 32
click at [260, 97] on link "Compliance" at bounding box center [268, 98] width 146 height 32
click at [65, 95] on div "Take me to: Payments Compliance Engagement Cyber Quant" at bounding box center [542, 257] width 1084 height 514
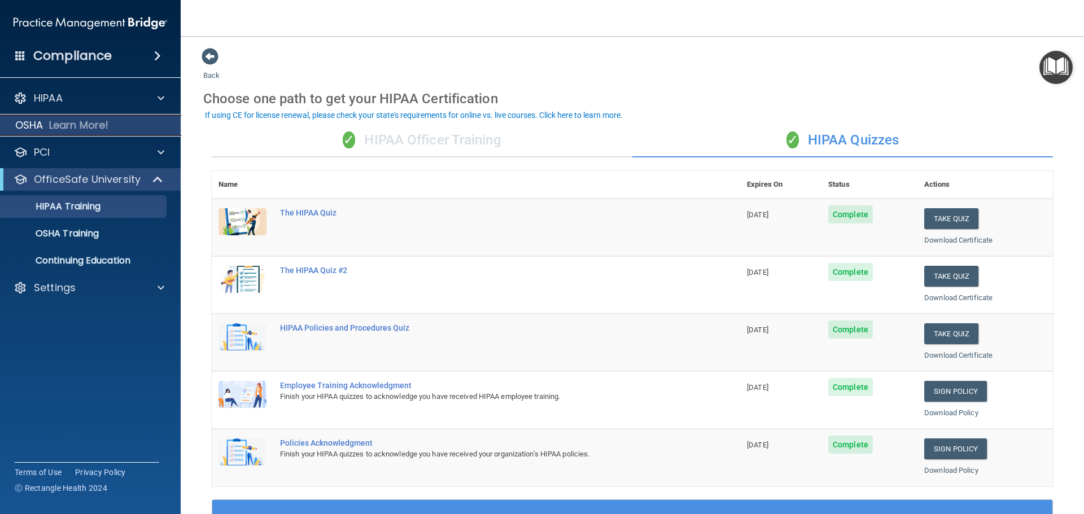
click at [62, 120] on p "Learn More!" at bounding box center [79, 126] width 60 height 14
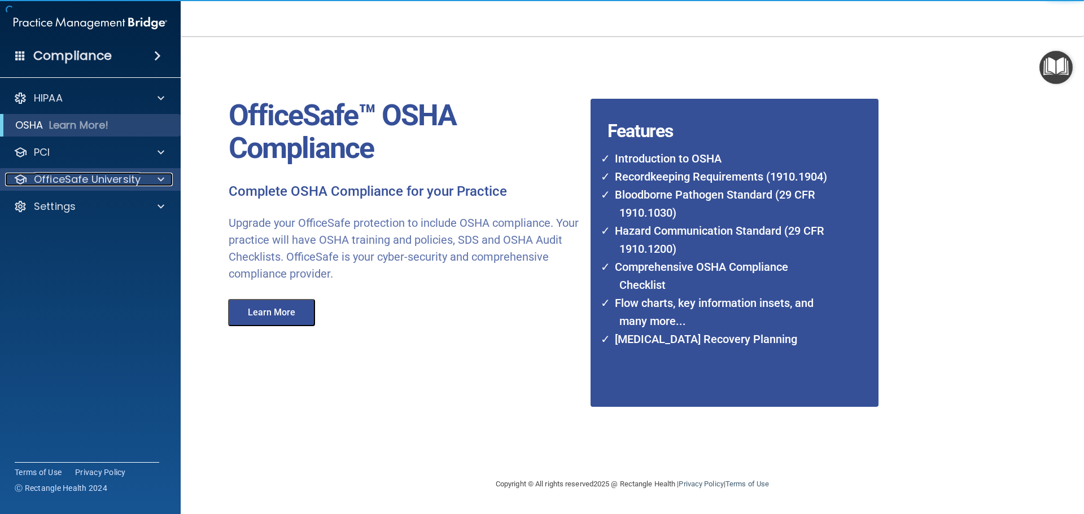
click at [67, 176] on p "OfficeSafe University" at bounding box center [87, 180] width 107 height 14
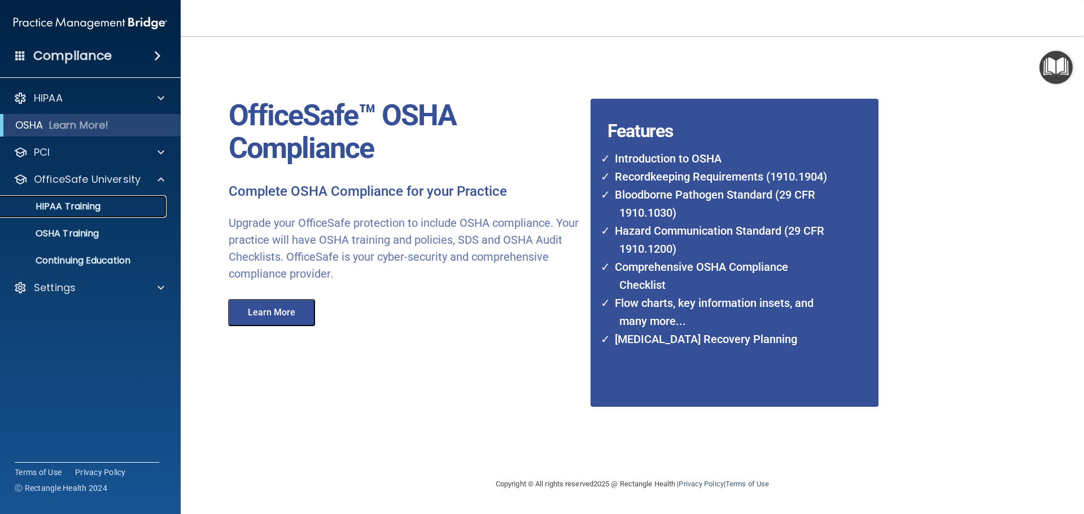
click at [89, 207] on p "HIPAA Training" at bounding box center [53, 206] width 93 height 11
